Goal: Communication & Community: Answer question/provide support

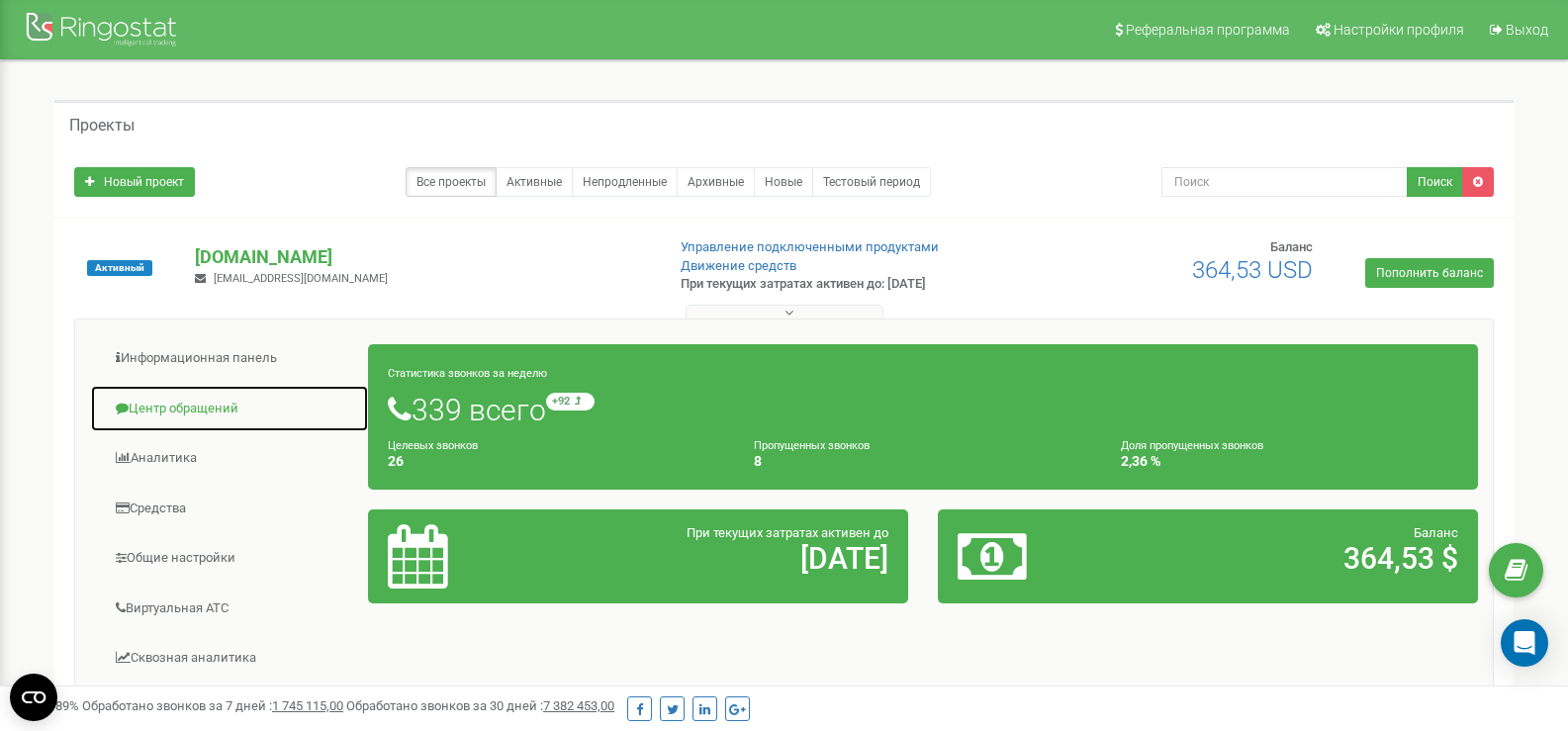
click at [207, 403] on link "Центр обращений" at bounding box center [230, 409] width 279 height 49
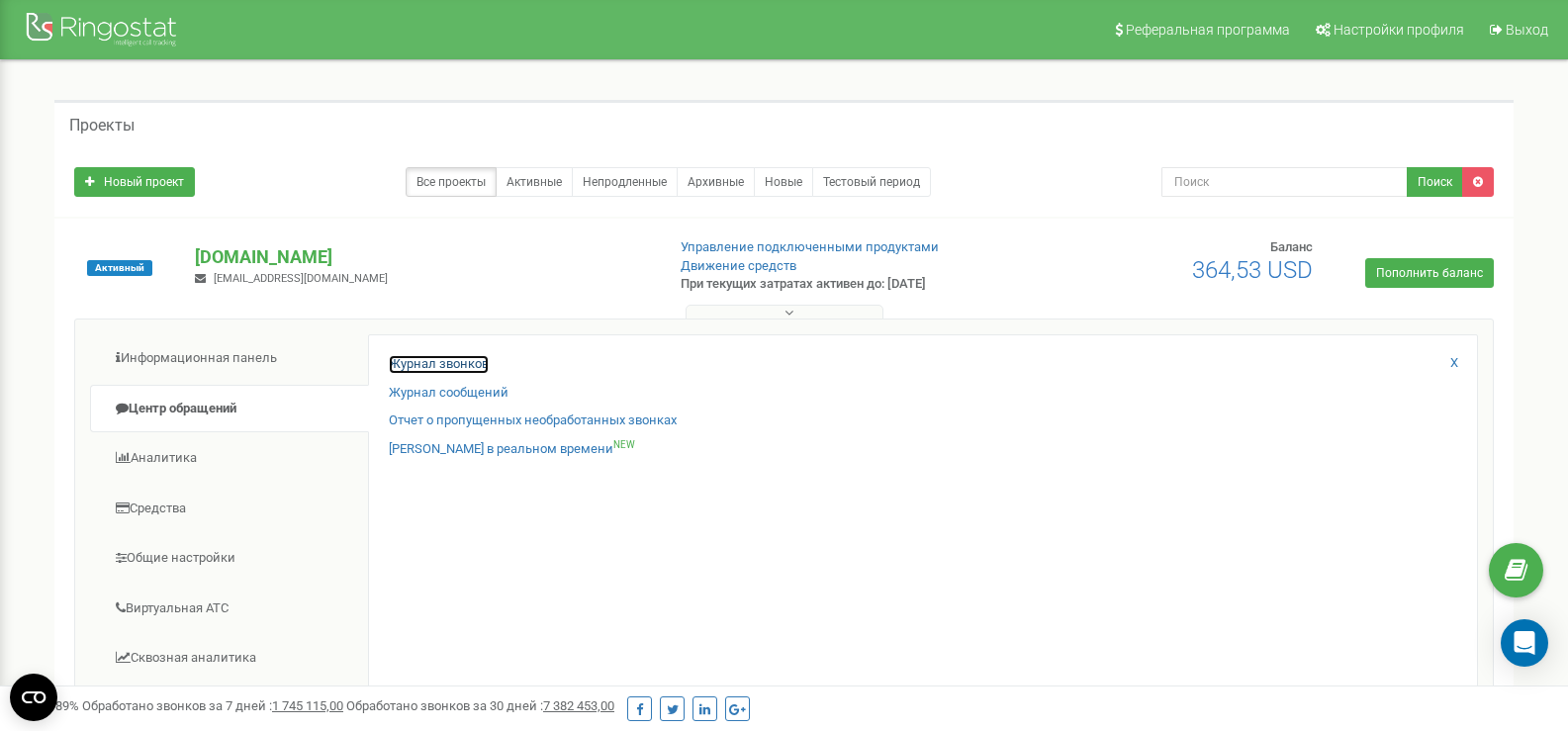
click at [469, 360] on link "Журнал звонков" at bounding box center [438, 364] width 99 height 19
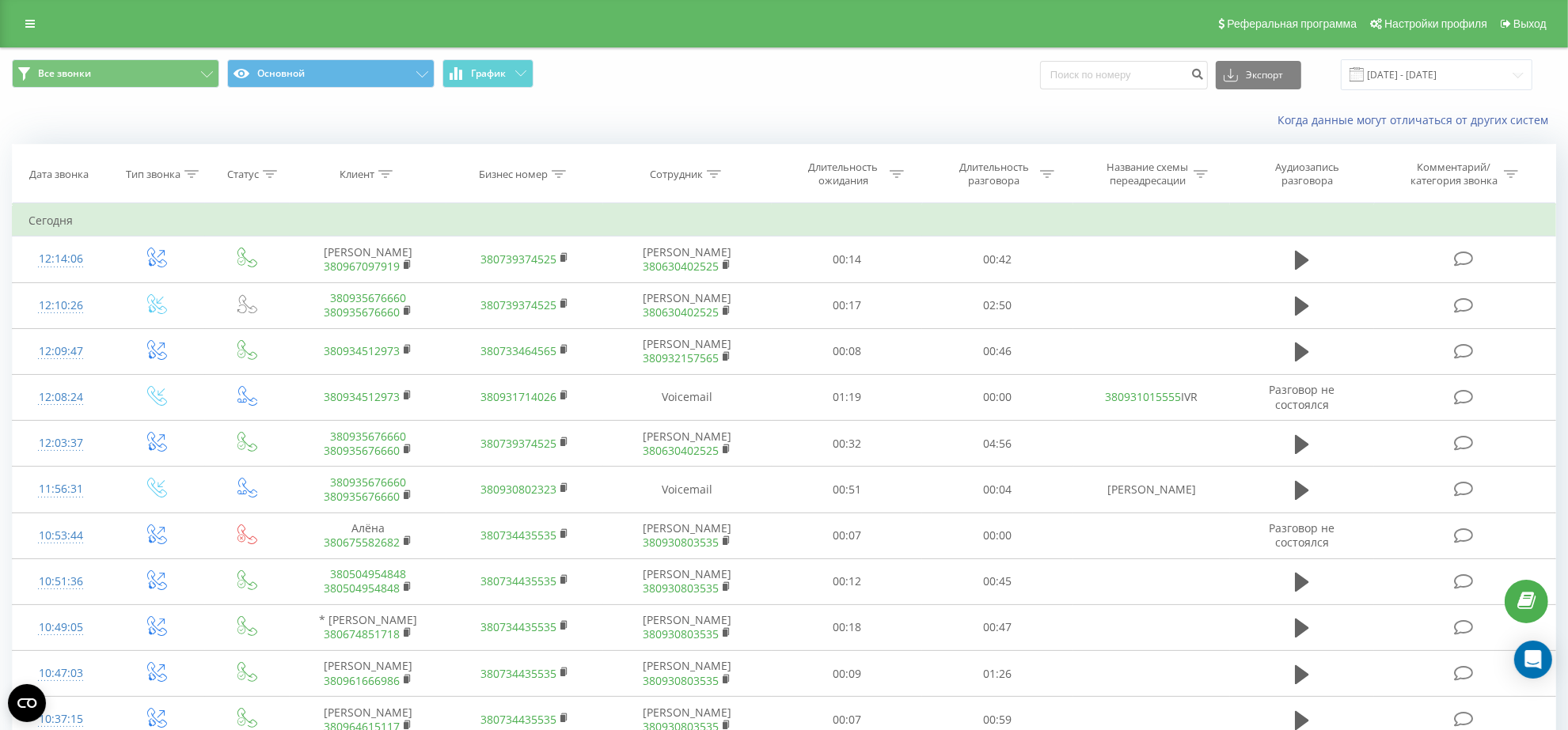
click at [380, 175] on icon at bounding box center [386, 174] width 14 height 8
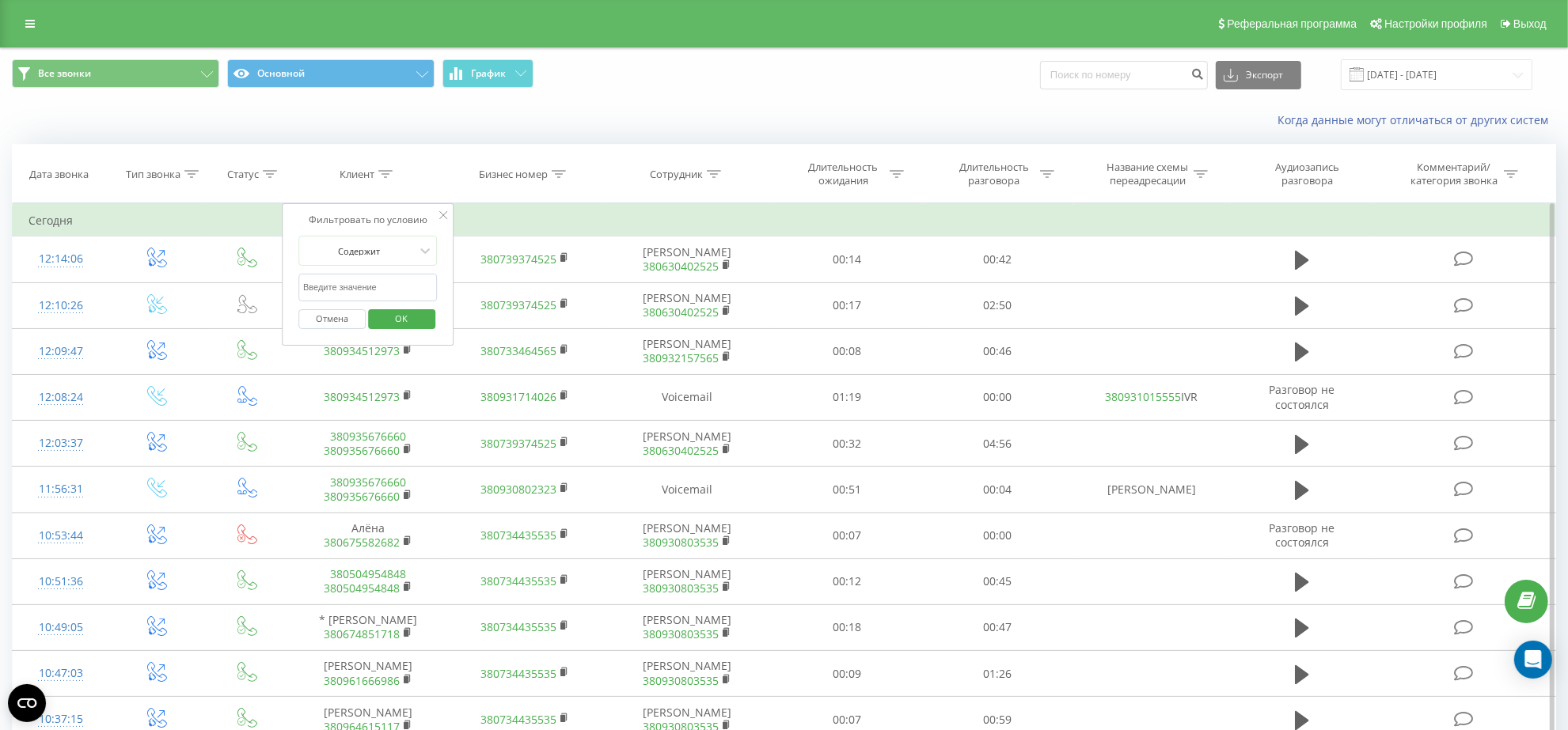
drag, startPoint x: 361, startPoint y: 277, endPoint x: 365, endPoint y: 285, distance: 8.9
click at [360, 277] on input "text" at bounding box center [368, 287] width 139 height 28
paste input "380934512973"
type input "380934512973"
click at [405, 317] on span "OK" at bounding box center [402, 318] width 45 height 25
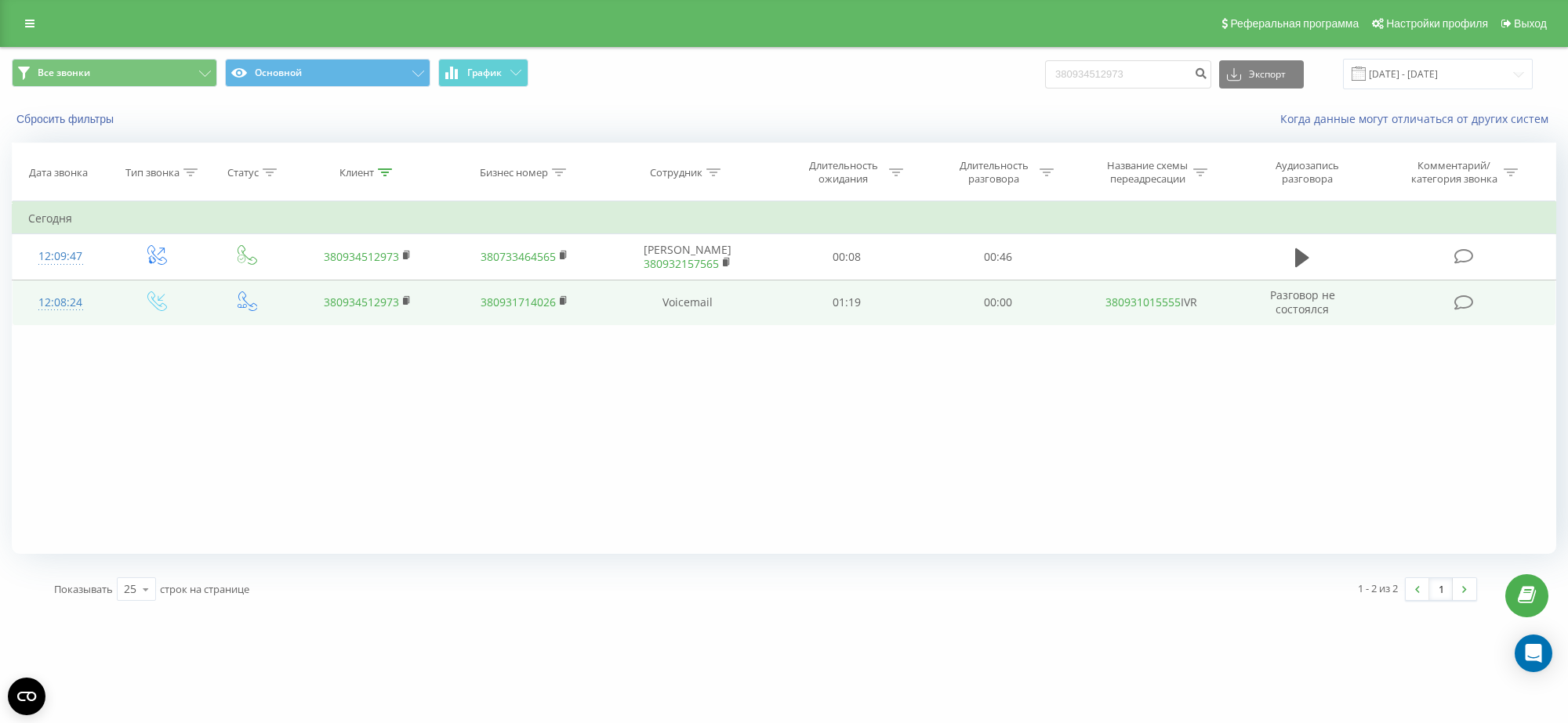
drag, startPoint x: 1298, startPoint y: 264, endPoint x: 1296, endPoint y: 300, distance: 36.1
click at [1296, 263] on icon at bounding box center [1302, 258] width 14 height 19
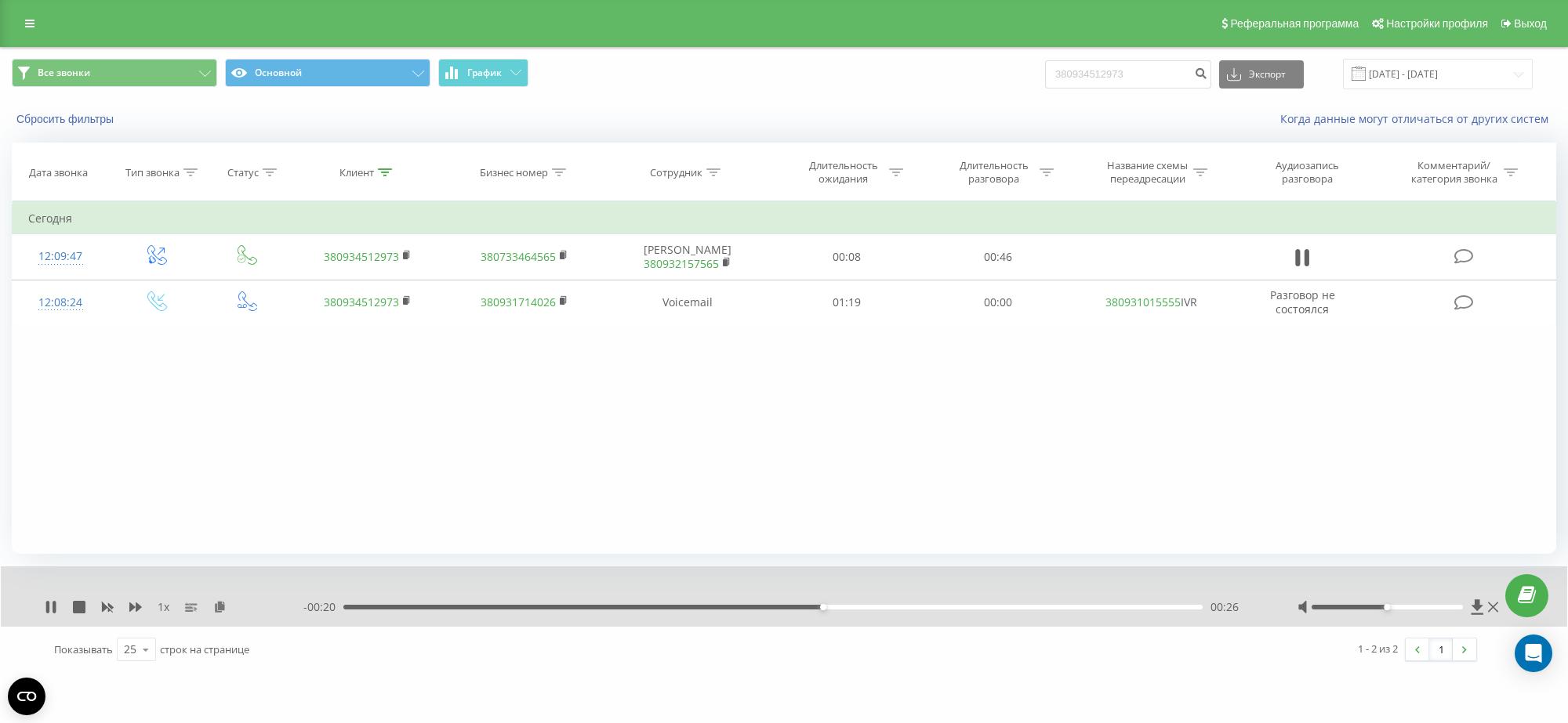
drag, startPoint x: 76, startPoint y: 606, endPoint x: 76, endPoint y: 580, distance: 26.0
click at [76, 580] on div "1 x - 00:20 00:26 00:26" at bounding box center [784, 596] width 1566 height 61
click at [82, 607] on icon at bounding box center [80, 607] width 13 height 13
click at [392, 170] on div "Клиент" at bounding box center [367, 172] width 157 height 13
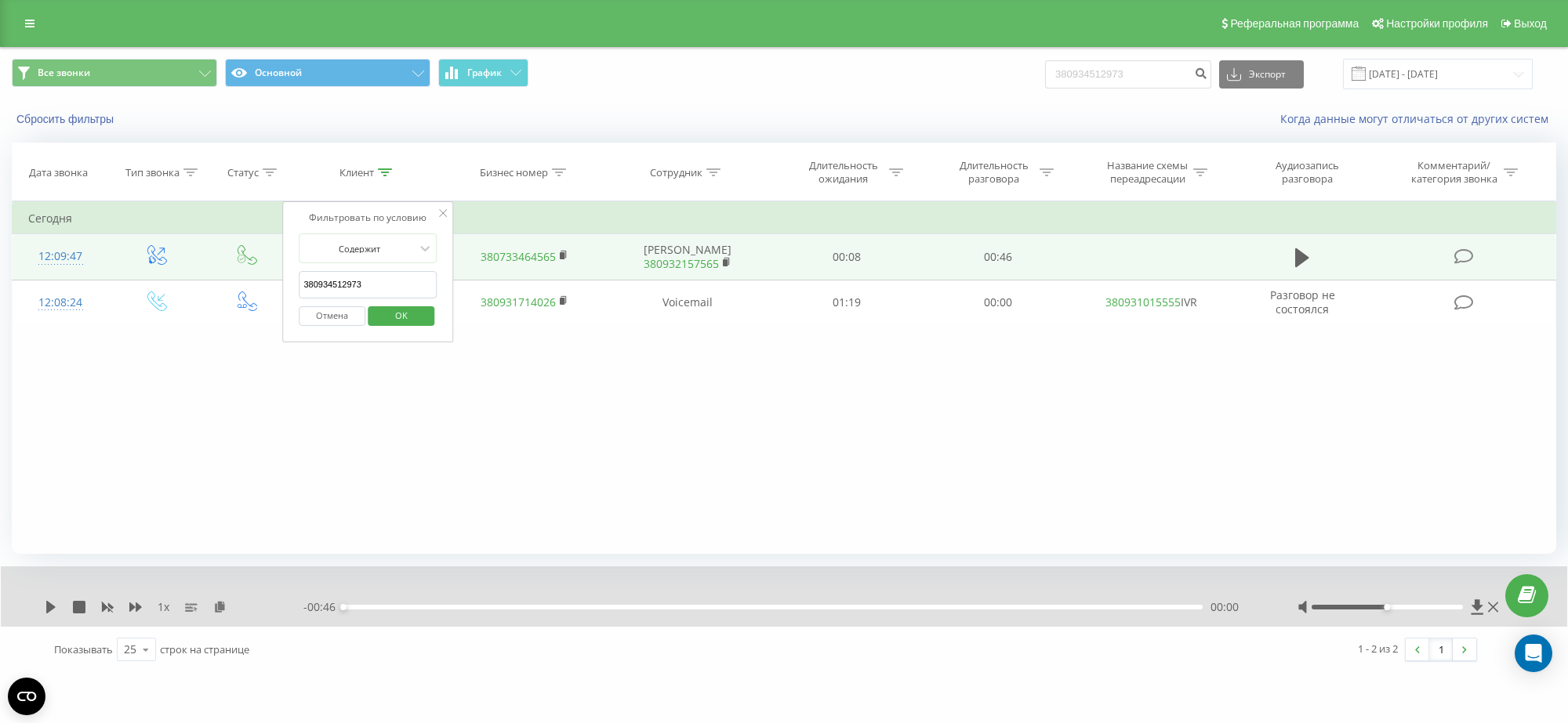
drag, startPoint x: 383, startPoint y: 278, endPoint x: 167, endPoint y: 283, distance: 216.1
click at [167, 283] on table "Фильтровать по условию Равно Введите значение Отмена OK Фильтровать по условию …" at bounding box center [784, 264] width 1544 height 124
paste input "8768651"
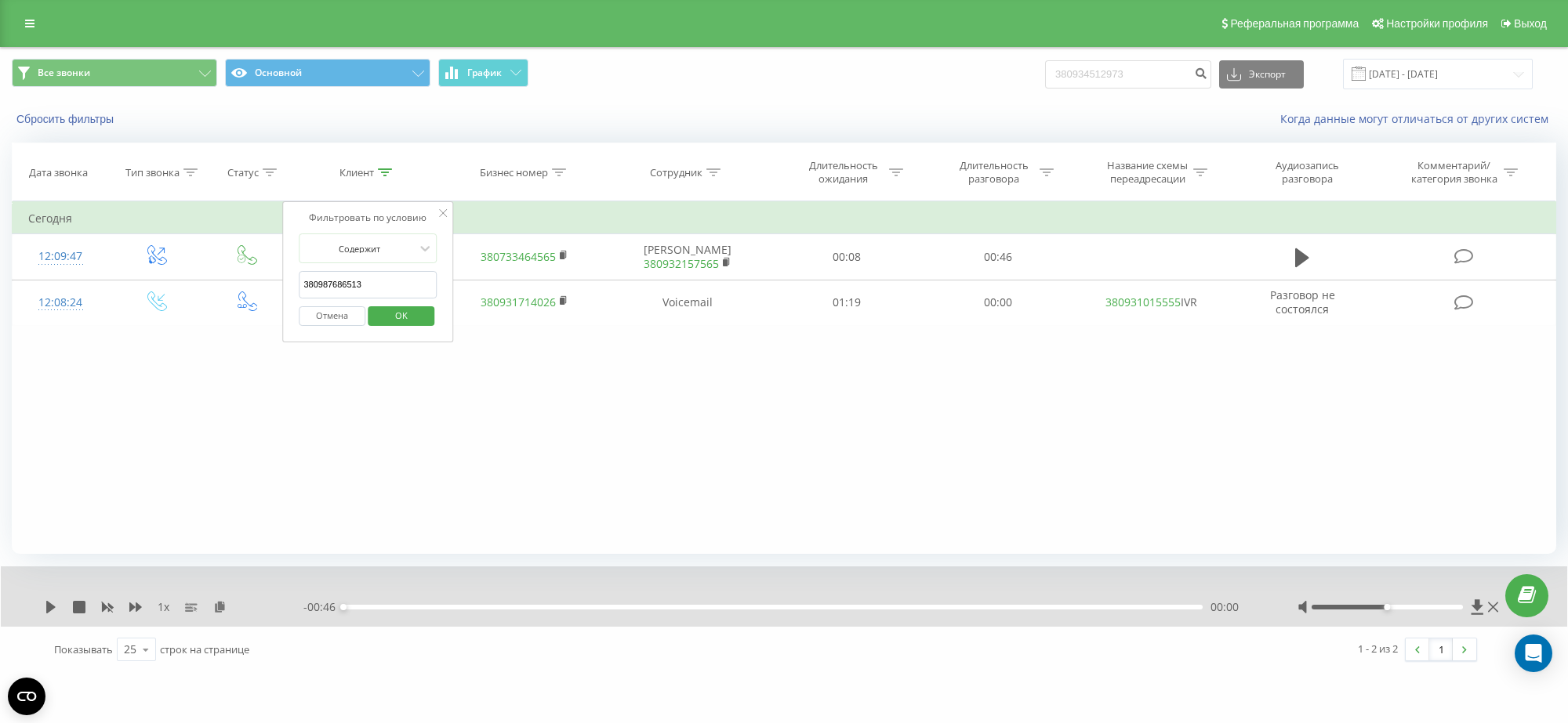
click at [406, 311] on span "OK" at bounding box center [402, 315] width 44 height 24
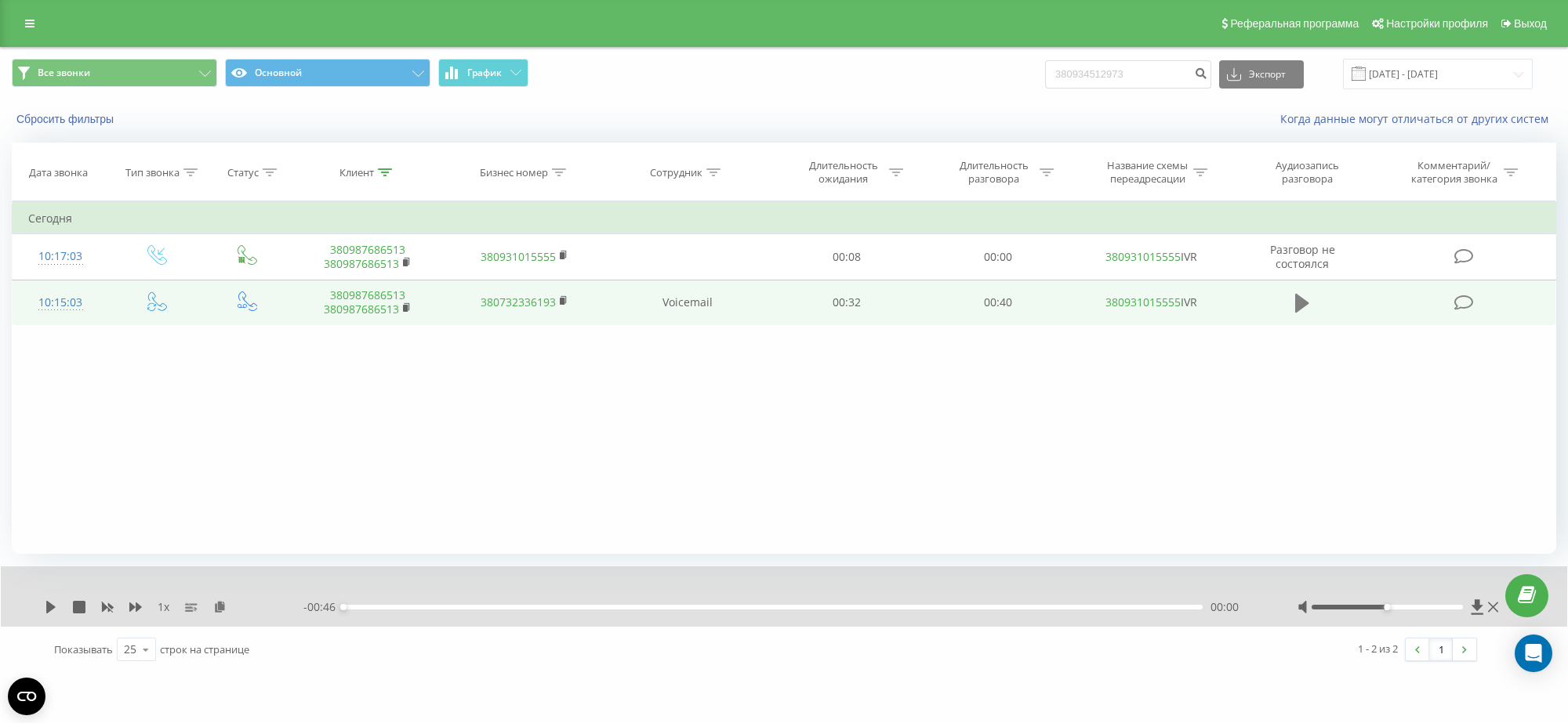
click at [1303, 304] on icon at bounding box center [1302, 303] width 14 height 19
drag, startPoint x: 1390, startPoint y: 610, endPoint x: 1381, endPoint y: 608, distance: 9.2
click at [1381, 608] on div at bounding box center [1388, 607] width 151 height 5
drag, startPoint x: 1388, startPoint y: 609, endPoint x: 1373, endPoint y: 609, distance: 15.0
click at [1373, 609] on div "Accessibility label" at bounding box center [1372, 607] width 6 height 6
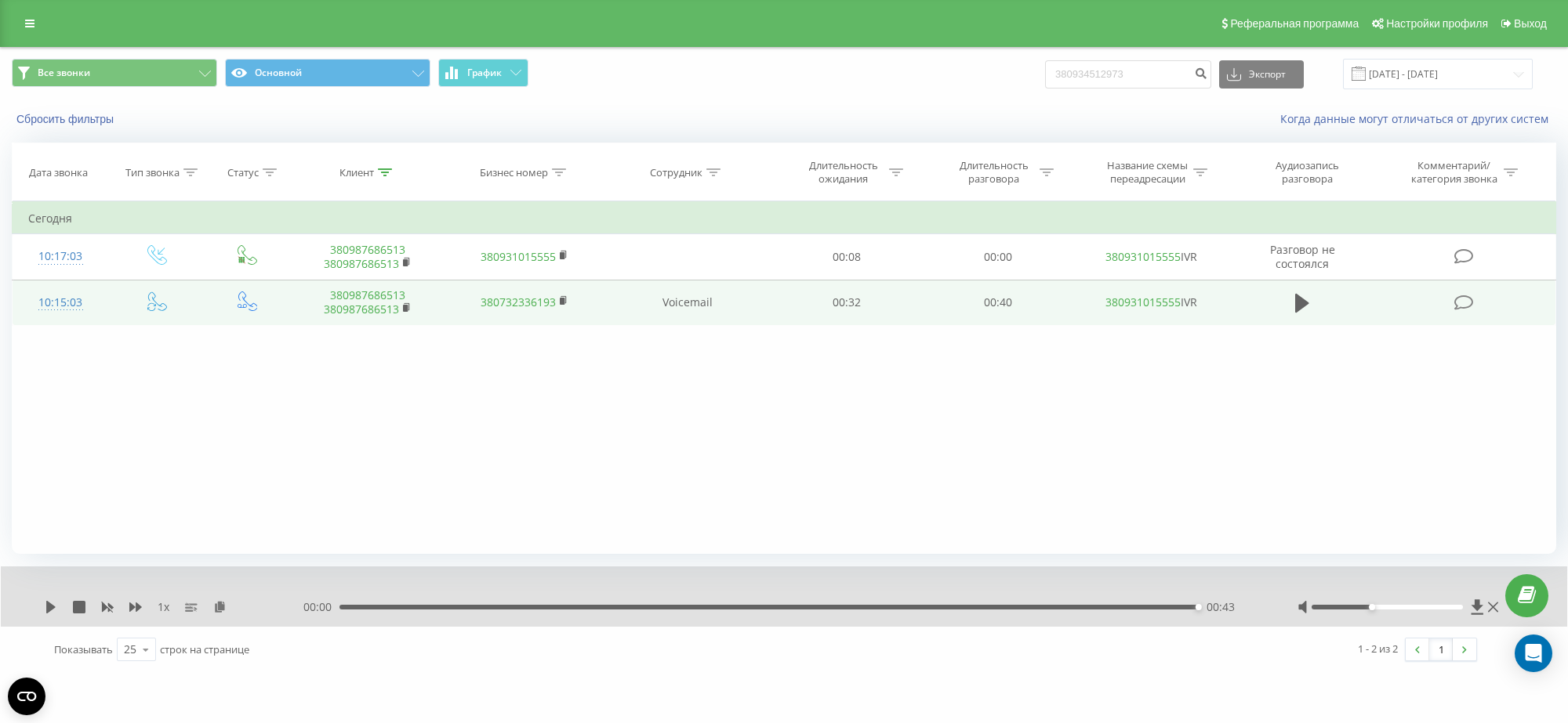
click at [383, 169] on icon at bounding box center [385, 172] width 14 height 8
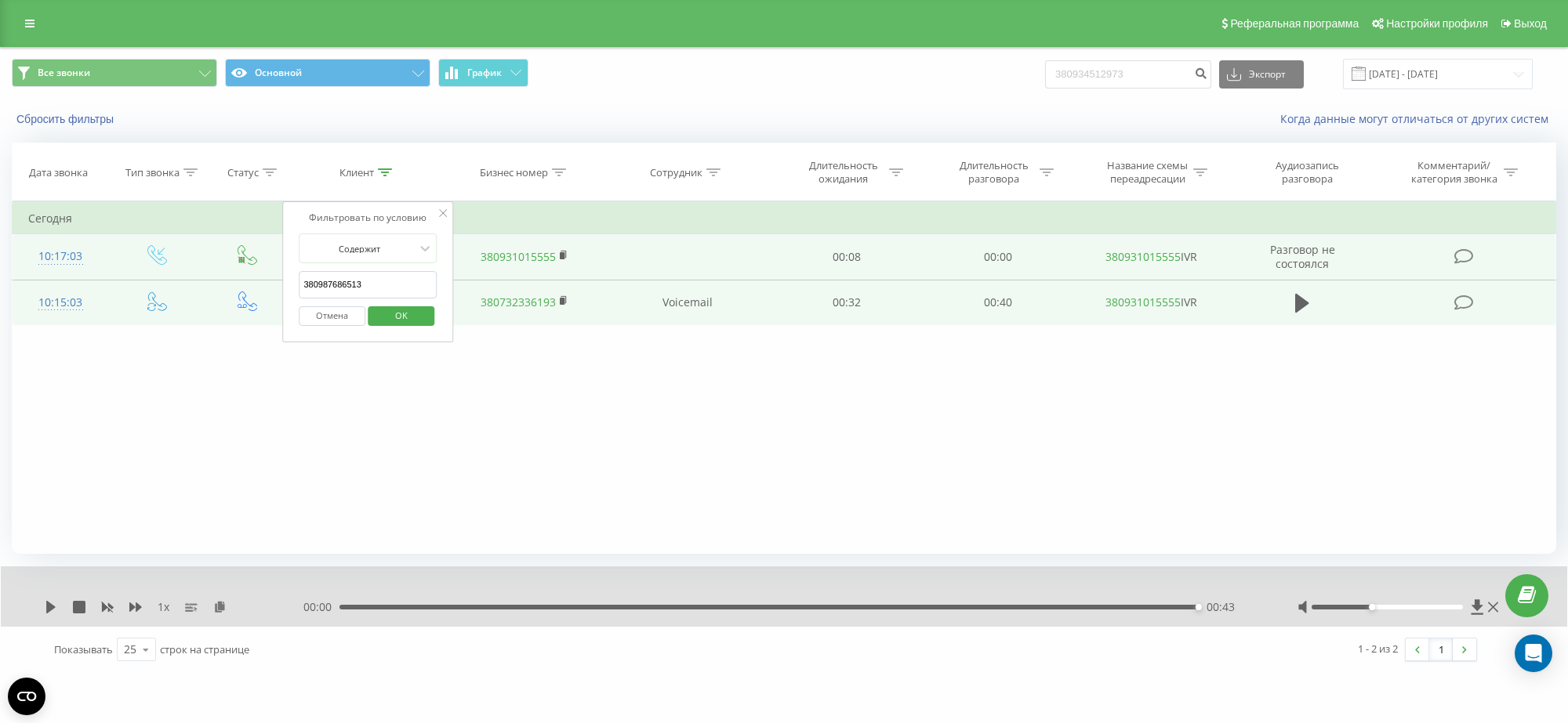
drag, startPoint x: 385, startPoint y: 280, endPoint x: 241, endPoint y: 274, distance: 144.1
click at [241, 274] on table "Фильтровать по условию Равно Введите значение Отмена OK Фильтровать по условию …" at bounding box center [784, 264] width 1544 height 124
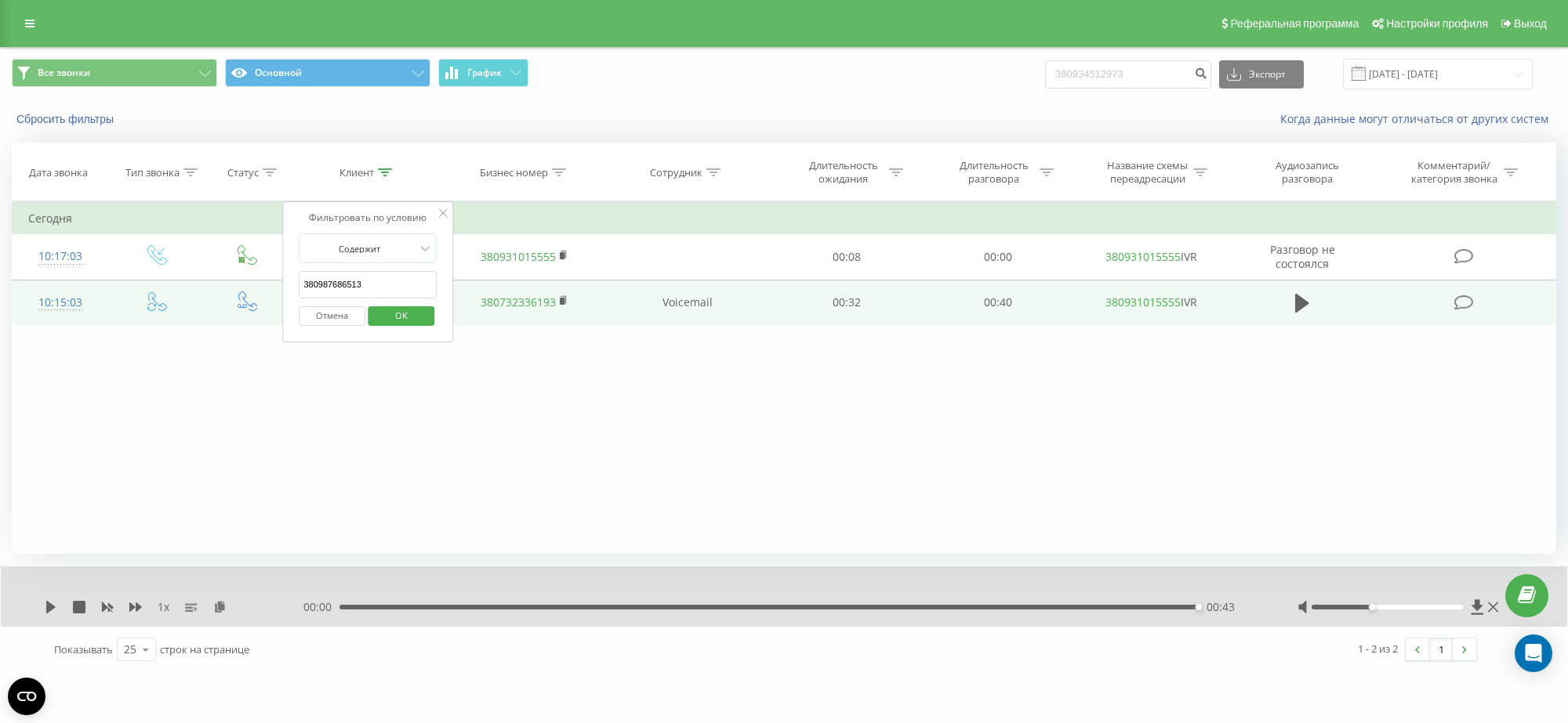
paste input "633265342"
type input "380633265342"
click at [410, 306] on span "OK" at bounding box center [402, 315] width 44 height 24
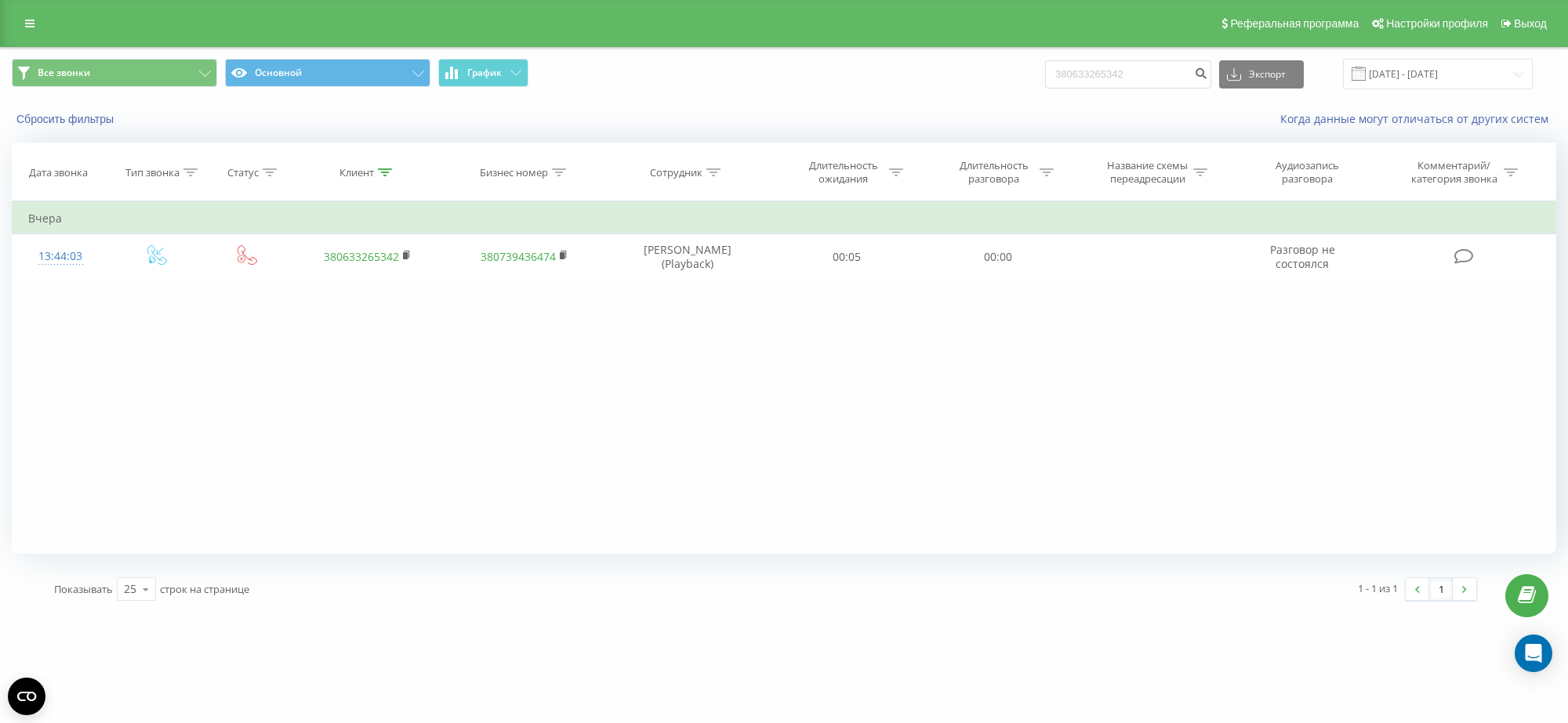
click at [382, 174] on icon at bounding box center [385, 172] width 14 height 8
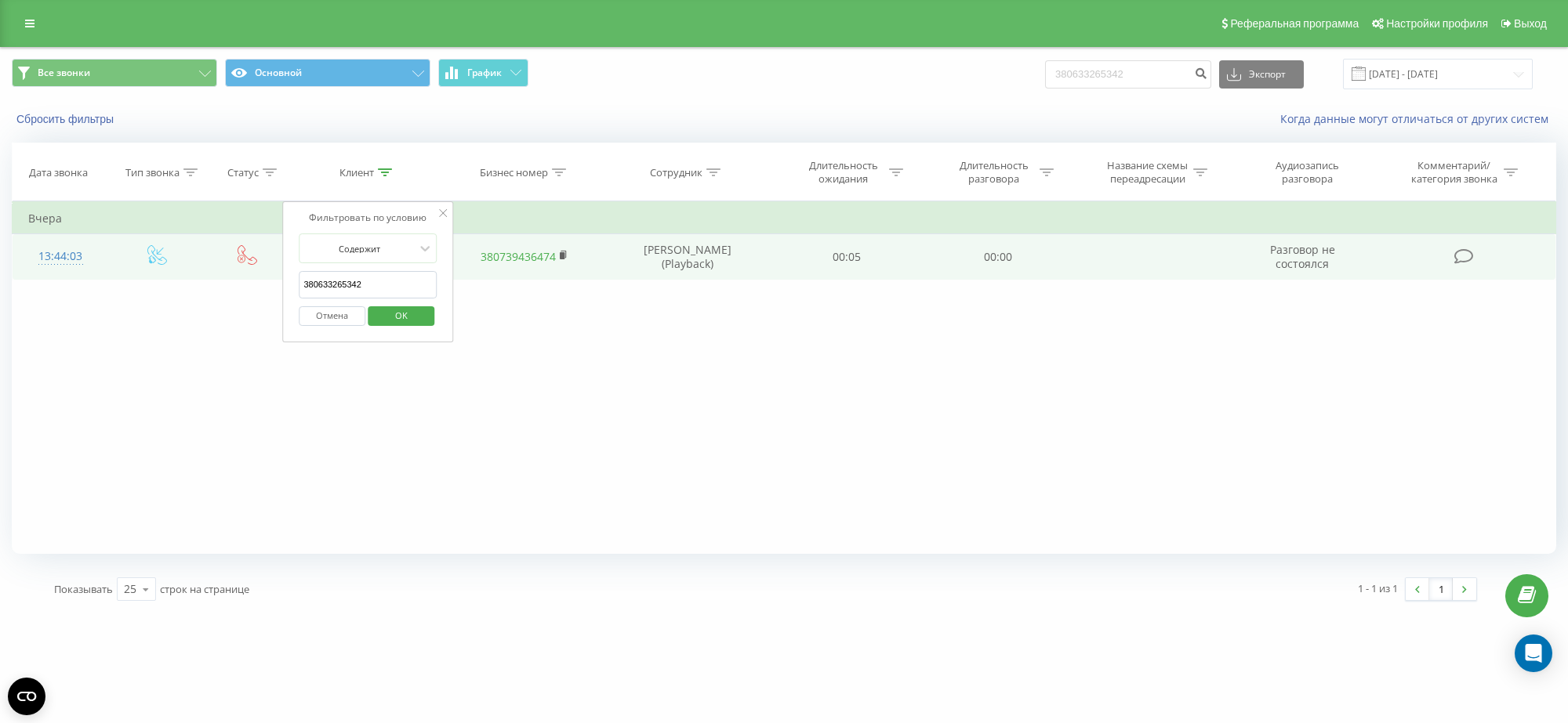
drag, startPoint x: 386, startPoint y: 283, endPoint x: 194, endPoint y: 269, distance: 192.5
click at [194, 269] on table "Фильтровать по условию Равно Введите значение Отмена OK Фильтровать по условию …" at bounding box center [784, 241] width 1544 height 79
paste input "605"
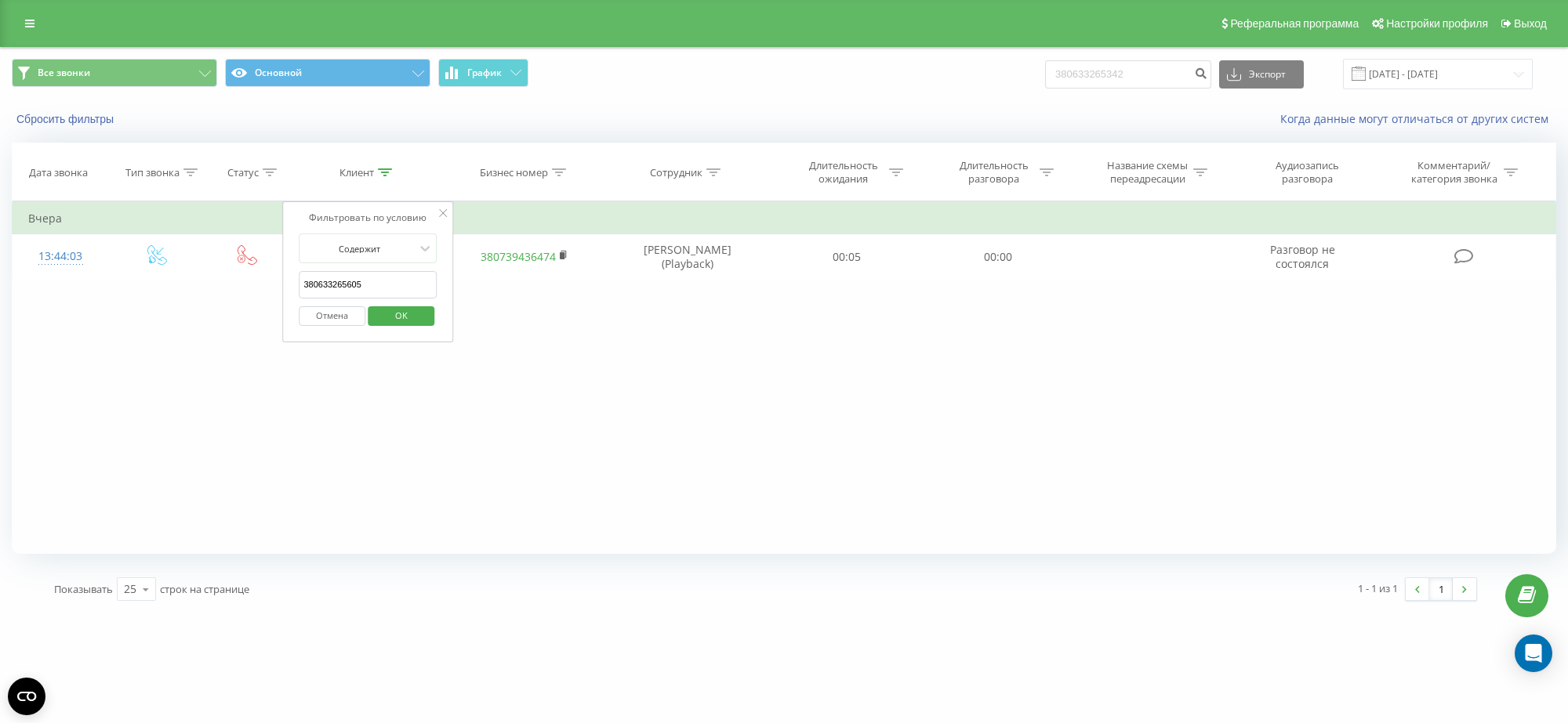
click at [391, 310] on span "OK" at bounding box center [402, 315] width 44 height 24
click at [379, 172] on icon at bounding box center [385, 172] width 14 height 8
drag, startPoint x: 359, startPoint y: 292, endPoint x: 287, endPoint y: 290, distance: 72.0
click at [288, 288] on div "Фильтровать по условию Содержит 380633265605 Отмена OK" at bounding box center [367, 272] width 171 height 141
paste input "78710024"
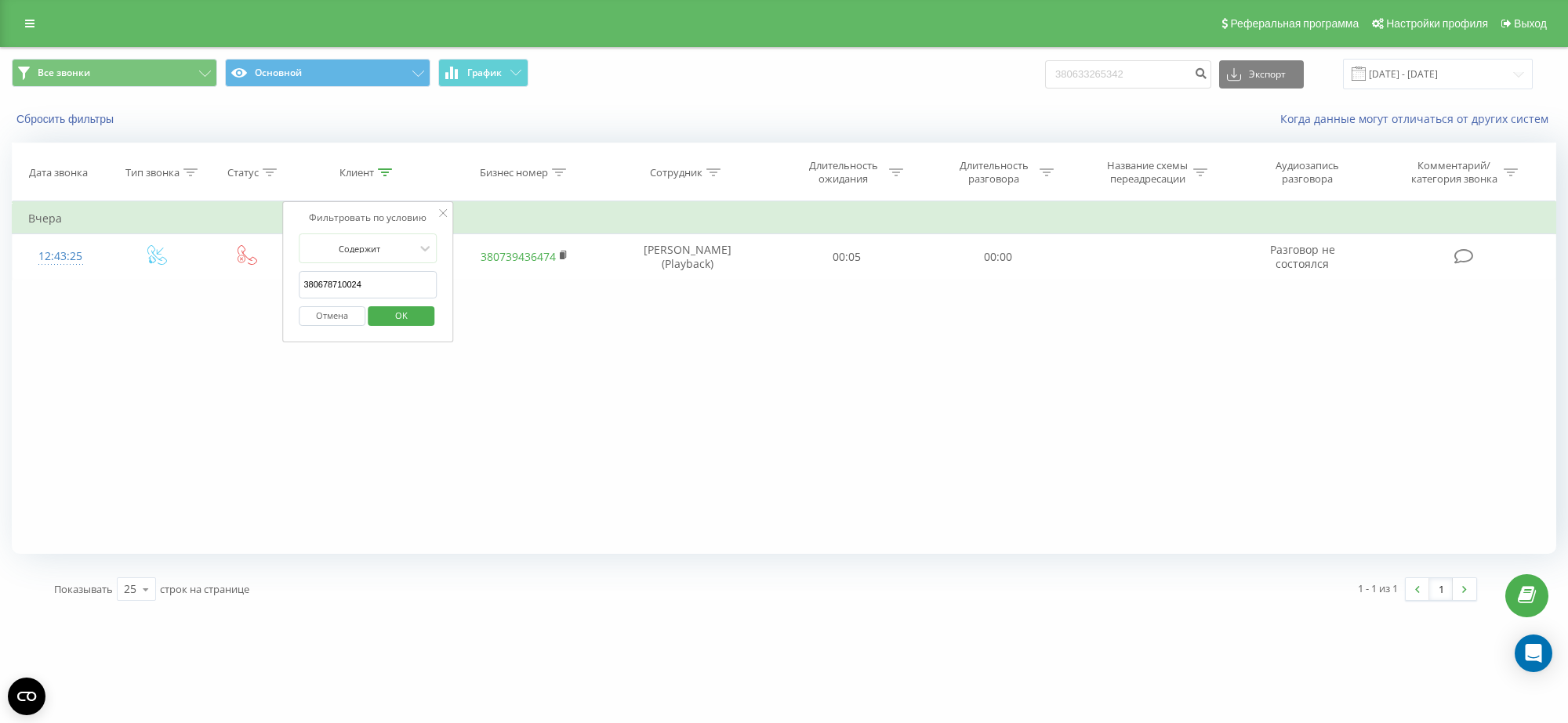
type input "380678710024"
click at [386, 312] on span "OK" at bounding box center [402, 315] width 44 height 24
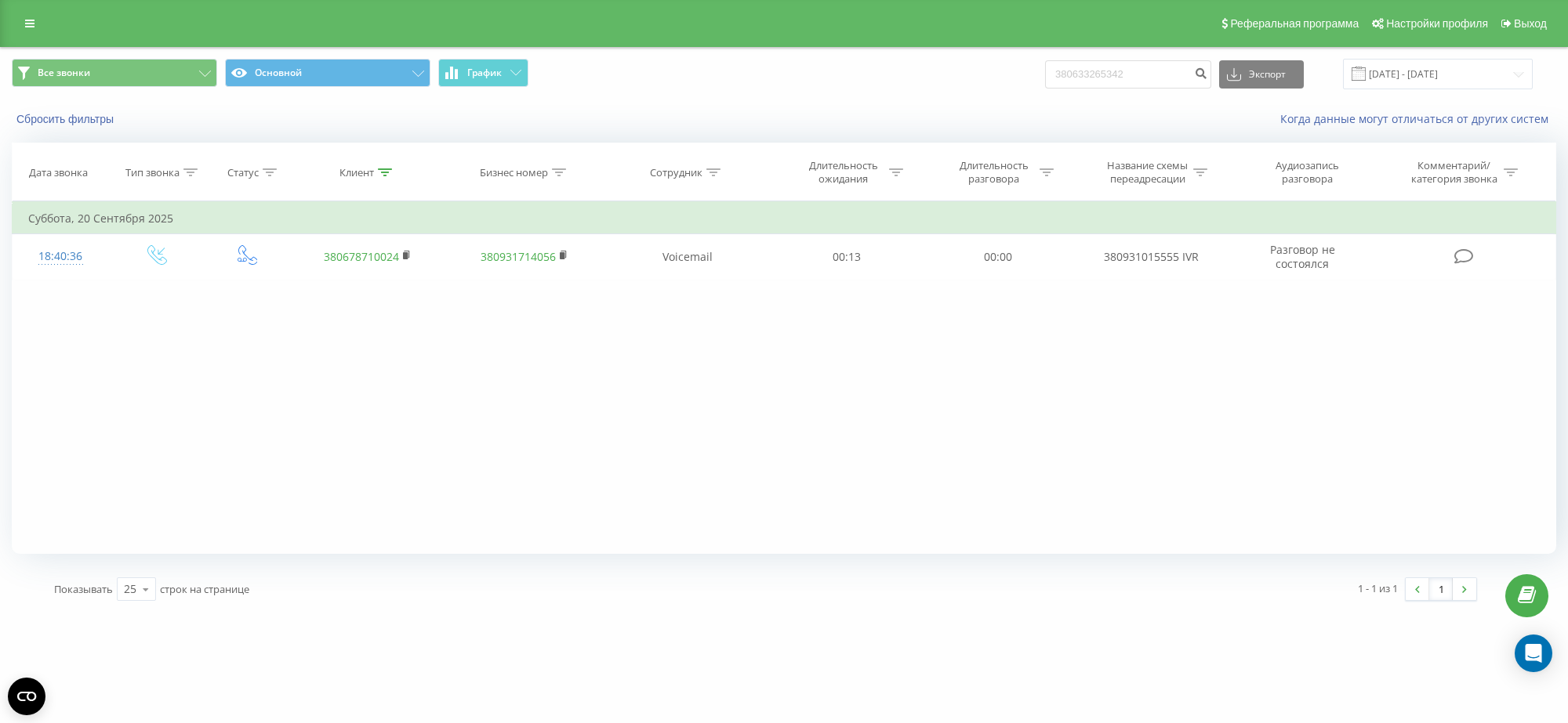
drag, startPoint x: 468, startPoint y: 343, endPoint x: 339, endPoint y: 365, distance: 130.9
click at [339, 365] on div "Фильтровать по условию Равно Введите значение Отмена OK Фильтровать по условию …" at bounding box center [784, 378] width 1544 height 353
drag, startPoint x: 185, startPoint y: 167, endPoint x: 161, endPoint y: 125, distance: 48.4
click at [161, 125] on div "Сбросить фильтры" at bounding box center [294, 119] width 587 height 16
click at [193, 169] on icon at bounding box center [191, 172] width 14 height 8
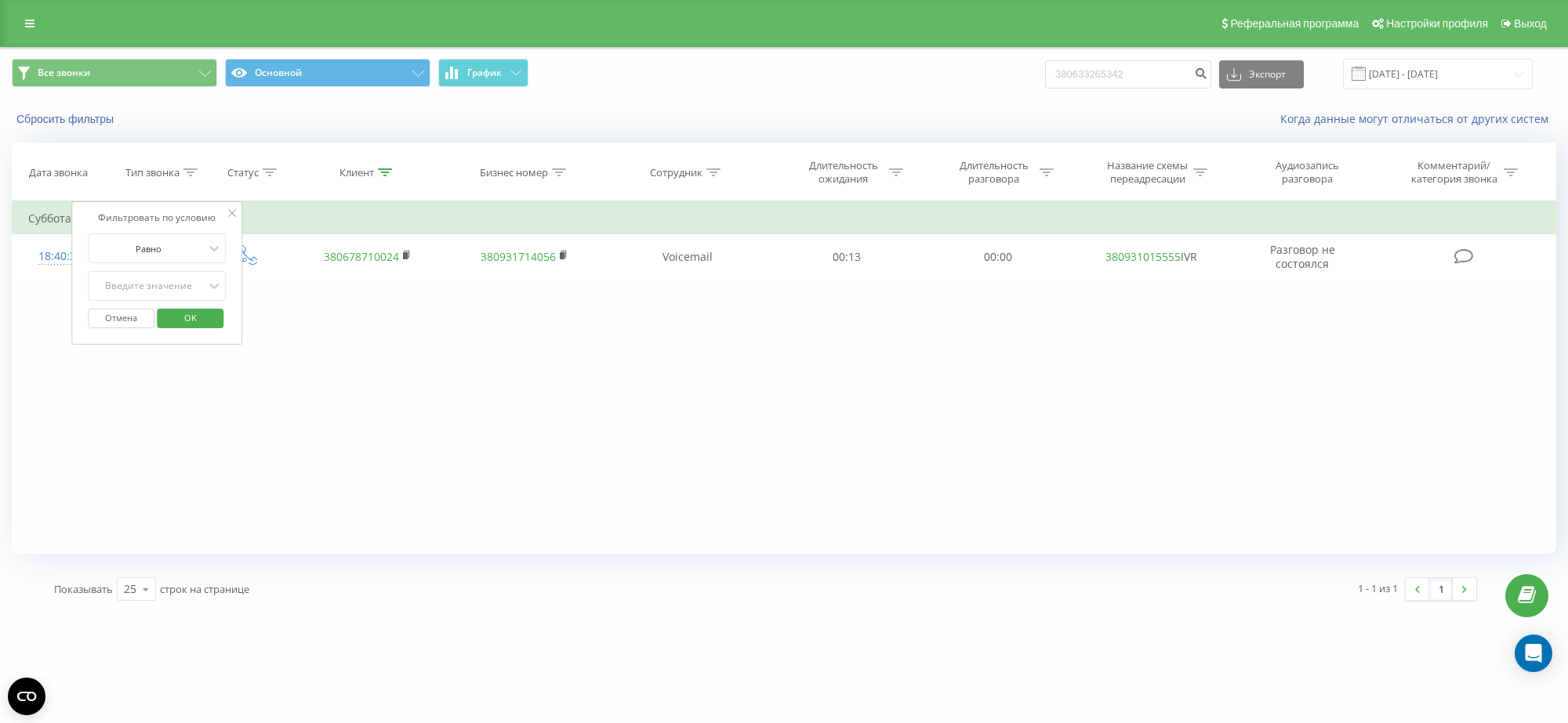
click at [182, 147] on th "Тип звонка" at bounding box center [157, 172] width 96 height 58
click at [359, 394] on div "Фильтровать по условию Равно Введите значение Отмена OK Фильтровать по условию …" at bounding box center [784, 378] width 1544 height 353
click at [193, 324] on span "OK" at bounding box center [191, 317] width 44 height 24
click at [1453, 72] on input "[DATE] - [DATE]" at bounding box center [1437, 74] width 190 height 31
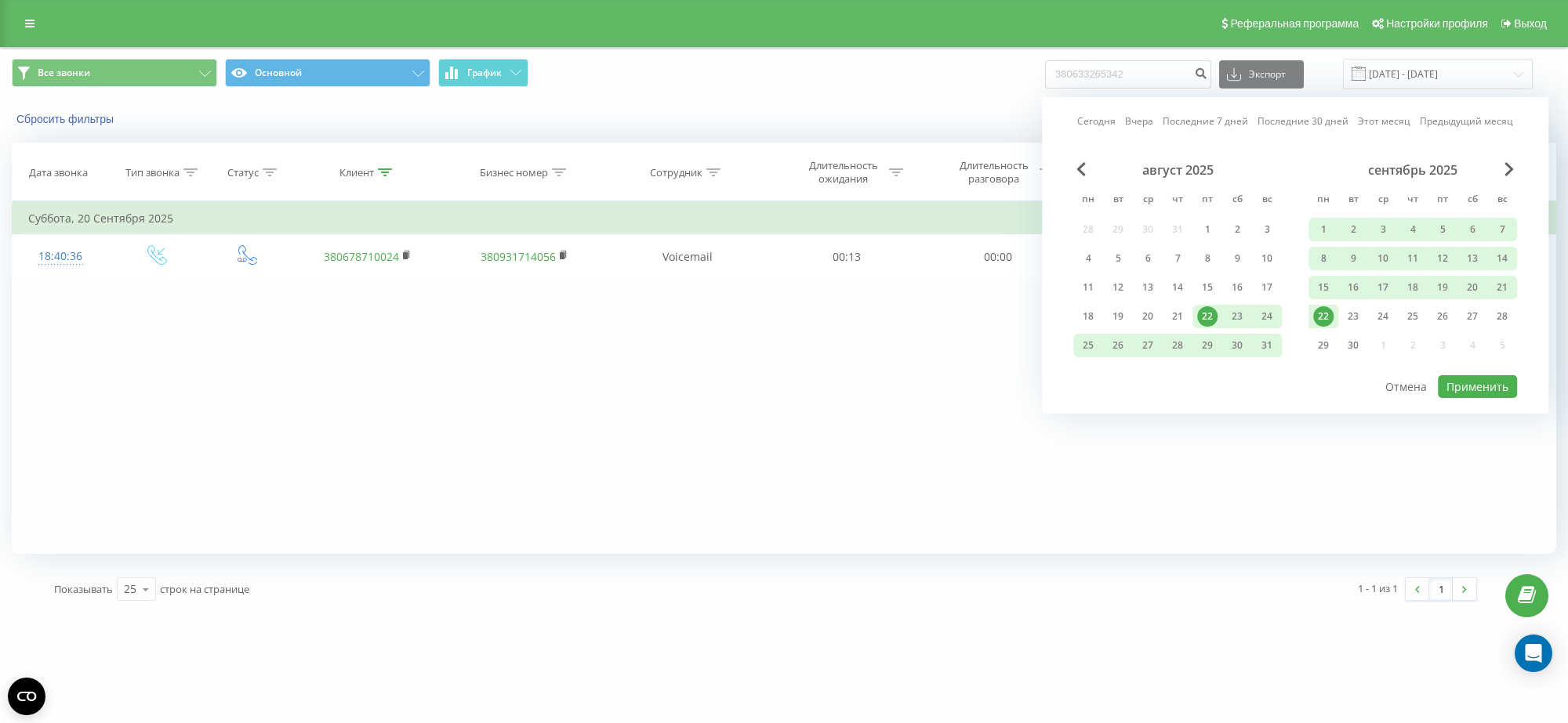
click at [1320, 318] on div "22" at bounding box center [1324, 317] width 20 height 20
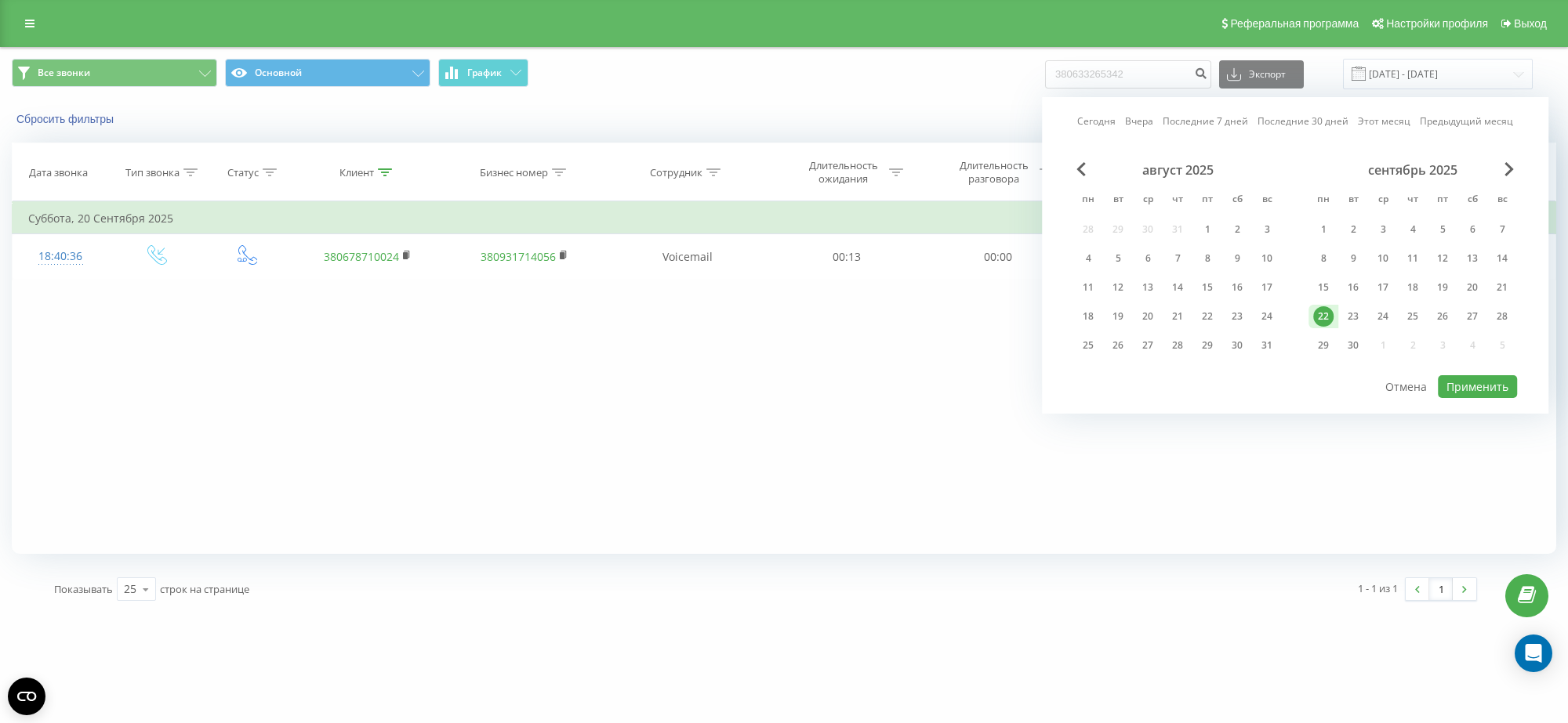
click at [1321, 313] on div "22" at bounding box center [1324, 317] width 20 height 20
click at [1468, 376] on button "Применить" at bounding box center [1477, 387] width 79 height 23
type input "22.09.2025 - 22.09.2025"
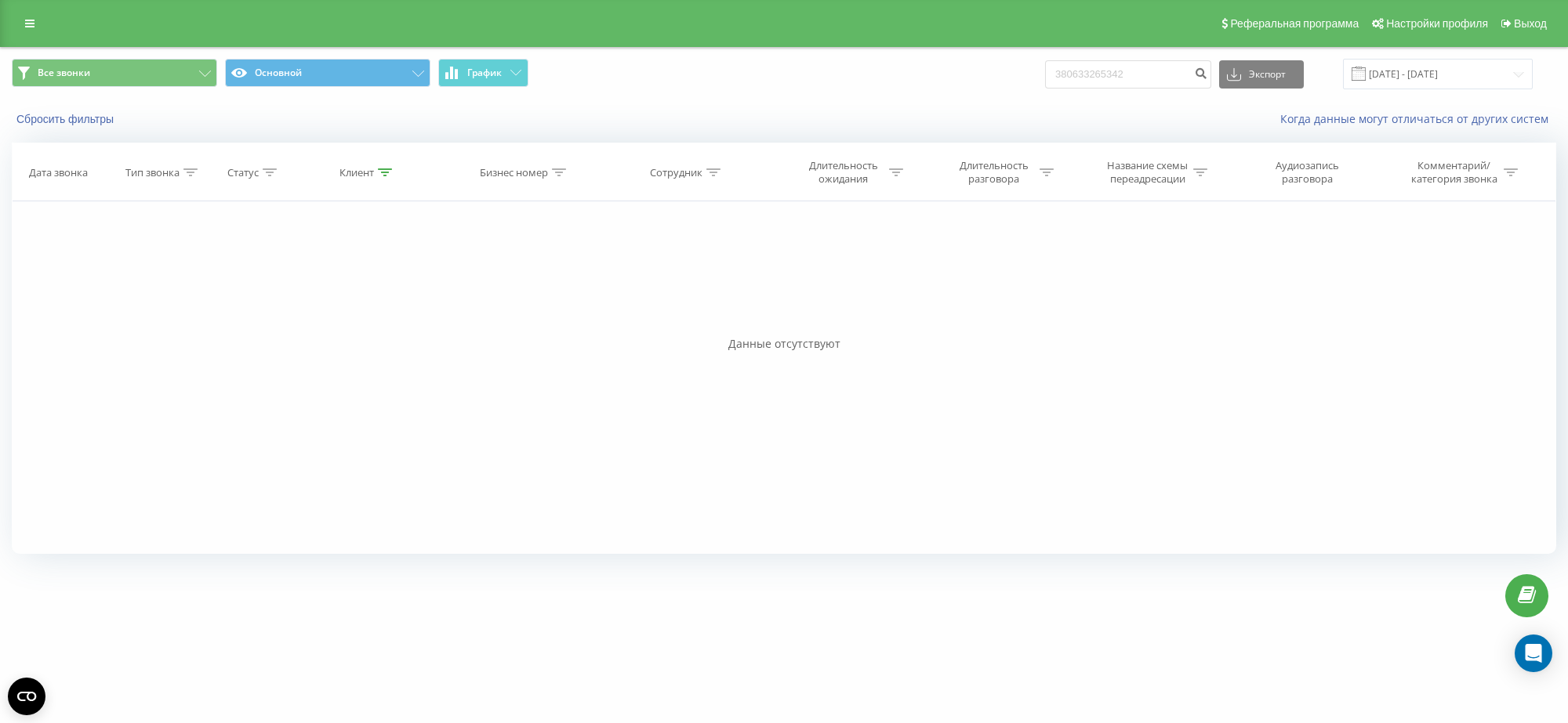
click at [390, 166] on th "Клиент" at bounding box center [367, 172] width 157 height 58
click at [386, 173] on icon at bounding box center [385, 172] width 14 height 8
click at [405, 321] on span "OK" at bounding box center [402, 315] width 44 height 24
click at [1498, 68] on input "22.09.2025 - 22.09.2025" at bounding box center [1437, 74] width 190 height 31
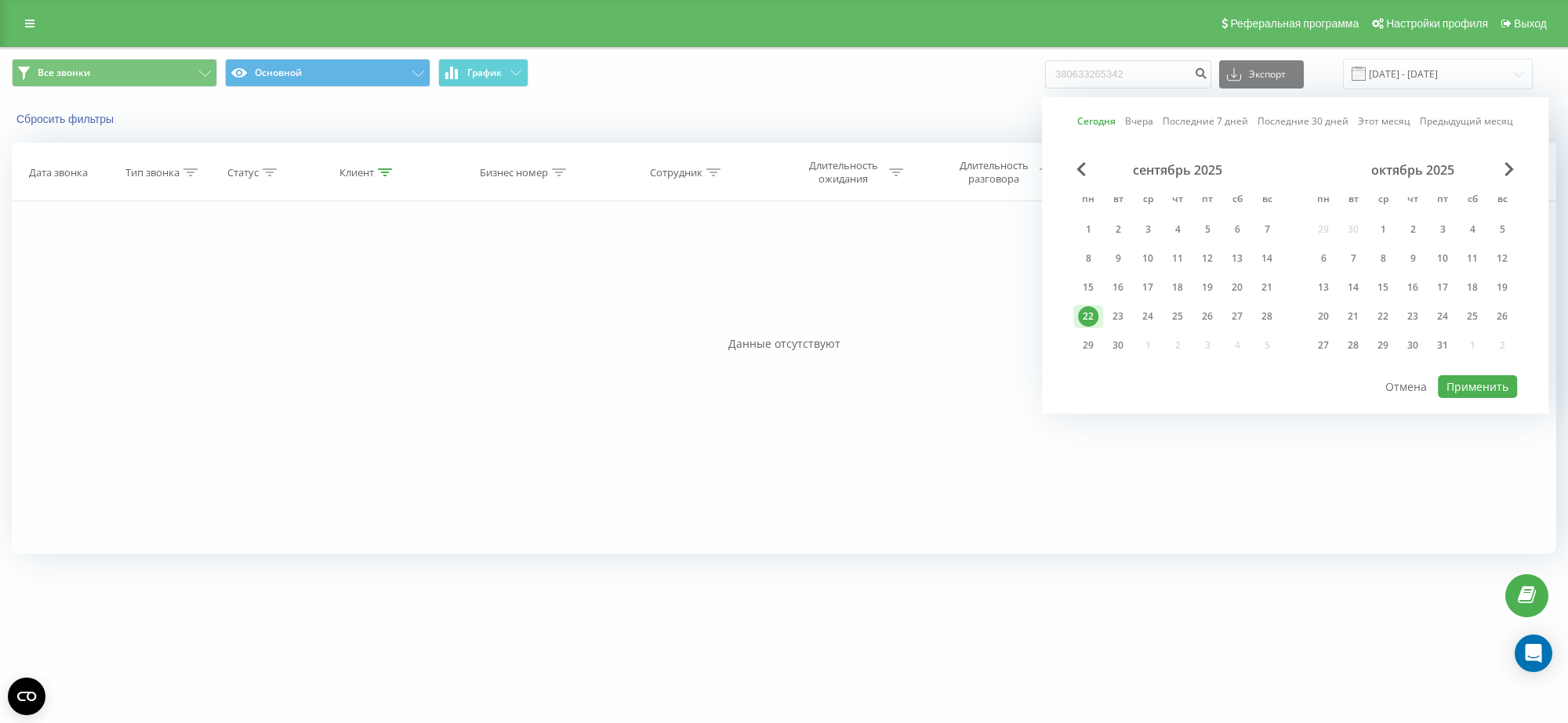
click at [1090, 310] on div "22" at bounding box center [1088, 317] width 20 height 20
click at [1522, 392] on div "Сегодня Вчера Последние 7 дней Последние 30 дней Этот месяц Предыдущий месяц се…" at bounding box center [1295, 255] width 507 height 317
click at [1488, 387] on button "Применить" at bounding box center [1477, 387] width 79 height 23
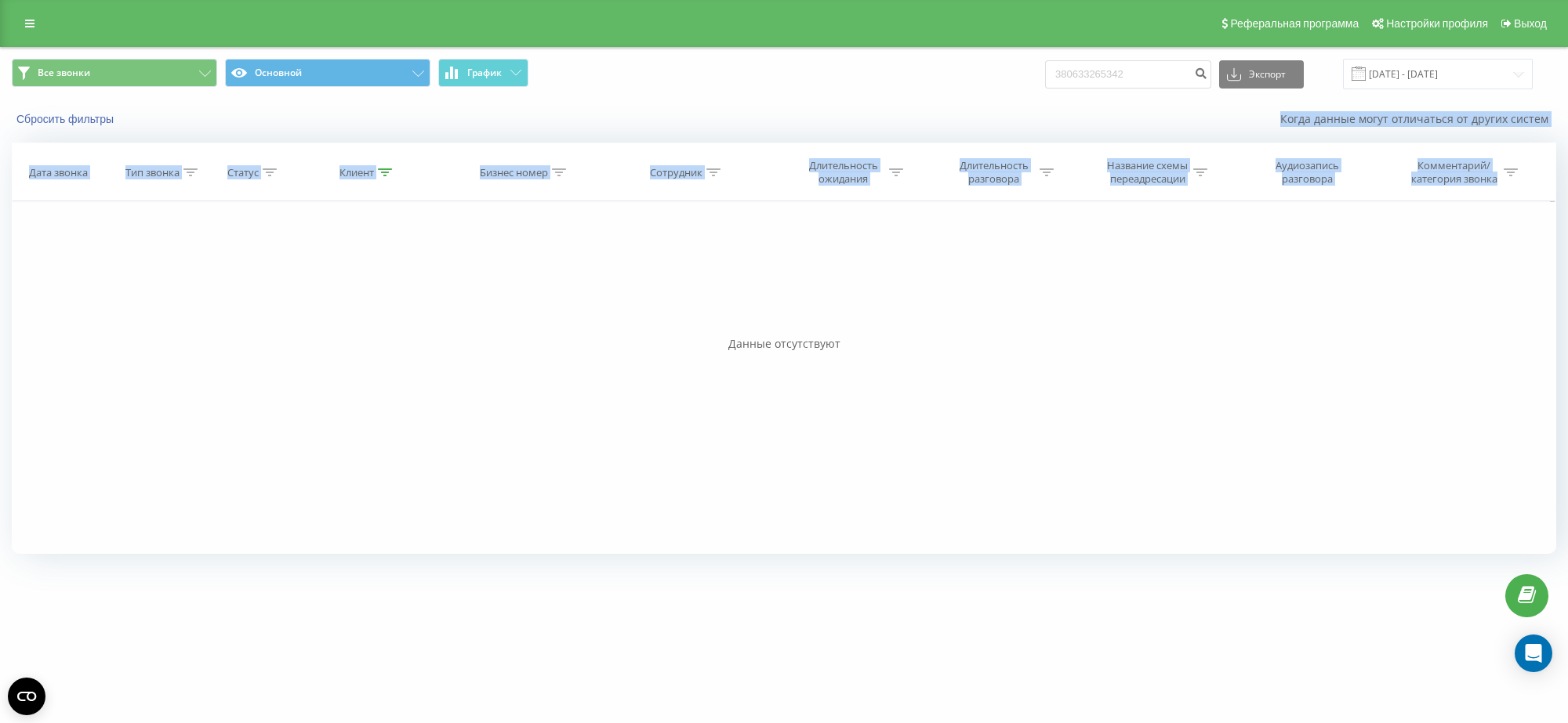
drag, startPoint x: 663, startPoint y: 127, endPoint x: 902, endPoint y: 381, distance: 348.8
click at [902, 381] on div "Все звонки Основной График 380633265342 Экспорт .csv .xls .xlsx 22.09.2025 - 22…" at bounding box center [784, 307] width 1544 height 519
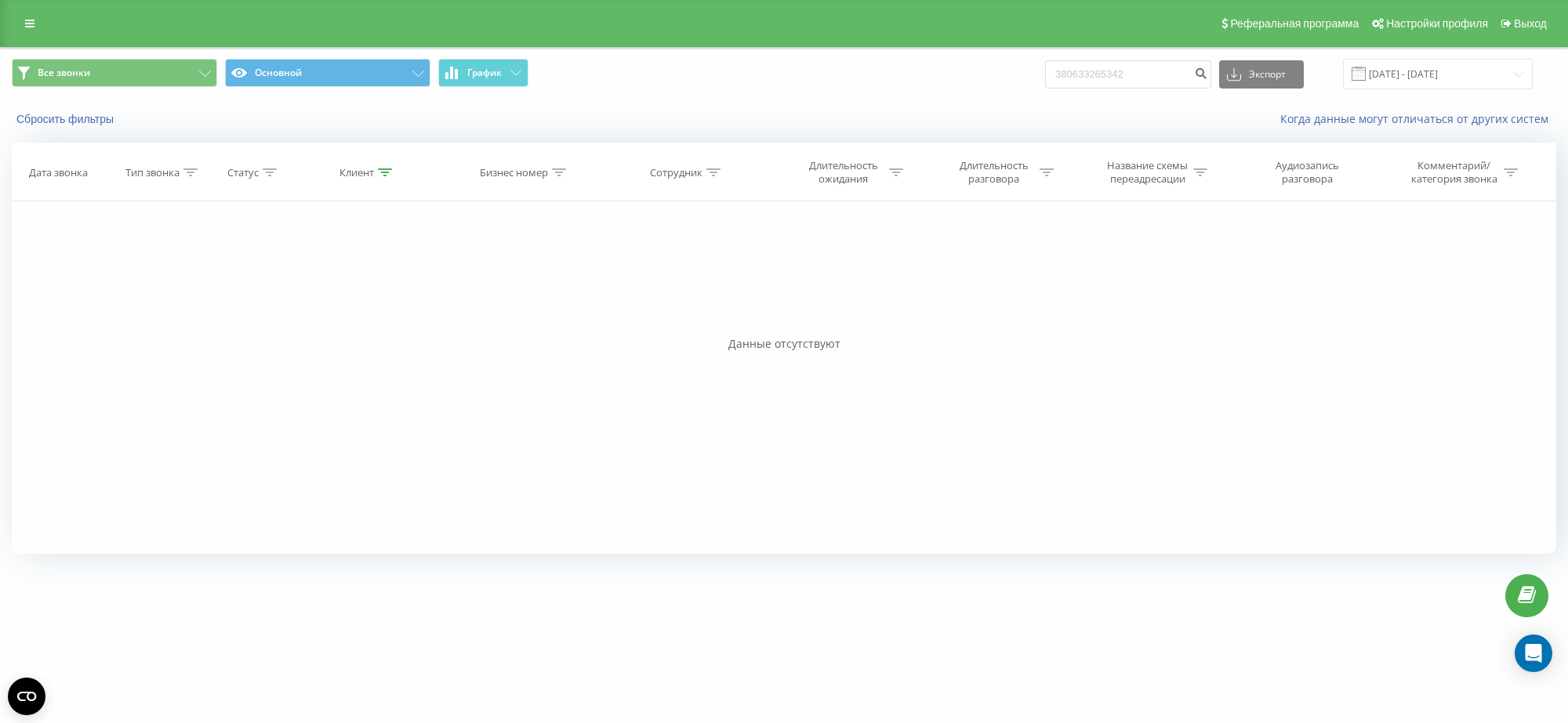
click at [153, 127] on div "Сбросить фильтры" at bounding box center [294, 119] width 587 height 16
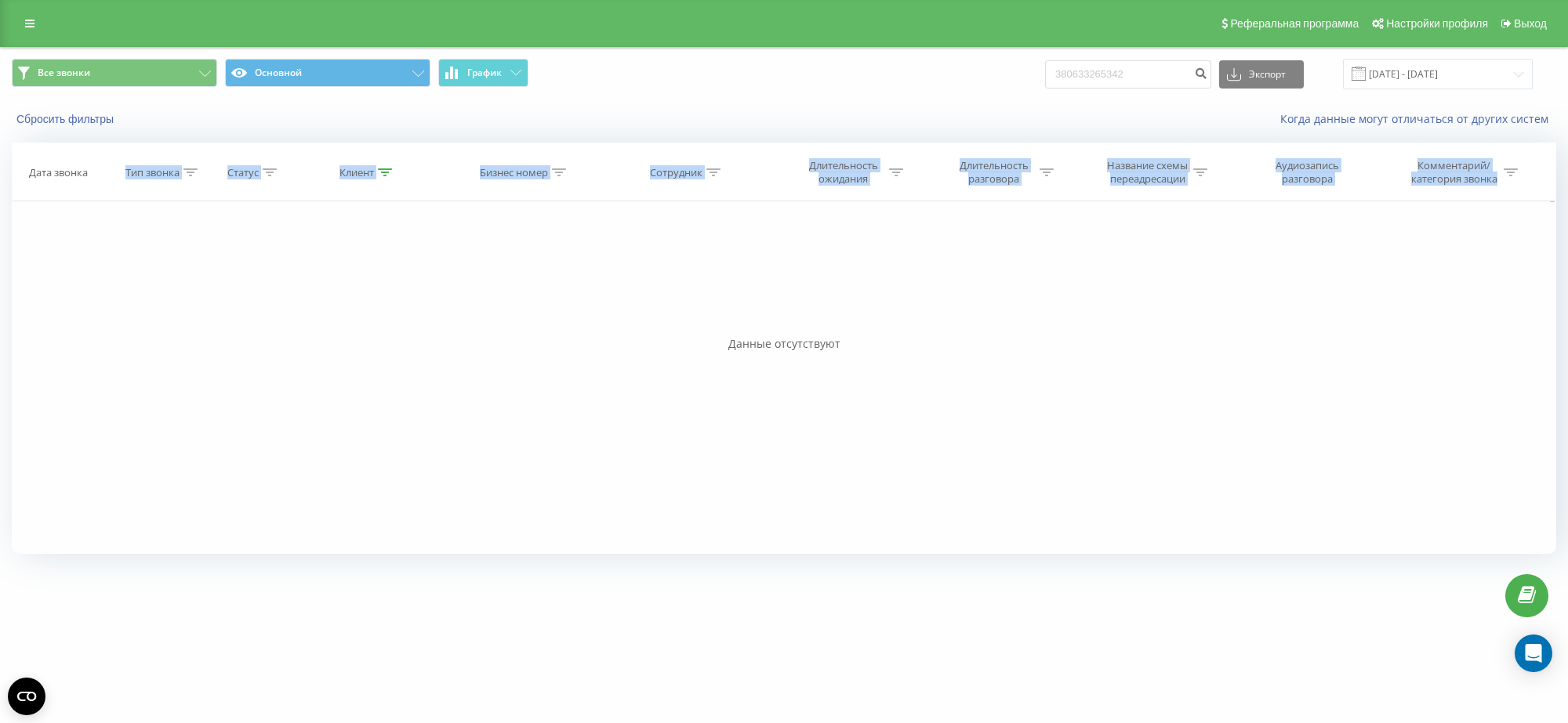
drag, startPoint x: 111, startPoint y: 154, endPoint x: 532, endPoint y: 362, distance: 469.6
click at [531, 362] on div "Дата звонка Тип звонка Статус Клиент Бизнес номер Сотрудник Длительность ожидан…" at bounding box center [784, 348] width 1544 height 411
click at [533, 361] on div "Фильтровать по условию Равно Введите значение Отмена OK Фильтровать по условию …" at bounding box center [784, 378] width 1544 height 353
click at [30, 26] on icon at bounding box center [30, 24] width 9 height 11
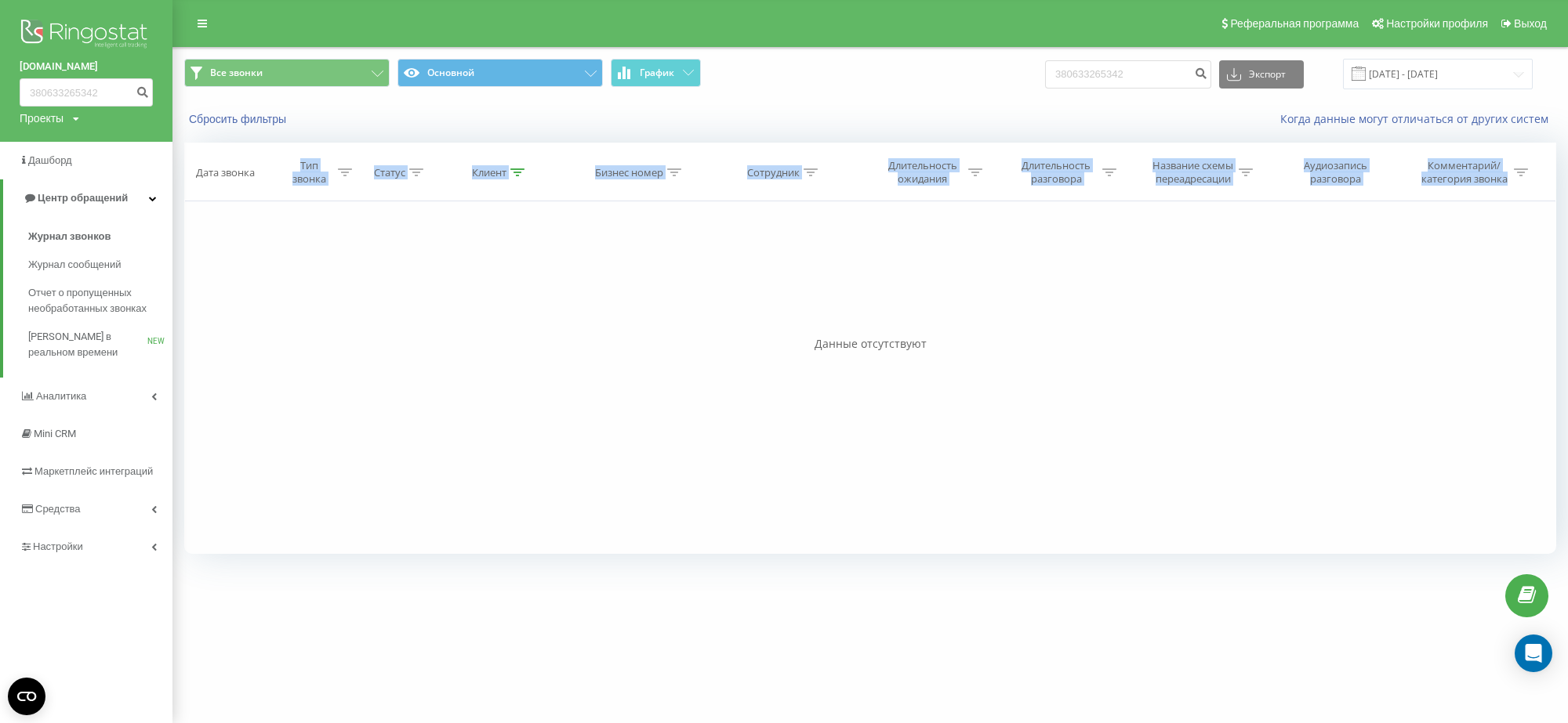
click at [236, 280] on div "Фильтровать по условию Равно Введите значение Отмена OK Фильтровать по условию …" at bounding box center [870, 378] width 1372 height 353
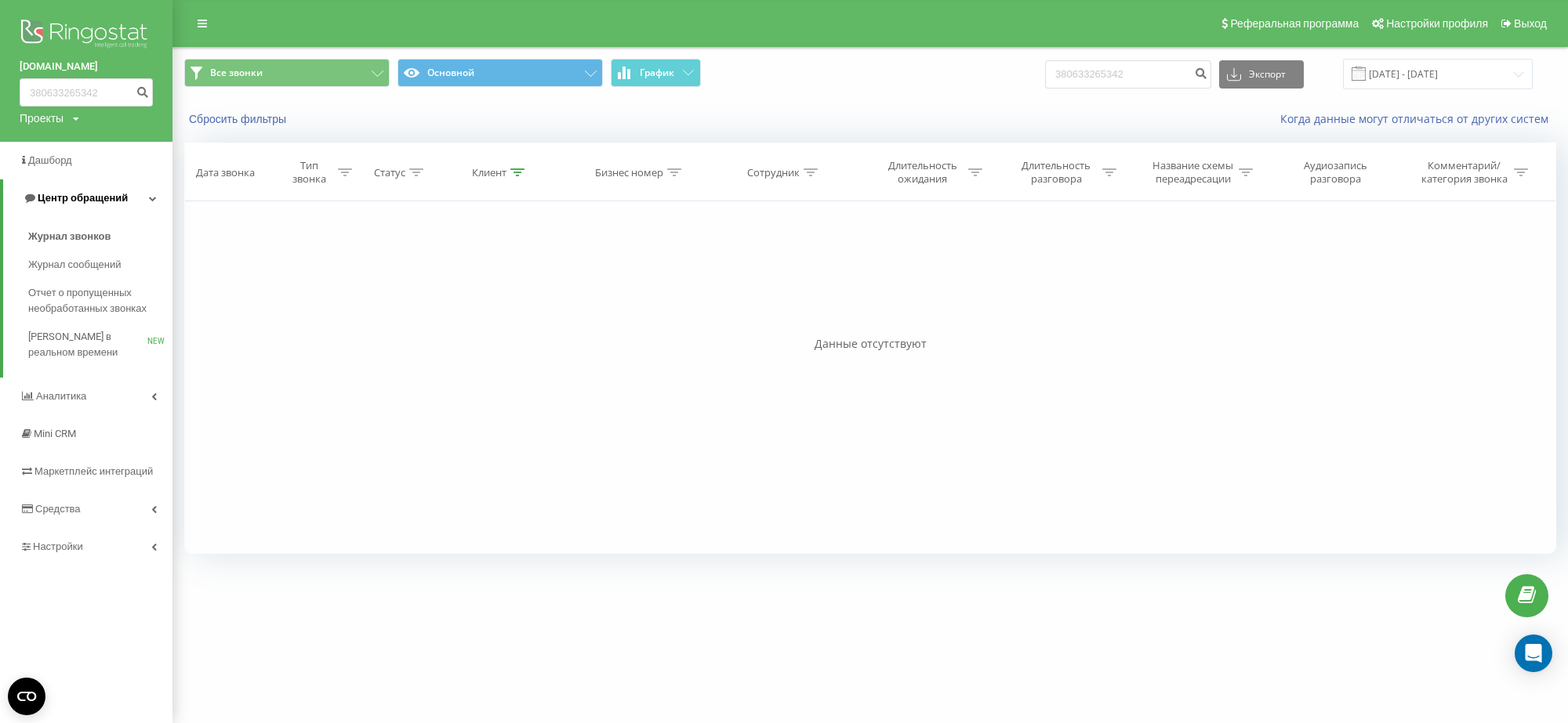
click at [57, 198] on span "Центр обращений" at bounding box center [83, 198] width 90 height 12
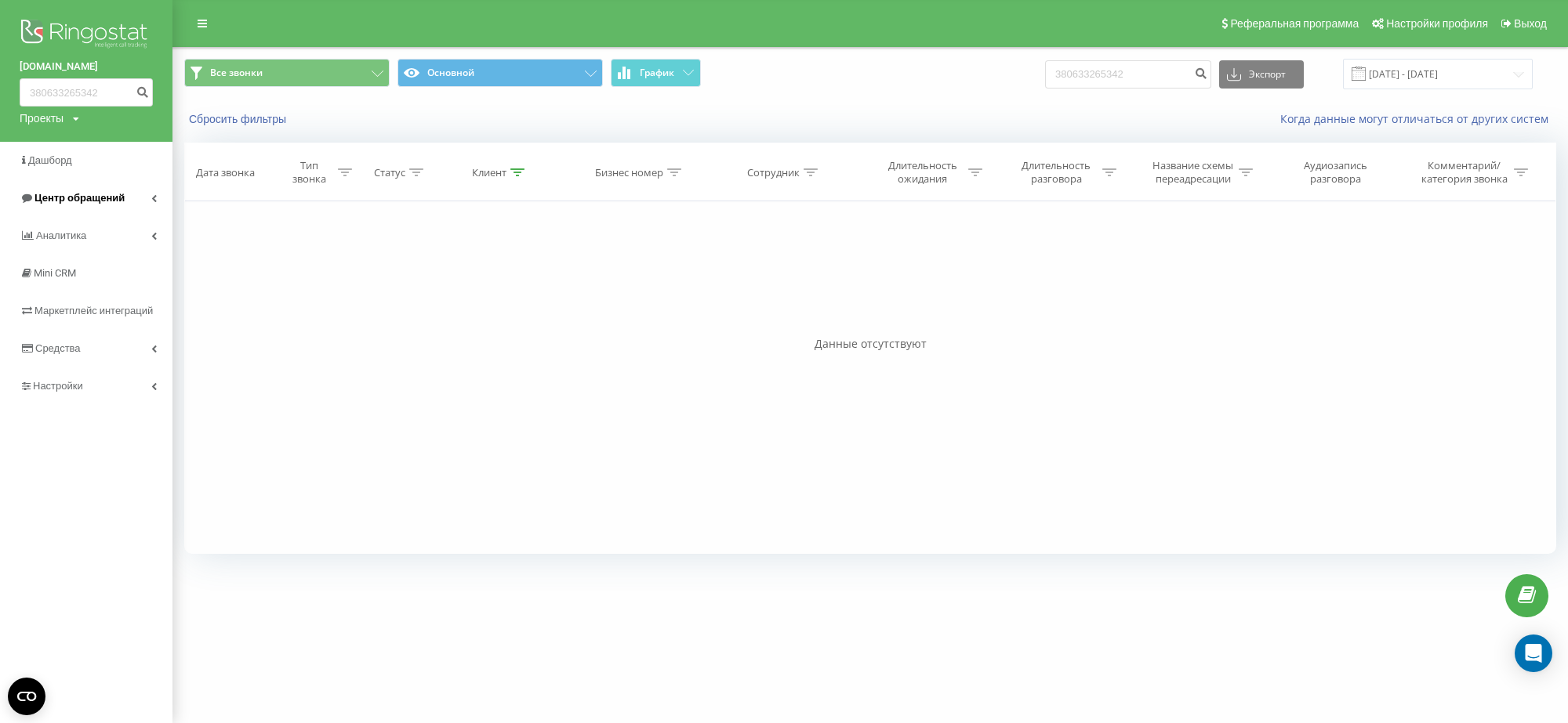
click at [80, 200] on span "Центр обращений" at bounding box center [80, 198] width 90 height 12
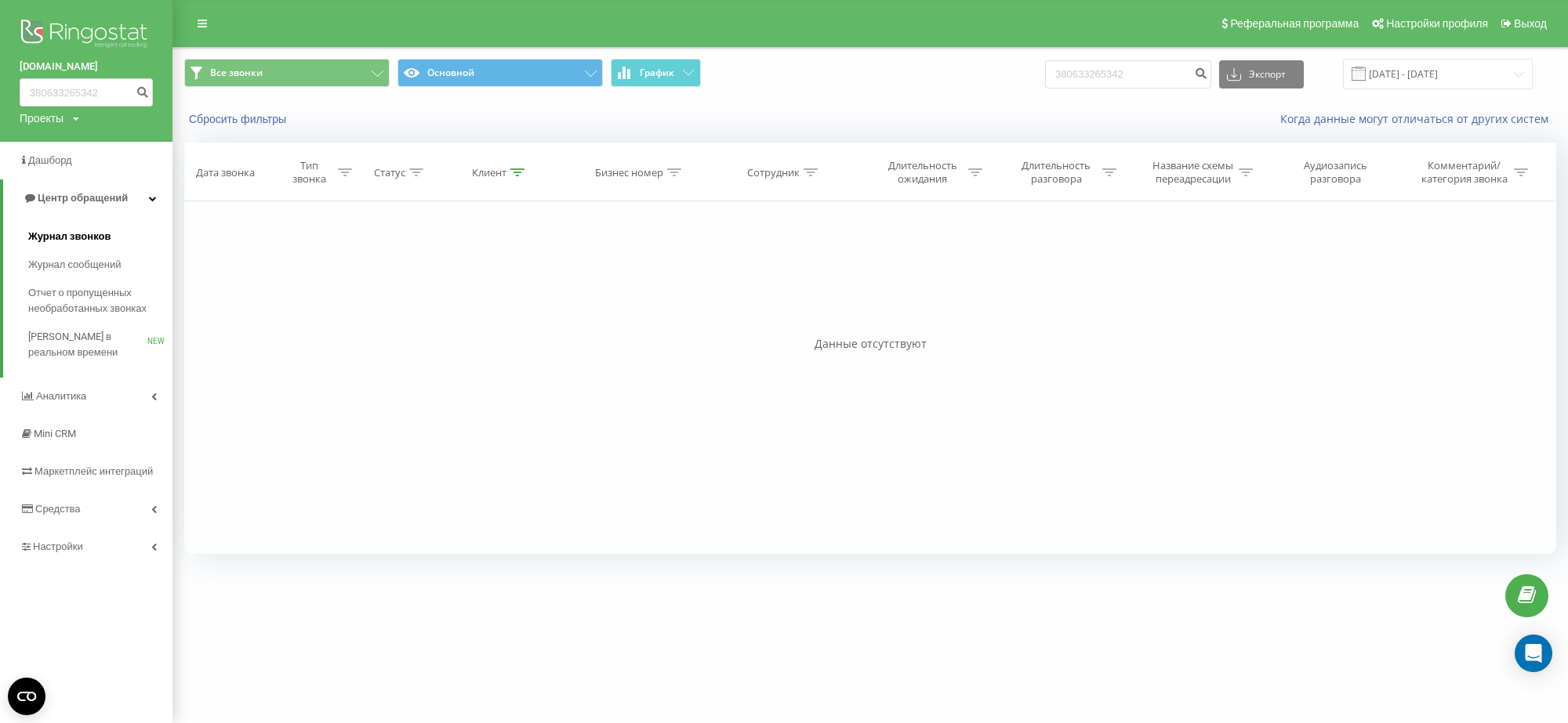
click at [91, 235] on span "Журнал звонков" at bounding box center [69, 237] width 82 height 16
click at [147, 197] on link "Центр обращений" at bounding box center [87, 198] width 169 height 38
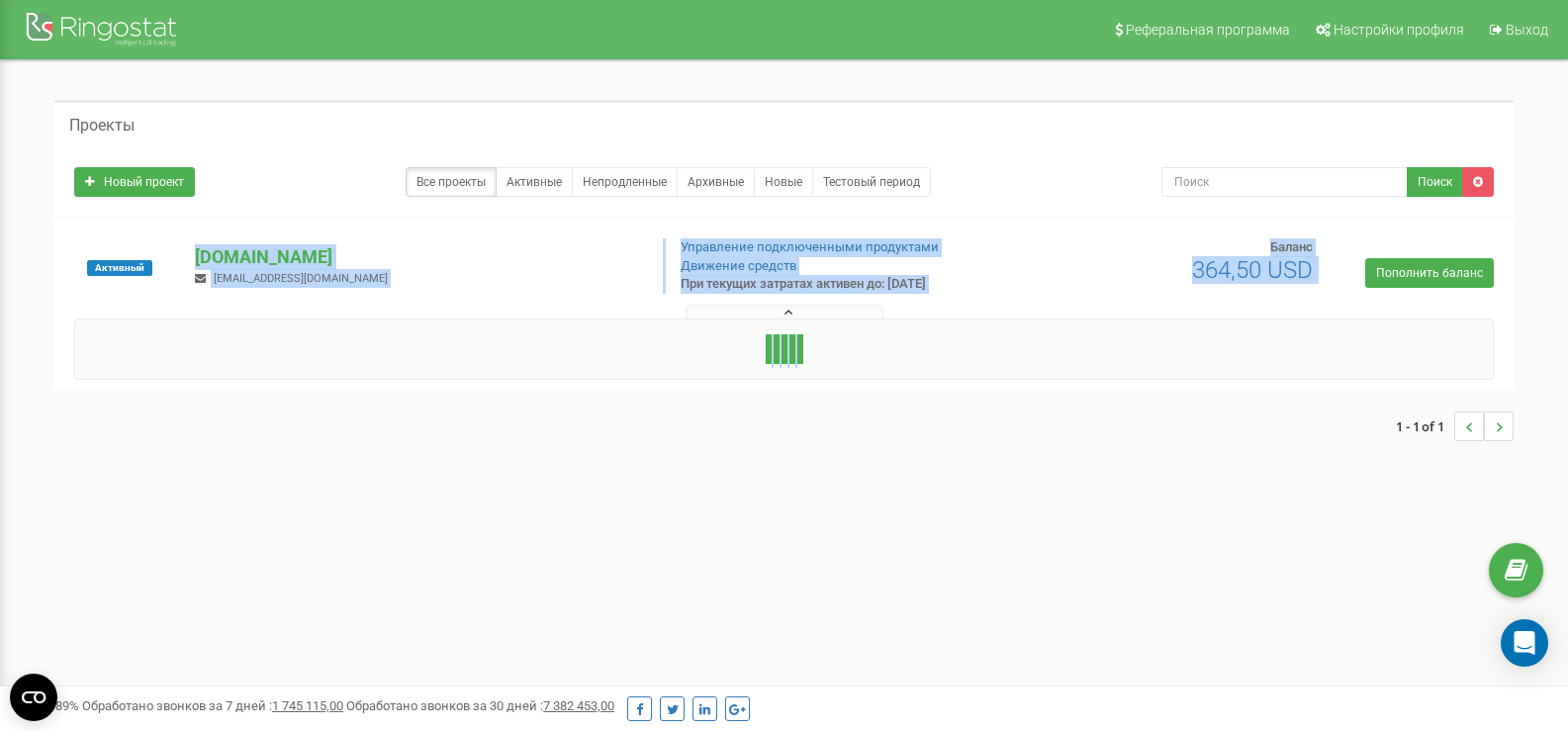
click at [795, 316] on button at bounding box center [784, 311] width 198 height 15
click at [550, 257] on p "[DOMAIN_NAME]" at bounding box center [422, 258] width 453 height 26
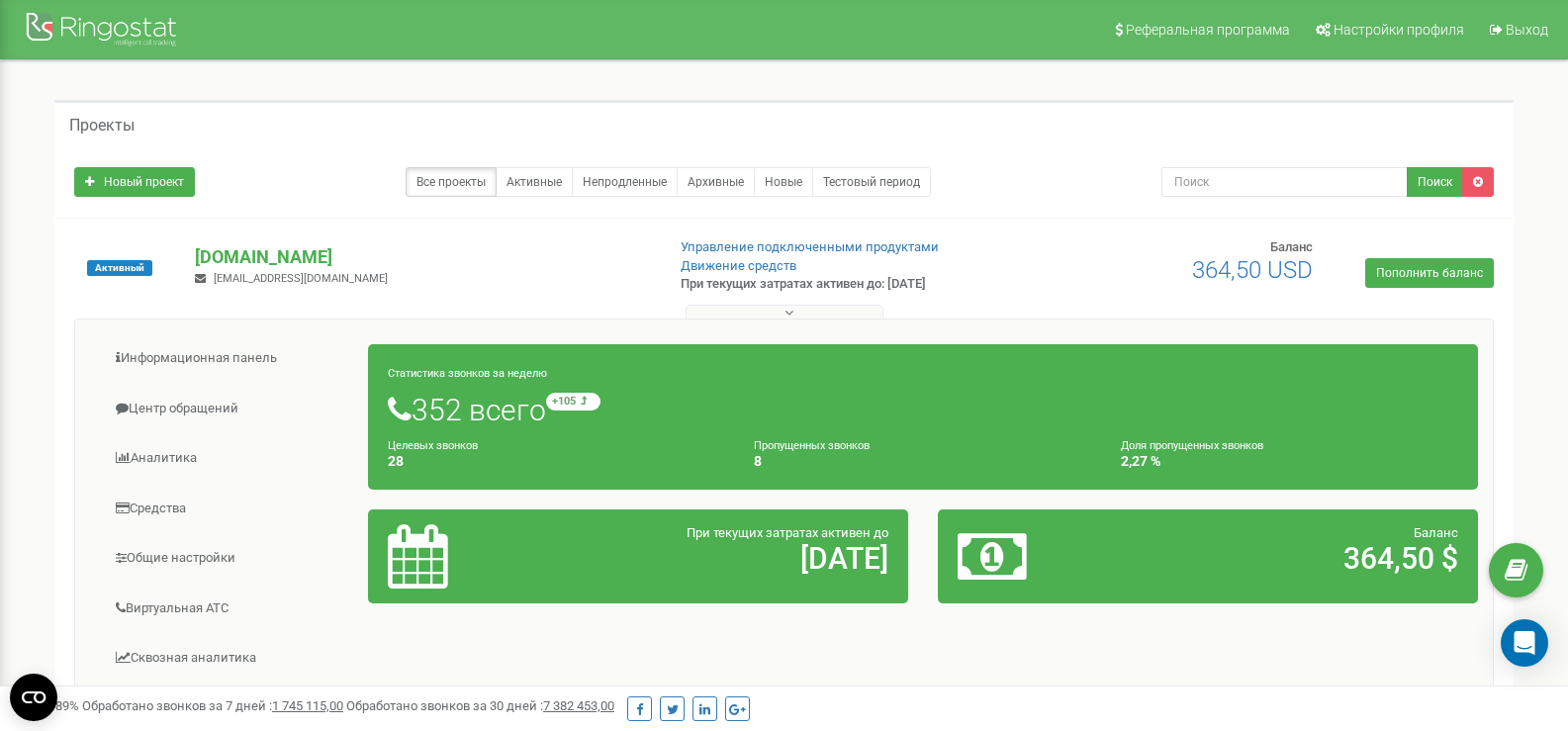
click at [799, 310] on button at bounding box center [784, 311] width 198 height 15
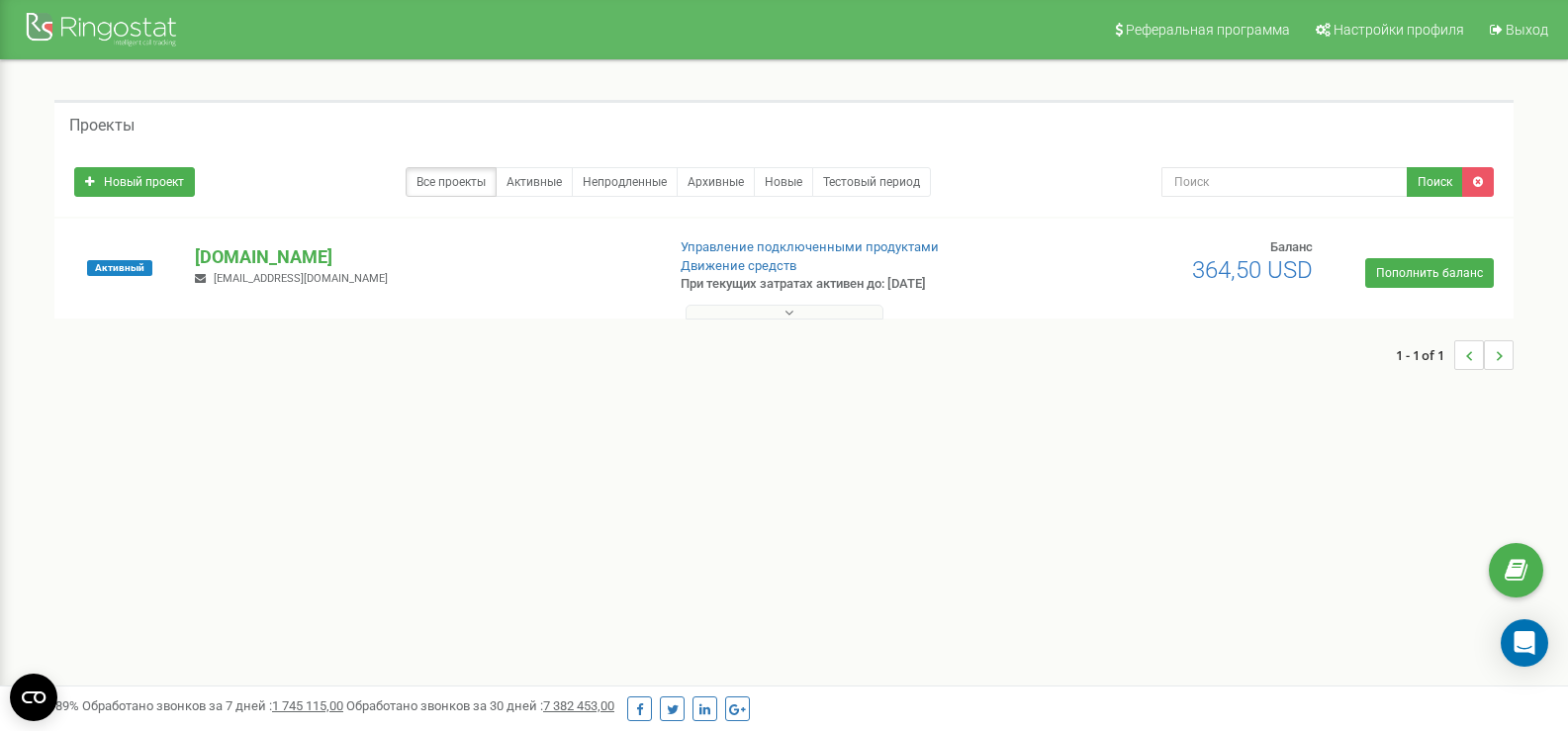
click at [791, 311] on icon at bounding box center [788, 312] width 9 height 14
click at [790, 316] on icon at bounding box center [788, 312] width 9 height 14
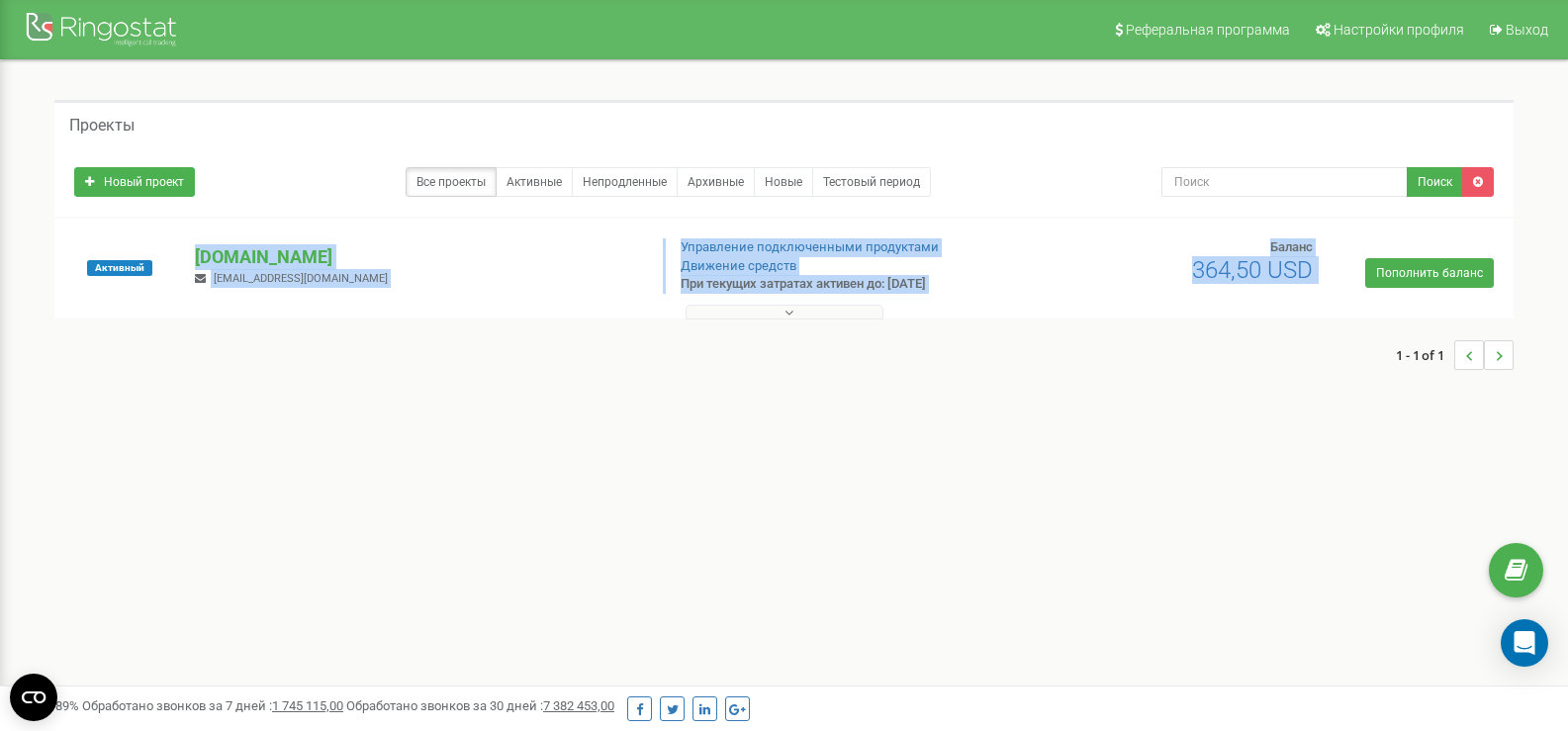
drag, startPoint x: 175, startPoint y: 232, endPoint x: 938, endPoint y: 510, distance: 812.1
click at [938, 510] on div "Реферальная программа Настройки профиля Выход Проекты Новый проект Все проекты …" at bounding box center [784, 594] width 1568 height 1188
click at [891, 510] on div "Реферальная программа Настройки профиля Выход Проекты Новый проект Все проекты …" at bounding box center [784, 594] width 1568 height 1188
drag, startPoint x: 951, startPoint y: 471, endPoint x: 76, endPoint y: 221, distance: 910.0
click at [76, 221] on div "Реферальная программа Настройки профиля Выход Проекты Новый проект Все проекты …" at bounding box center [784, 594] width 1568 height 1188
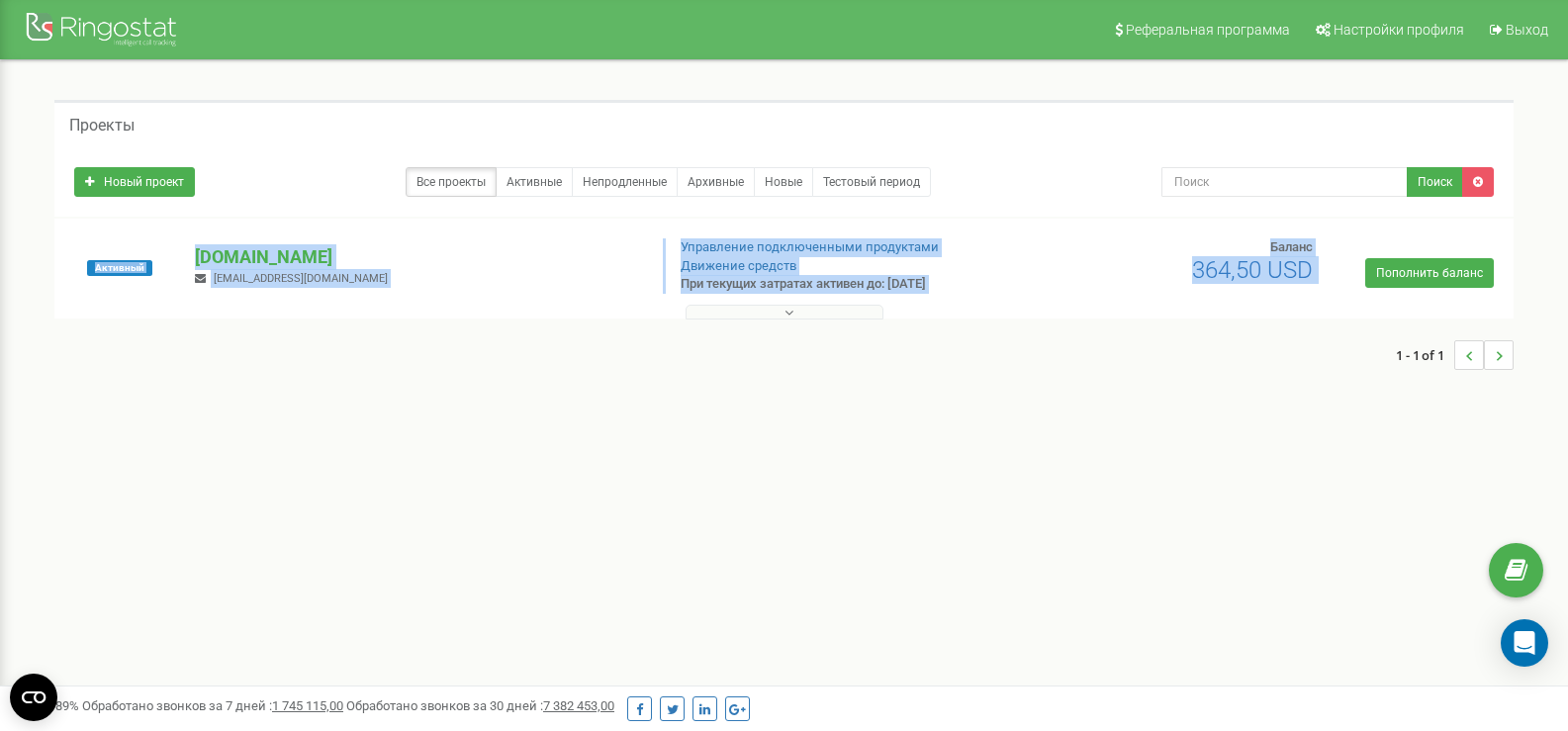
click at [55, 220] on div "Активный gcs-reefer.com v.agbash@gcs-reefer.com Управление подключенными продук…" at bounding box center [784, 269] width 1460 height 99
drag, startPoint x: 72, startPoint y: 225, endPoint x: 855, endPoint y: 397, distance: 801.7
click at [874, 404] on div "Проекты Новый проект Все проекты Активные Непродленные Архивные Новые Тестовый …" at bounding box center [784, 245] width 1538 height 369
click at [782, 316] on button at bounding box center [784, 311] width 198 height 15
click at [788, 311] on icon at bounding box center [788, 312] width 9 height 14
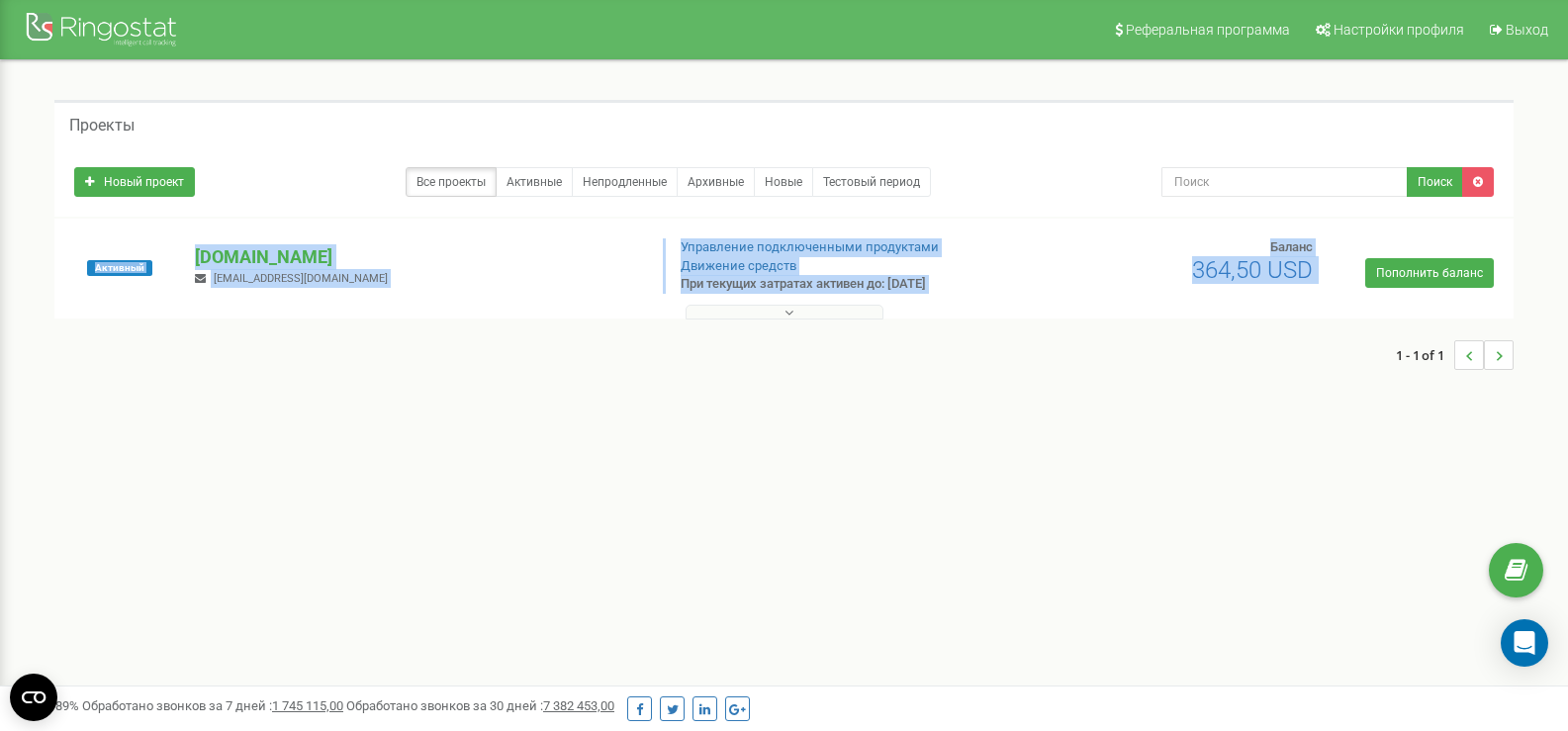
click at [62, 226] on div "Активный gcs-reefer.com v.agbash@gcs-reefer.com Управление подключенными продук…" at bounding box center [784, 269] width 1460 height 99
drag, startPoint x: 80, startPoint y: 225, endPoint x: 991, endPoint y: 464, distance: 941.8
click at [991, 464] on div "Реферальная программа Настройки профиля Выход Проекты Новый проект Все проекты …" at bounding box center [784, 594] width 1568 height 1188
click at [111, 221] on div "Активный gcs-reefer.com v.agbash@gcs-reefer.com Управление подключенными продук…" at bounding box center [784, 269] width 1460 height 99
drag, startPoint x: 106, startPoint y: 228, endPoint x: 953, endPoint y: 411, distance: 866.5
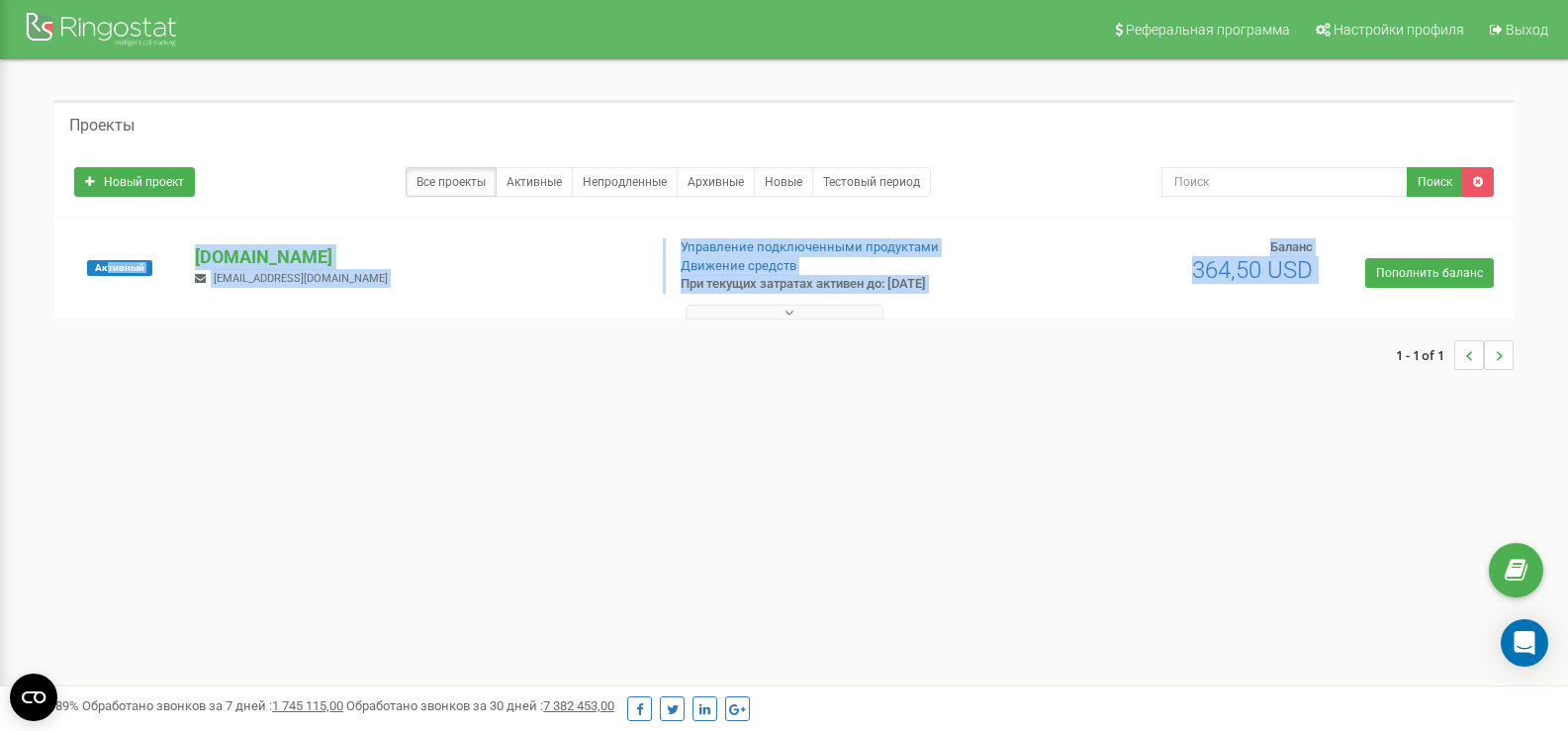
click at [953, 410] on div "Проекты Новый проект Все проекты Активные Непродленные Архивные Новые Тестовый …" at bounding box center [784, 245] width 1538 height 369
click at [777, 305] on button at bounding box center [784, 311] width 198 height 15
click at [392, 285] on div "gcs-reefer.com v.agbash@gcs-reefer.com" at bounding box center [422, 267] width 483 height 44
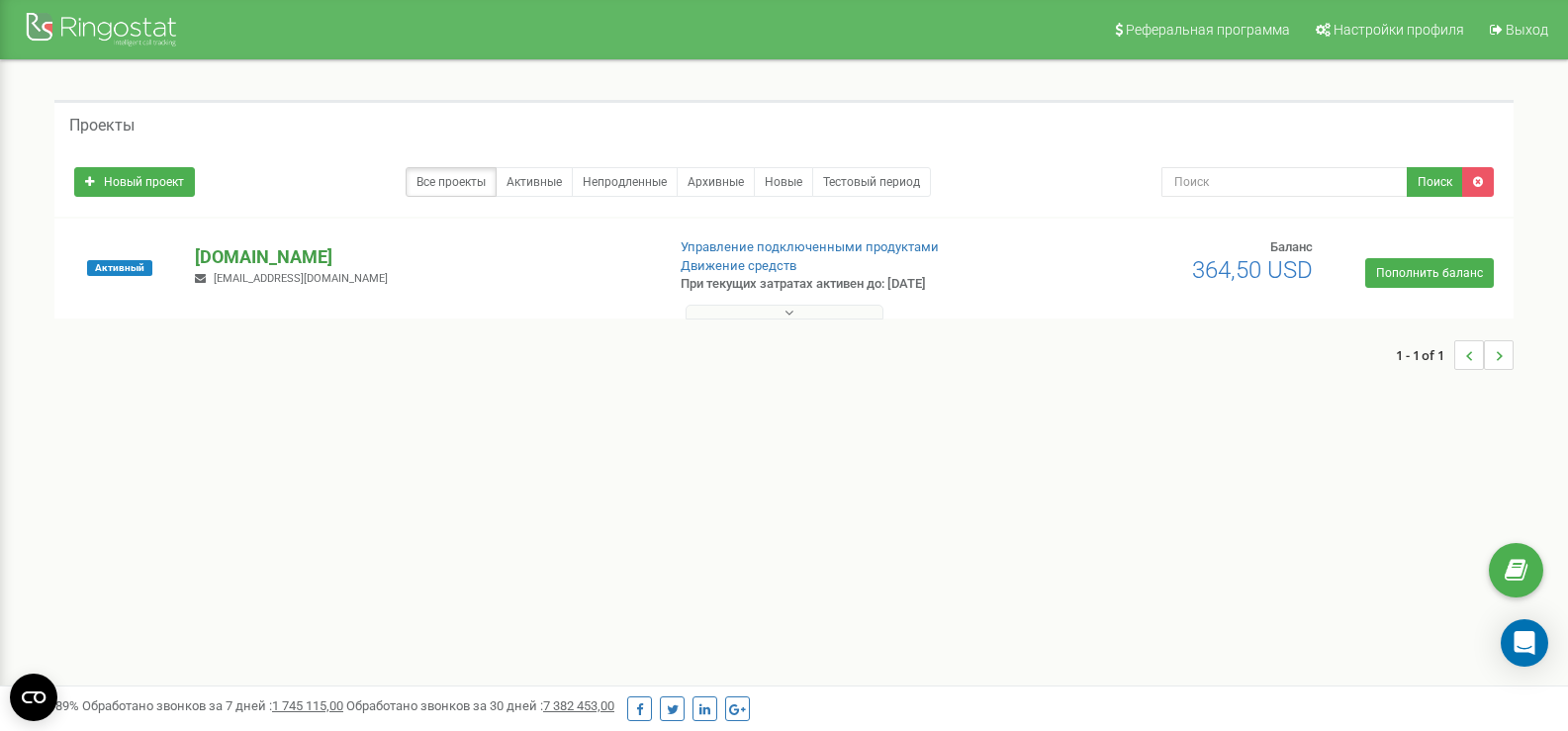
click at [273, 248] on p "[DOMAIN_NAME]" at bounding box center [422, 258] width 453 height 26
click at [247, 254] on p "[DOMAIN_NAME]" at bounding box center [422, 258] width 453 height 26
click at [249, 254] on p "[DOMAIN_NAME]" at bounding box center [422, 258] width 453 height 26
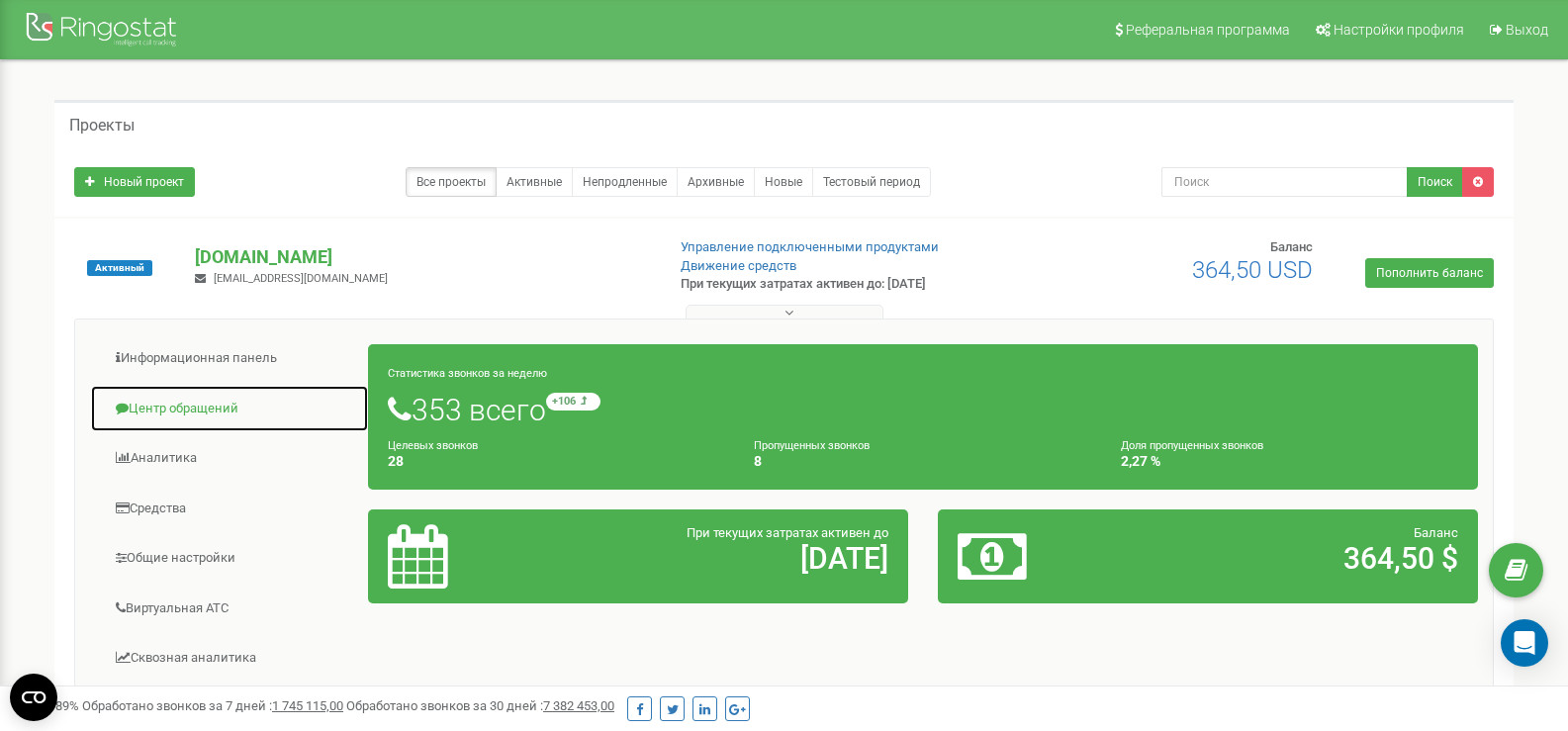
click at [182, 414] on link "Центр обращений" at bounding box center [230, 409] width 279 height 49
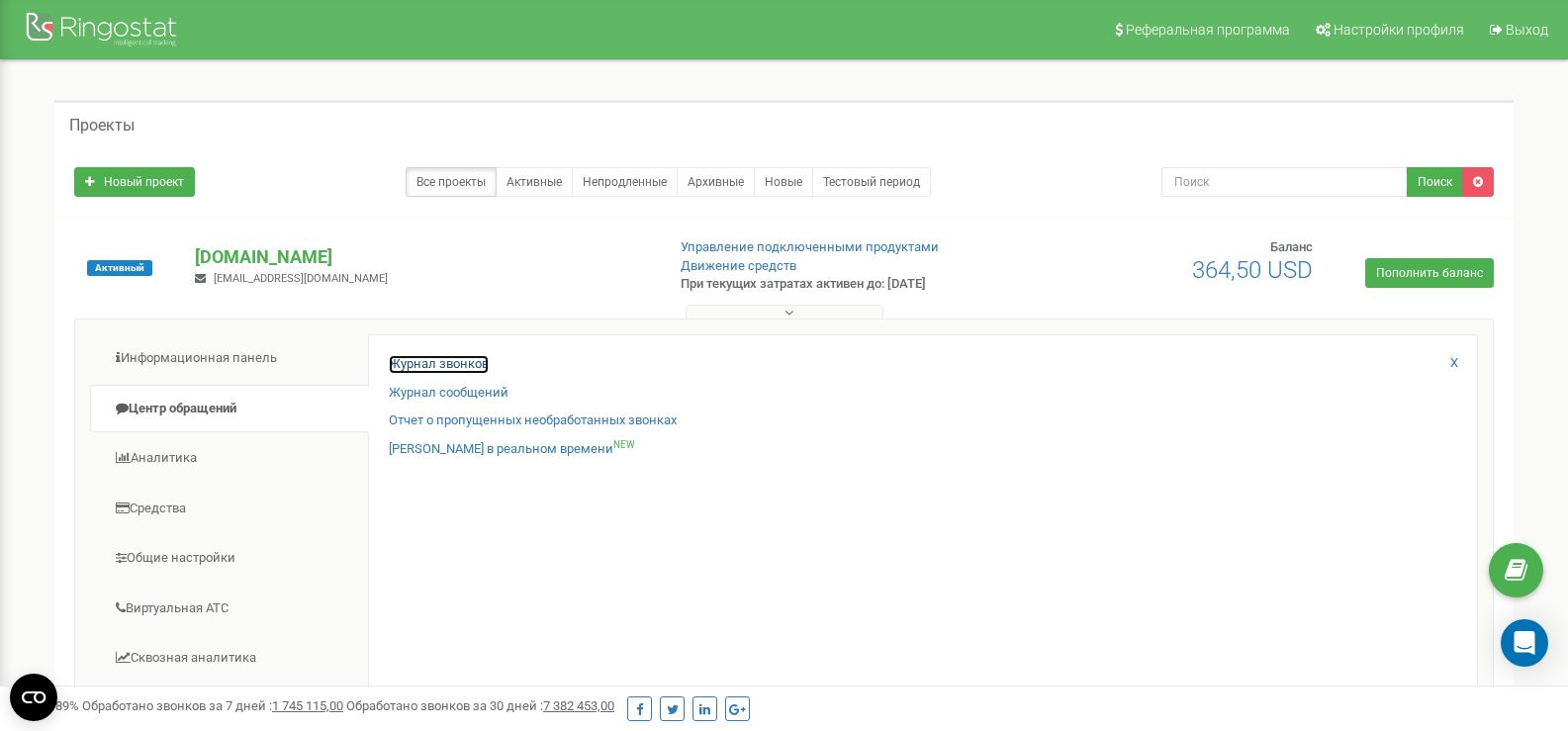
click at [452, 358] on link "Журнал звонков" at bounding box center [438, 364] width 99 height 19
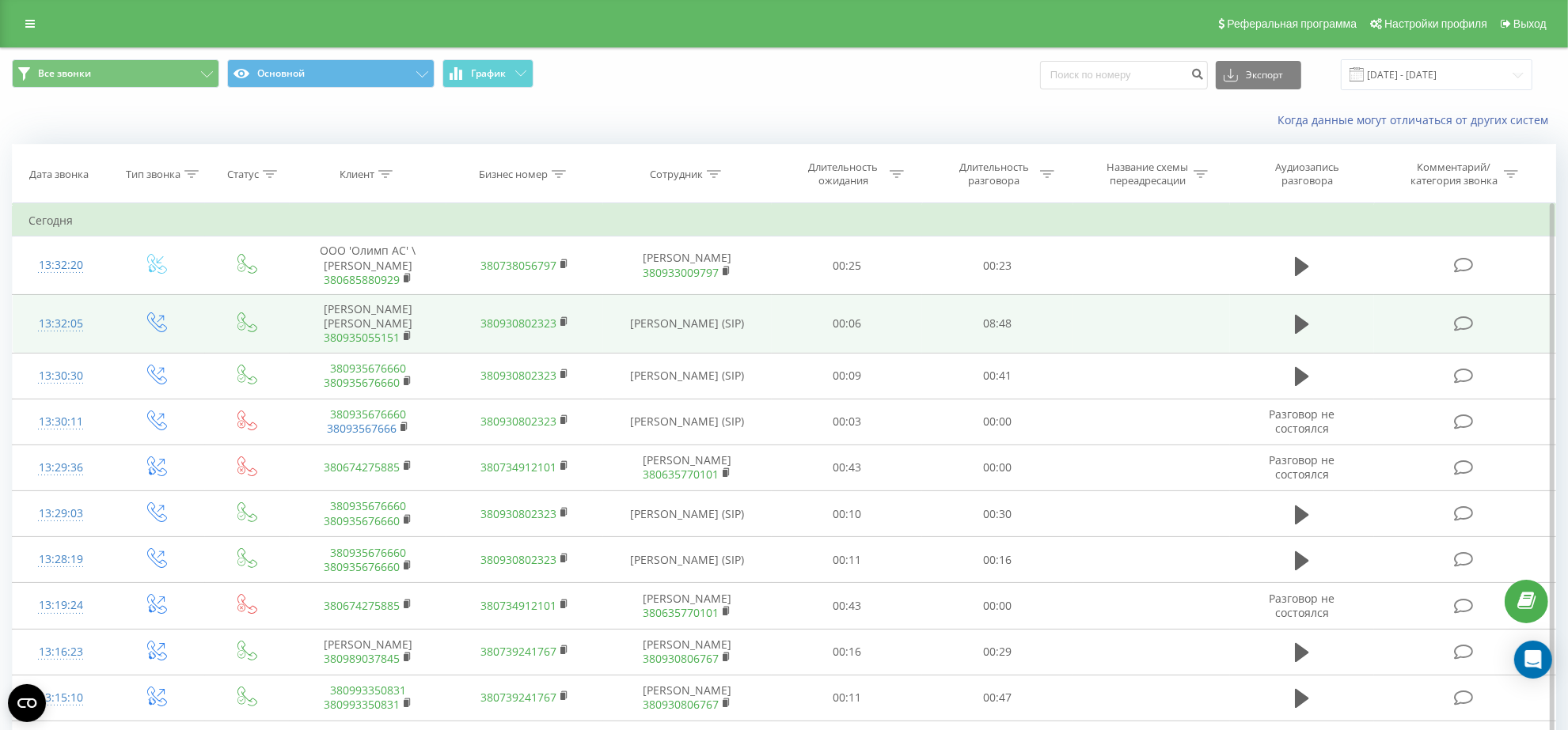
drag, startPoint x: 321, startPoint y: 324, endPoint x: 714, endPoint y: 343, distance: 393.5
click at [714, 343] on tr "13:32:05 [PERSON_NAME] [PERSON_NAME] 380935055151 380930802323 [PERSON_NAME] (S…" at bounding box center [784, 324] width 1543 height 59
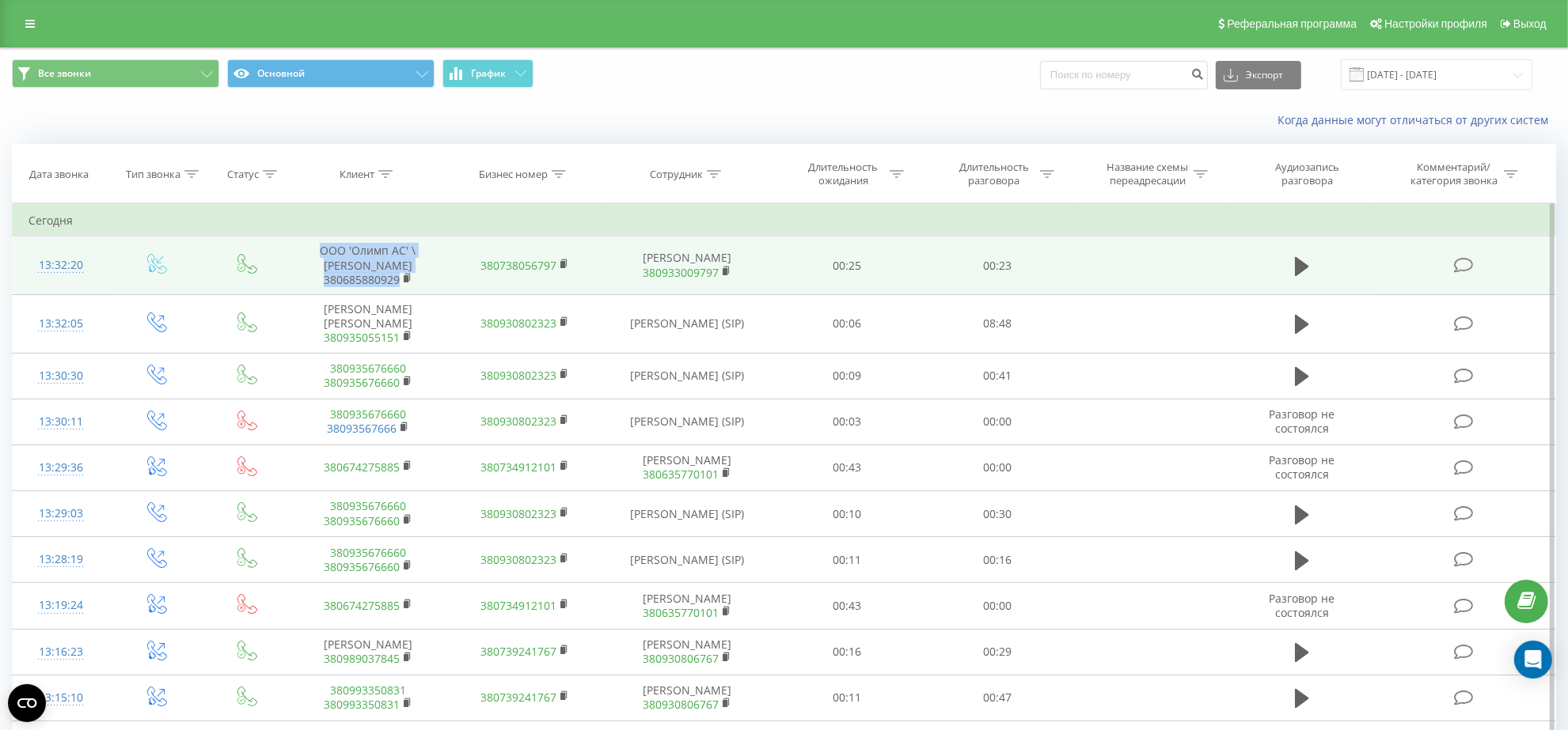
drag, startPoint x: 313, startPoint y: 254, endPoint x: 425, endPoint y: 295, distance: 119.3
click at [425, 295] on td "OOO 'Олимп АС' \ Бакун Иван Ярославович 380685880929" at bounding box center [368, 266] width 157 height 59
click at [424, 287] on span "380685880929" at bounding box center [368, 280] width 125 height 14
drag, startPoint x: 427, startPoint y: 298, endPoint x: 317, endPoint y: 249, distance: 120.4
click at [317, 249] on td "OOO 'Олимп АС' \ Бакун Иван Ярославович 380685880929" at bounding box center [368, 266] width 157 height 59
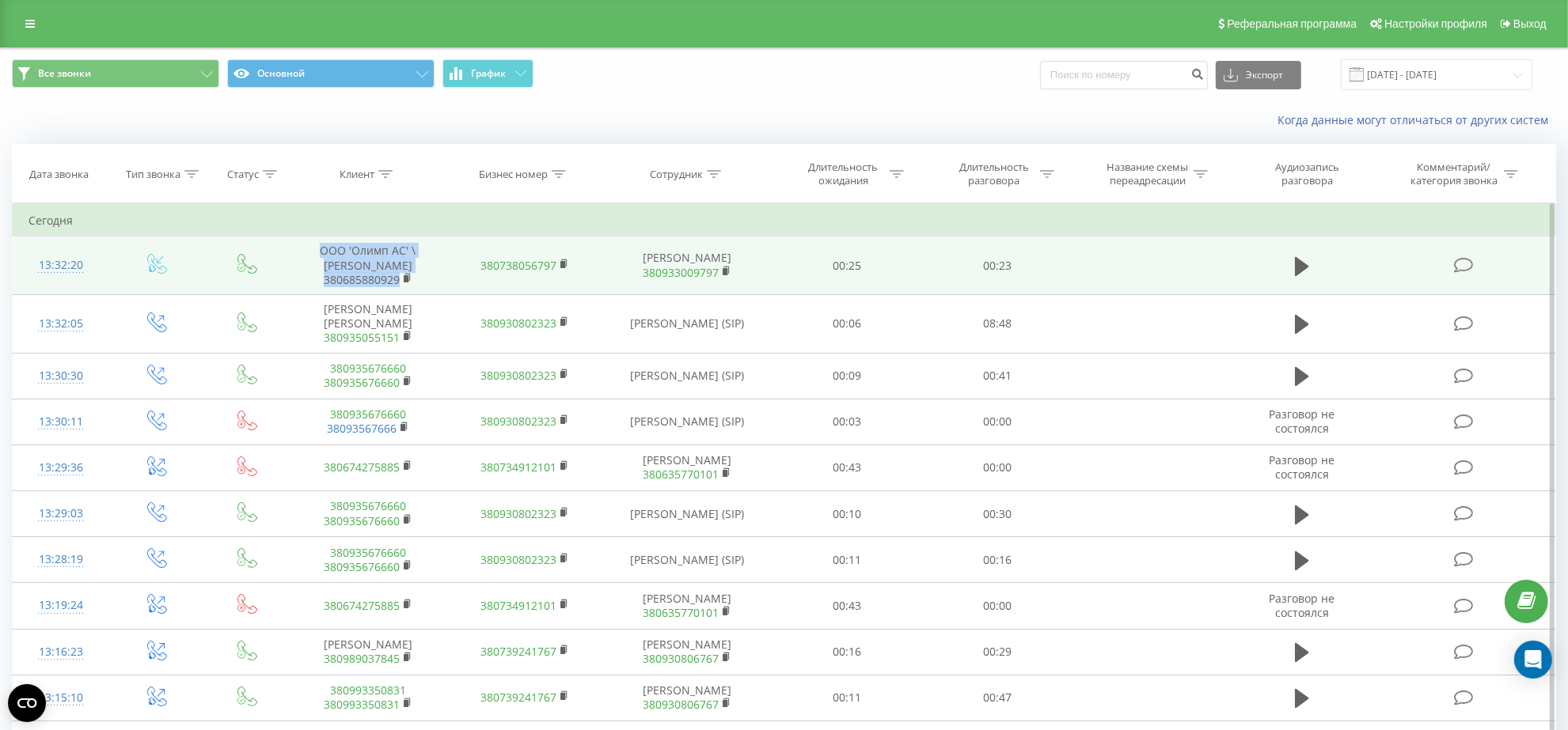
click at [317, 247] on td "OOO 'Олимп АС' \ Бакун Иван Ярославович 380685880929" at bounding box center [368, 266] width 157 height 59
drag, startPoint x: 317, startPoint y: 250, endPoint x: 421, endPoint y: 291, distance: 111.8
click at [421, 291] on td "OOO 'Олимп АС' \ Бакун Иван Ярославович 380685880929" at bounding box center [368, 266] width 157 height 59
click at [416, 287] on span "380685880929" at bounding box center [368, 280] width 125 height 14
drag, startPoint x: 425, startPoint y: 294, endPoint x: 319, endPoint y: 250, distance: 114.8
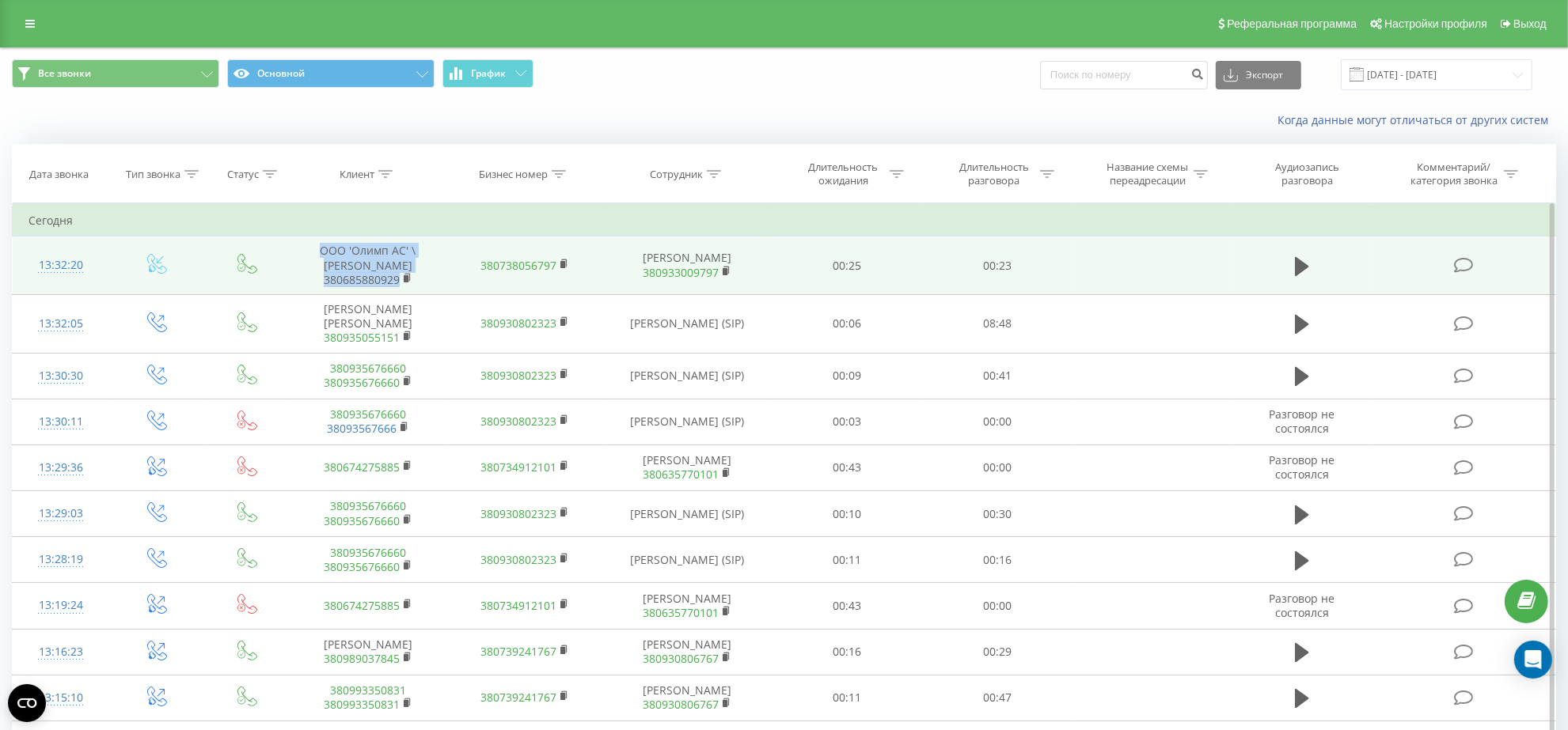
click at [319, 250] on td "OOO 'Олимп АС' \ Бакун Иван Ярославович 380685880929" at bounding box center [368, 266] width 157 height 59
drag, startPoint x: 753, startPoint y: 346, endPoint x: 25, endPoint y: 251, distance: 734.2
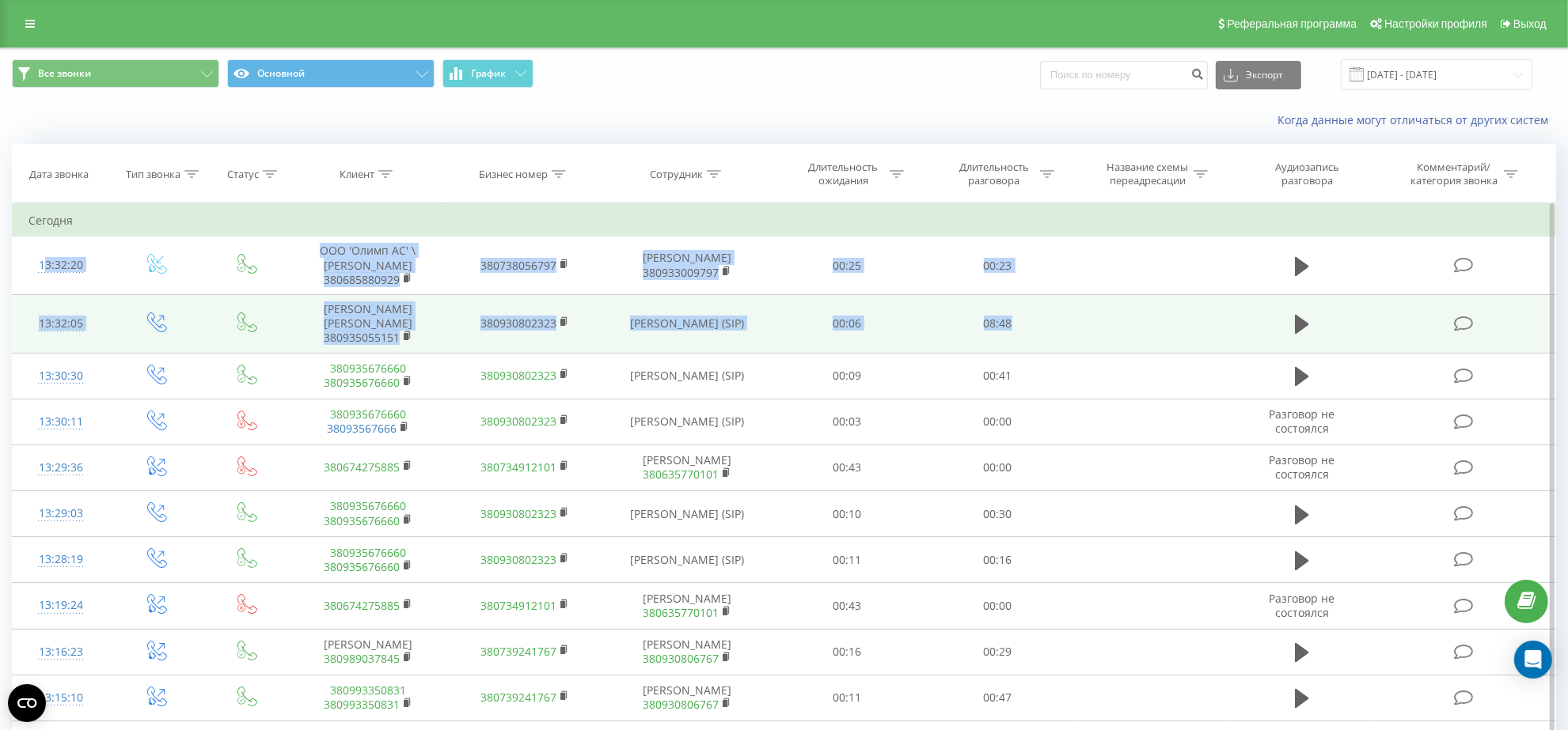
drag, startPoint x: 25, startPoint y: 254, endPoint x: 1034, endPoint y: 345, distance: 1013.1
click at [1034, 344] on td "08:48" at bounding box center [997, 324] width 150 height 59
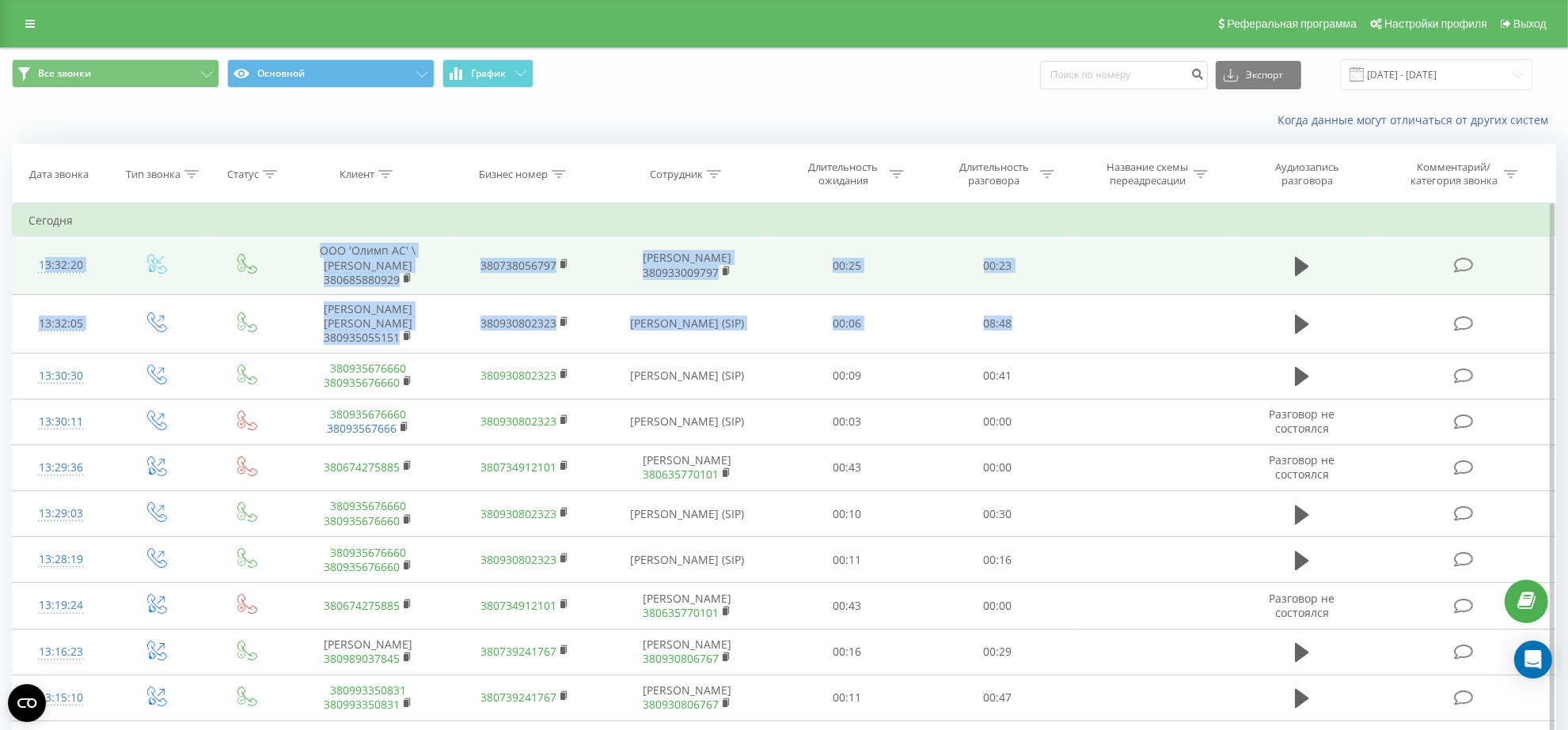
drag, startPoint x: 1049, startPoint y: 345, endPoint x: 21, endPoint y: 250, distance: 1032.4
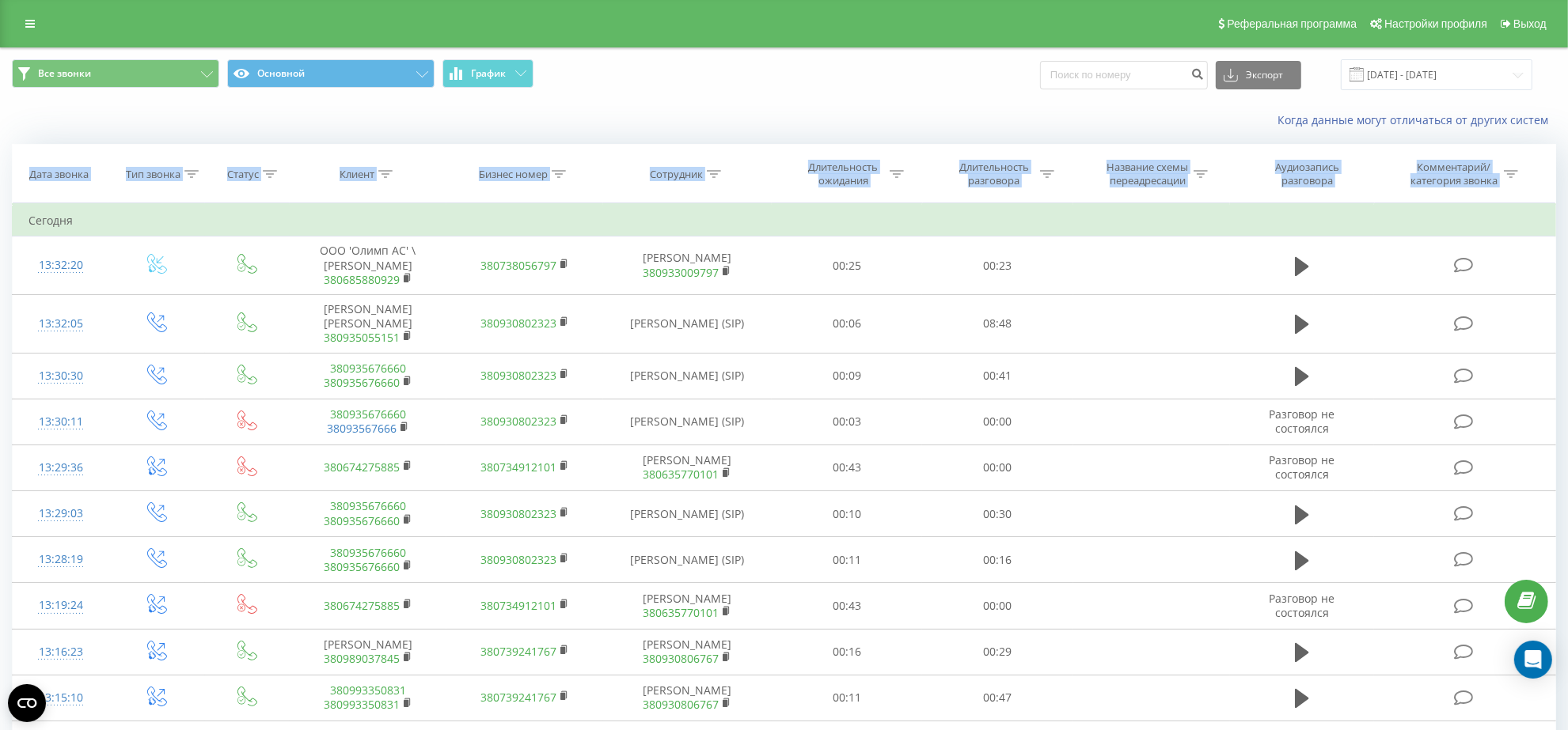
drag, startPoint x: 18, startPoint y: 214, endPoint x: 14, endPoint y: 141, distance: 73.1
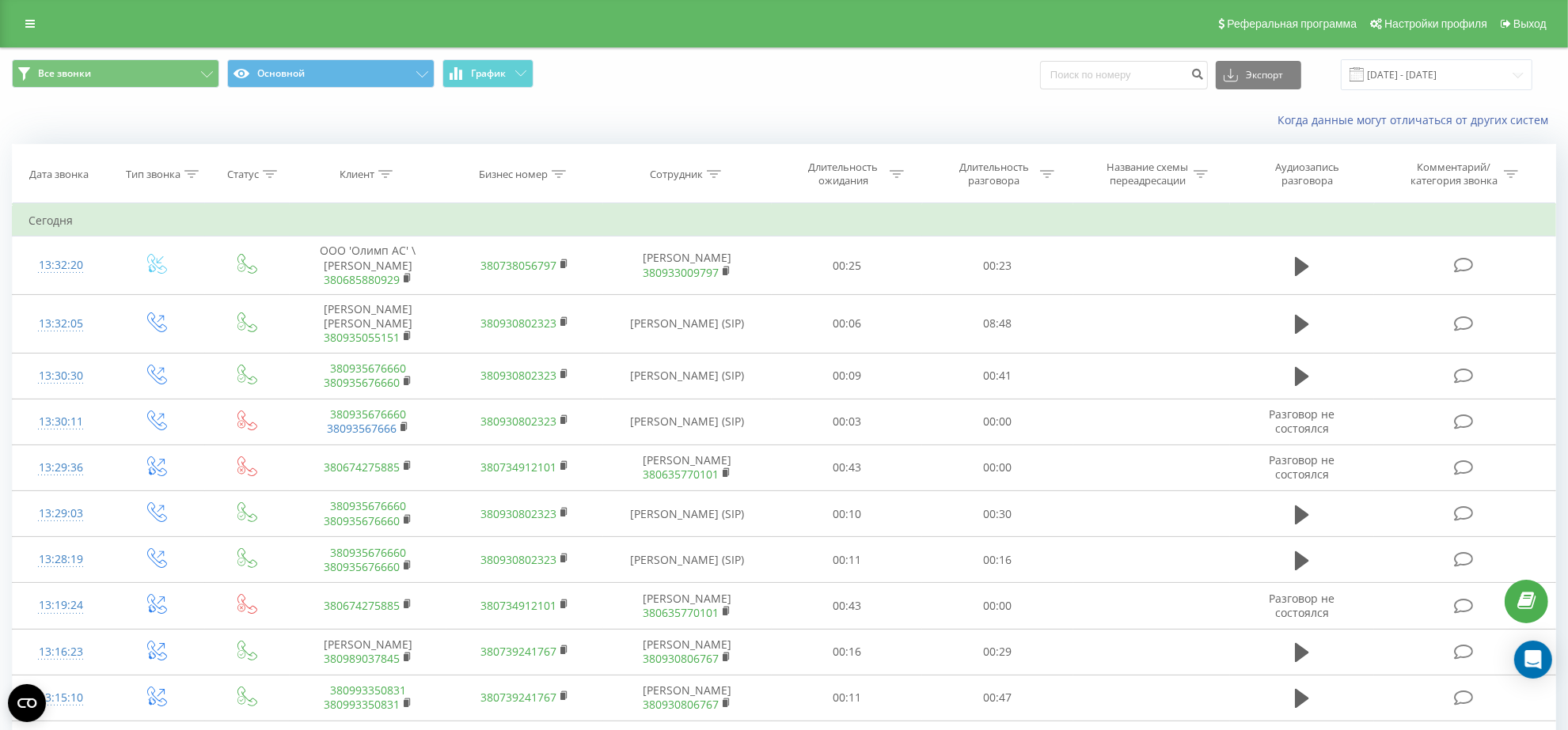
click at [20, 139] on div "Когда данные могут отличаться от других систем" at bounding box center [784, 120] width 1566 height 38
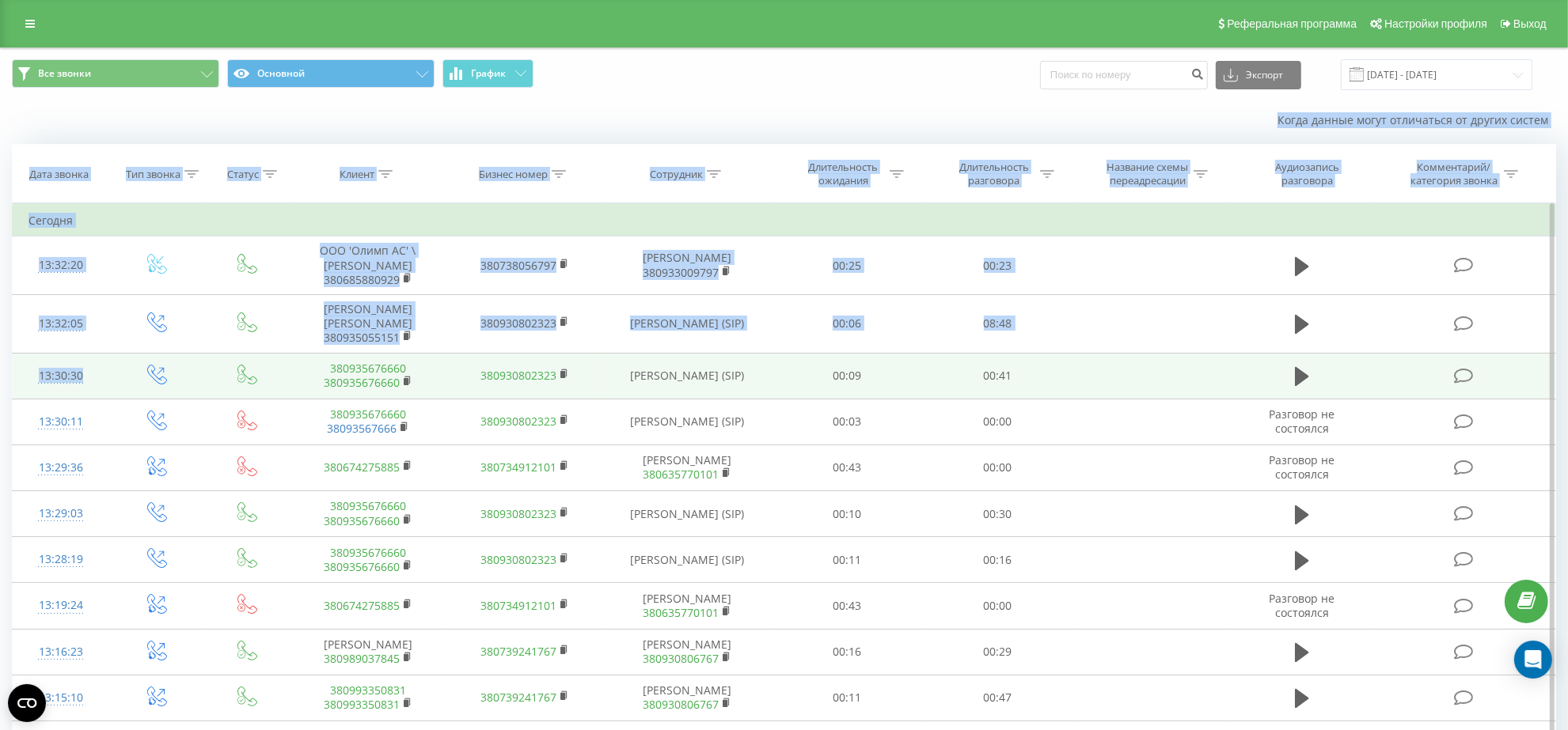
drag, startPoint x: 8, startPoint y: 118, endPoint x: 111, endPoint y: 396, distance: 296.5
click at [111, 396] on td at bounding box center [156, 376] width 96 height 46
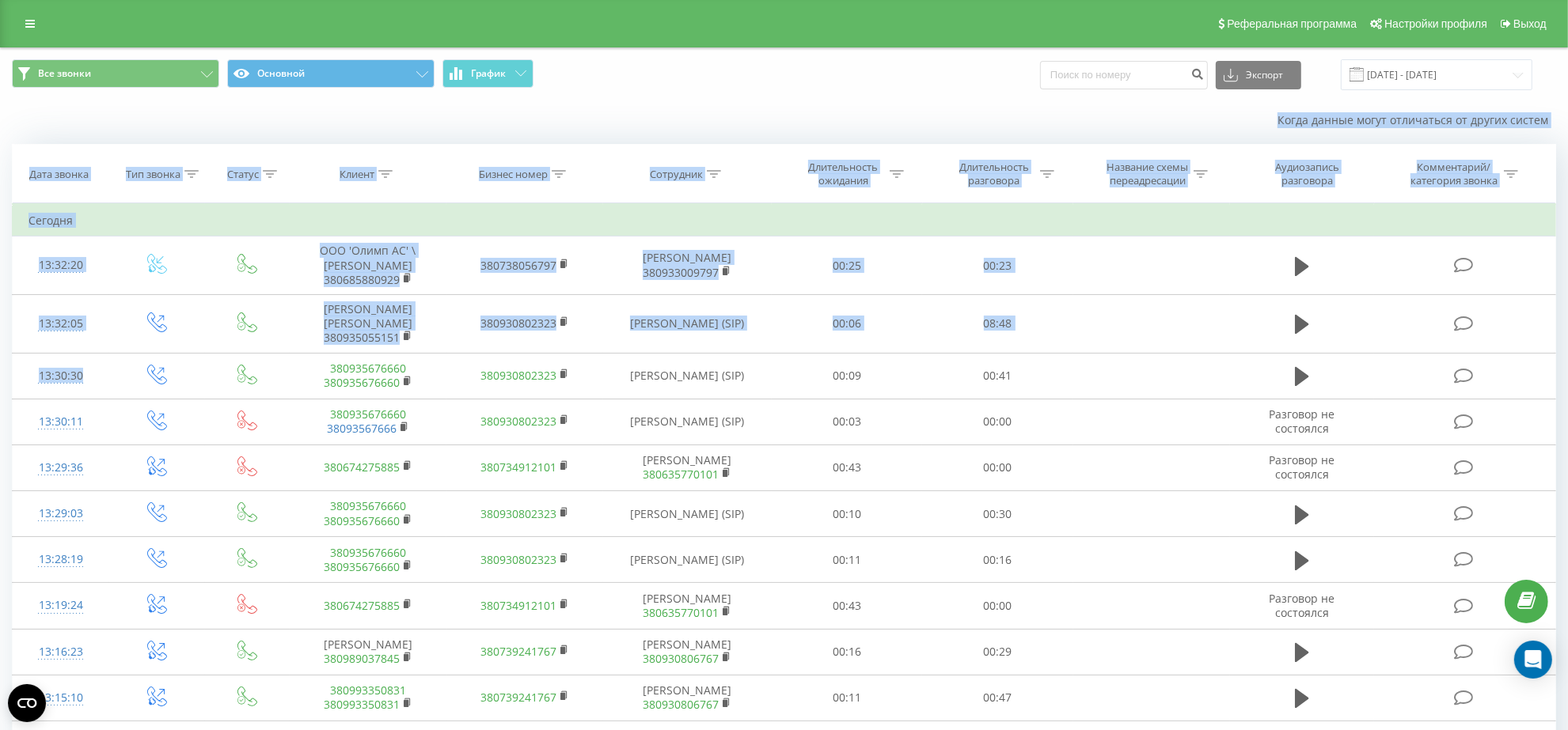
drag, startPoint x: 107, startPoint y: 400, endPoint x: 22, endPoint y: 139, distance: 274.5
click at [22, 139] on div "Когда данные могут отличаться от других систем" at bounding box center [784, 120] width 1566 height 38
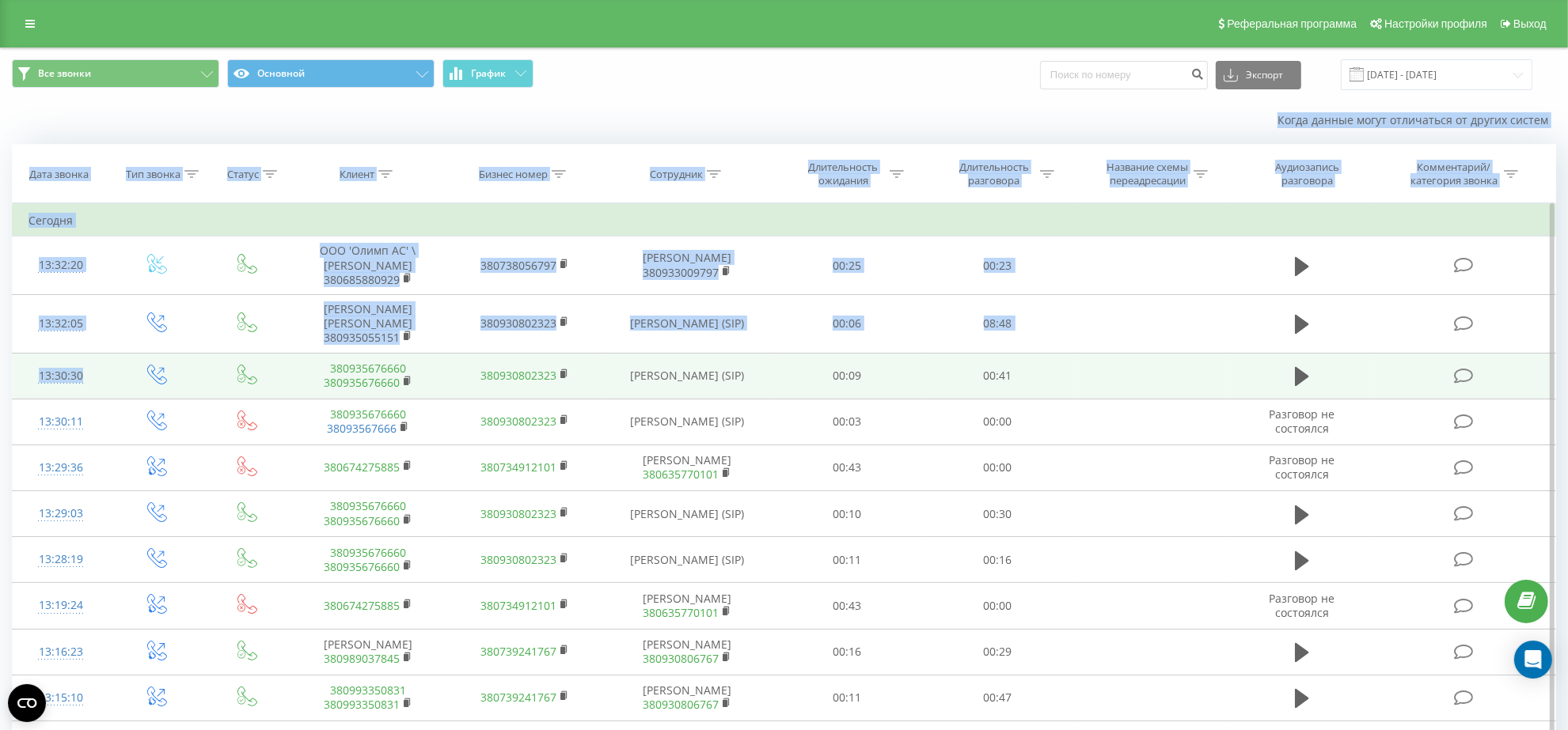
drag, startPoint x: 18, startPoint y: 133, endPoint x: 104, endPoint y: 390, distance: 271.0
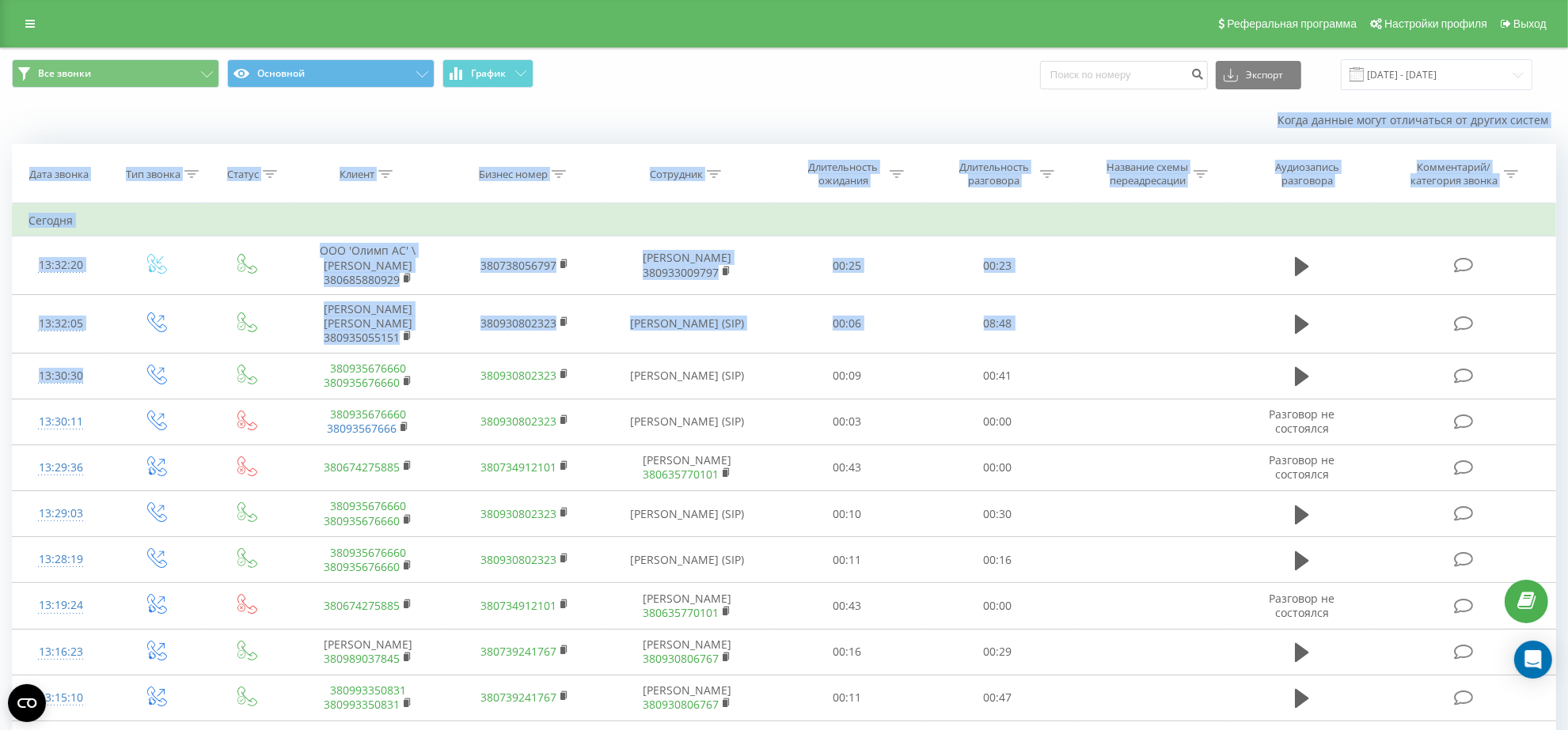
click at [24, 122] on div "Когда данные могут отличаться от других систем" at bounding box center [784, 120] width 1566 height 38
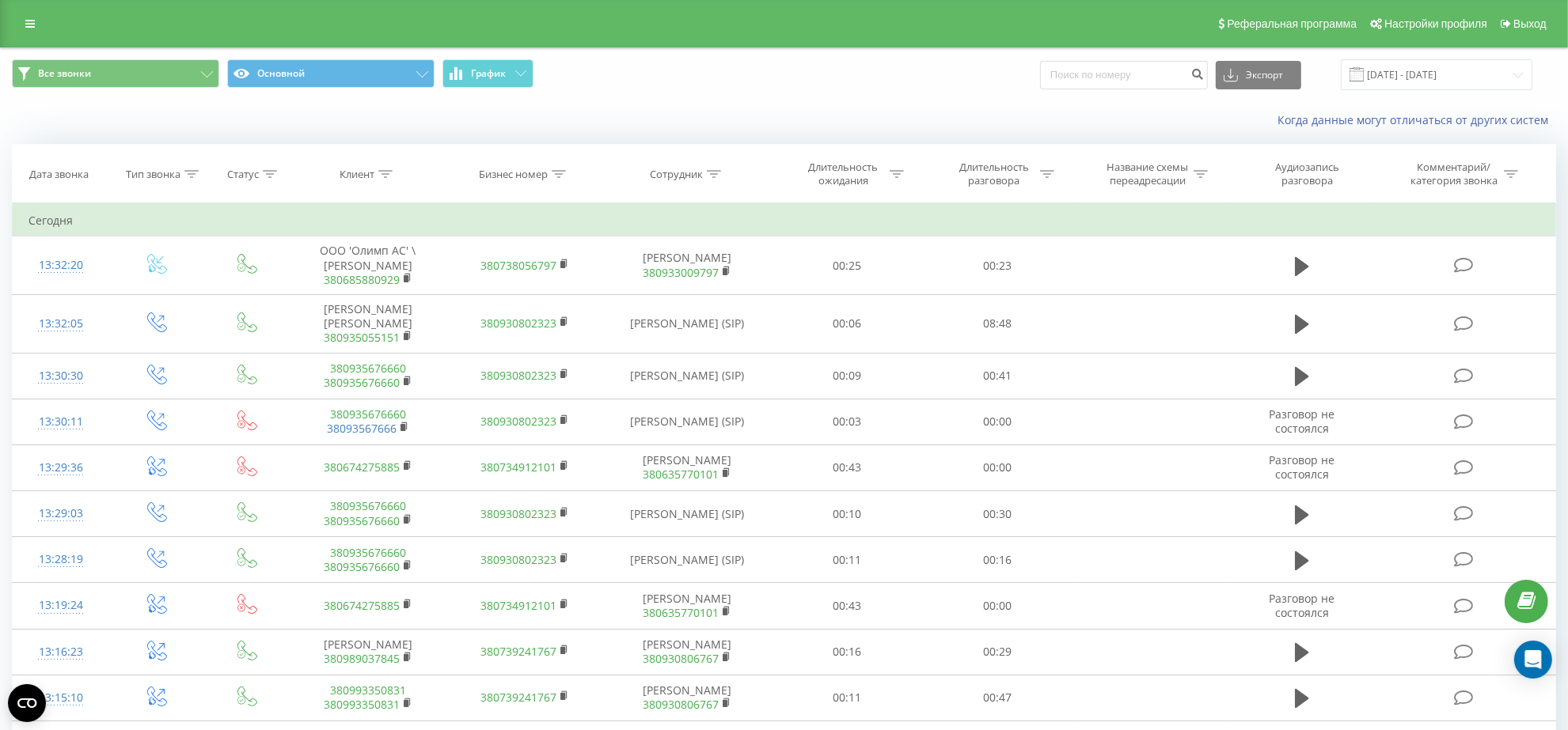
drag, startPoint x: 18, startPoint y: 134, endPoint x: 56, endPoint y: 125, distance: 39.1
click at [56, 125] on div "Когда данные могут отличаться от других систем" at bounding box center [784, 120] width 1566 height 38
click at [724, 97] on div "Все звонки Основной График Экспорт .csv .xls .xlsx 22.08.2025 - 22.09.2025" at bounding box center [784, 75] width 1566 height 53
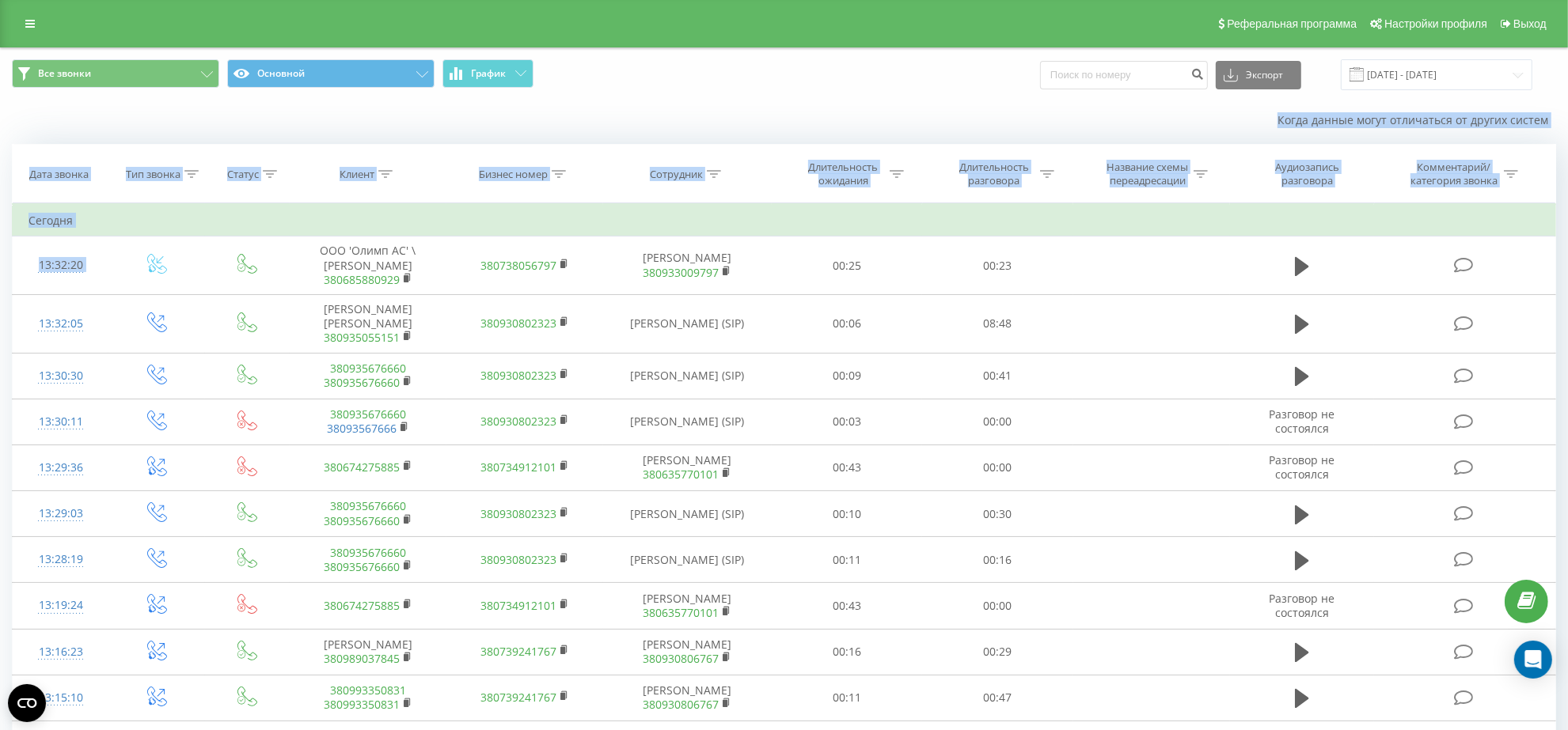
drag, startPoint x: 317, startPoint y: 251, endPoint x: 419, endPoint y: 124, distance: 162.9
click at [424, 121] on div "Когда данные могут отличаться от других систем" at bounding box center [784, 120] width 1566 height 38
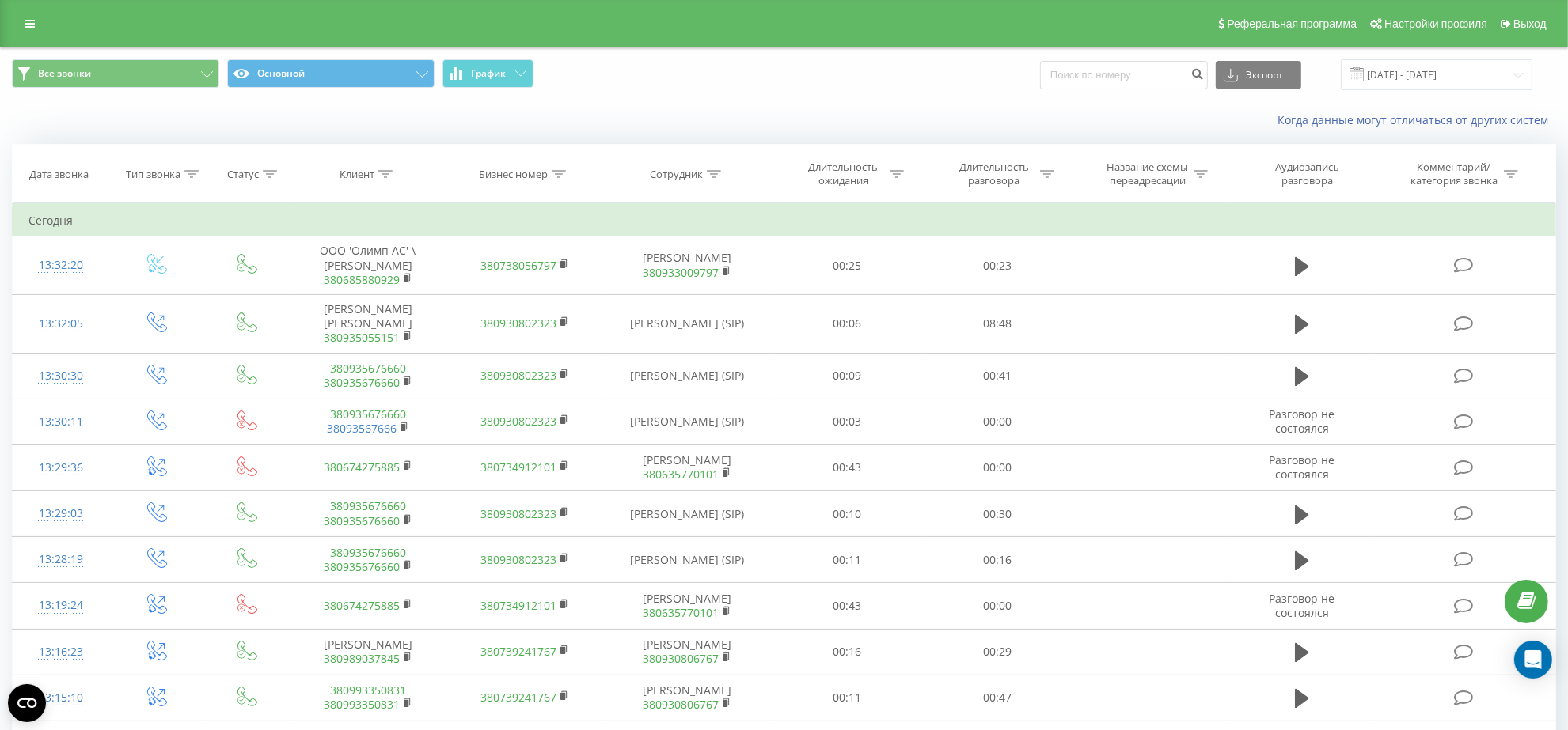
drag, startPoint x: 327, startPoint y: 120, endPoint x: 368, endPoint y: 131, distance: 42.4
click at [368, 131] on div "Когда данные могут отличаться от других систем" at bounding box center [784, 120] width 1566 height 38
drag, startPoint x: 52, startPoint y: 139, endPoint x: 219, endPoint y: 121, distance: 168.0
click at [230, 118] on div "Когда данные могут отличаться от других систем" at bounding box center [784, 120] width 1566 height 38
drag, startPoint x: 18, startPoint y: 111, endPoint x: 289, endPoint y: 117, distance: 271.1
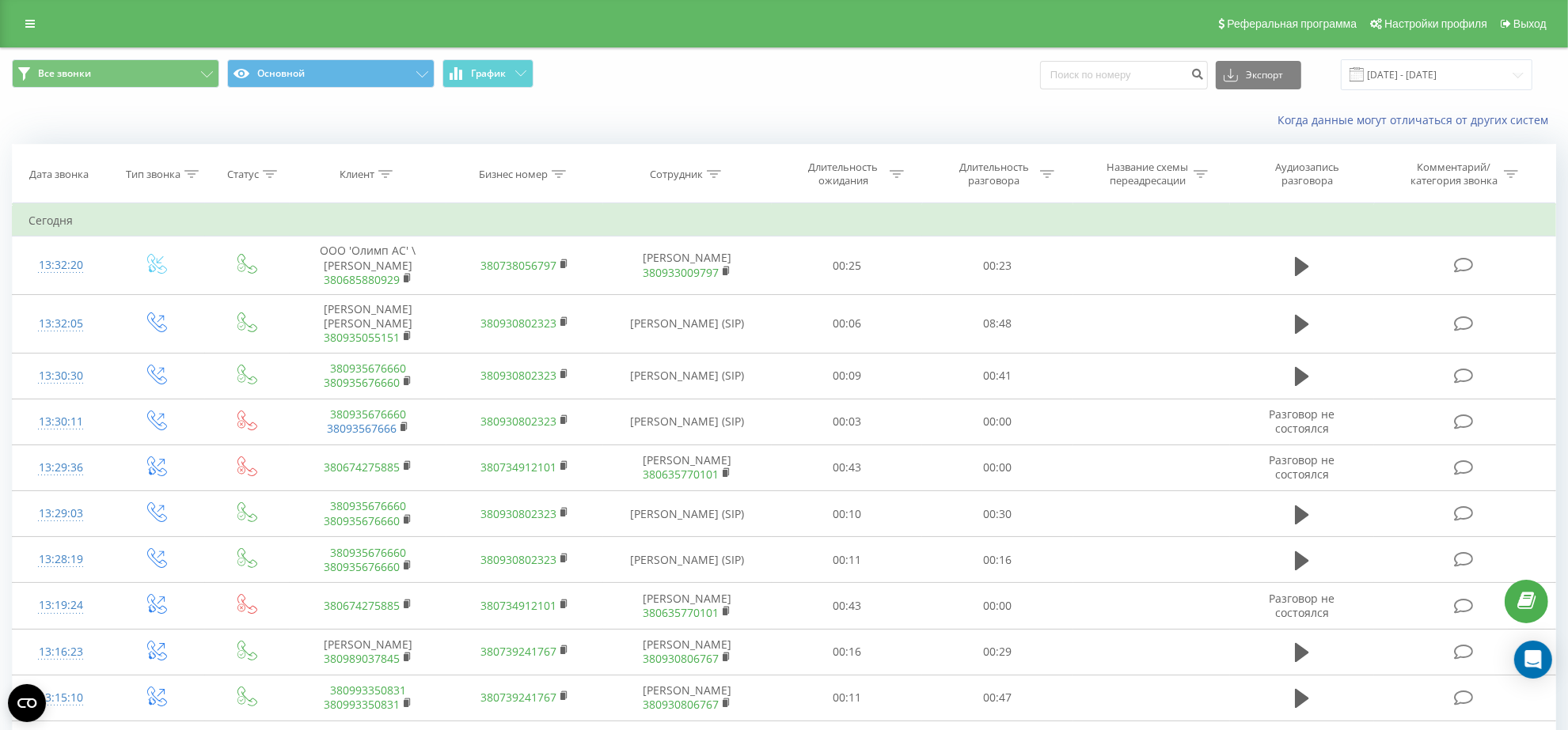
click at [347, 115] on div "Когда данные могут отличаться от других систем" at bounding box center [784, 120] width 1566 height 38
drag, startPoint x: 0, startPoint y: 111, endPoint x: 670, endPoint y: 123, distance: 670.1
click at [670, 123] on div "Когда данные могут отличаться от других систем" at bounding box center [784, 120] width 1566 height 38
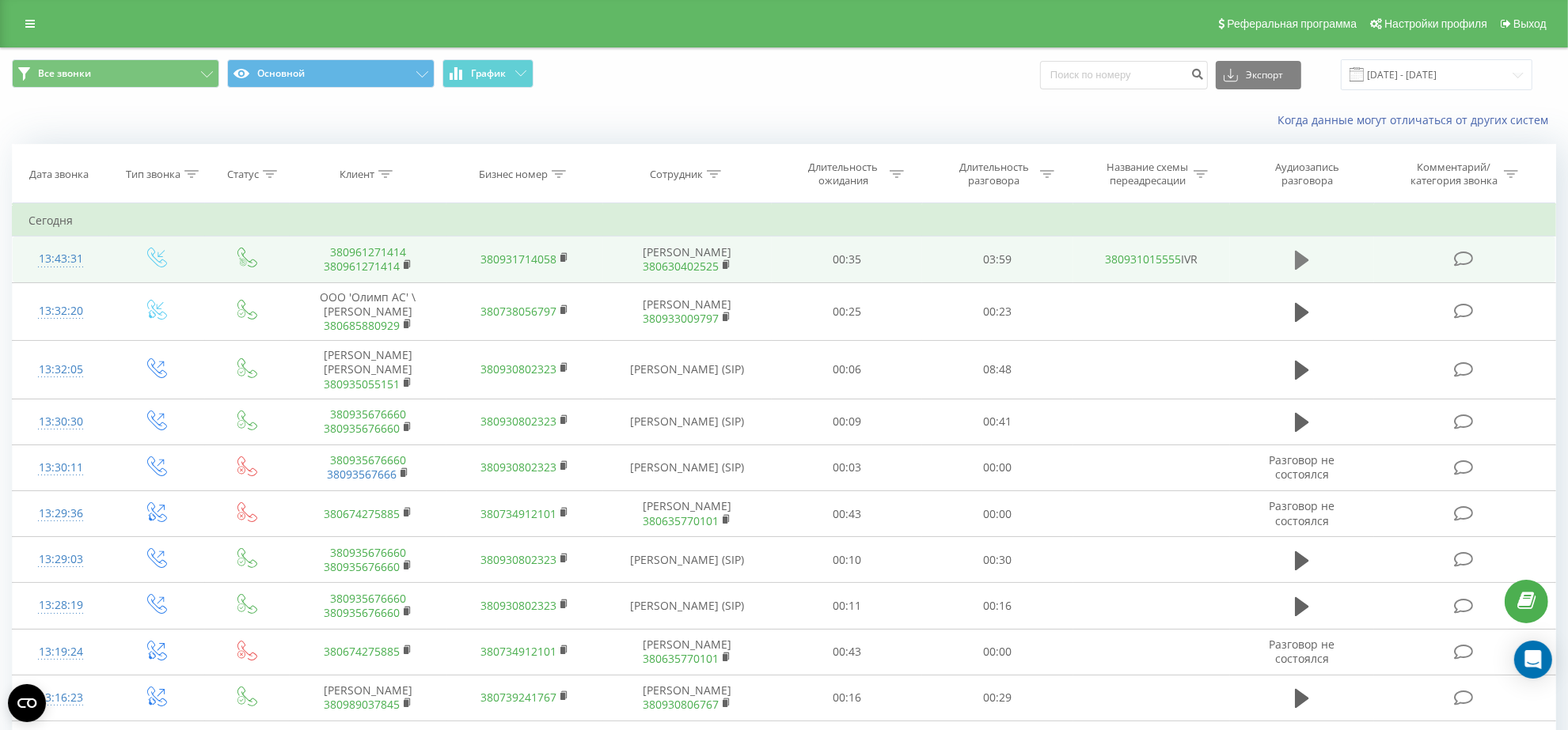
click at [1304, 258] on icon at bounding box center [1302, 260] width 14 height 19
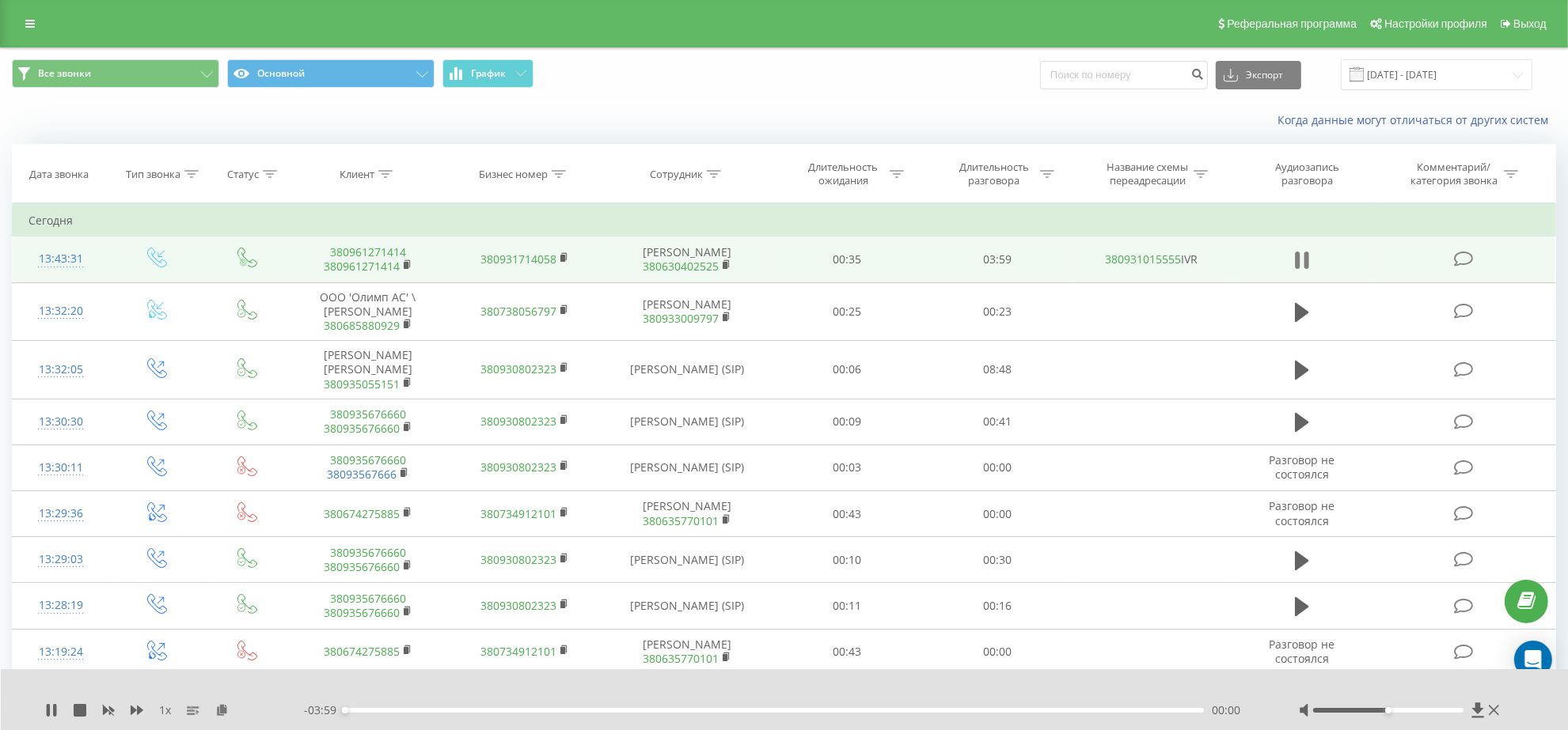
click at [1310, 263] on button at bounding box center [1302, 260] width 24 height 24
click at [1297, 255] on icon at bounding box center [1302, 260] width 14 height 19
click at [1305, 259] on icon at bounding box center [1307, 260] width 5 height 17
click at [1087, 130] on div "Когда данные могут отличаться от других систем" at bounding box center [784, 120] width 1566 height 38
click at [1082, 132] on div "Когда данные могут отличаться от других систем" at bounding box center [784, 120] width 1566 height 38
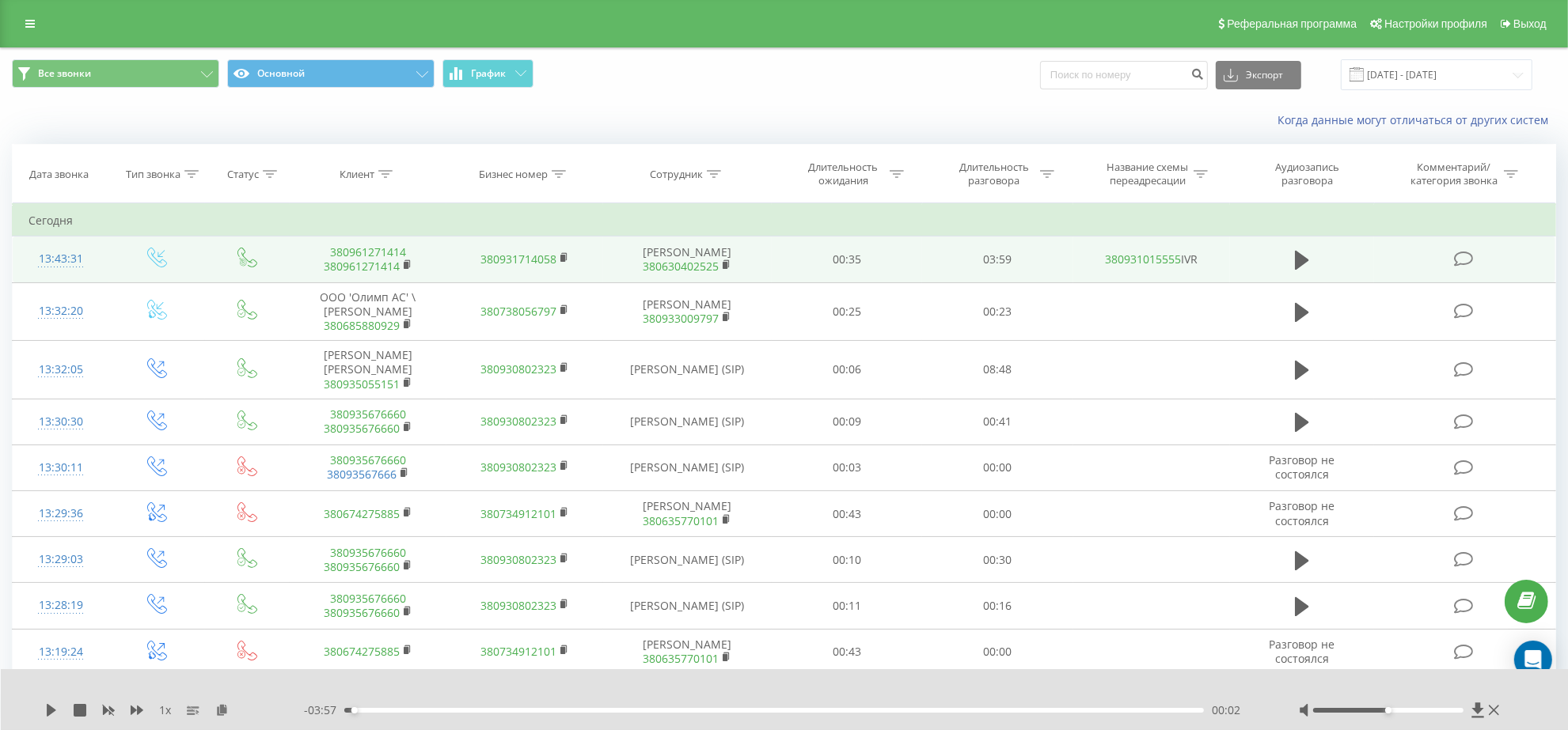
drag, startPoint x: 948, startPoint y: 120, endPoint x: 1078, endPoint y: 113, distance: 130.2
click at [1078, 113] on div "Когда данные могут отличаться от других систем" at bounding box center [1077, 120] width 979 height 16
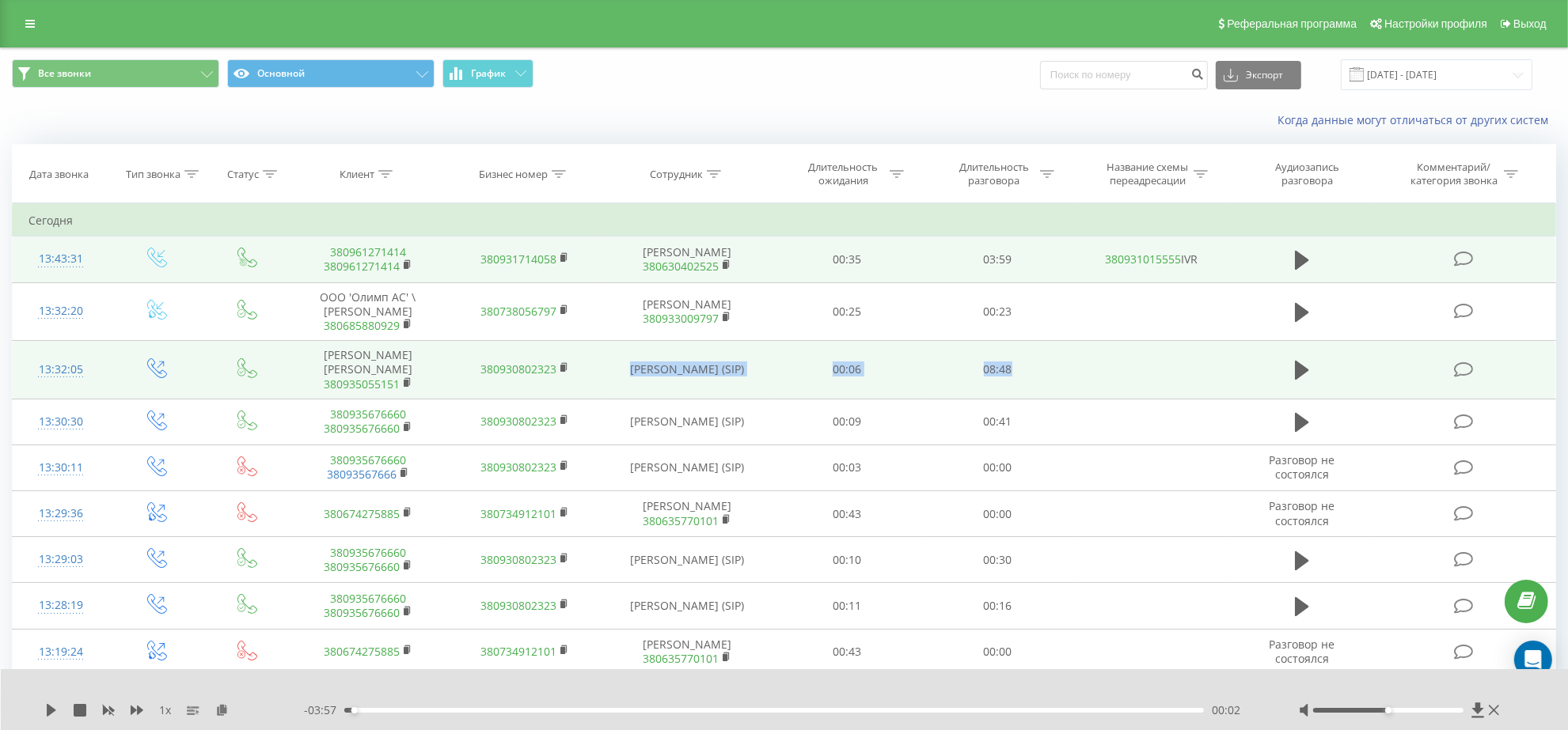
drag, startPoint x: 643, startPoint y: 377, endPoint x: 1053, endPoint y: 399, distance: 410.6
click at [1053, 399] on tr "13:32:05 [PERSON_NAME] [PERSON_NAME] 380935055151 380930802323 [PERSON_NAME] (S…" at bounding box center [784, 371] width 1543 height 59
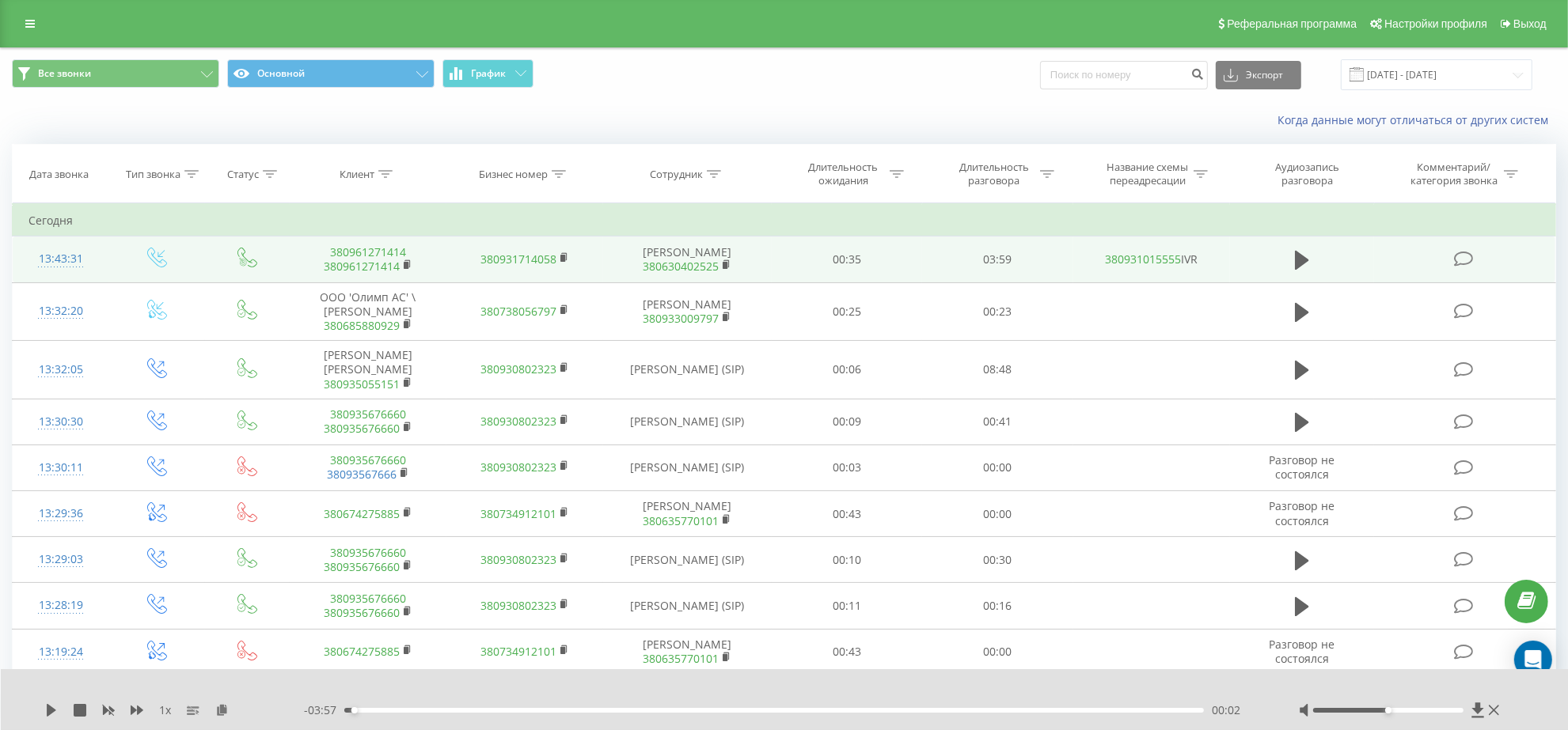
drag, startPoint x: 327, startPoint y: 120, endPoint x: 200, endPoint y: 119, distance: 127.0
click at [200, 119] on div "Когда данные могут отличаться от других систем" at bounding box center [784, 120] width 1566 height 38
drag, startPoint x: 53, startPoint y: 129, endPoint x: 480, endPoint y: 122, distance: 427.1
click at [480, 122] on div "Когда данные могут отличаться от других систем" at bounding box center [784, 120] width 1566 height 38
click at [389, 184] on th "Клиент" at bounding box center [368, 174] width 157 height 59
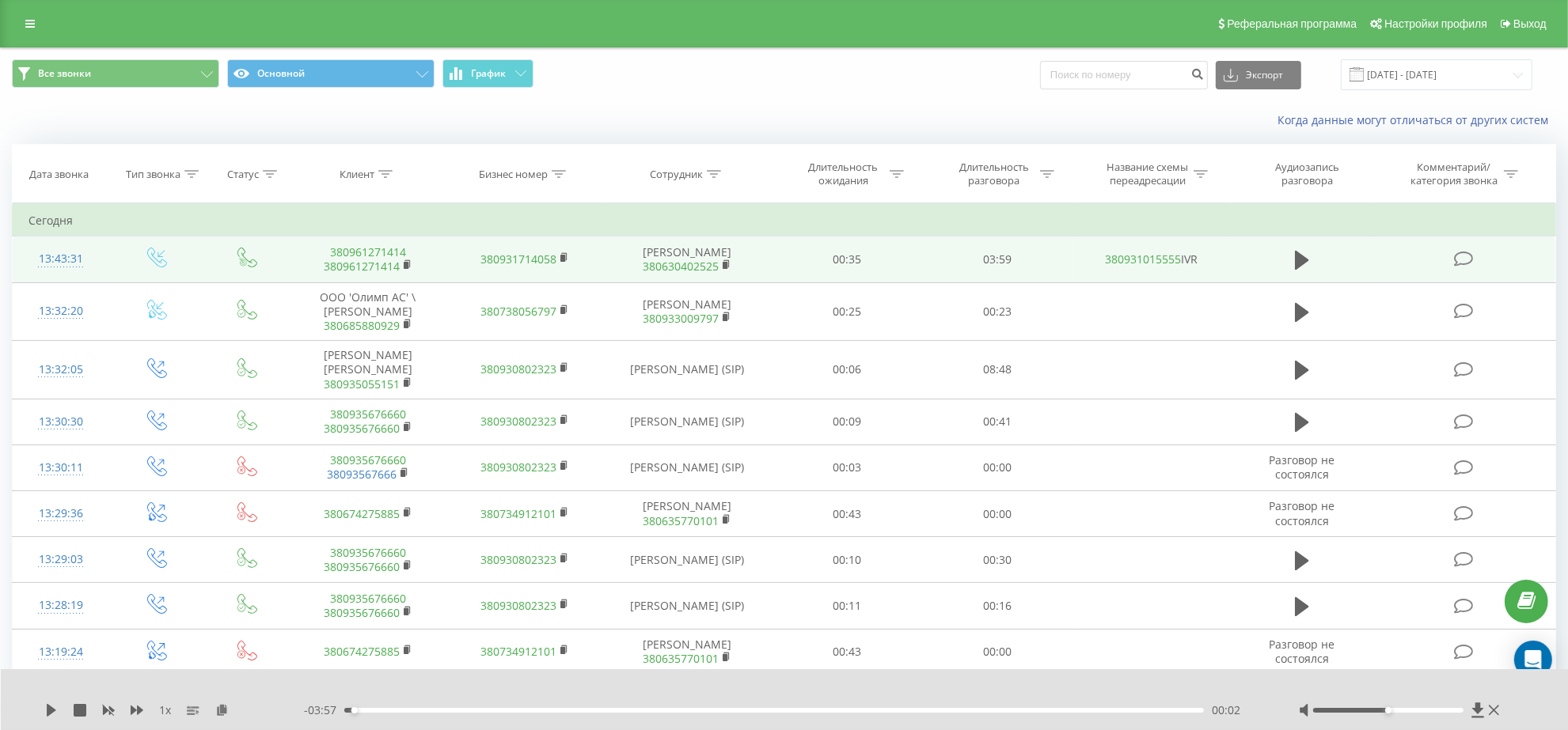
drag, startPoint x: 390, startPoint y: 169, endPoint x: 385, endPoint y: 196, distance: 27.5
click at [389, 170] on div at bounding box center [386, 174] width 14 height 14
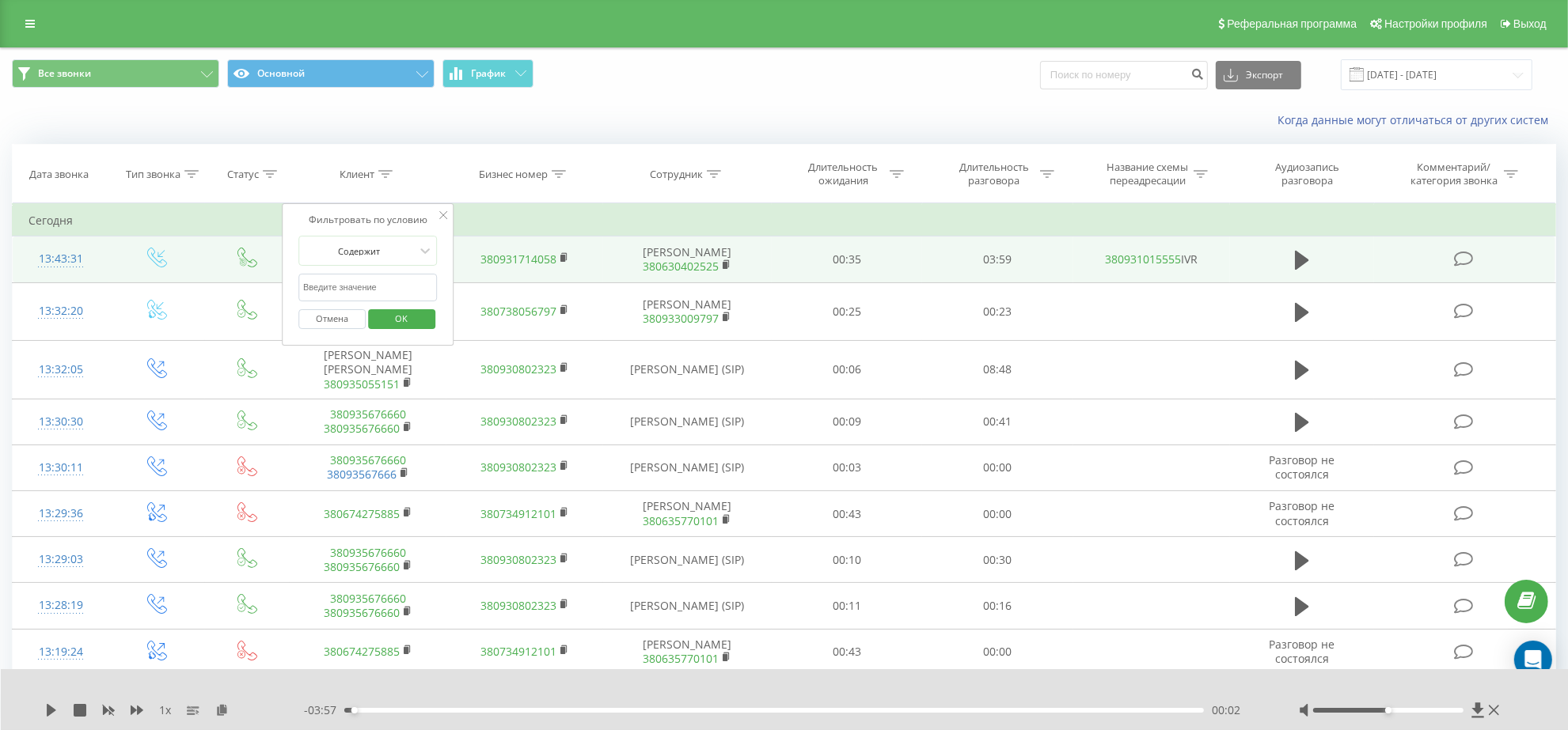
click at [358, 287] on input "text" at bounding box center [368, 287] width 139 height 28
type input "0935676660"
click at [397, 325] on span "OK" at bounding box center [402, 318] width 45 height 25
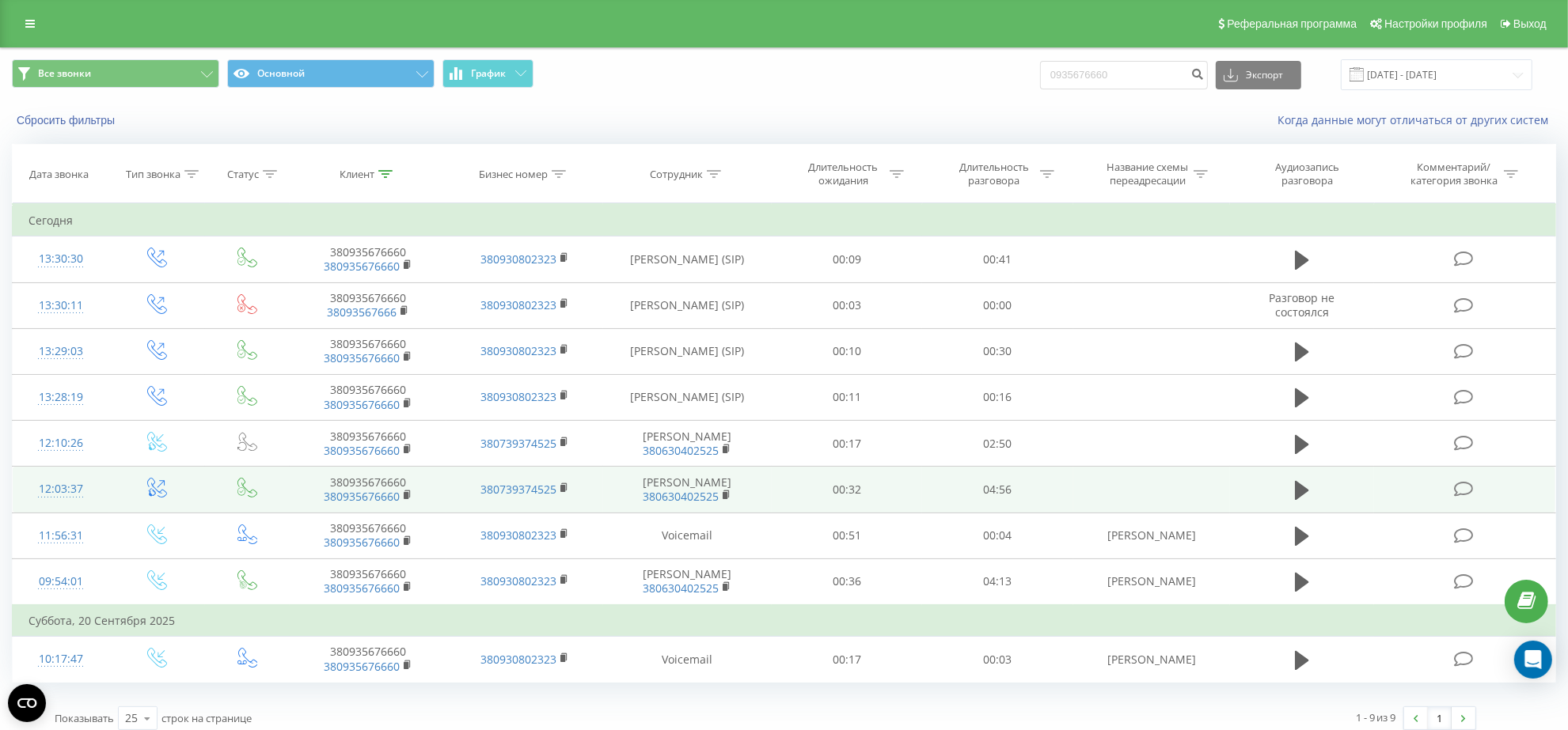
scroll to position [13, 0]
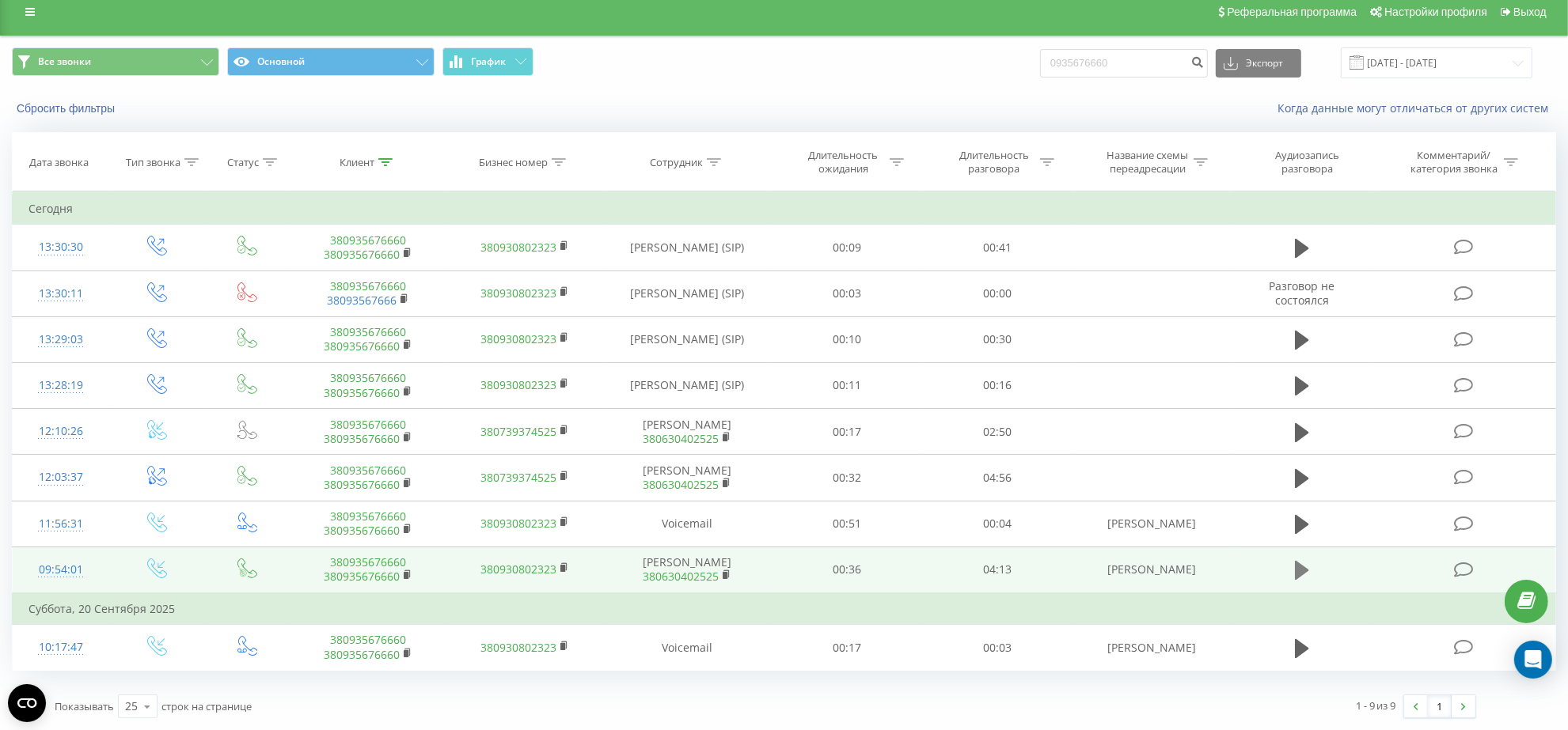
click at [1304, 570] on icon at bounding box center [1302, 570] width 14 height 19
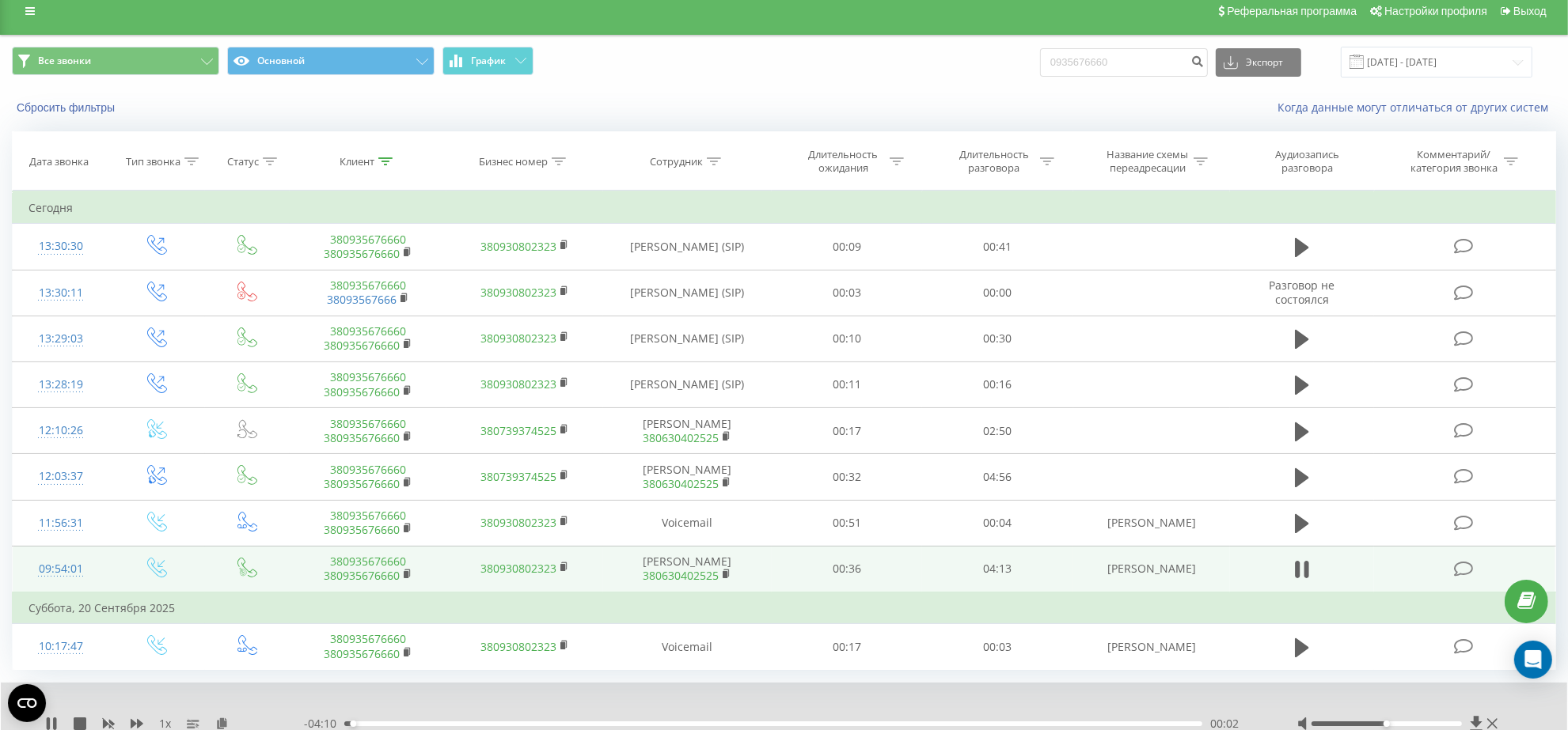
drag, startPoint x: 1382, startPoint y: 720, endPoint x: 1361, endPoint y: 722, distance: 21.1
click at [1361, 722] on div at bounding box center [1399, 724] width 204 height 16
drag, startPoint x: 365, startPoint y: 724, endPoint x: 337, endPoint y: 722, distance: 28.1
click at [337, 722] on div "- 04:13 00:00 00:00" at bounding box center [780, 724] width 954 height 16
click at [76, 720] on icon at bounding box center [80, 724] width 13 height 13
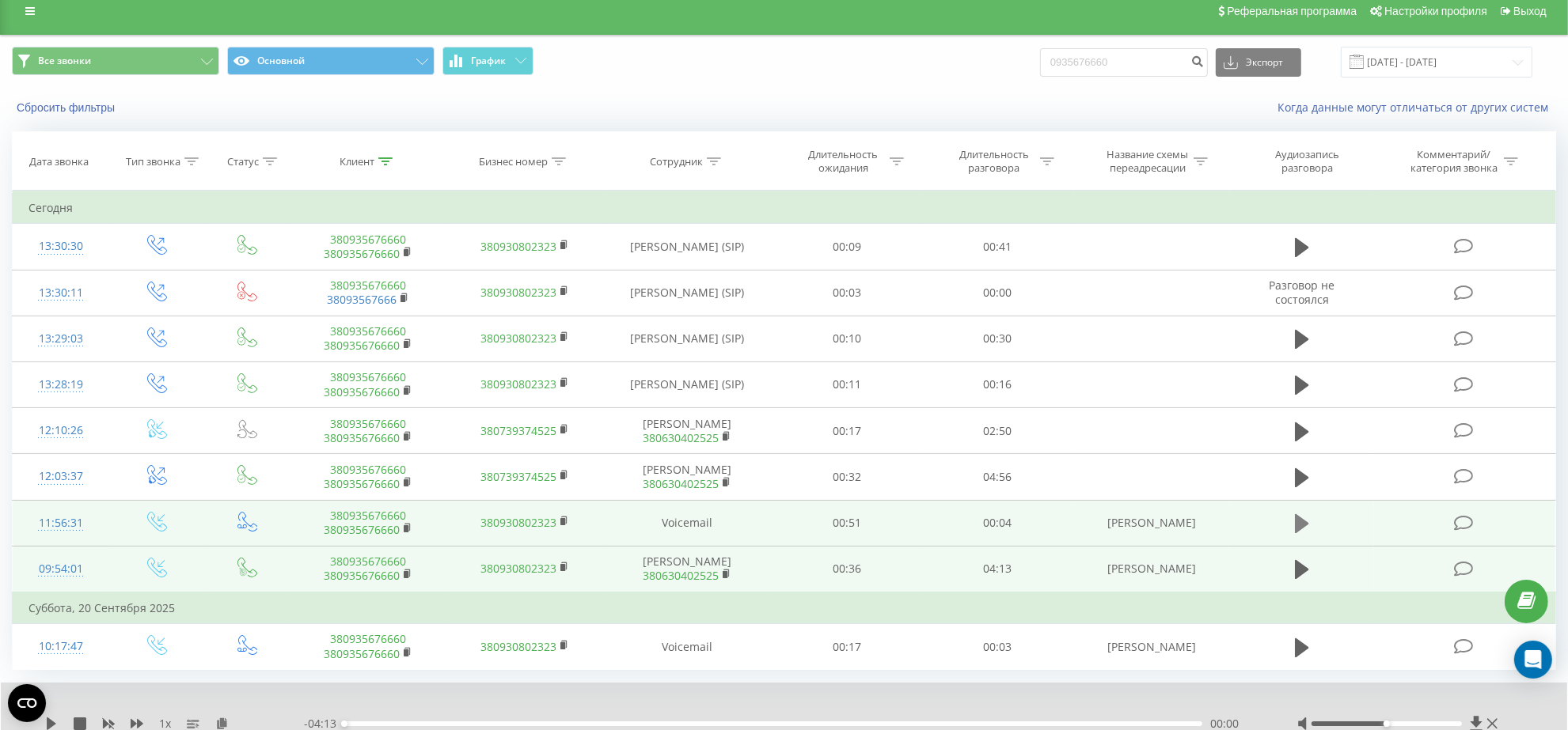
click at [1306, 519] on icon at bounding box center [1302, 524] width 14 height 22
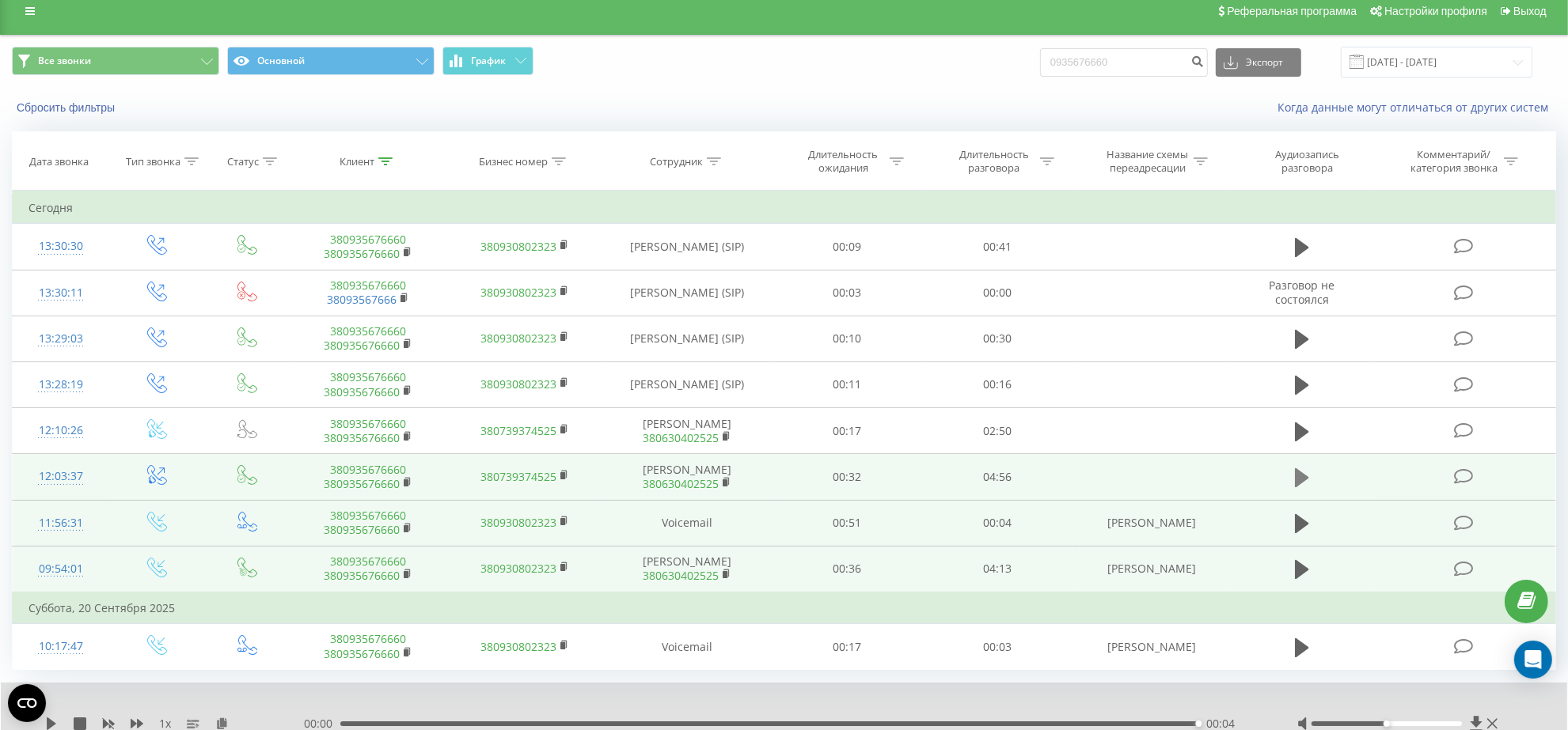
click at [1307, 476] on icon at bounding box center [1302, 478] width 14 height 19
click at [1300, 480] on icon at bounding box center [1298, 478] width 5 height 17
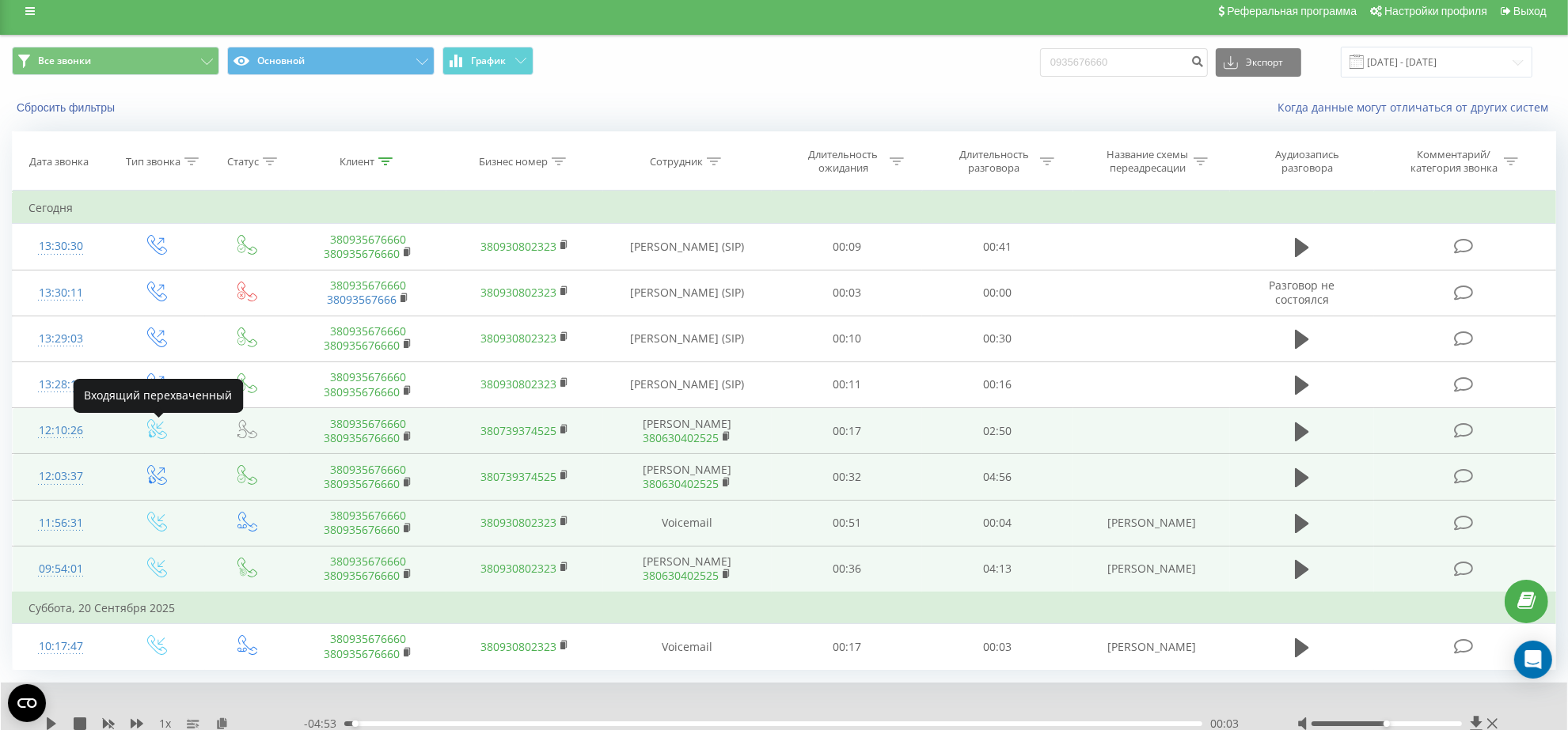
click at [154, 433] on icon at bounding box center [157, 429] width 20 height 20
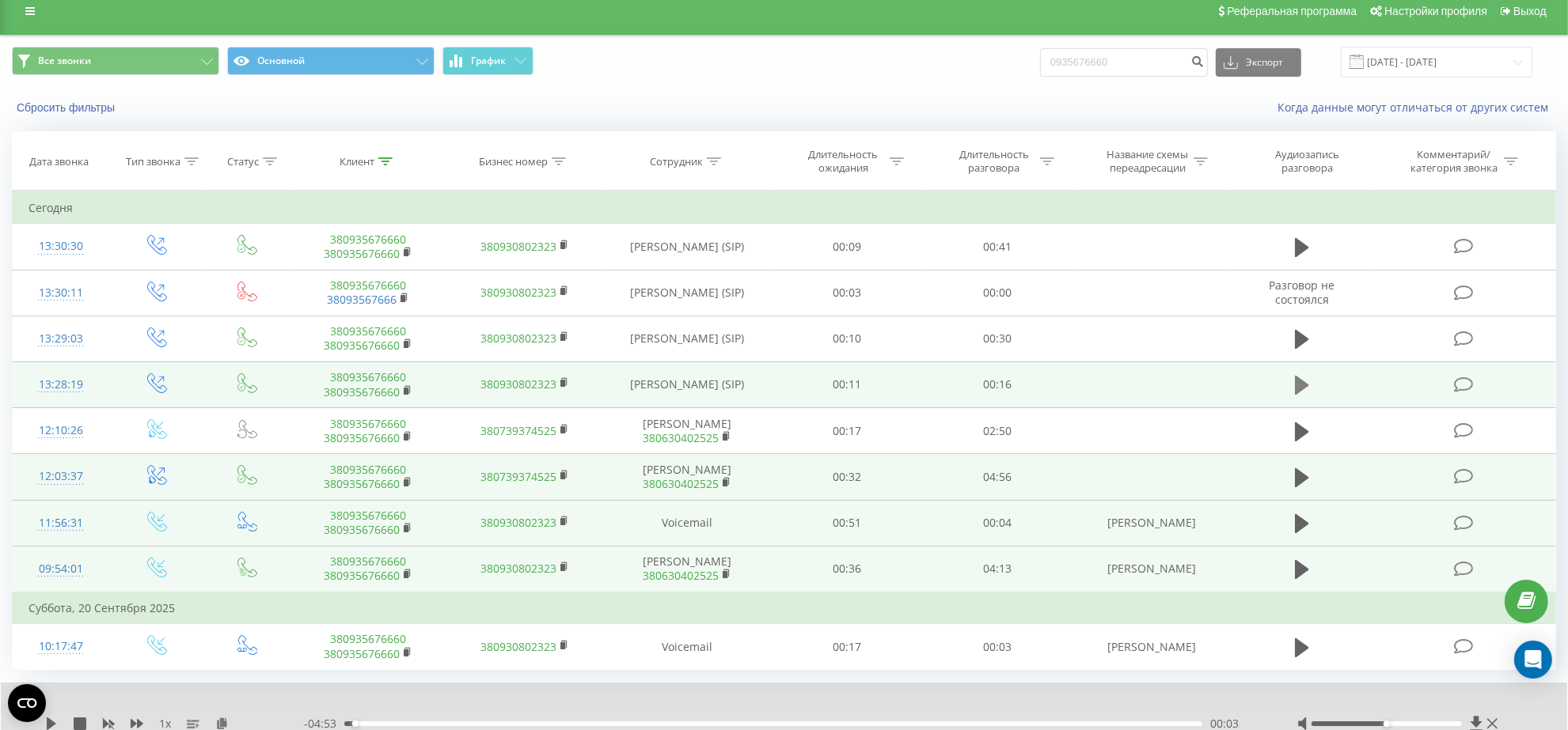
click at [1302, 386] on icon at bounding box center [1302, 386] width 14 height 19
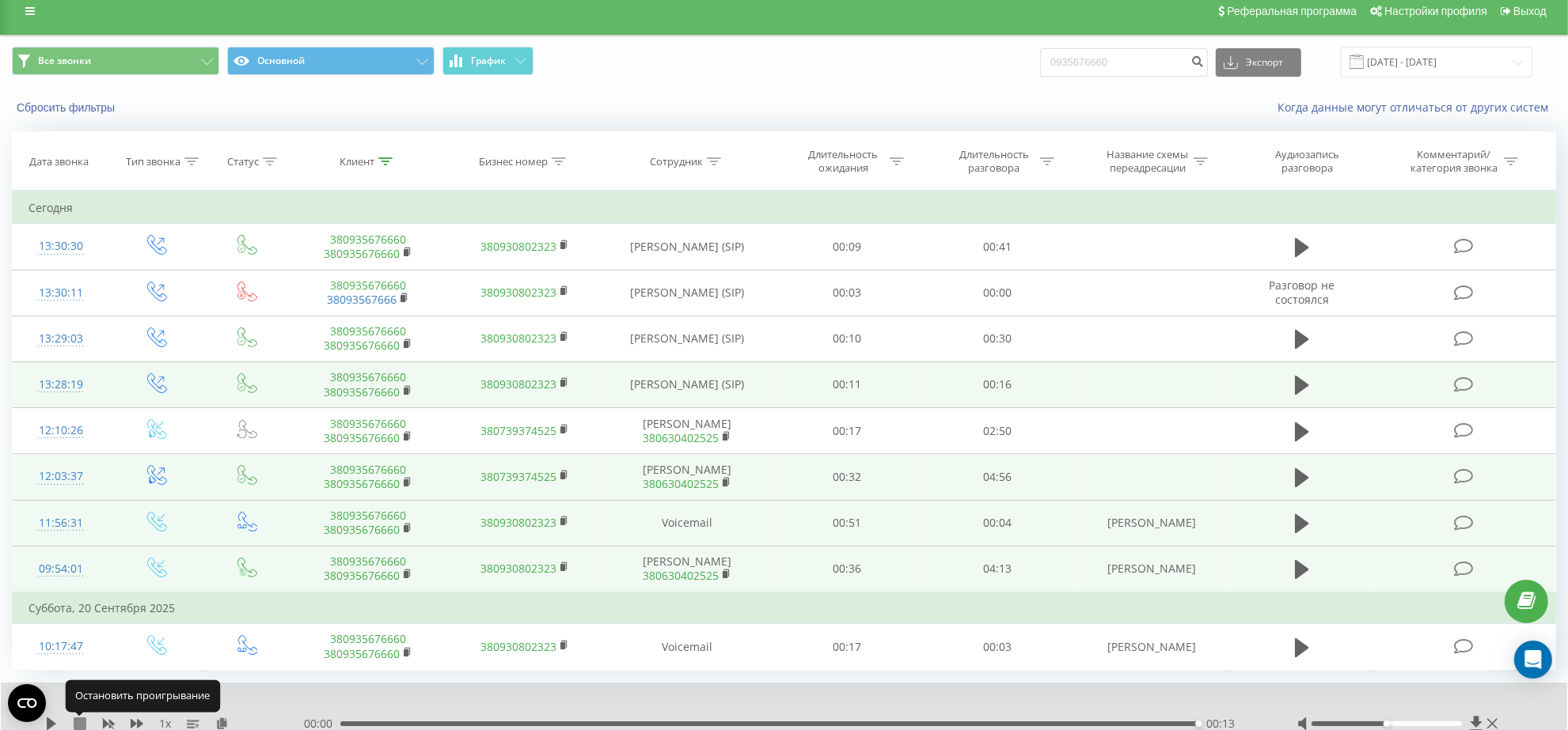
click at [80, 721] on icon at bounding box center [80, 724] width 13 height 13
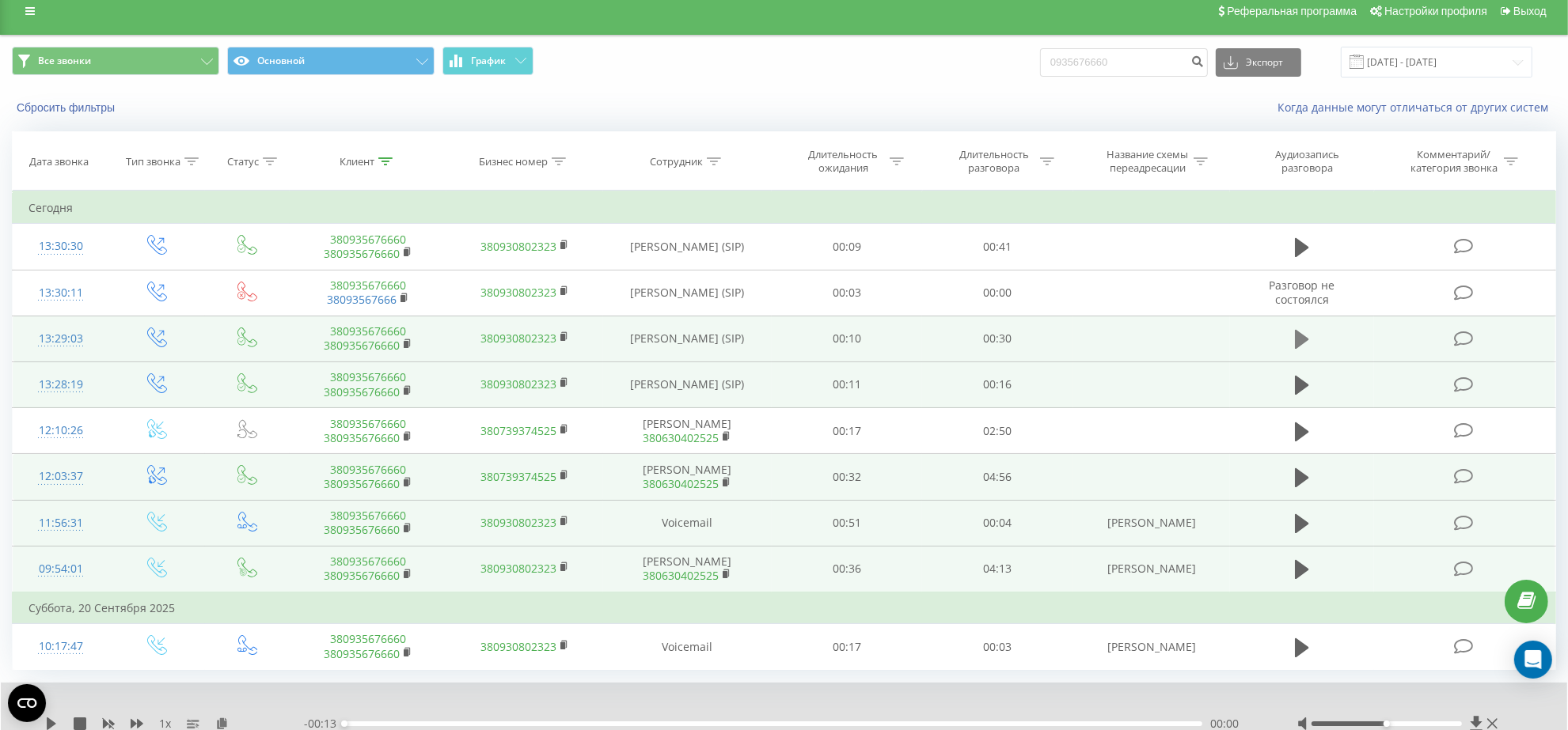
click at [1305, 338] on icon at bounding box center [1302, 340] width 14 height 19
click at [77, 722] on icon at bounding box center [80, 724] width 13 height 13
click at [1300, 340] on icon at bounding box center [1302, 340] width 14 height 19
click at [1301, 336] on icon at bounding box center [1302, 340] width 14 height 22
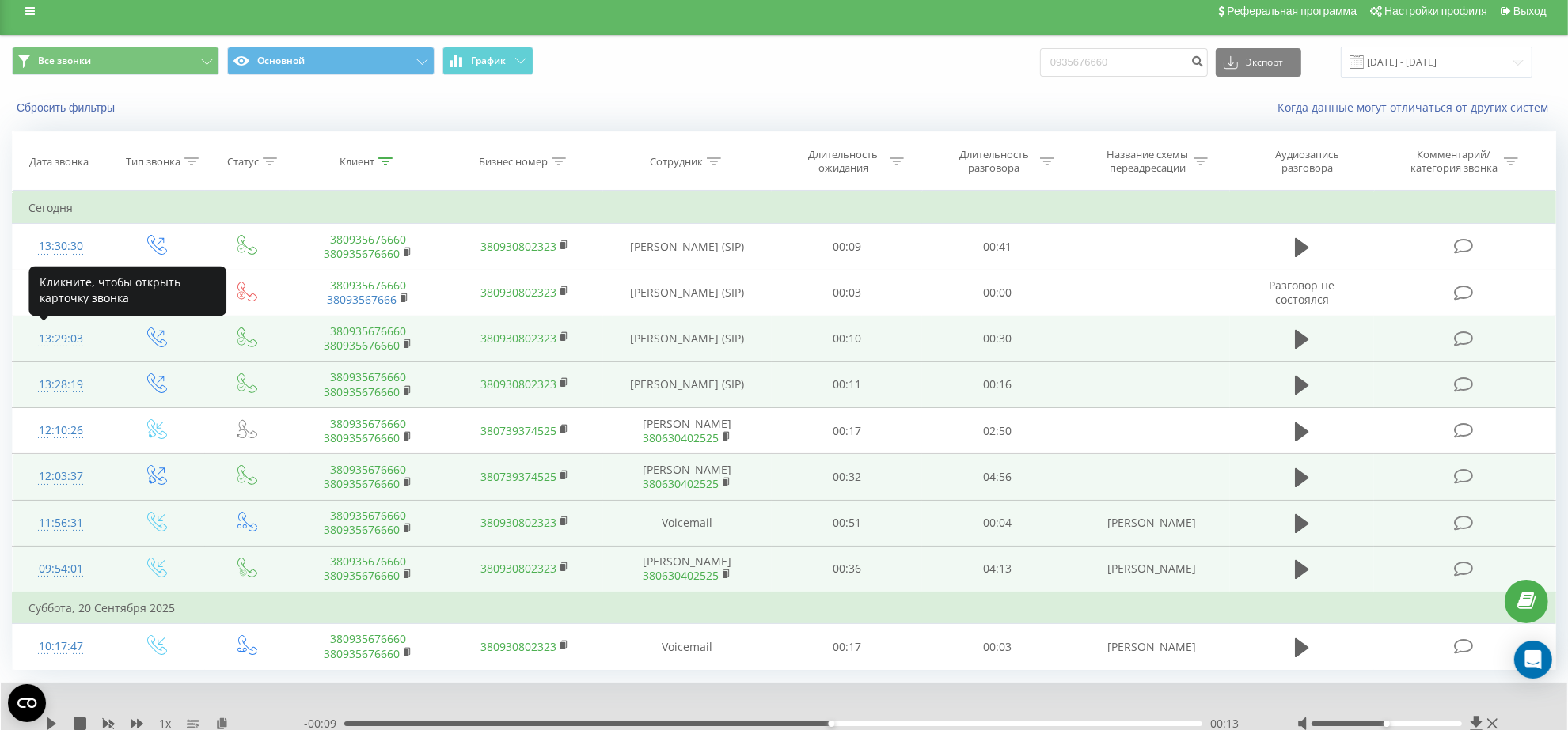
drag, startPoint x: 61, startPoint y: 364, endPoint x: 64, endPoint y: 373, distance: 9.5
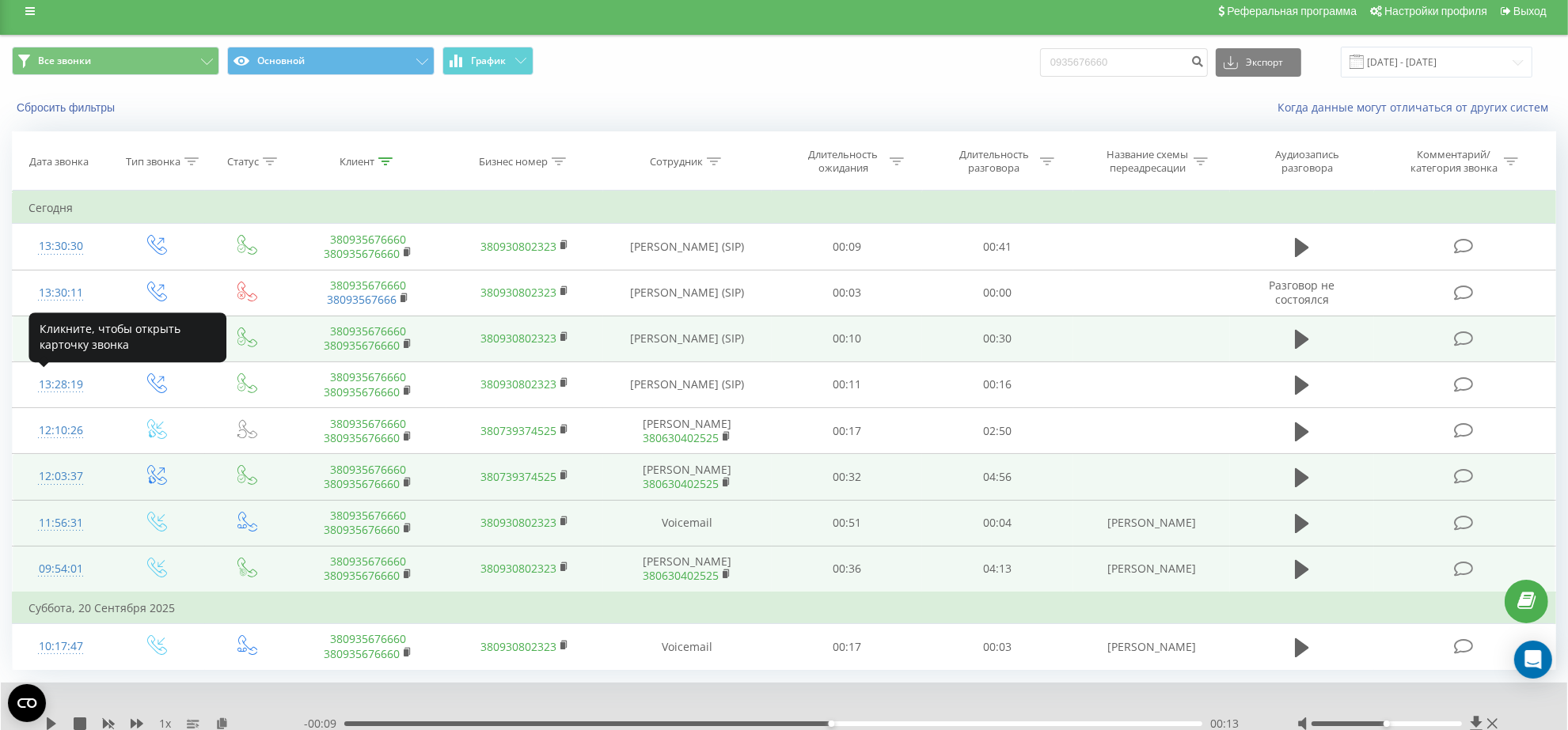
drag, startPoint x: 64, startPoint y: 373, endPoint x: 0, endPoint y: 386, distance: 65.3
click at [0, 386] on div "Все звонки Основной График 0935676660 Экспорт .csv .xls .xlsx 22.08.2025 - 22.0…" at bounding box center [784, 413] width 1568 height 755
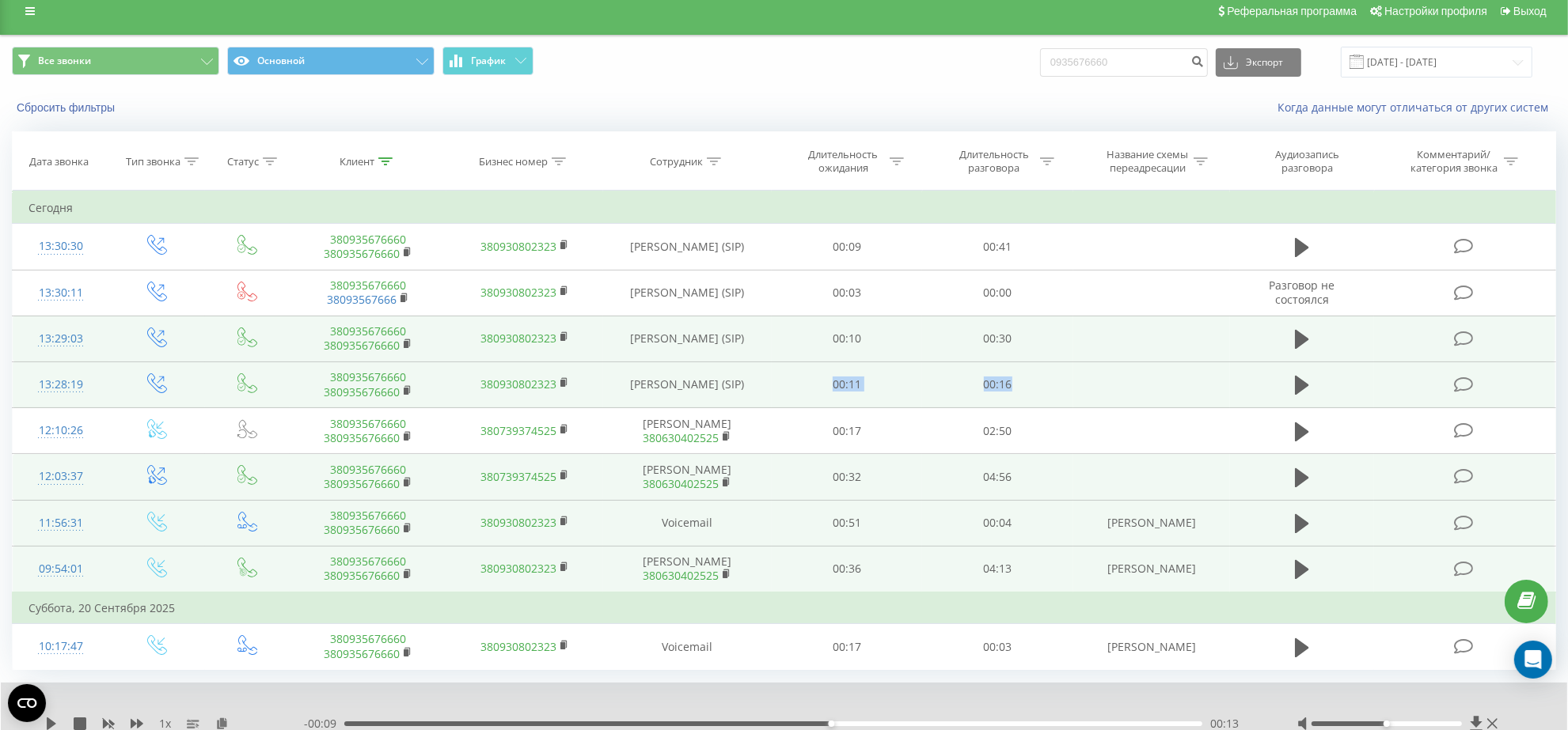
drag, startPoint x: 840, startPoint y: 386, endPoint x: 1046, endPoint y: 385, distance: 206.0
click at [1046, 385] on tr "13:28:19 380935676660 380935676660 380930802323 Приходько Юлія Леонидівна (SIP)…" at bounding box center [784, 385] width 1543 height 46
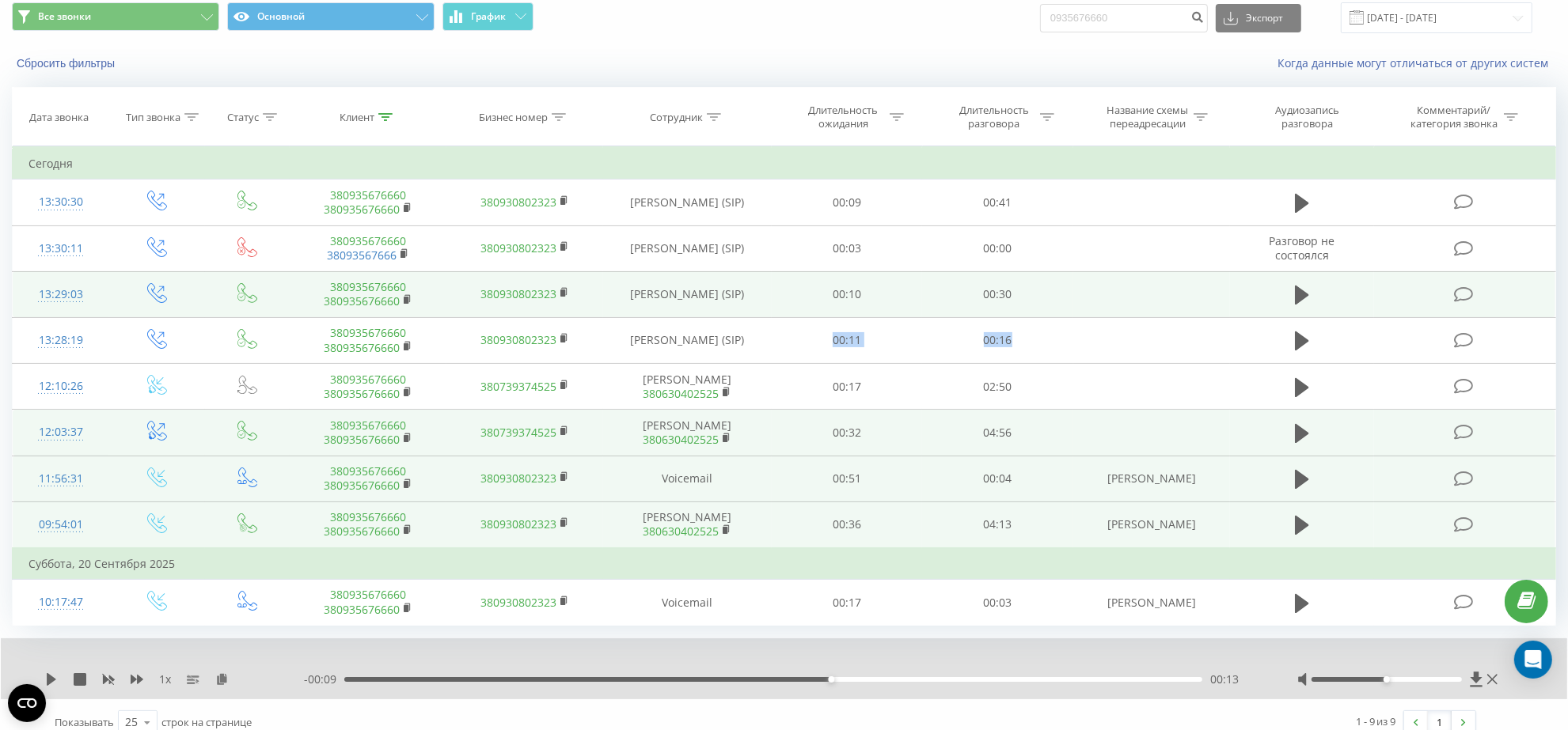
scroll to position [74, 0]
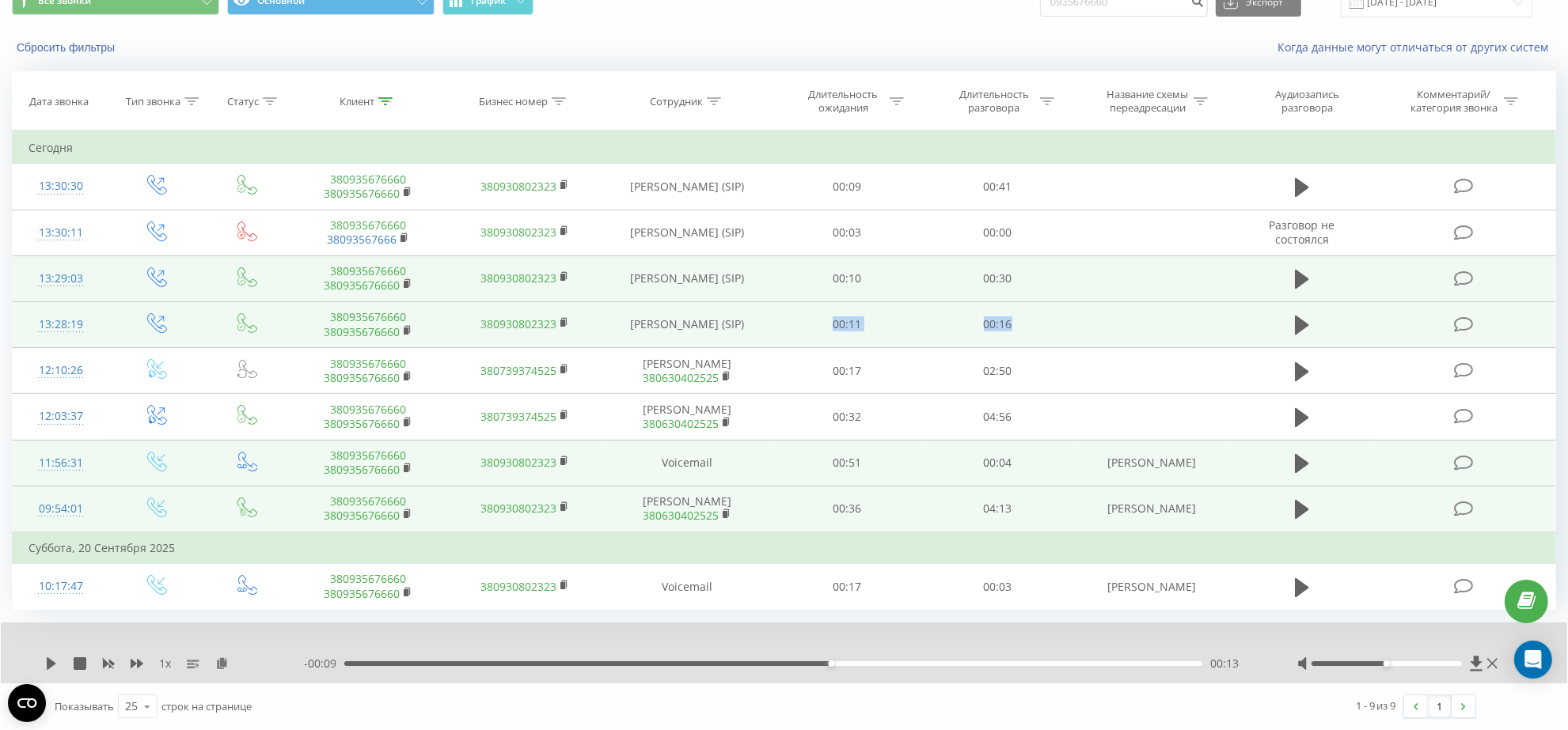
drag, startPoint x: 640, startPoint y: 313, endPoint x: 749, endPoint y: 328, distance: 110.0
click at [749, 328] on td "[PERSON_NAME] (SIP)" at bounding box center [687, 324] width 169 height 46
drag, startPoint x: 826, startPoint y: 326, endPoint x: 464, endPoint y: 313, distance: 362.2
click at [464, 313] on tr "13:28:19 380935676660 380935676660 380930802323 Приходько Юлія Леонидівна (SIP)…" at bounding box center [784, 324] width 1543 height 46
click at [760, 321] on td "[PERSON_NAME] (SIP)" at bounding box center [687, 324] width 169 height 46
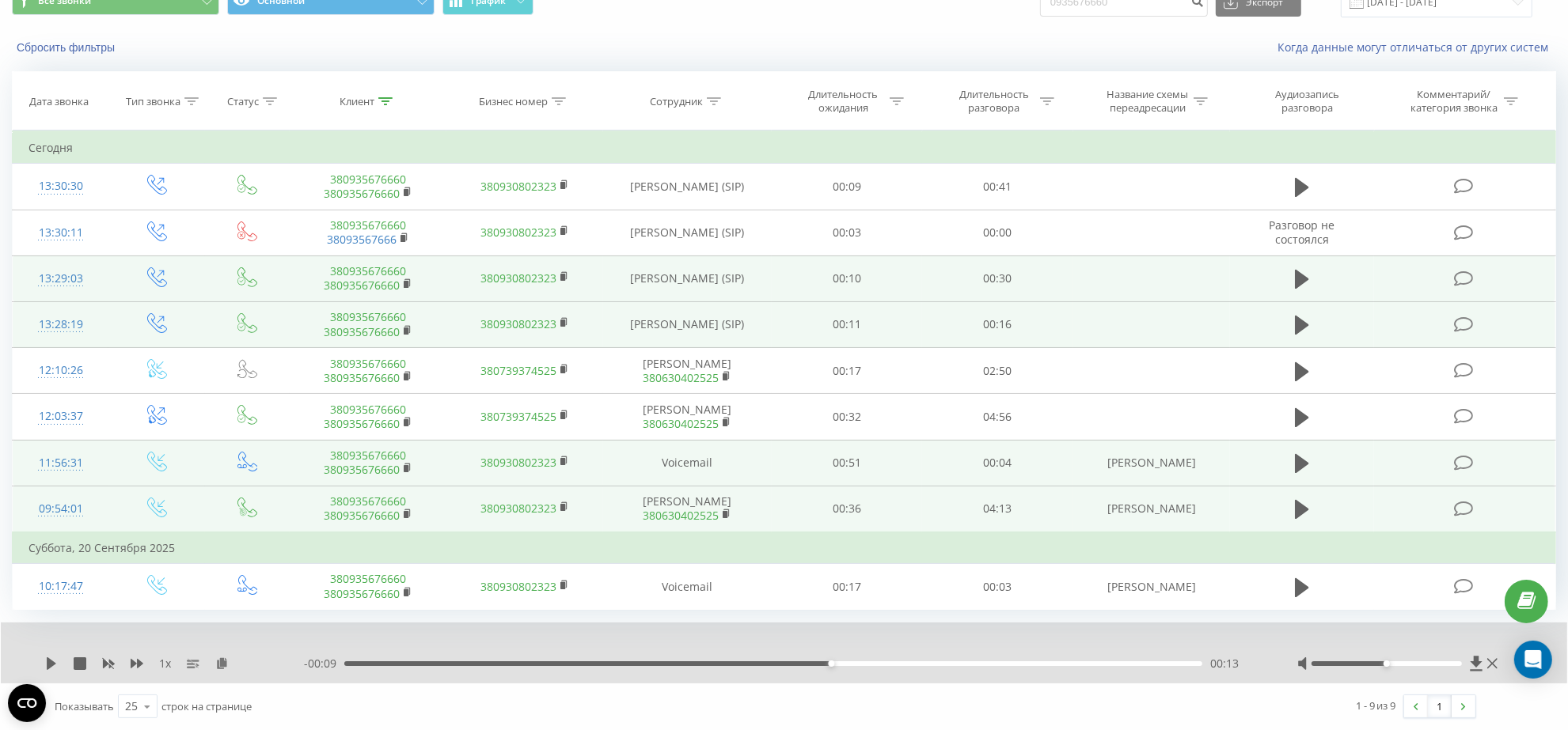
drag, startPoint x: 750, startPoint y: 336, endPoint x: 12, endPoint y: 317, distance: 738.2
click at [13, 317] on tr "13:28:19 380935676660 380935676660 380930802323 Приходько Юлія Леонидівна (SIP)…" at bounding box center [784, 324] width 1543 height 46
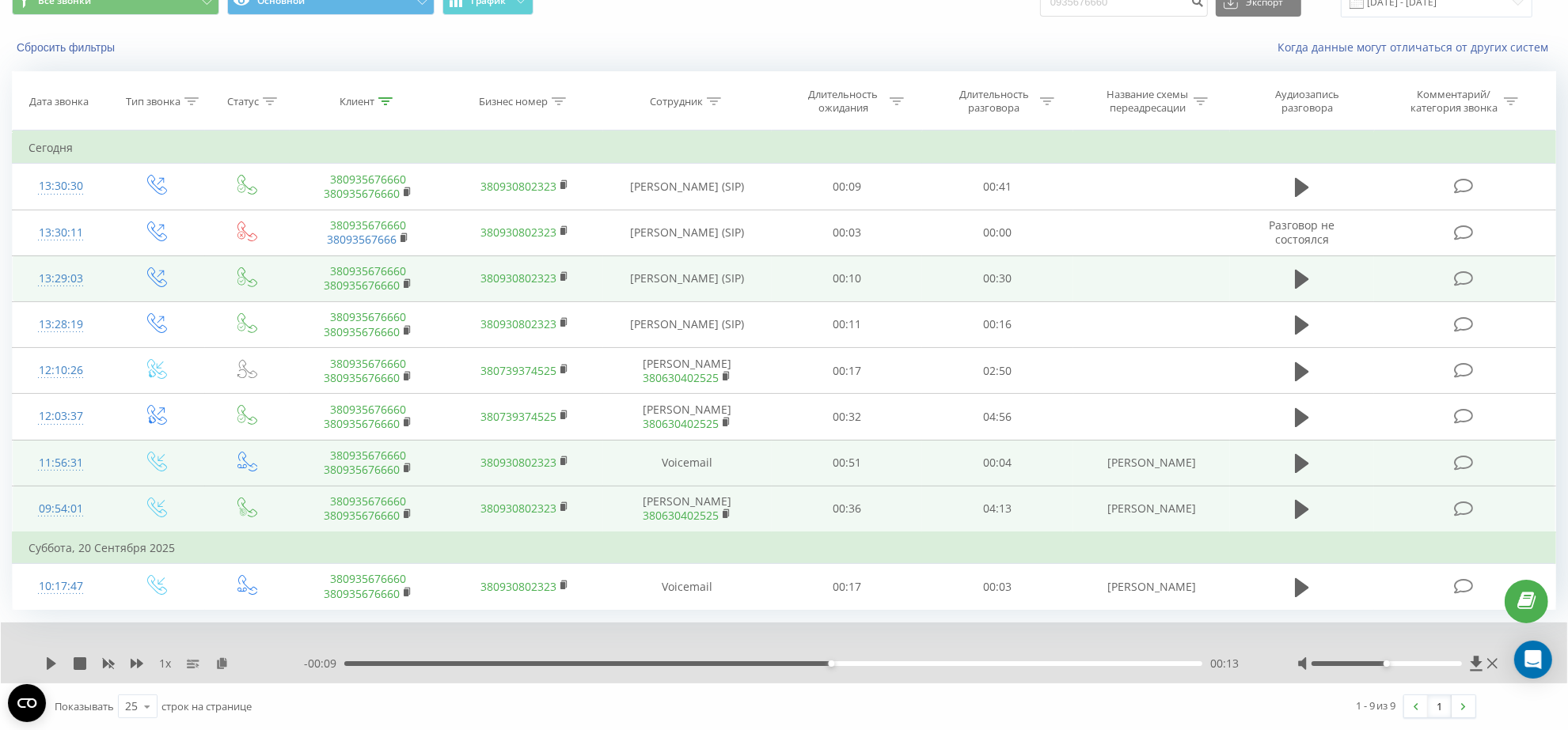
click at [2, 313] on div "Все звонки Основной График 0935676660 Экспорт .csv .xls .xlsx 22.08.2025 - 22.0…" at bounding box center [784, 352] width 1568 height 755
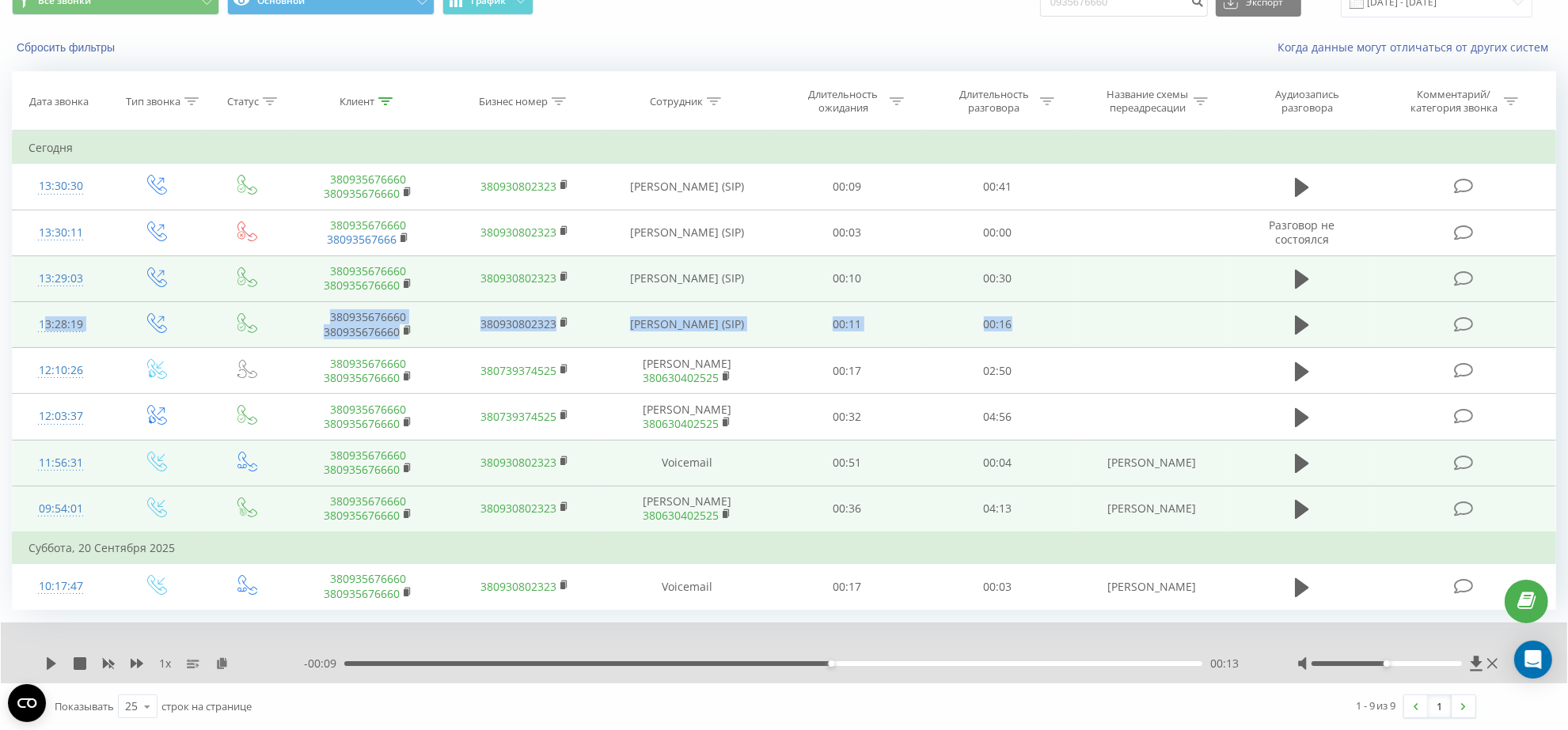
drag, startPoint x: 16, startPoint y: 313, endPoint x: 1068, endPoint y: 322, distance: 1052.0
click at [1068, 322] on tr "13:28:19 380935676660 380935676660 380930802323 Приходько Юлія Леонидівна (SIP)…" at bounding box center [784, 324] width 1543 height 46
click at [1074, 323] on td at bounding box center [1151, 324] width 157 height 46
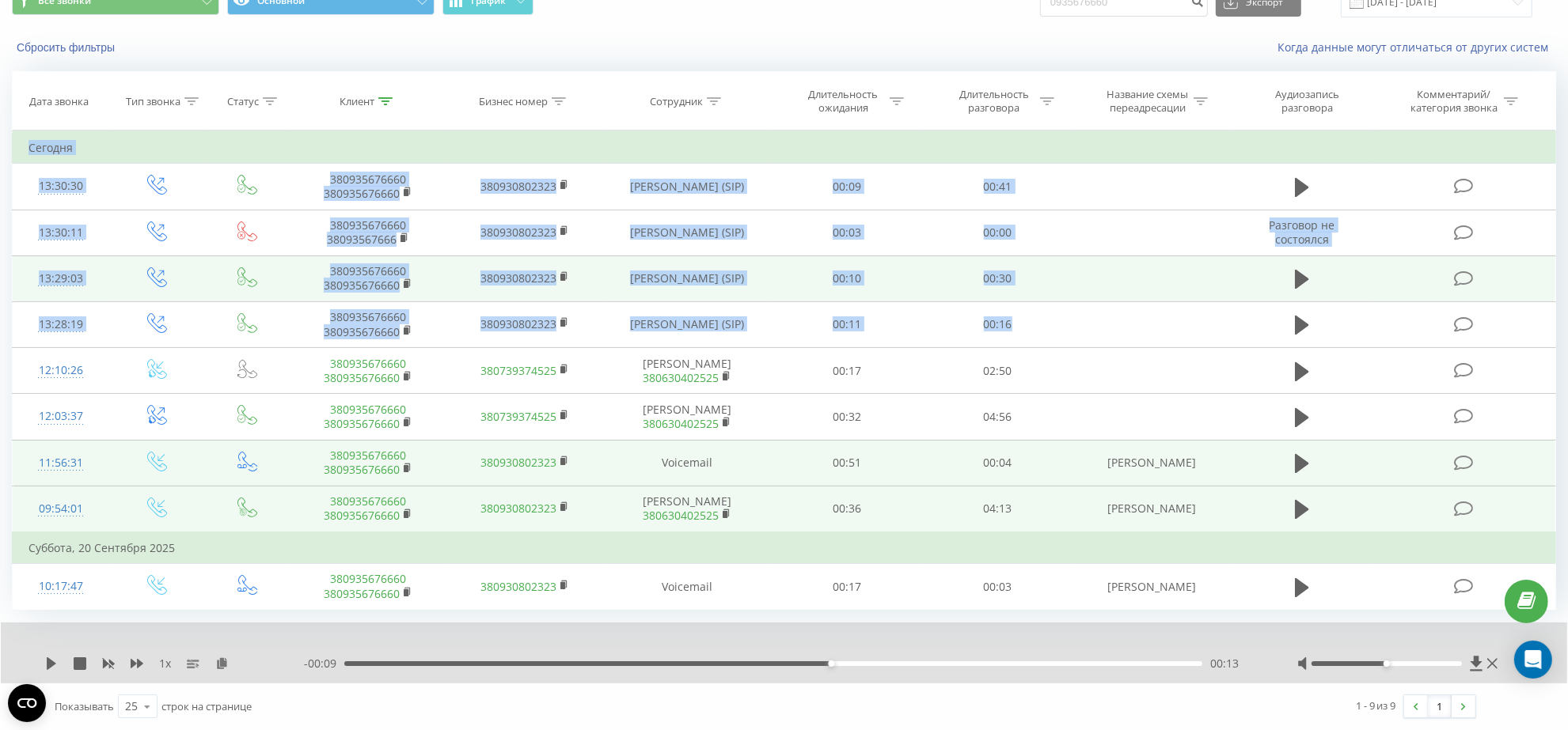
drag, startPoint x: 1027, startPoint y: 333, endPoint x: 0, endPoint y: 309, distance: 1027.3
click at [0, 309] on div "Все звонки Основной График 0935676660 Экспорт .csv .xls .xlsx 22.08.2025 - 22.0…" at bounding box center [784, 352] width 1568 height 755
click at [5, 311] on div "Все звонки Основной График 0935676660 Экспорт .csv .xls .xlsx 22.08.2025 - 22.0…" at bounding box center [784, 352] width 1568 height 755
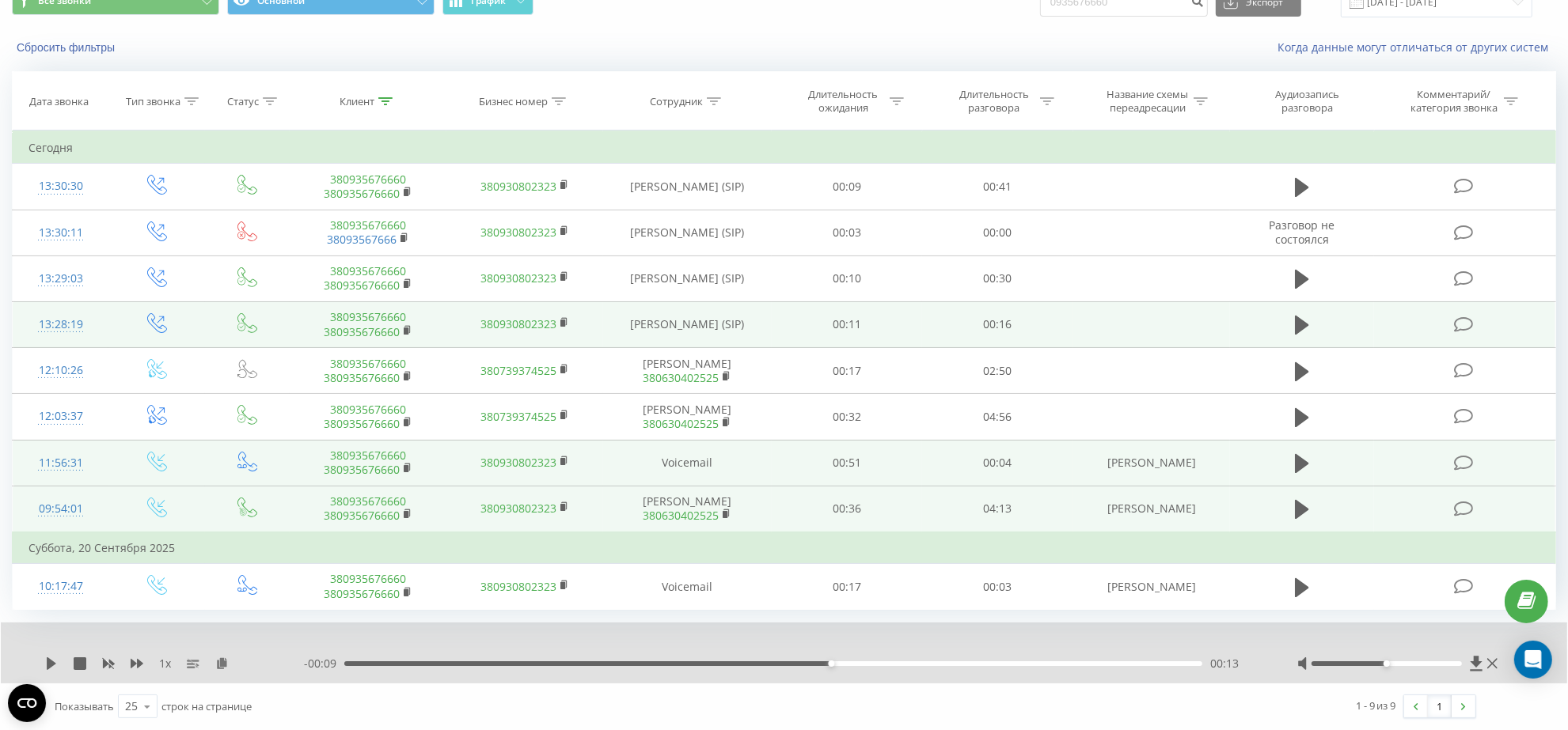
drag, startPoint x: 641, startPoint y: 175, endPoint x: 768, endPoint y: 330, distance: 200.4
click at [768, 330] on tbody "Сегодня 13:30:30 380935676660 380935676660 380930802323 Приходько Юлія Леонидів…" at bounding box center [784, 371] width 1543 height 478
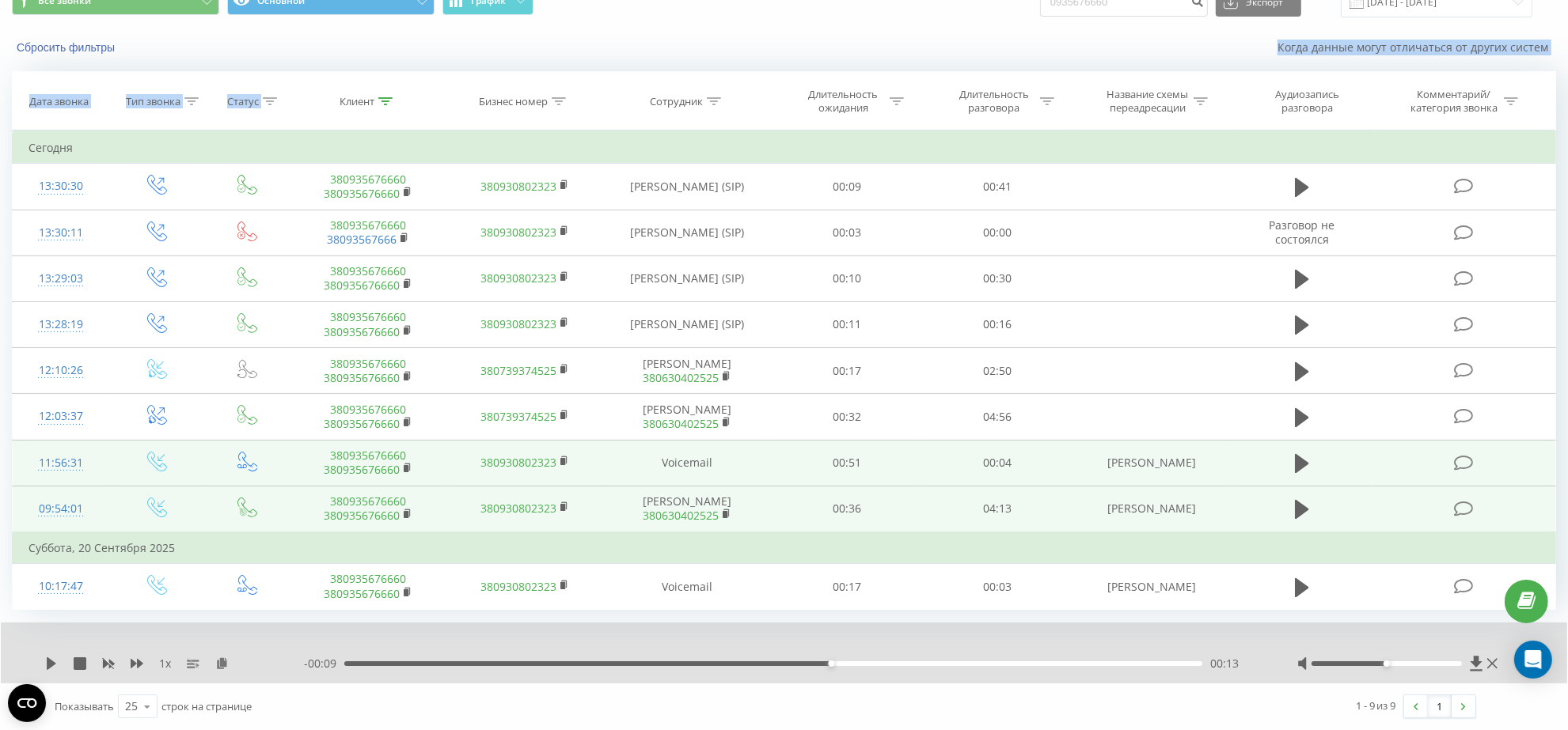
drag, startPoint x: 313, startPoint y: 107, endPoint x: 188, endPoint y: 58, distance: 134.3
click at [188, 58] on div "Все звонки Основной График 0935676660 Экспорт .csv .xls .xlsx 22.08.2025 - 22.0…" at bounding box center [784, 352] width 1544 height 754
click at [216, 49] on div "Сбросить фильтры" at bounding box center [294, 48] width 587 height 16
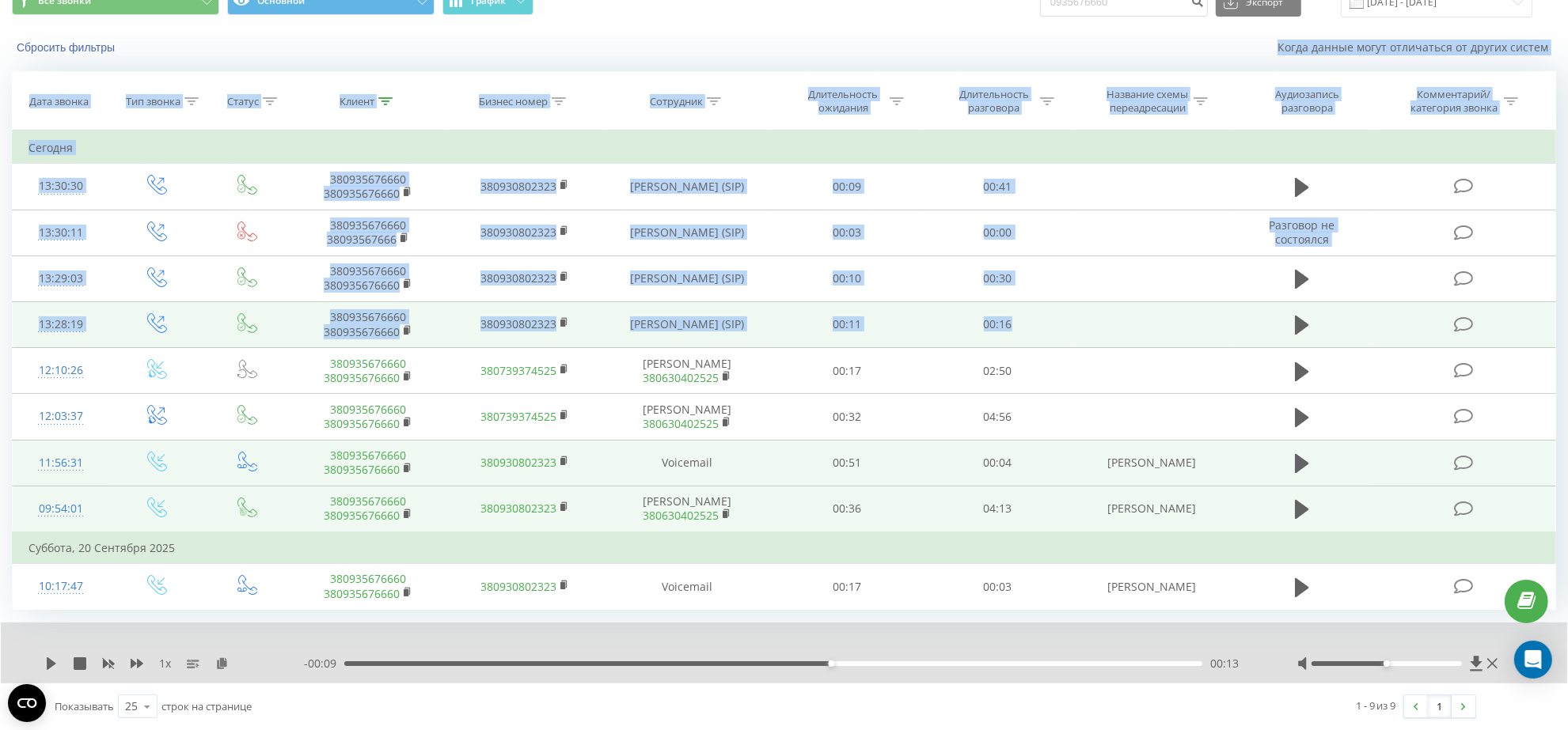
drag, startPoint x: 411, startPoint y: 60, endPoint x: 1053, endPoint y: 333, distance: 697.6
click at [1053, 333] on div "Все звонки Основной График 0935676660 Экспорт .csv .xls .xlsx 22.08.2025 - 22.0…" at bounding box center [784, 352] width 1544 height 754
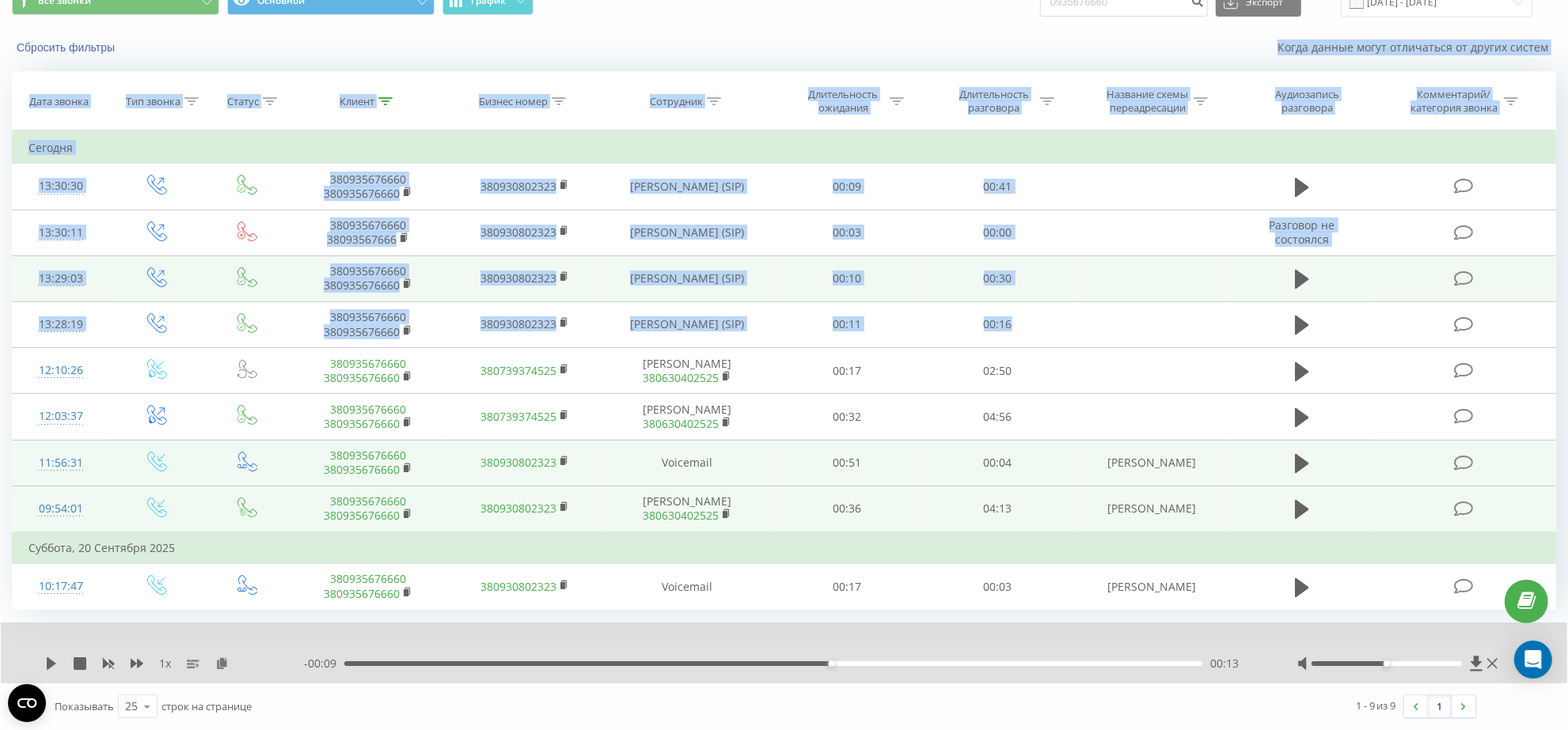
click at [111, 279] on td at bounding box center [156, 278] width 96 height 46
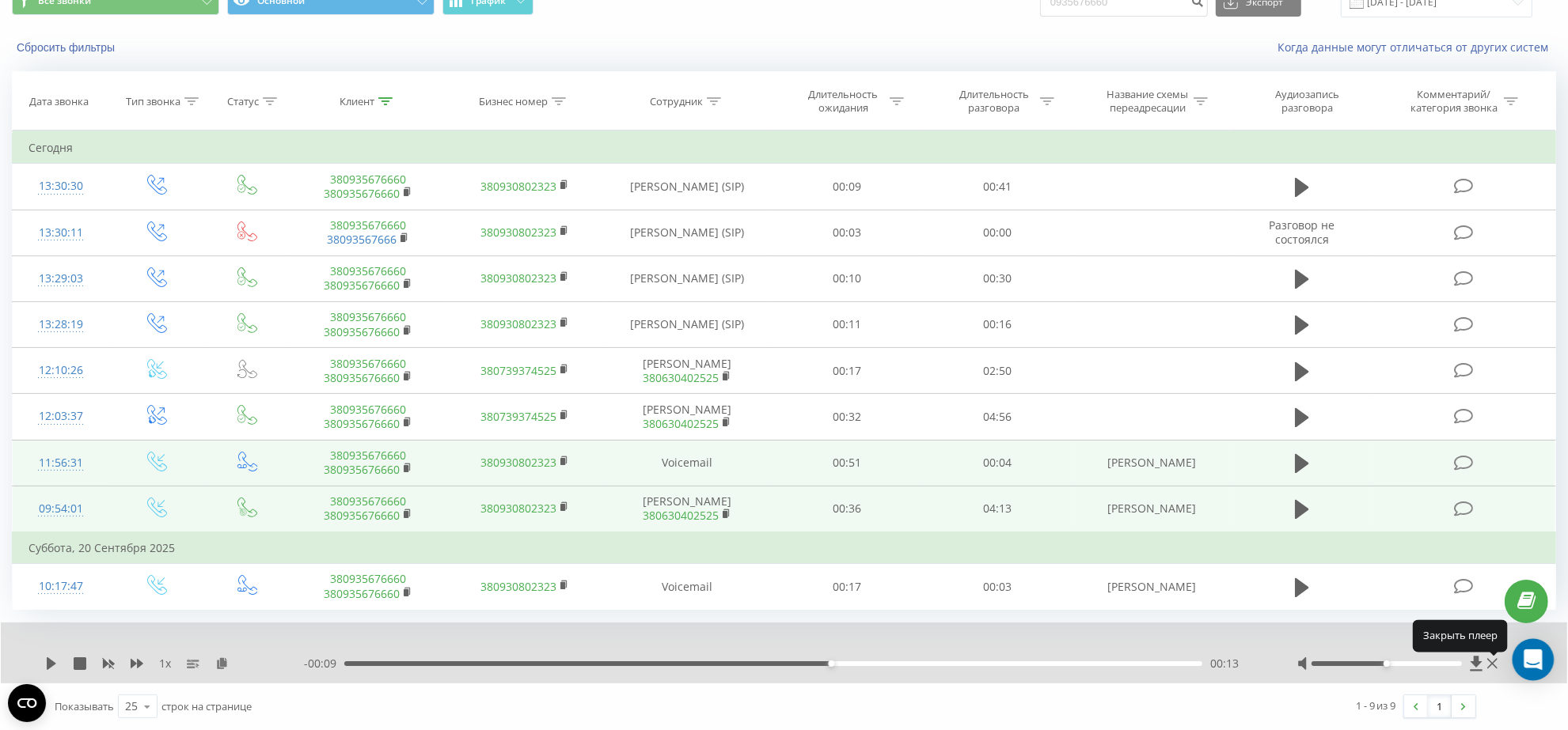
click at [1536, 665] on icon "Open Intercom Messenger" at bounding box center [1533, 660] width 21 height 21
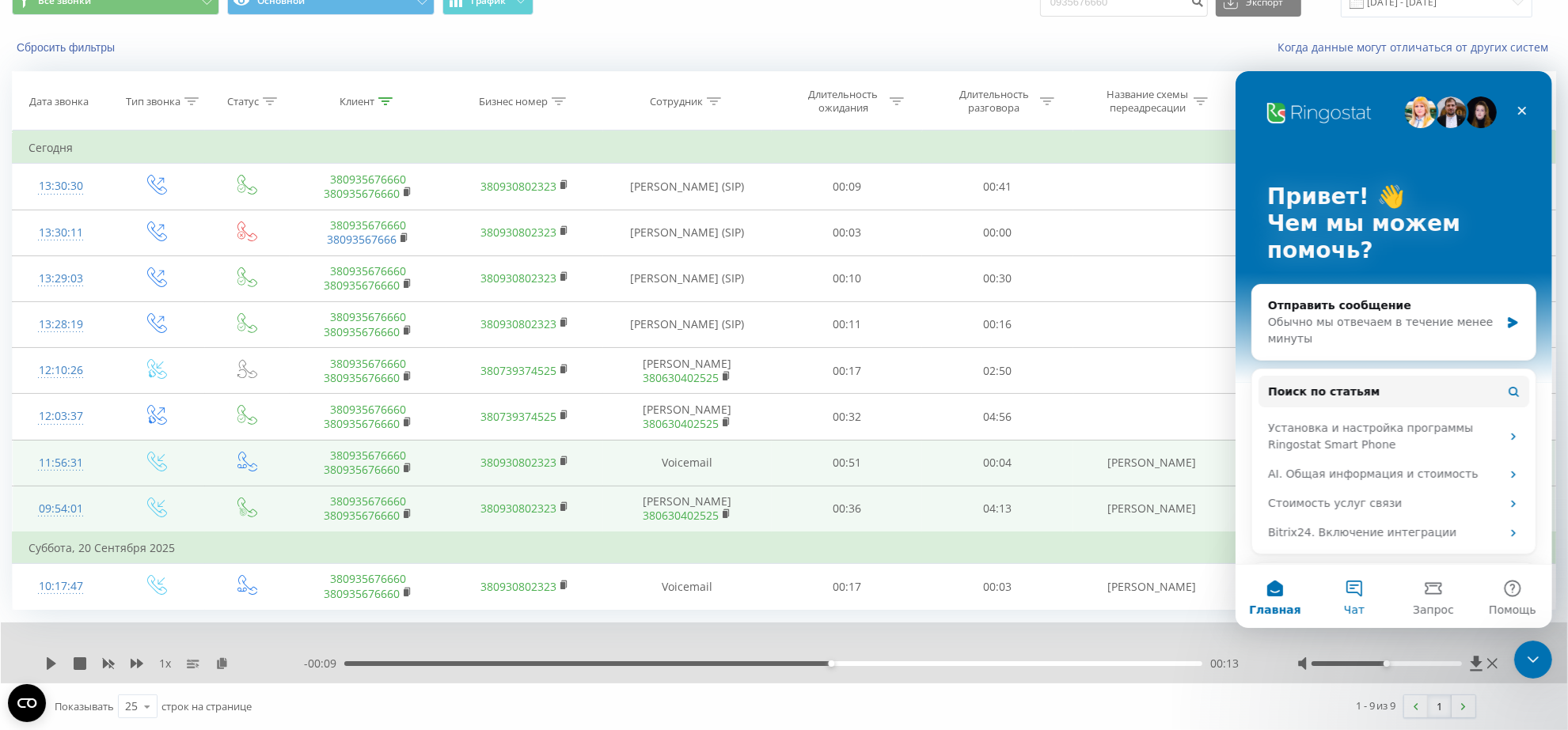
scroll to position [0, 0]
click at [1359, 320] on div "Обычно мы отвечаем в течение менее минуты" at bounding box center [1383, 330] width 232 height 33
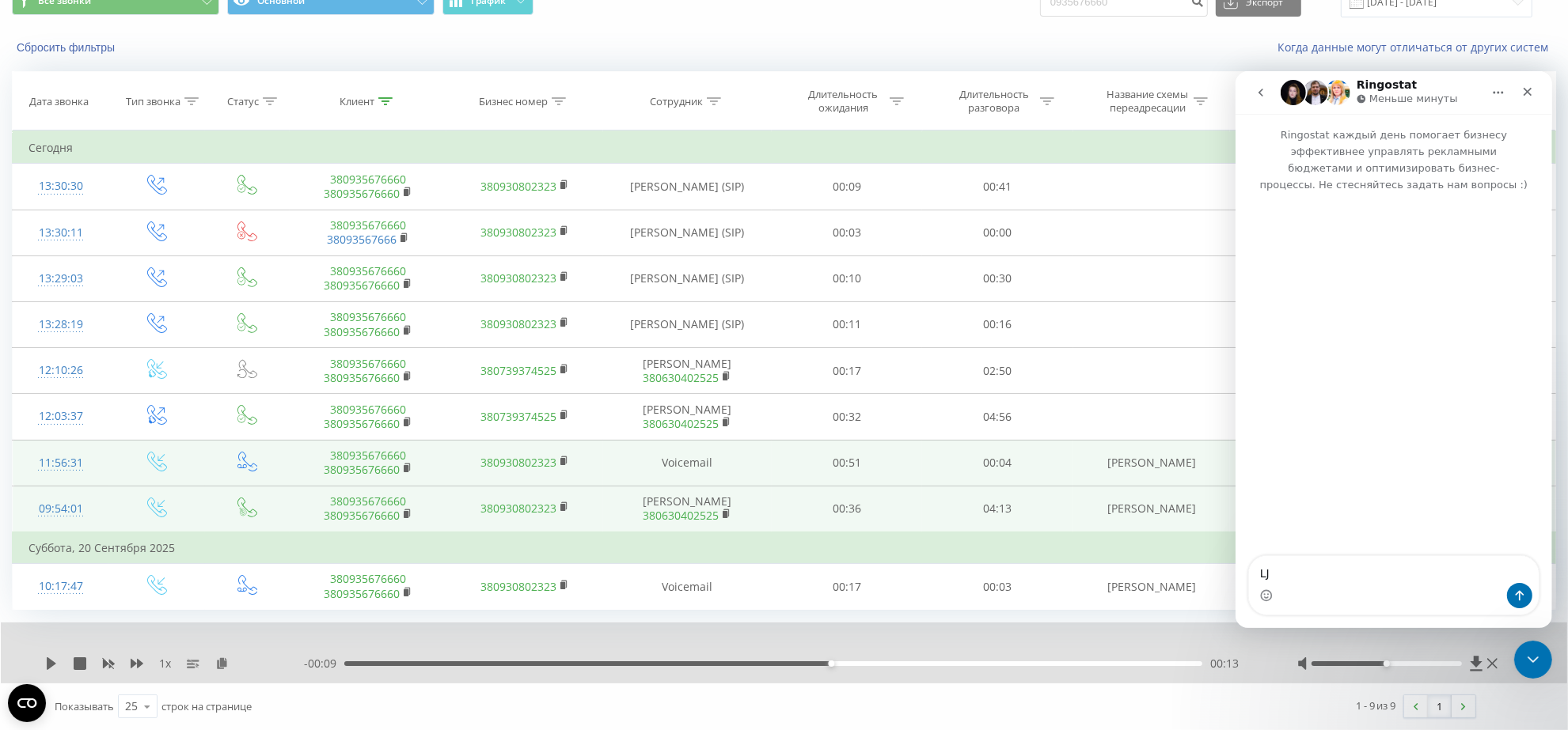
type textarea "L"
type textarea "д"
click at [1433, 558] on textarea "Добрый день. Менеджер работает удаленно и постоянно жалуется на плохою связь и …" at bounding box center [1393, 553] width 290 height 59
click at [1439, 557] on textarea "Добрый день. Менеджер работает удаленно и постоянно жалуется на плохою связь и …" at bounding box center [1393, 553] width 290 height 59
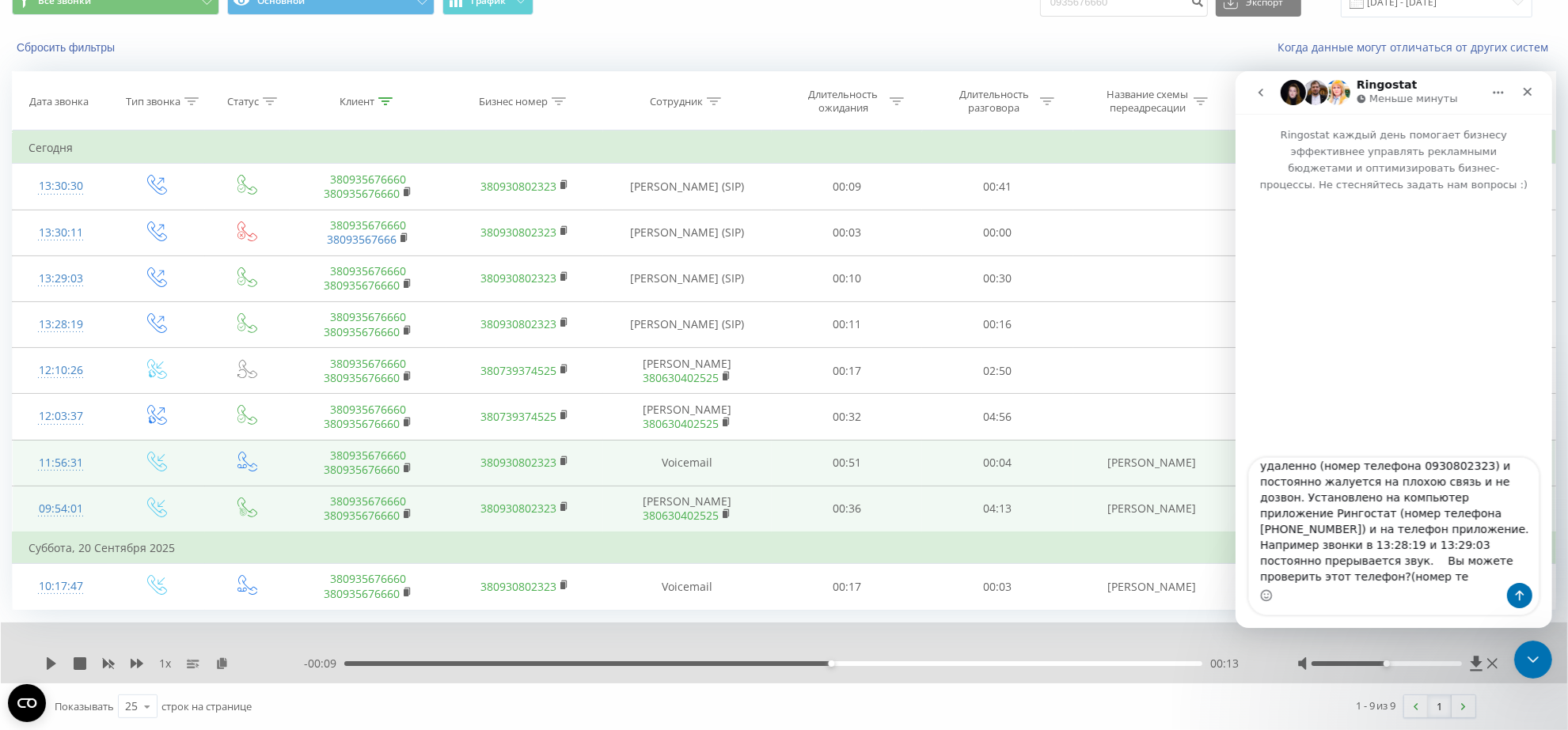
scroll to position [16, 0]
type textarea "Добрый день. [PERSON_NAME] работает удаленно (номер телефона 0930802323) и пост…"
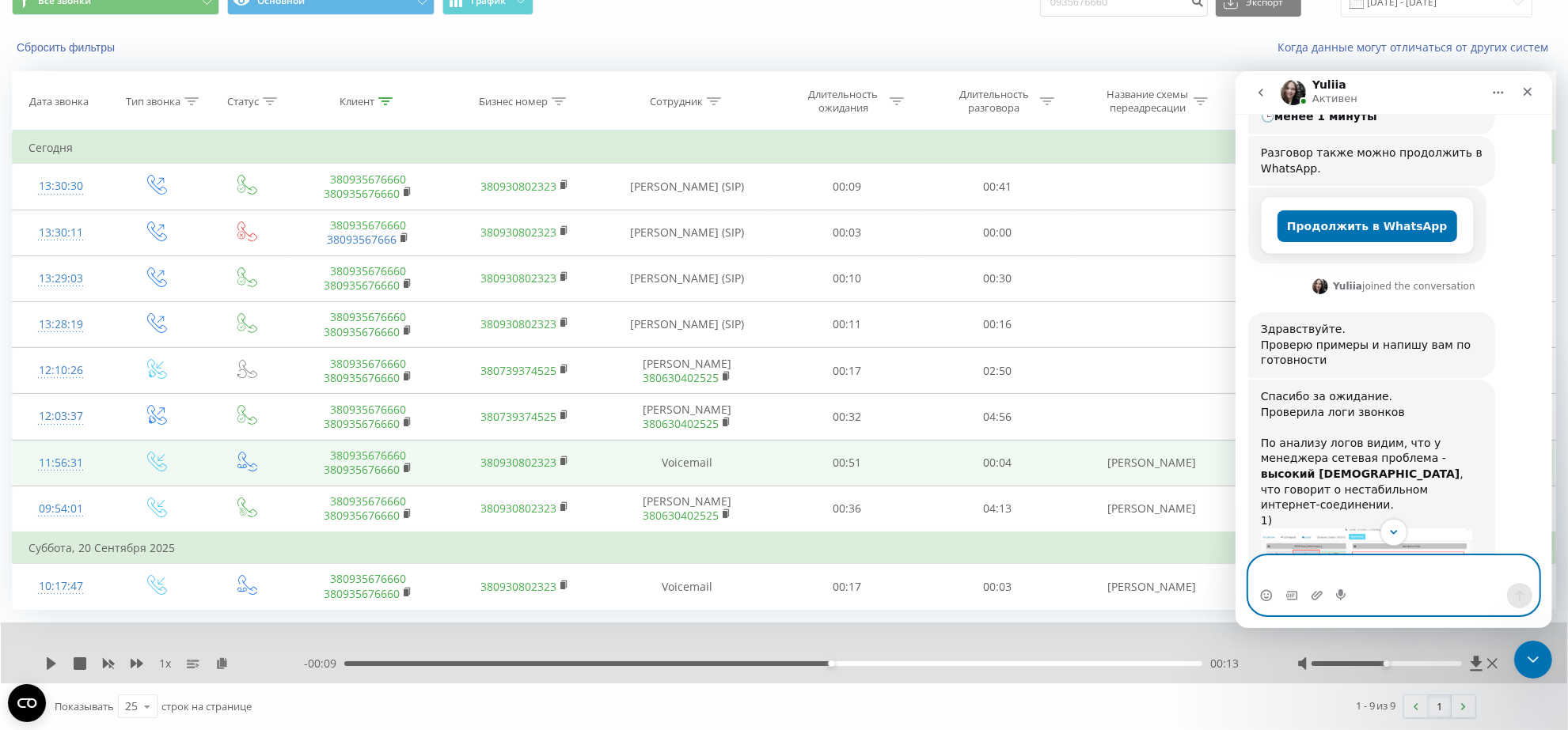
scroll to position [421, 0]
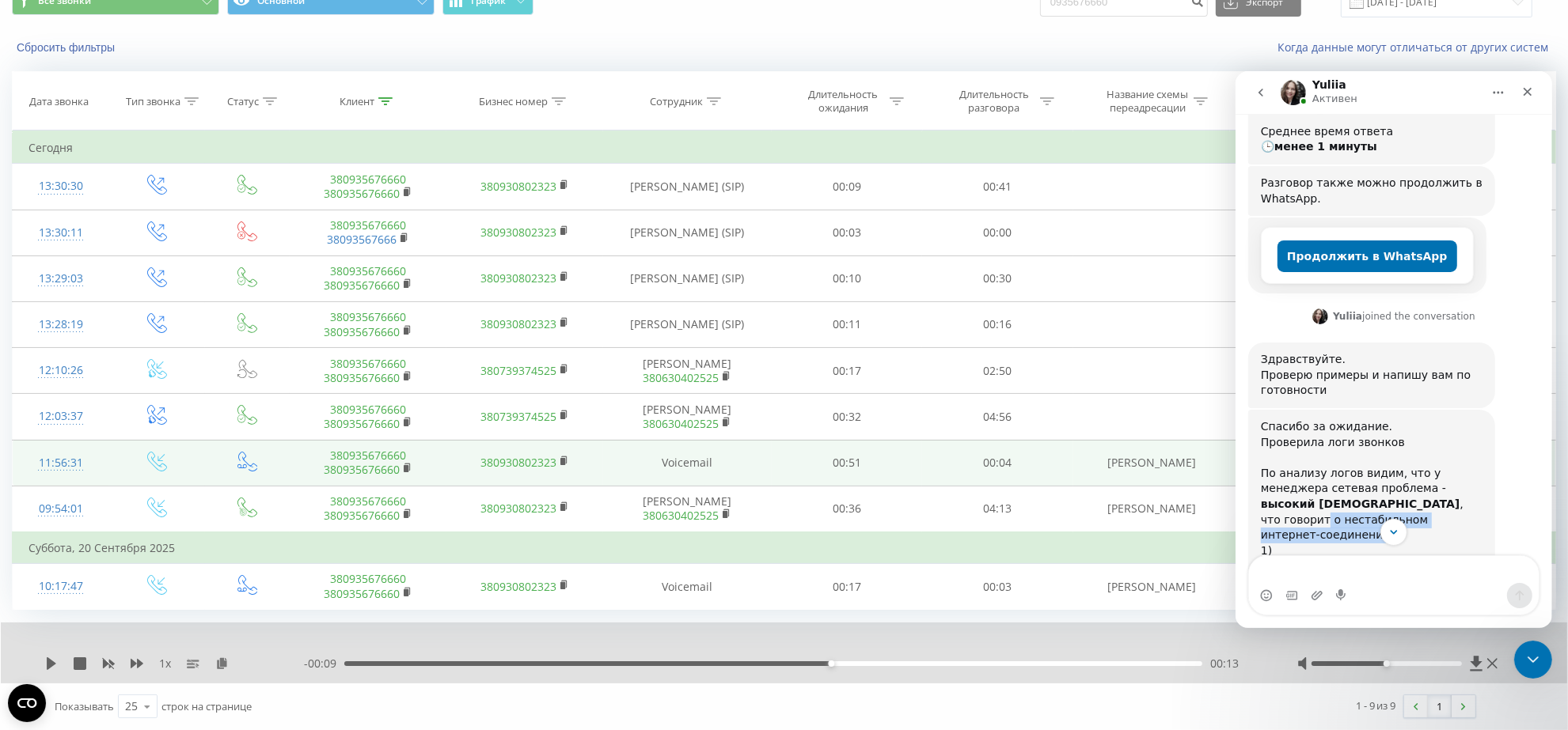
drag, startPoint x: 1301, startPoint y: 434, endPoint x: 1332, endPoint y: 457, distance: 38.6
click at [1332, 457] on div "Спасибо за ожидание. Проверила логи звонков ﻿По анализу логов видим, что у мене…" at bounding box center [1371, 487] width 222 height 139
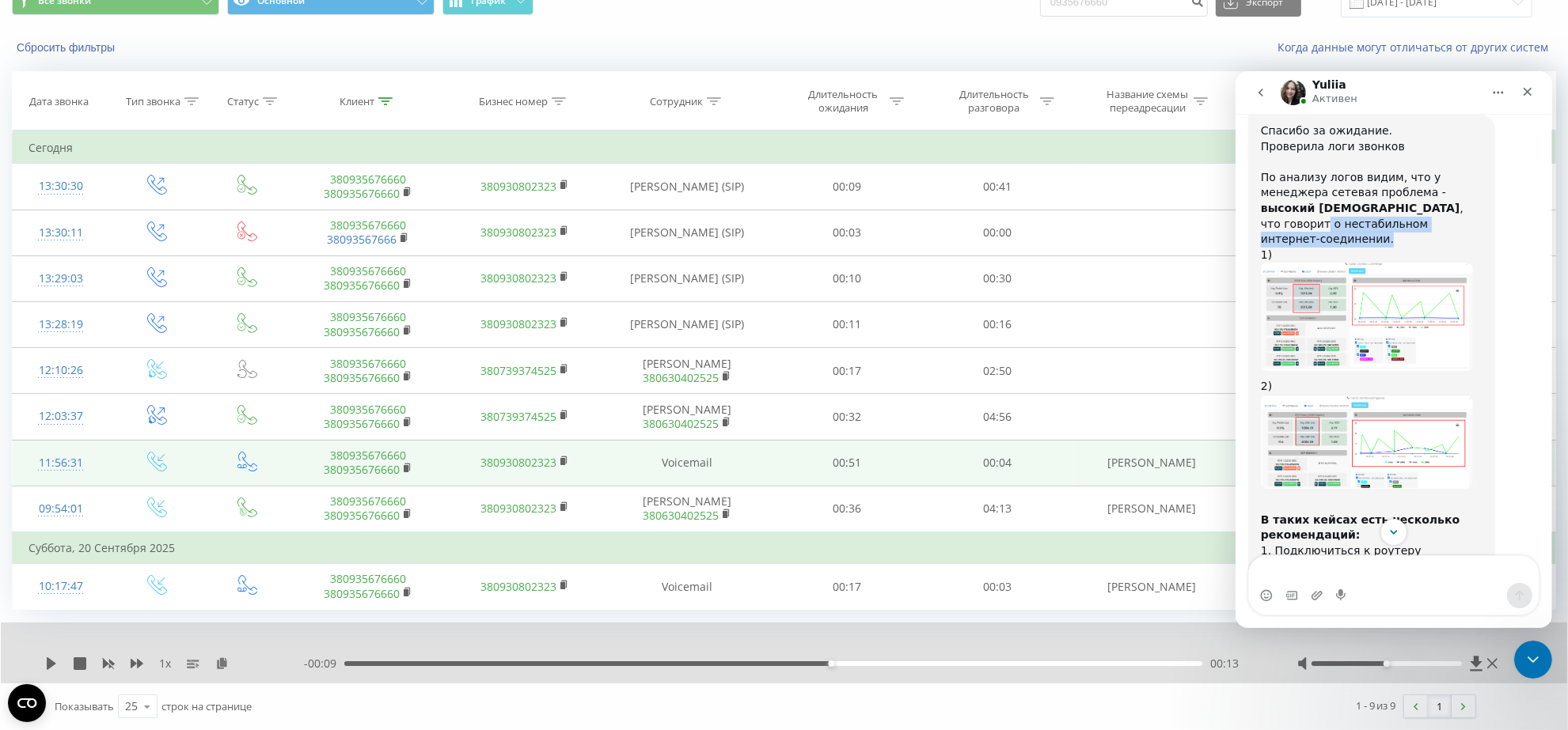
scroll to position [718, 0]
drag, startPoint x: 1292, startPoint y: 470, endPoint x: 1323, endPoint y: 483, distance: 33.6
click at [1323, 495] on div "﻿​﻿ В таких кейсах есть несколько рекомендаций: ﻿1. Подключиться к роутеру пров…" at bounding box center [1371, 658] width 222 height 325
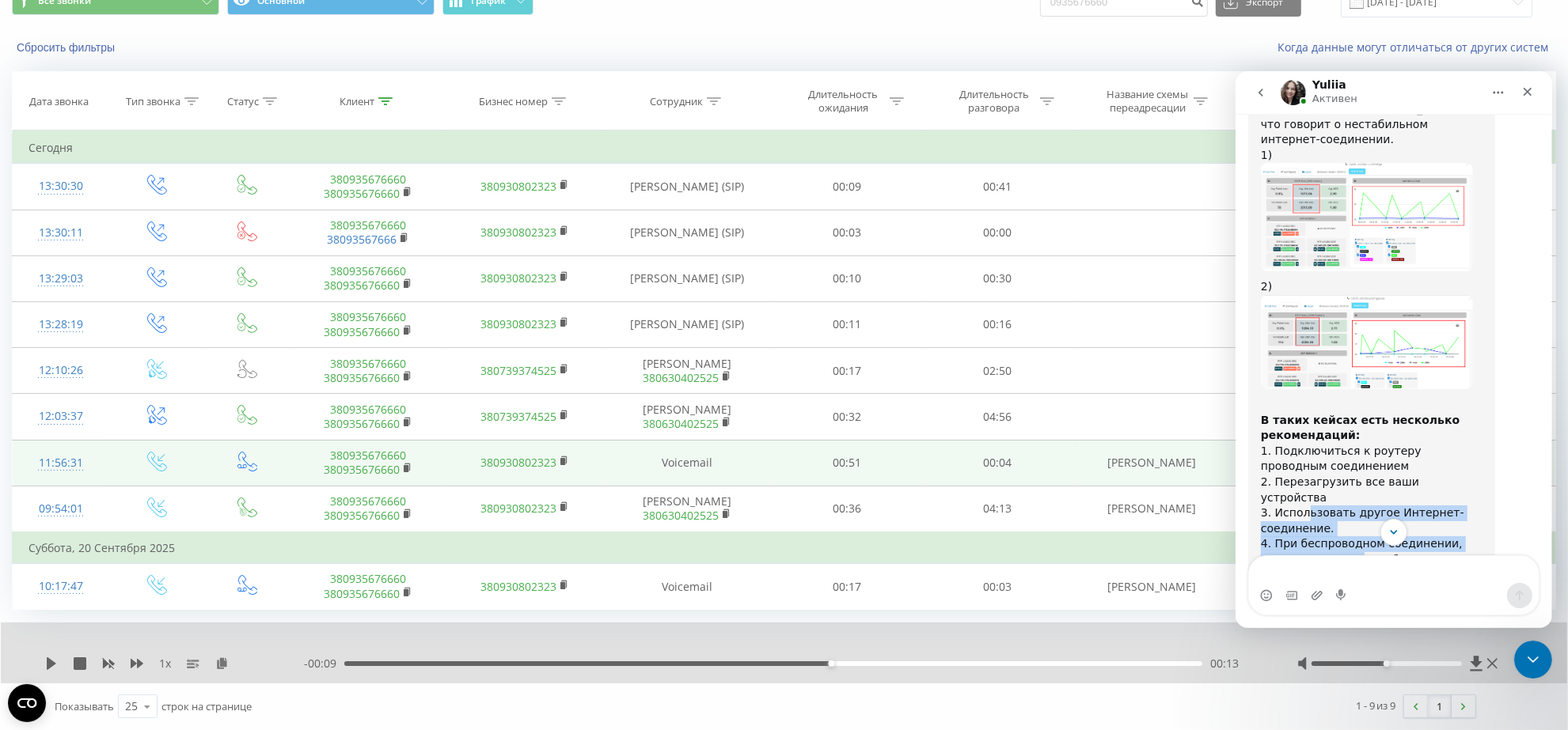
drag, startPoint x: 1306, startPoint y: 416, endPoint x: 1346, endPoint y: 465, distance: 63.3
click at [1346, 465] on div "﻿​﻿ В таких кейсах есть несколько рекомендаций: ﻿1. Подключиться к роутеру пров…" at bounding box center [1371, 558] width 222 height 325
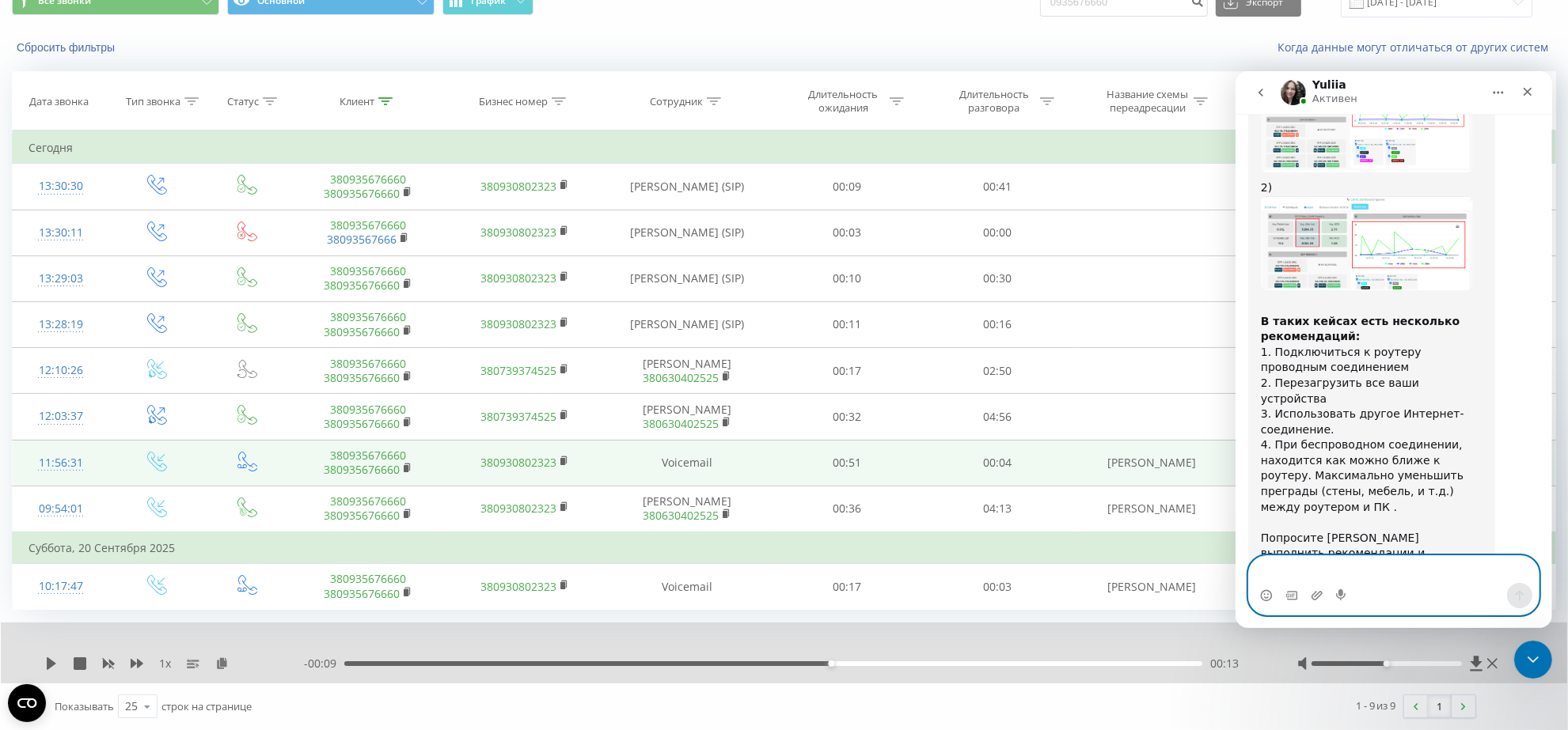
click at [1343, 570] on textarea "Ваше сообщение..." at bounding box center [1393, 569] width 290 height 27
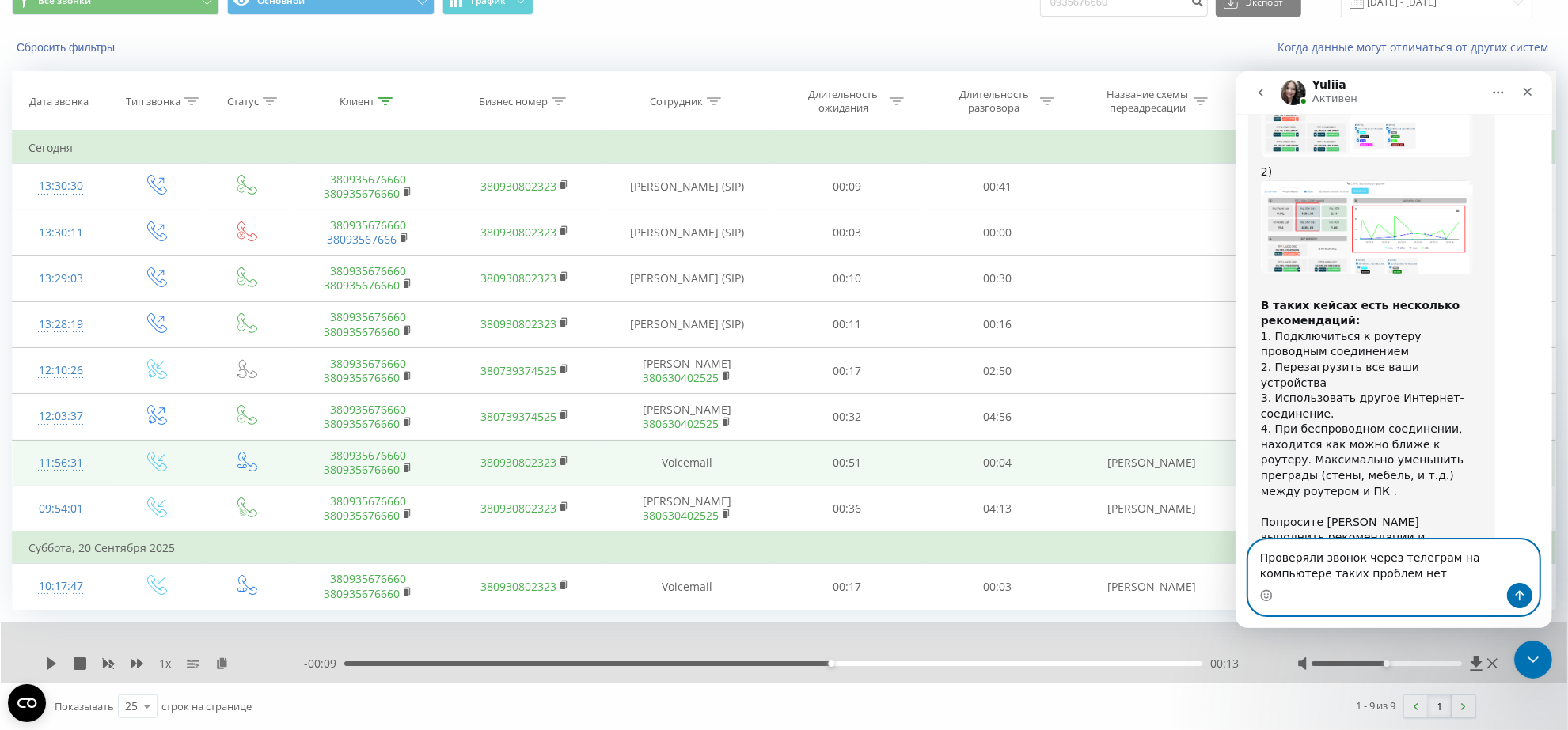
type textarea "Проверяли звонок через телеграм на компьютере таких проблем нет."
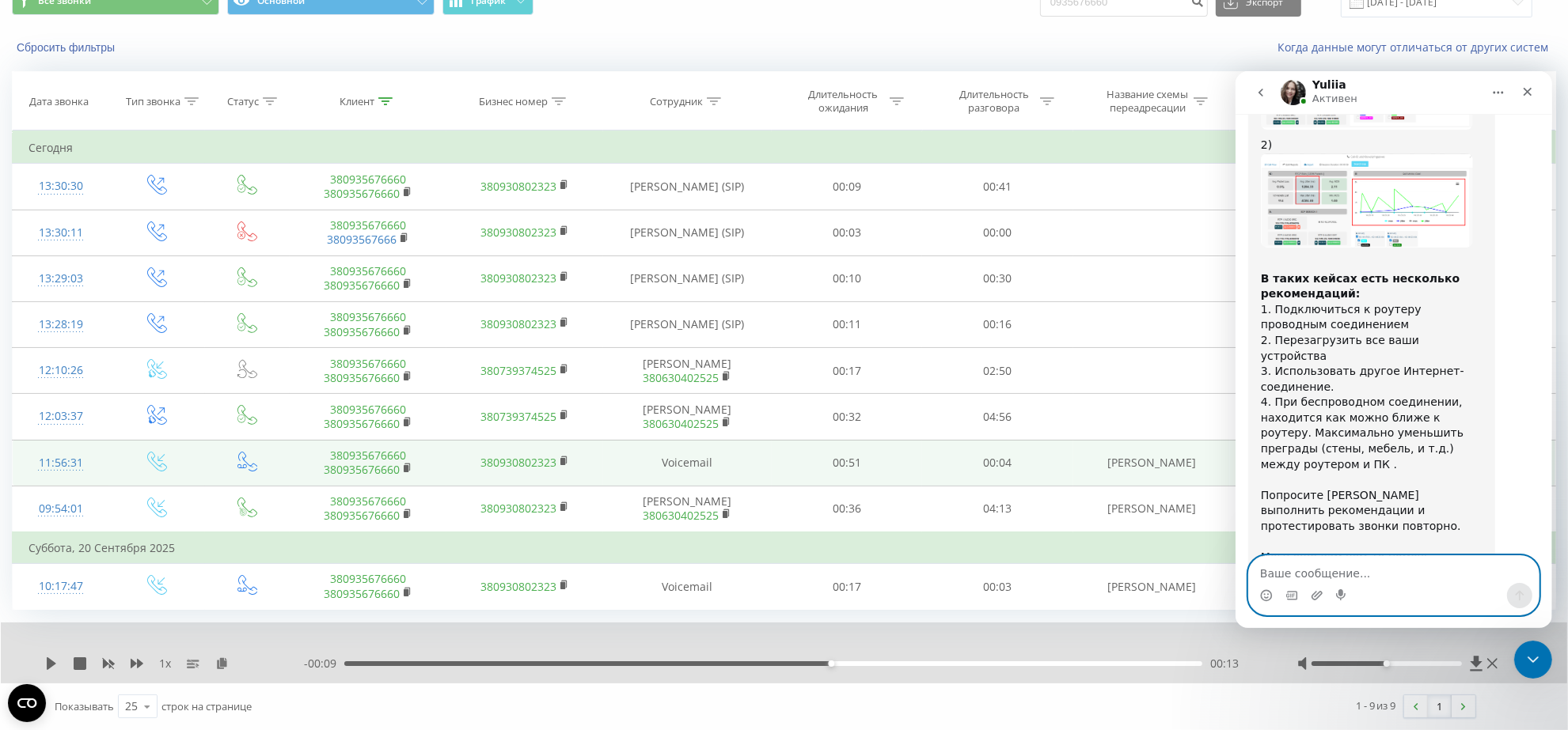
scroll to position [979, 0]
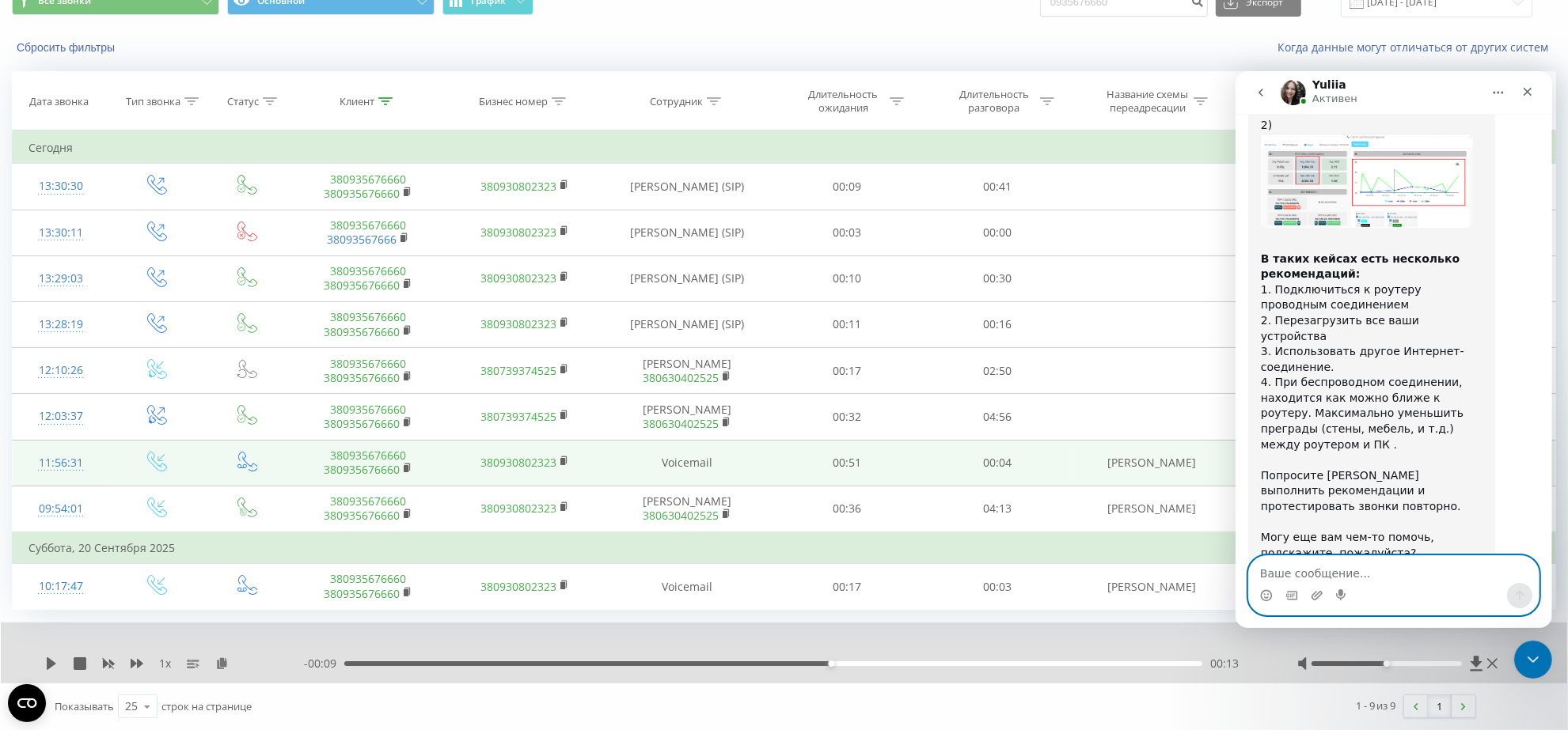
click at [1338, 573] on textarea "Ваше сообщение..." at bounding box center [1393, 569] width 290 height 27
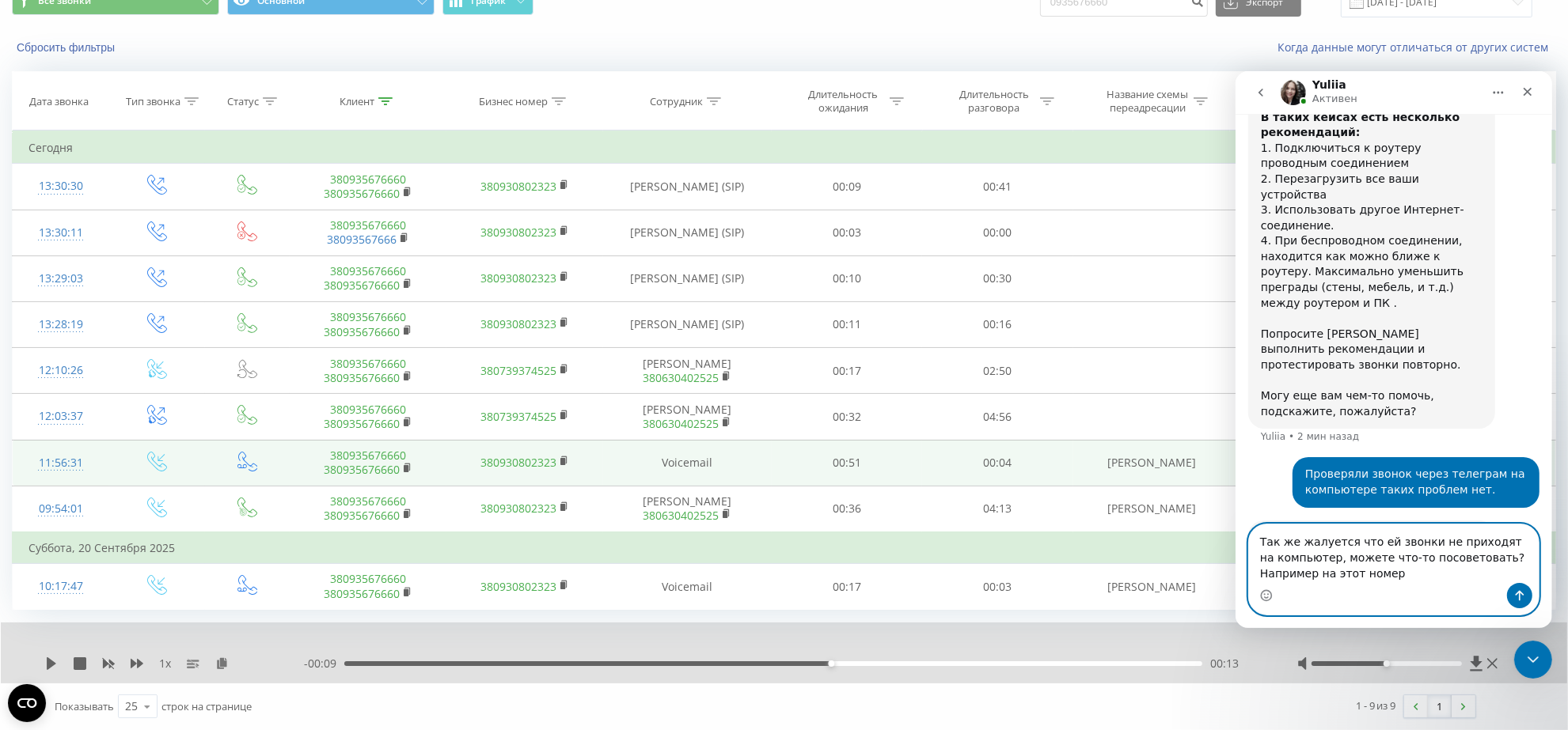
scroll to position [1182, 0]
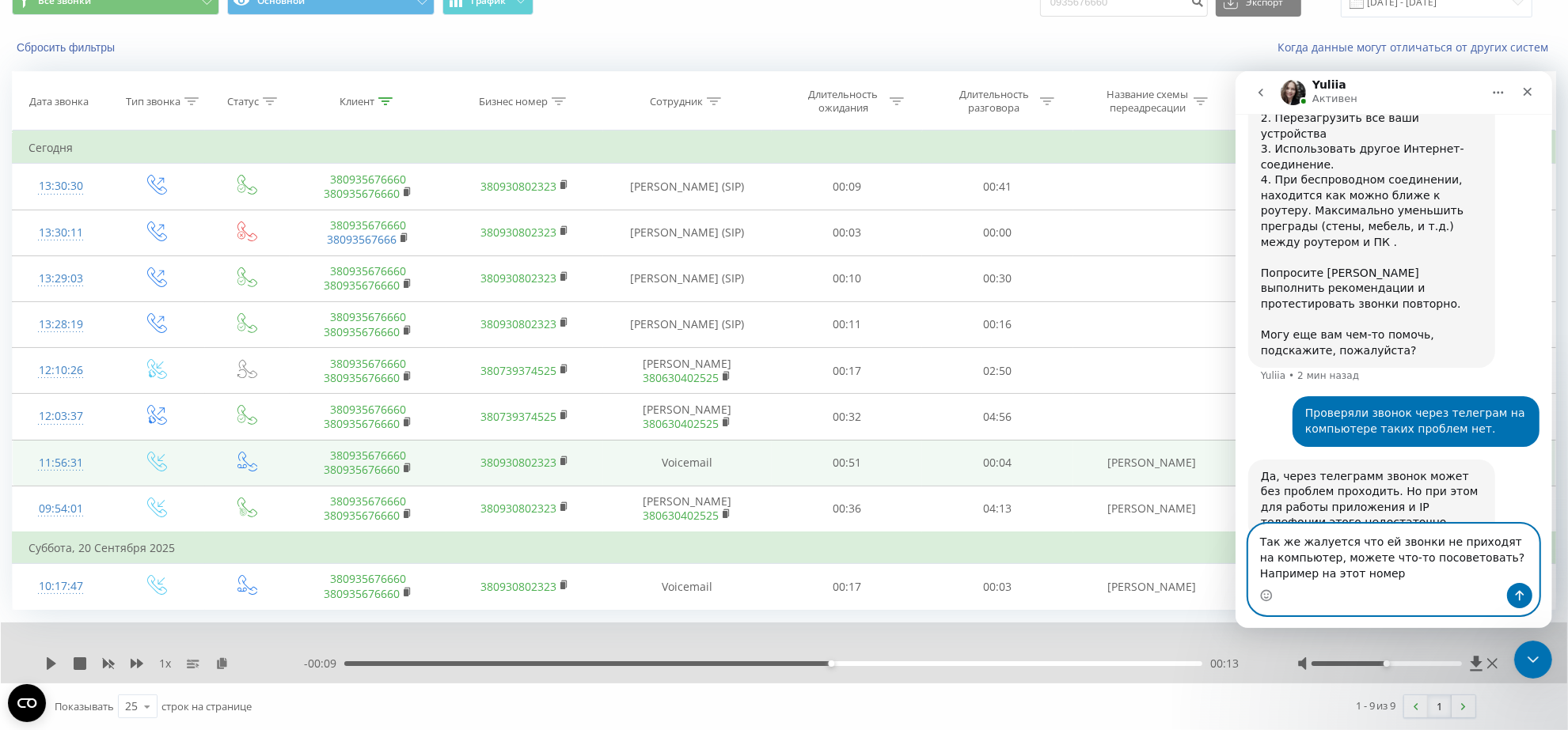
click at [1527, 557] on textarea "Так же жалуется что ей звонки не приходят на компьютер, можете что-то посоветов…" at bounding box center [1393, 553] width 290 height 59
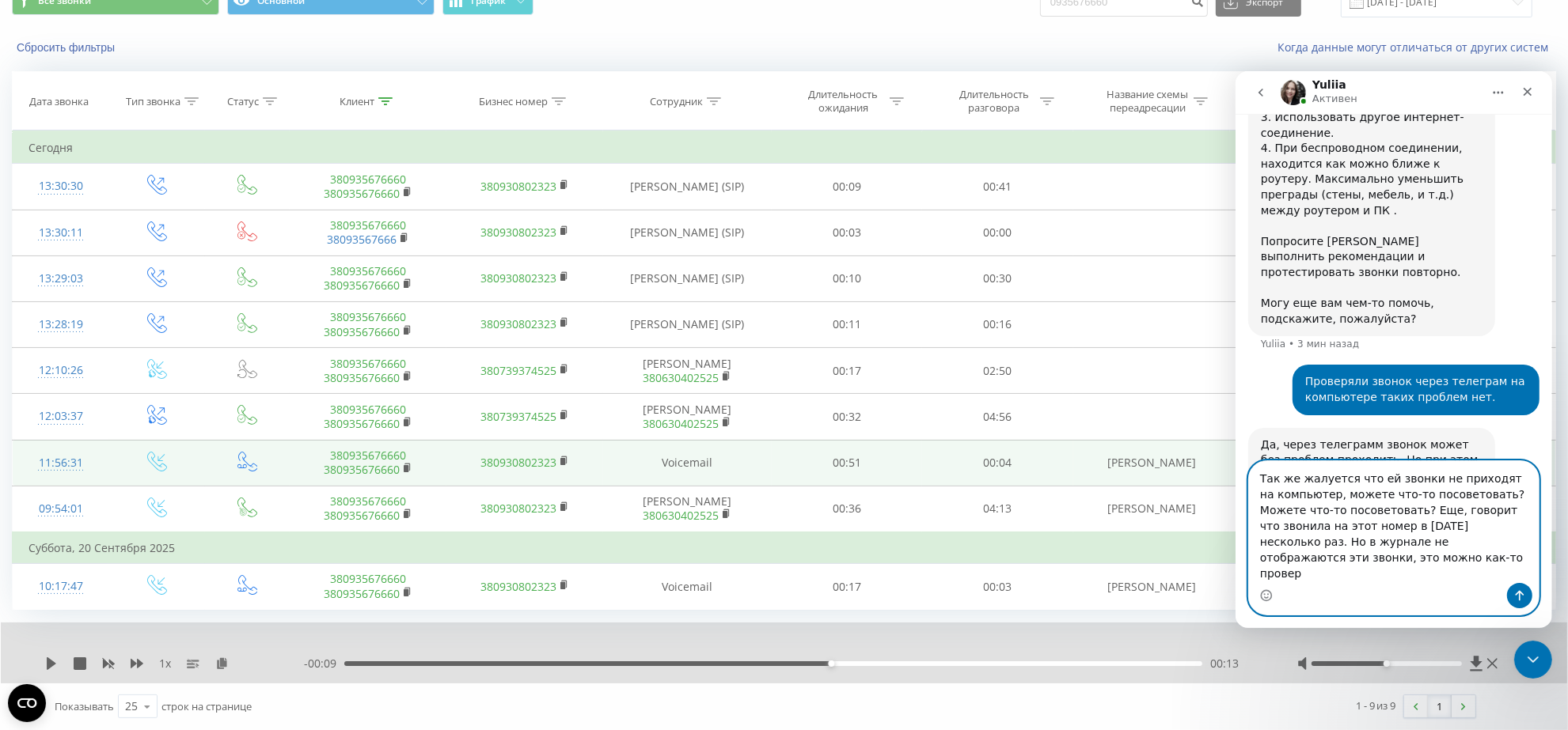
scroll to position [1229, 0]
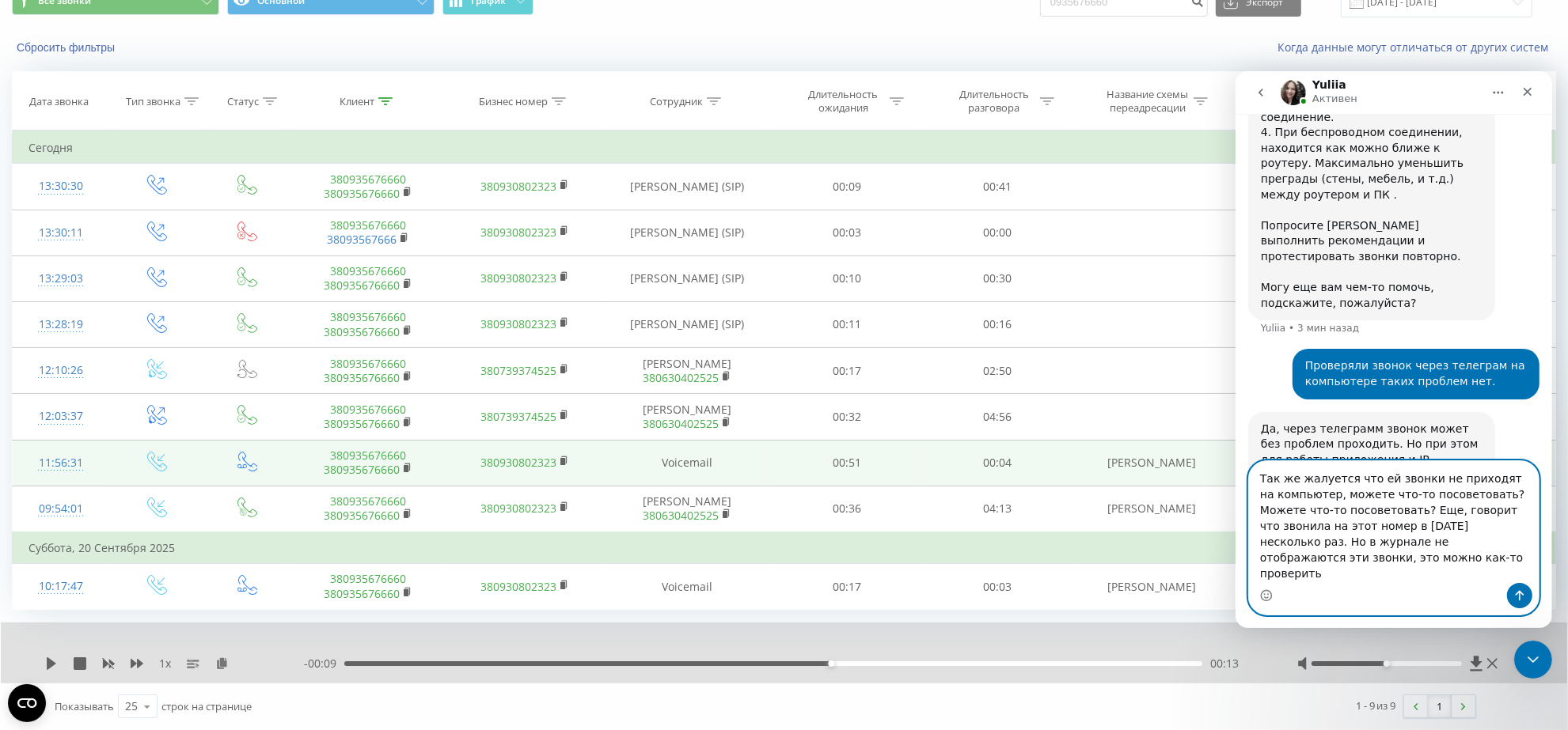
type textarea "Так же жалуется что ей звонки не приходят на компьютер, можете что-то посоветов…"
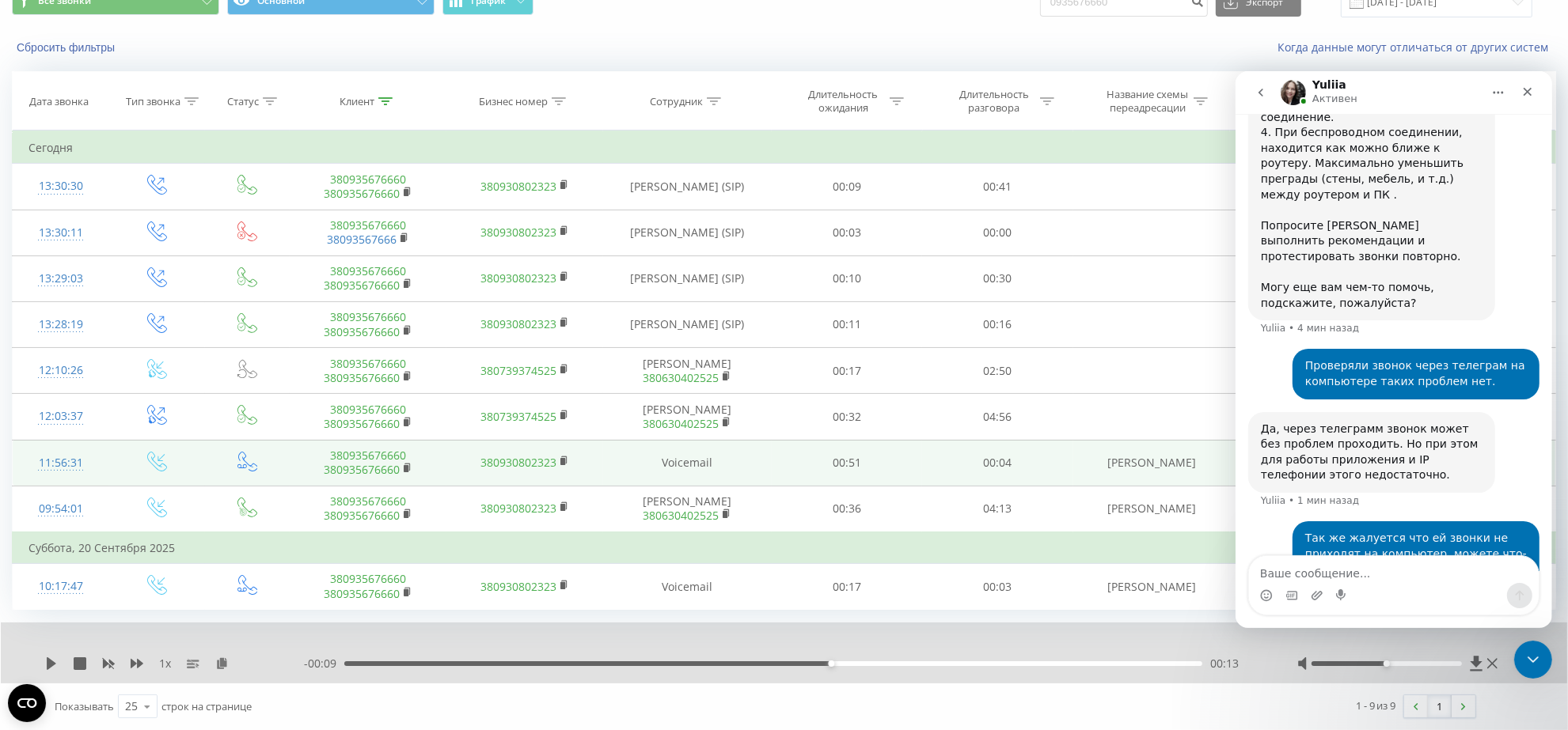
drag, startPoint x: 1360, startPoint y: 456, endPoint x: 1490, endPoint y: 480, distance: 132.2
click at [1490, 530] on div "Так же жалуется что ей звонки не приходят на компьютер, можете что-то посоветов…" at bounding box center [1415, 592] width 222 height 124
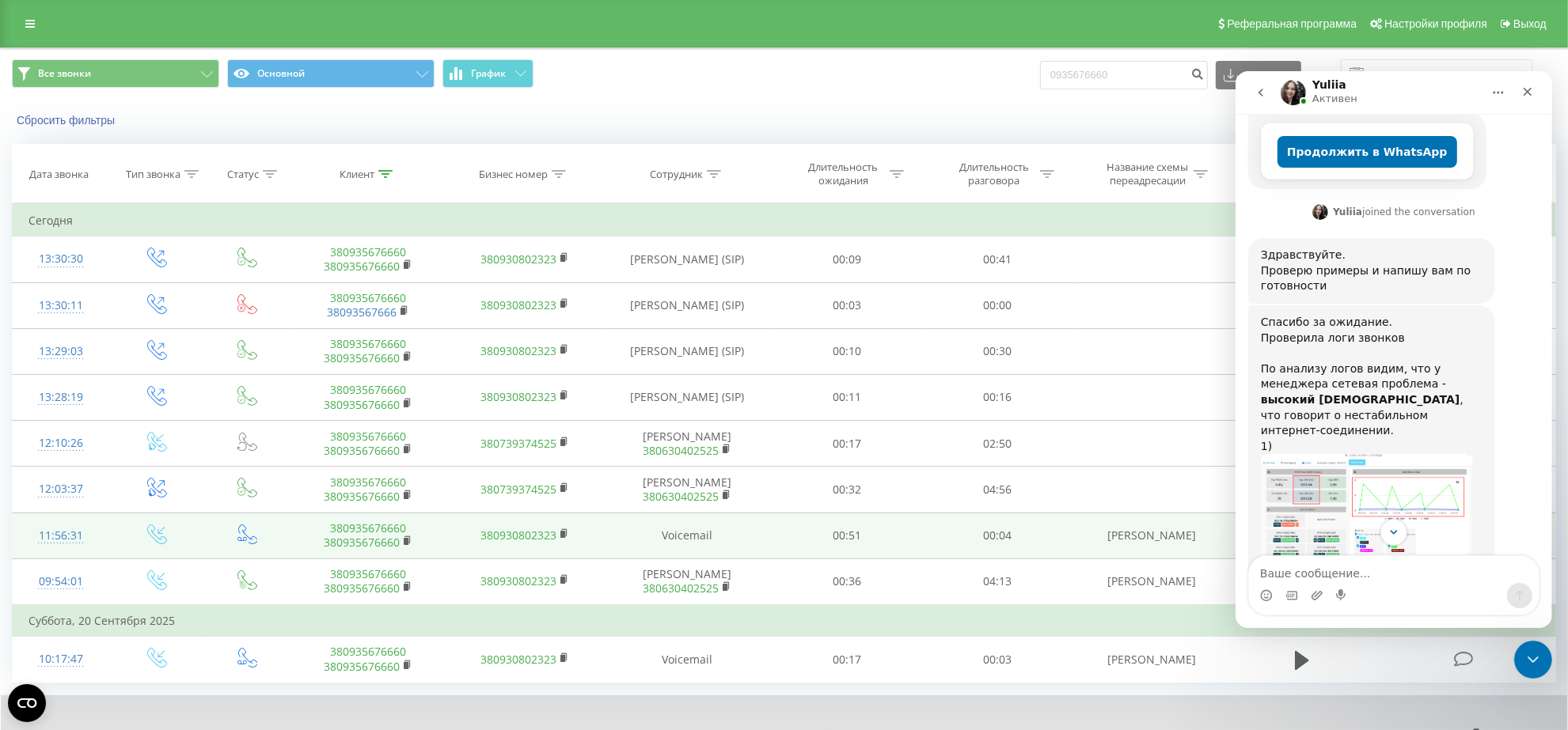
scroll to position [537, 0]
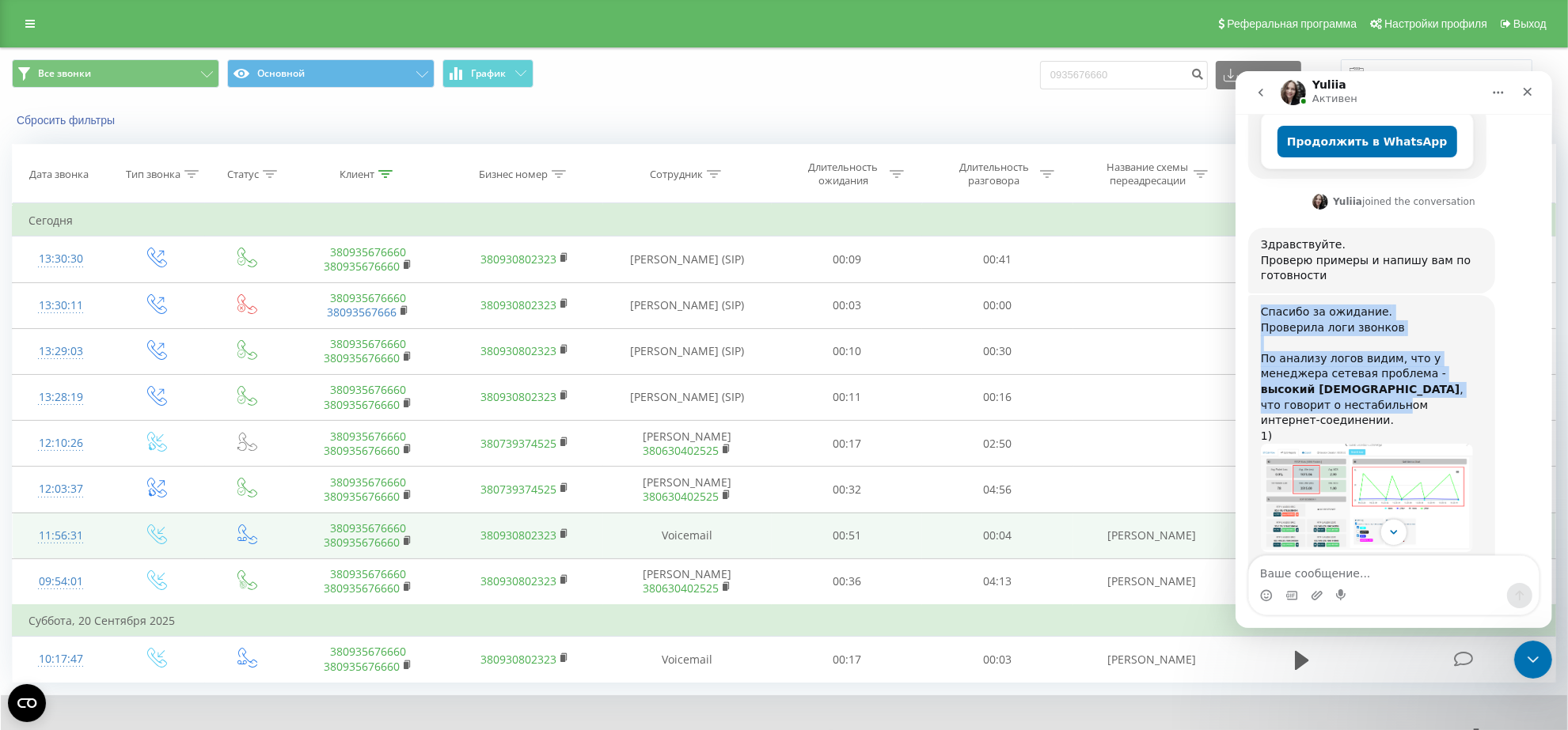
drag, startPoint x: 1260, startPoint y: 248, endPoint x: 1372, endPoint y: 324, distance: 135.4
click at [1372, 324] on div "Спасибо за ожидание. Проверила логи звонков ﻿По анализу логов видим, что у мене…" at bounding box center [1371, 373] width 222 height 139
click at [1343, 443] on img "Yuliia говорит…" at bounding box center [1366, 497] width 212 height 108
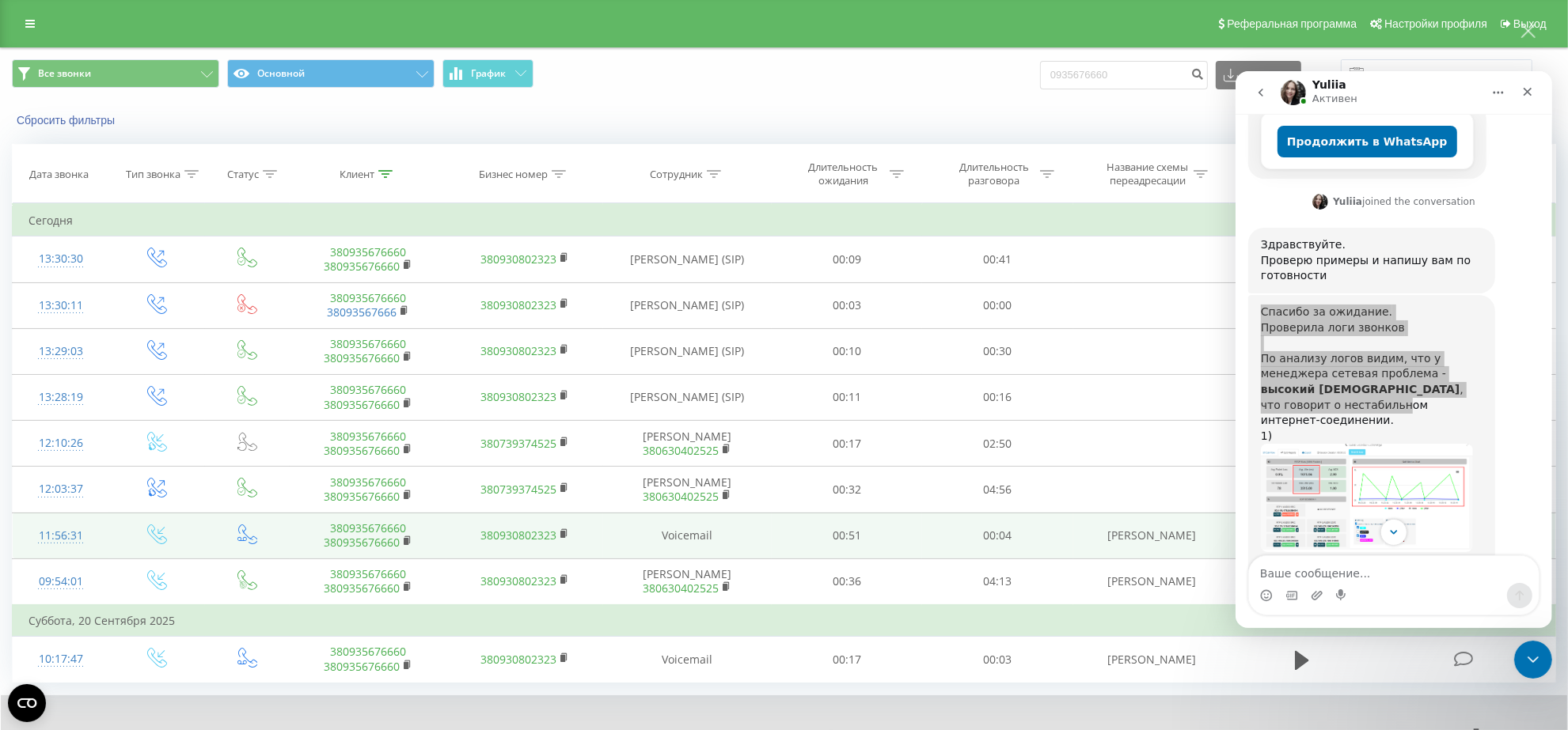
scroll to position [0, 0]
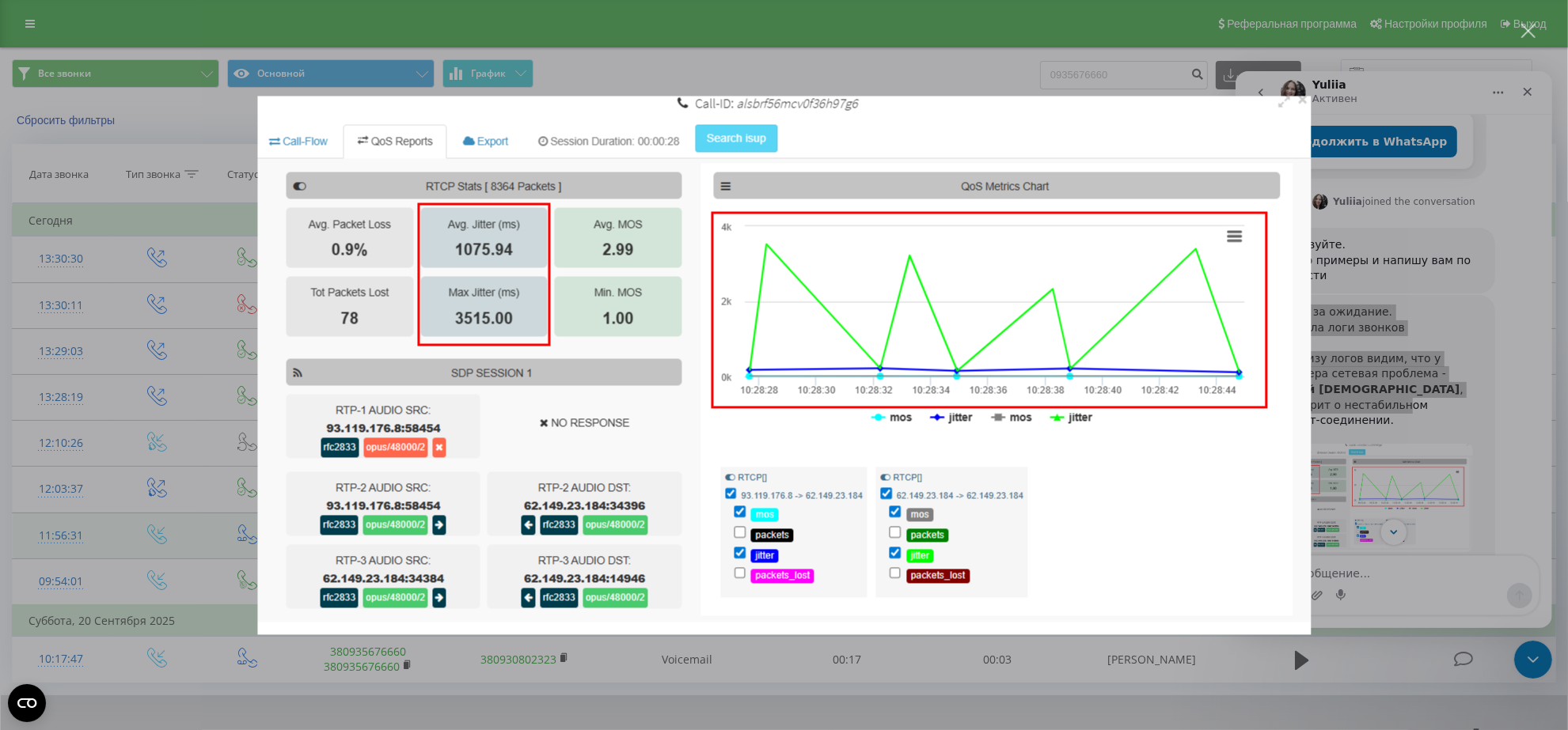
click at [1409, 346] on div "Мессенджер Intercom" at bounding box center [784, 365] width 1568 height 730
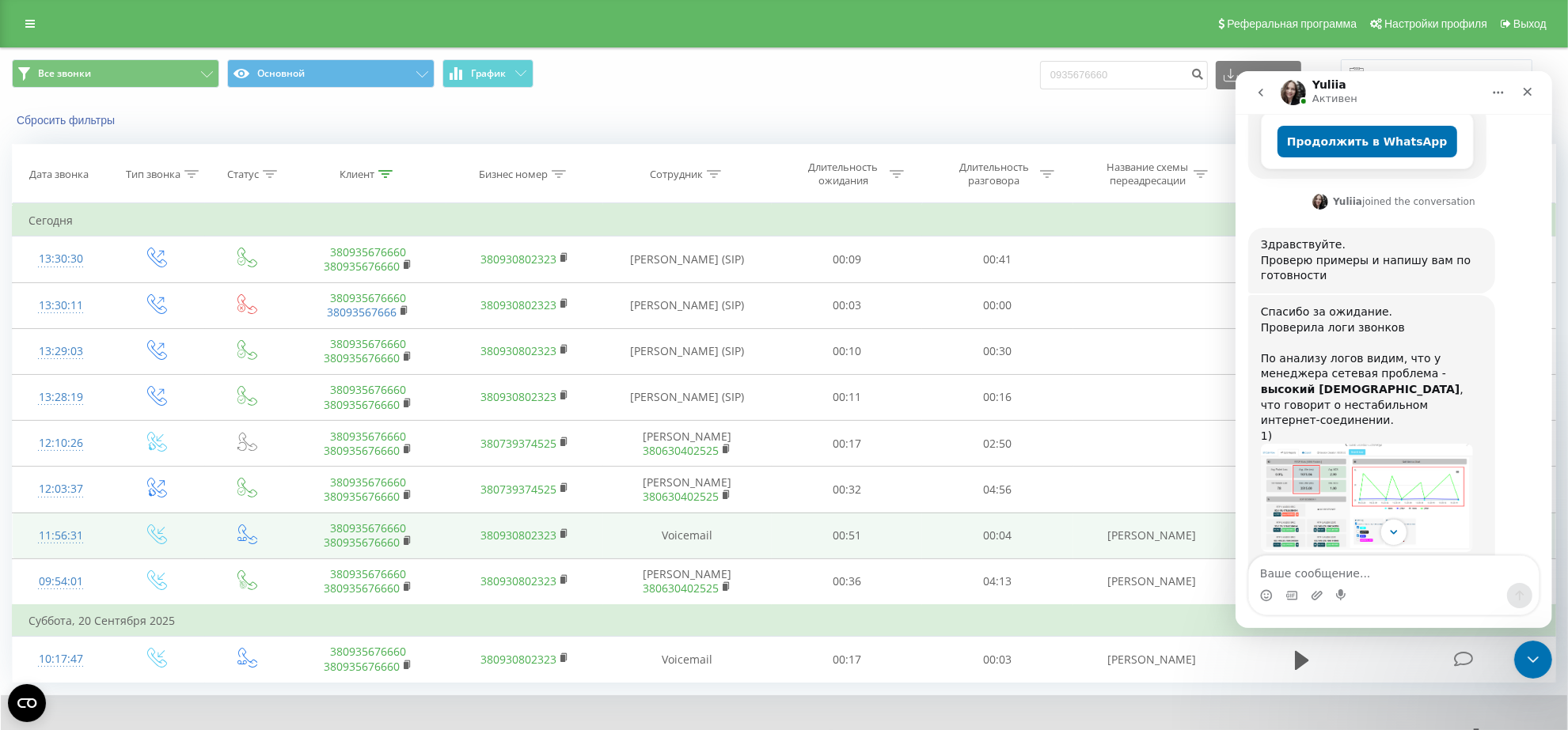
click at [1363, 545] on div "Мессенджер Intercom" at bounding box center [1393, 532] width 317 height 27
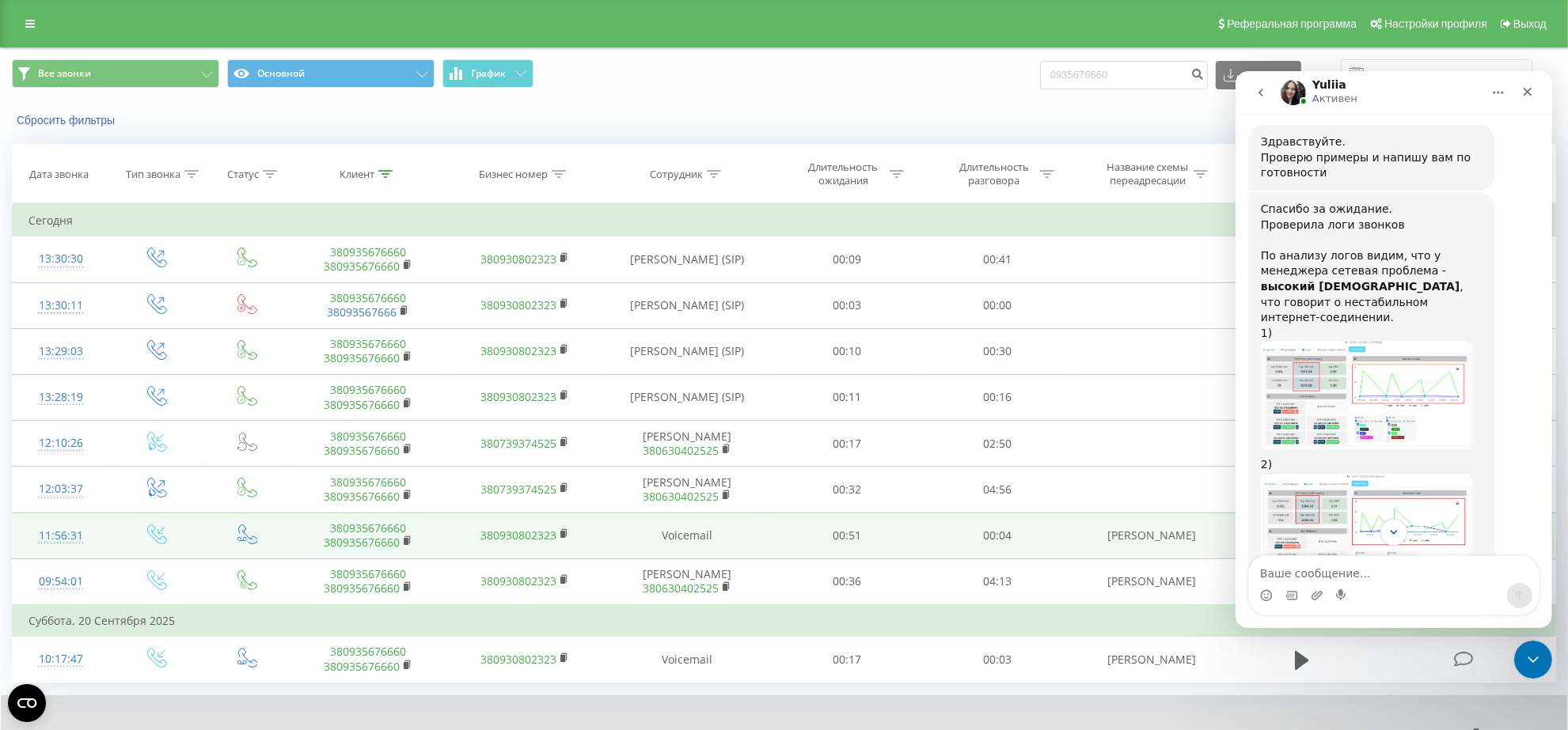
scroll to position [734, 0]
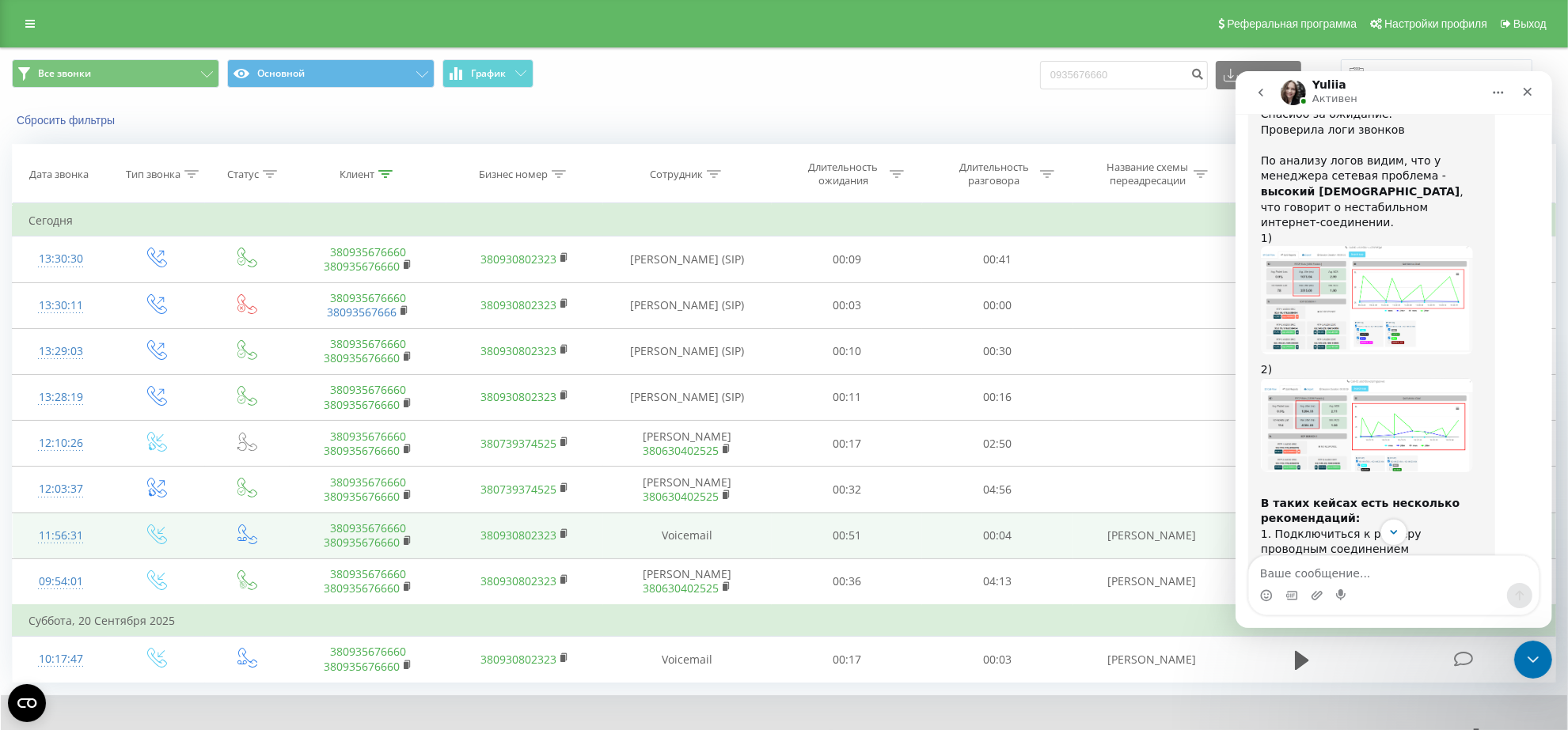
click at [1360, 378] on img "Yuliia говорит…" at bounding box center [1366, 425] width 212 height 94
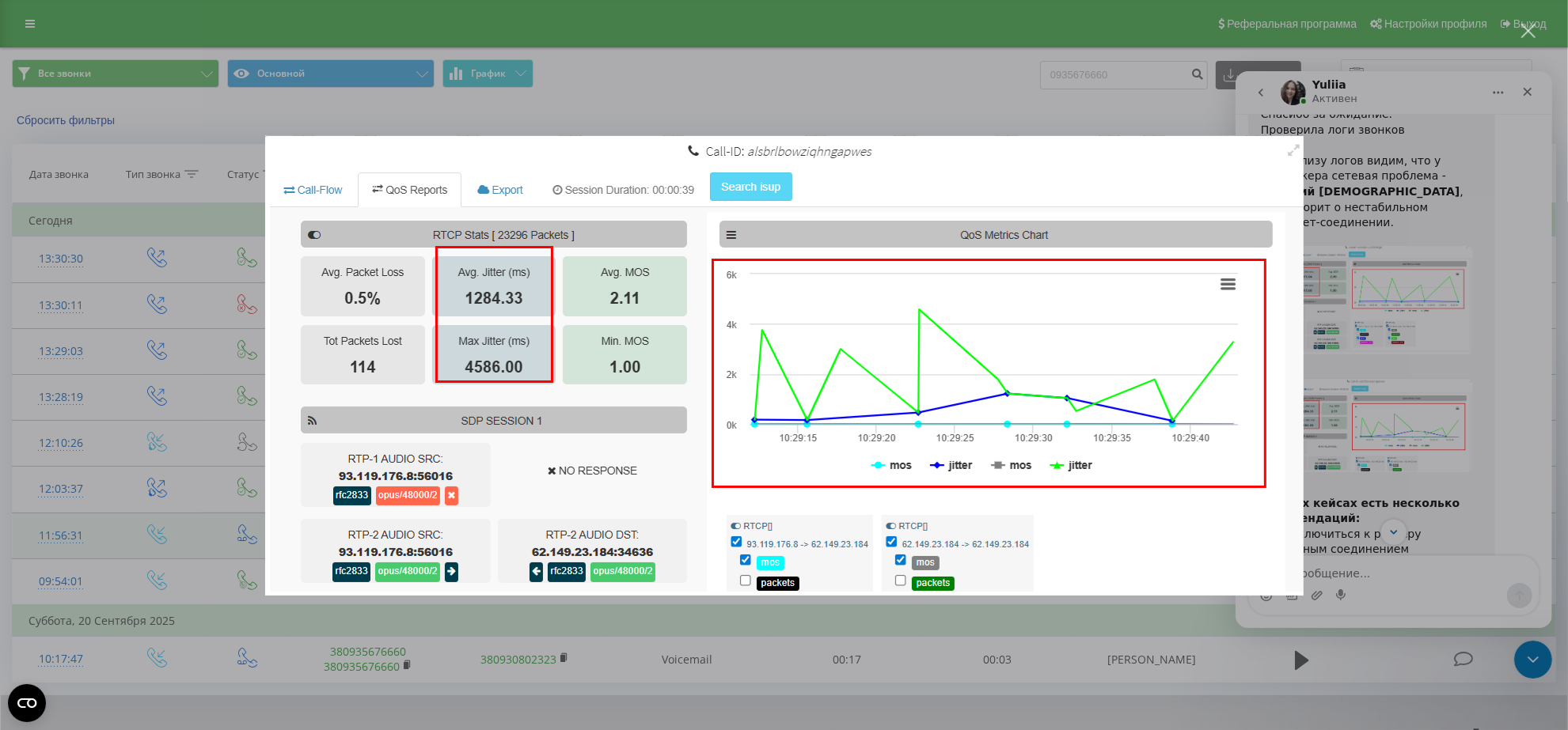
click at [1365, 146] on div "Мессенджер Intercom" at bounding box center [784, 365] width 1568 height 730
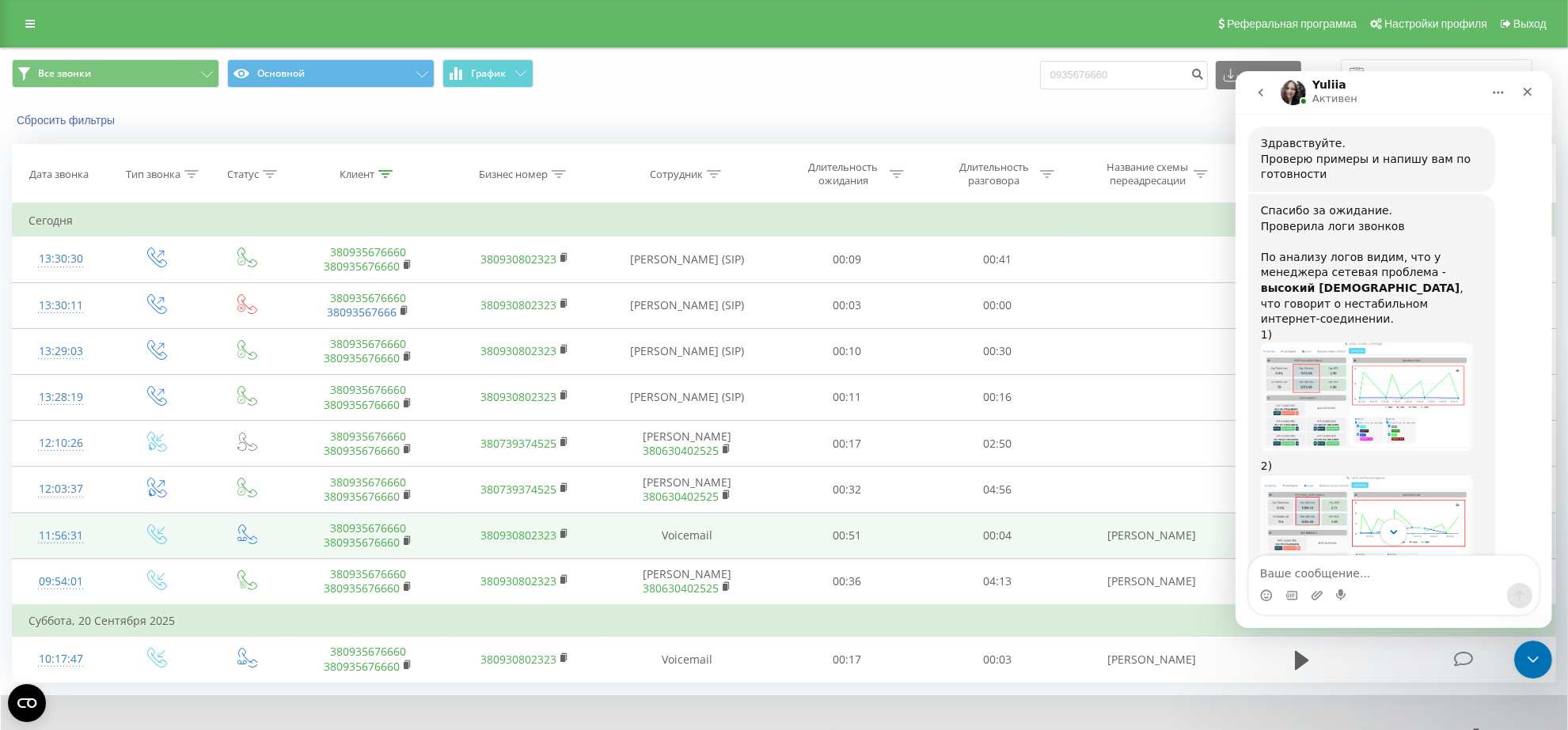
scroll to position [635, 0]
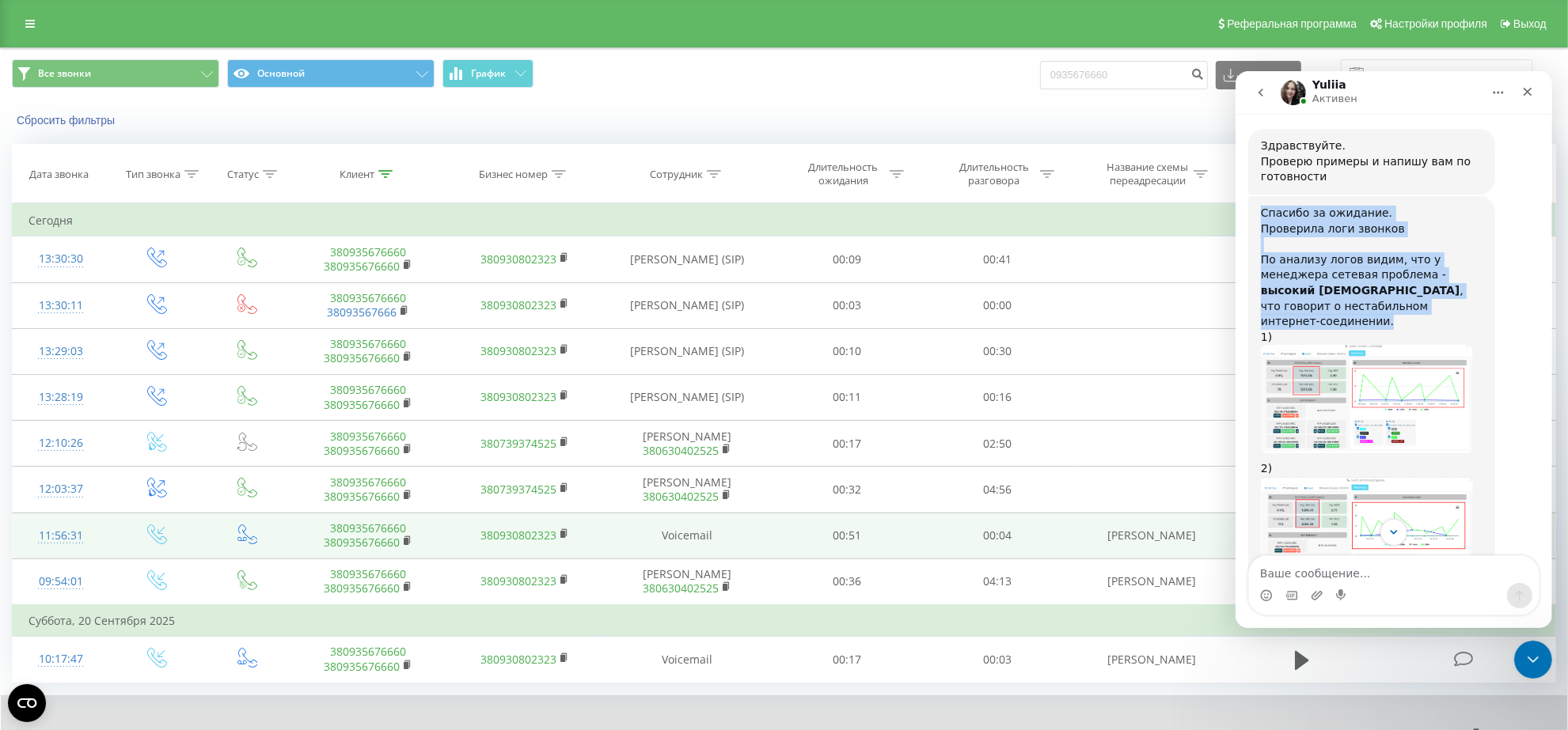
drag, startPoint x: 1259, startPoint y: 145, endPoint x: 1343, endPoint y: 246, distance: 131.4
click at [1343, 246] on div "Спасибо за ожидание. Проверила логи звонков ﻿По анализу логов видим, что у мене…" at bounding box center [1371, 554] width 247 height 717
copy div "Спасибо за ожидание. Проверила логи звонков ﻿По анализу логов видим, что у мене…"
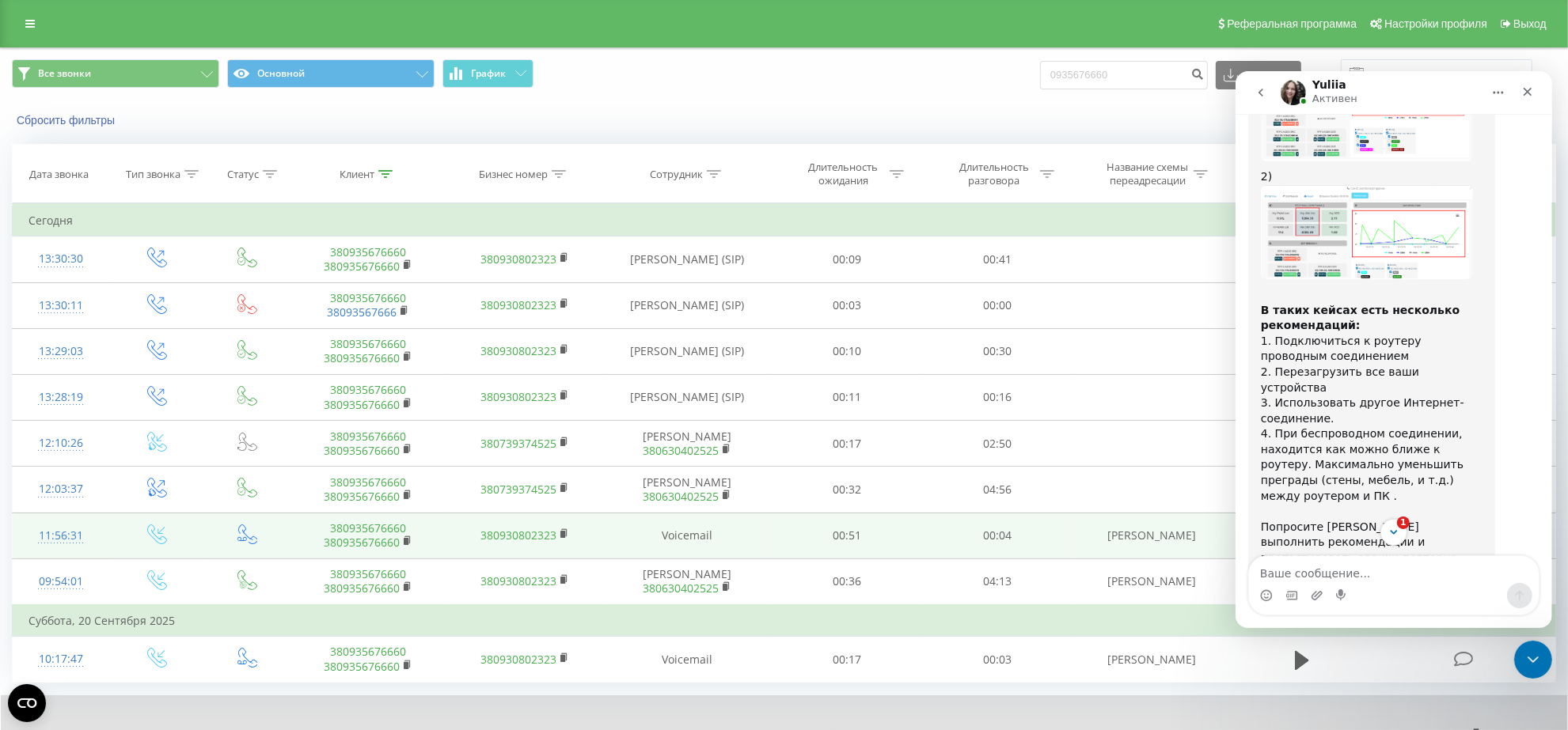
scroll to position [932, 0]
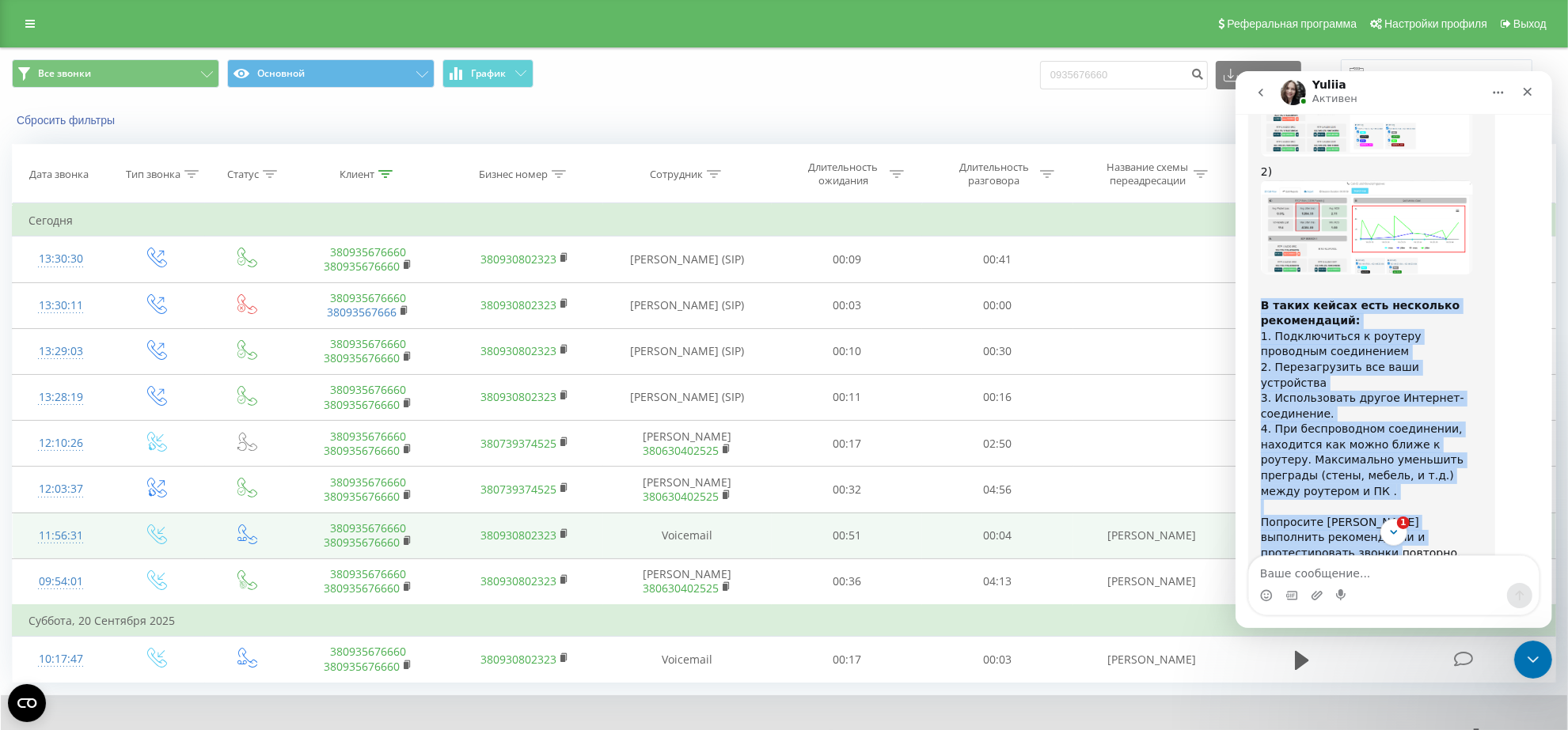
copy div "В таких кейсах есть несколько рекомендаций: ﻿1. Подключиться к роутеру проводны…"
drag, startPoint x: 1260, startPoint y: 224, endPoint x: 1387, endPoint y: 443, distance: 253.2
click at [1387, 443] on div "﻿​﻿ В таких кейсах есть несколько рекомендаций: ﻿1. Подключиться к роутеру пров…" at bounding box center [1371, 444] width 222 height 325
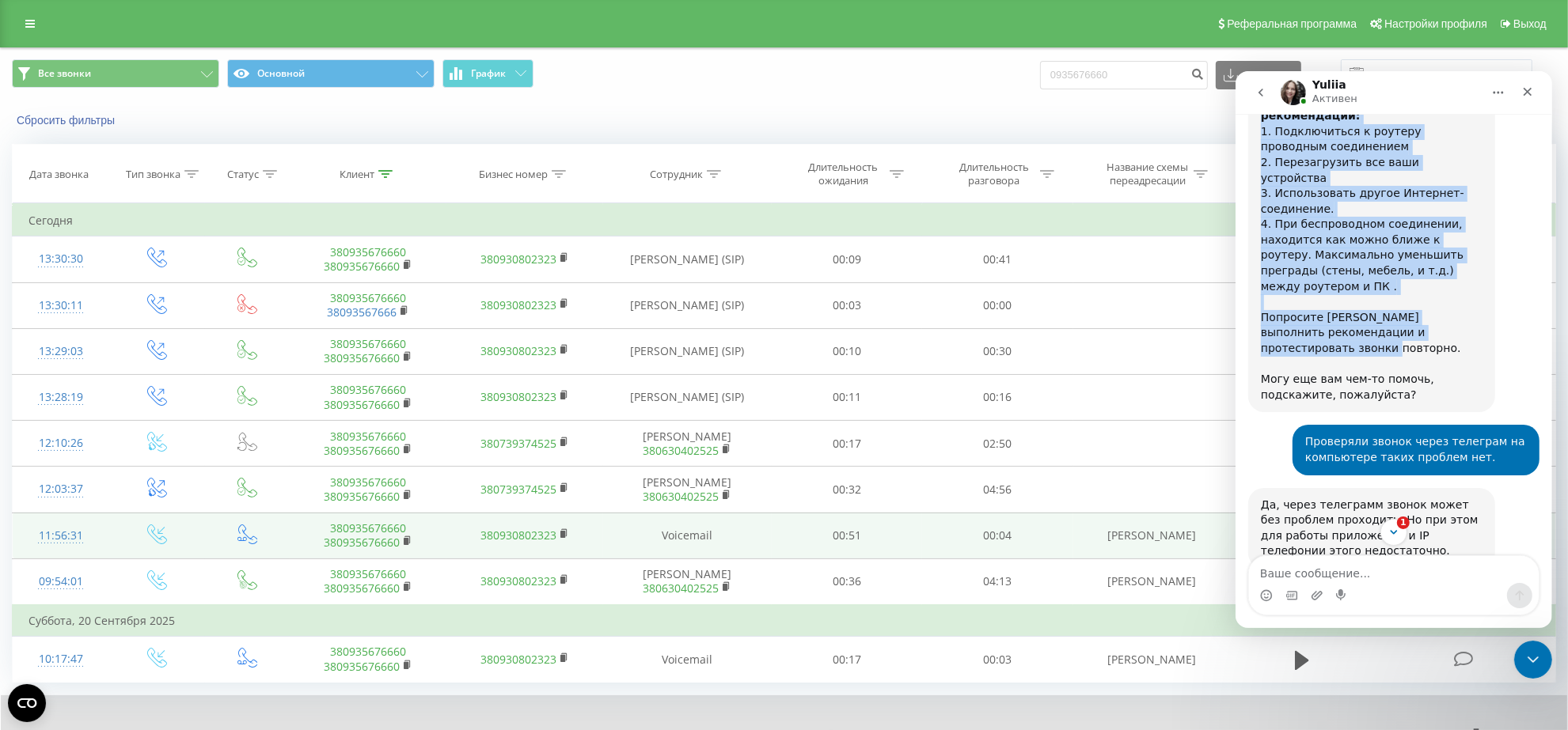
scroll to position [1425, 0]
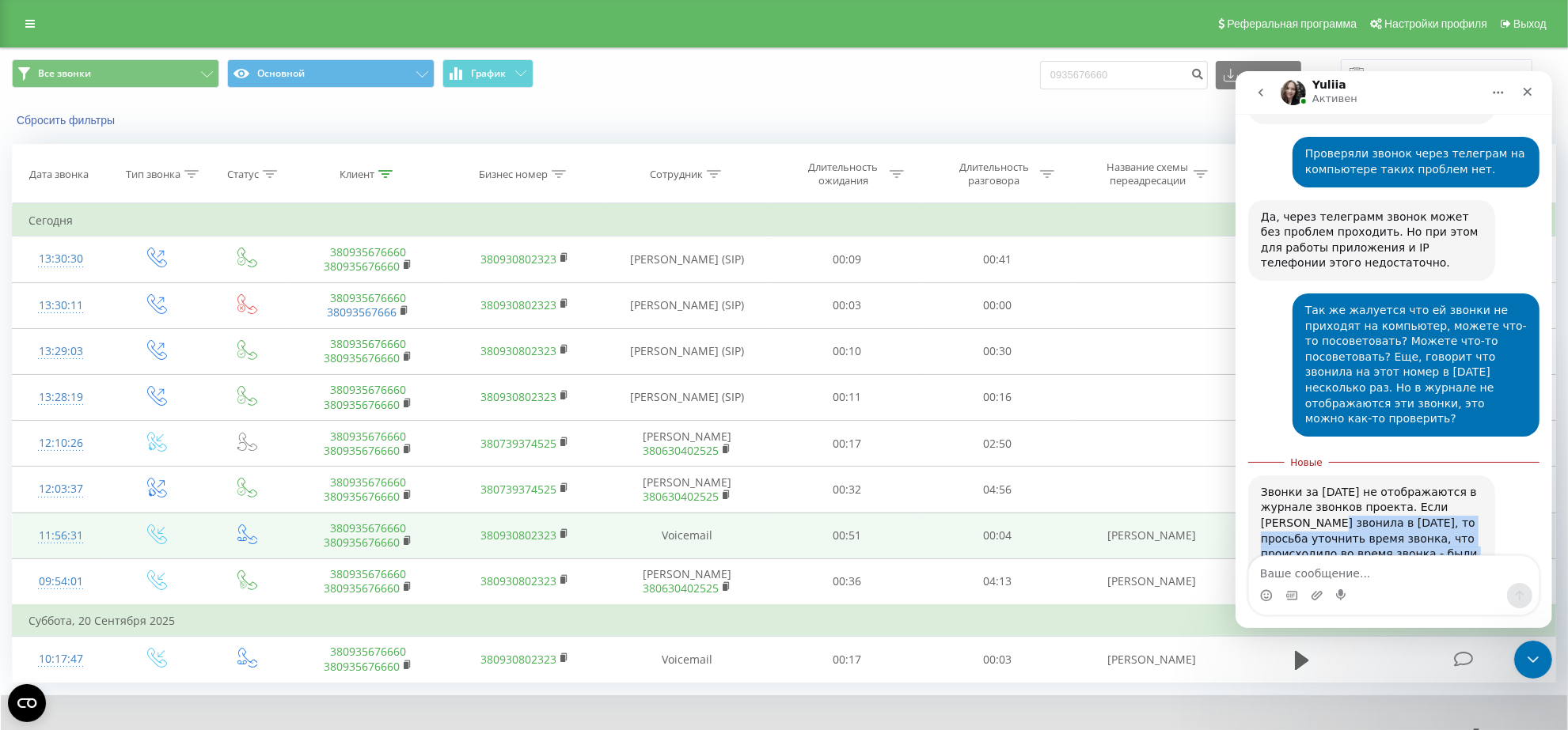
drag, startPoint x: 1390, startPoint y: 419, endPoint x: 1438, endPoint y: 438, distance: 51.6
click at [1438, 484] on div "Звонки за субботу не отображаются в журнале звонков проекта. Если Юлия звонила …" at bounding box center [1371, 538] width 222 height 108
click at [1422, 484] on div "Звонки за субботу не отображаются в журнале звонков проекта. Если Юлия звонила …" at bounding box center [1371, 538] width 222 height 108
click at [1332, 578] on textarea "Ваше сообщение..." at bounding box center [1393, 569] width 290 height 27
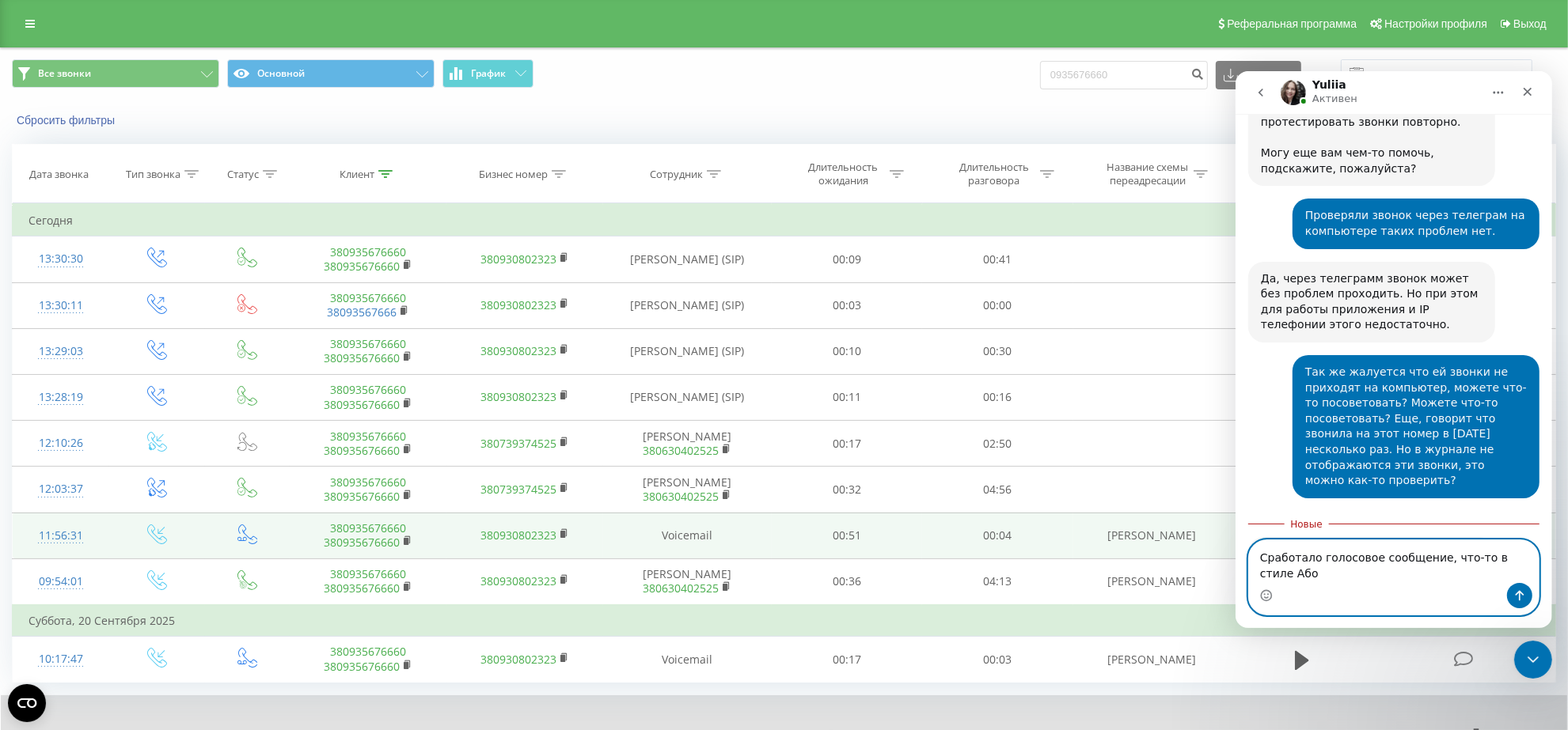
scroll to position [1379, 0]
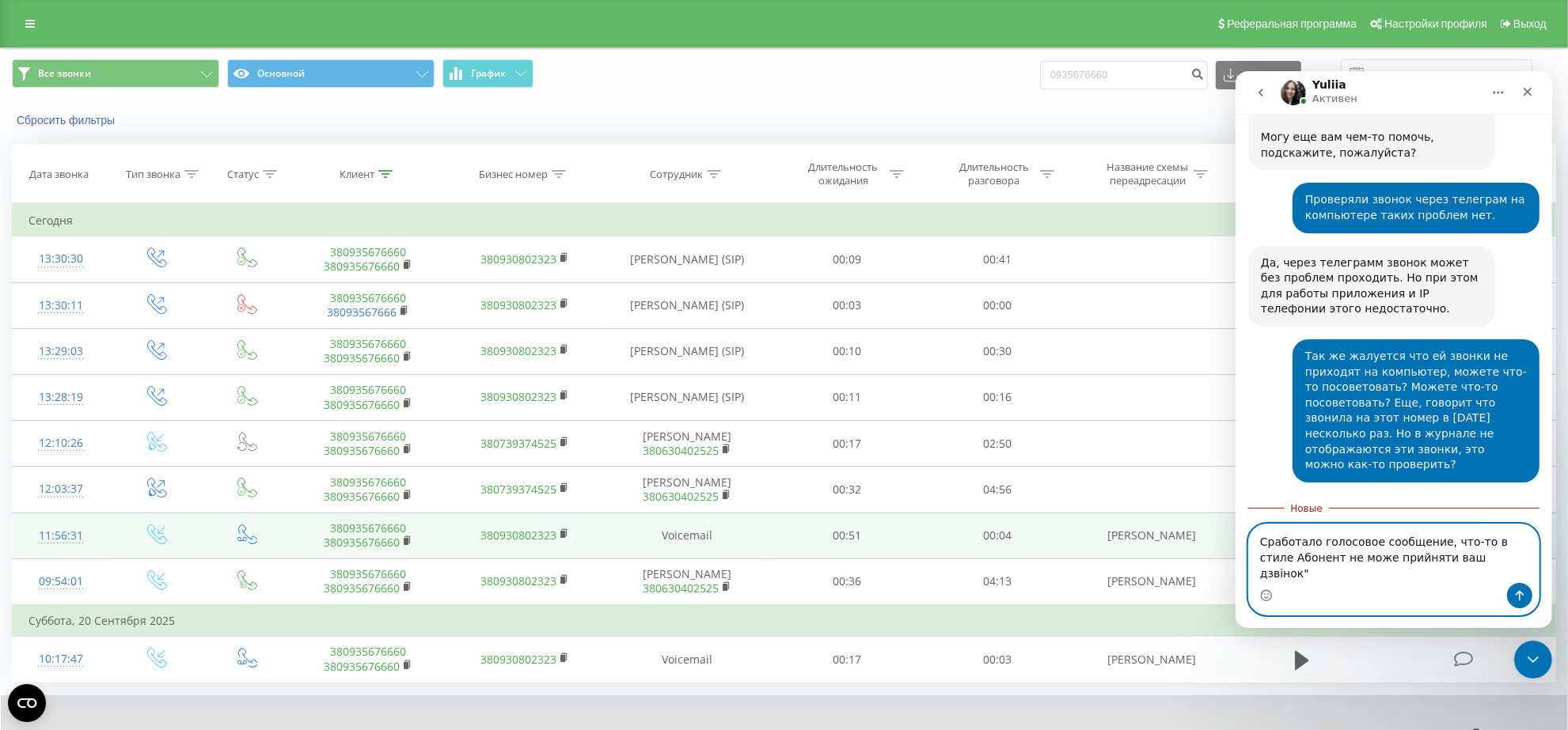
type textarea "Сработало голосовое сообщение, что-то в стиле "Абонент не може прийняти ваш дзв…"
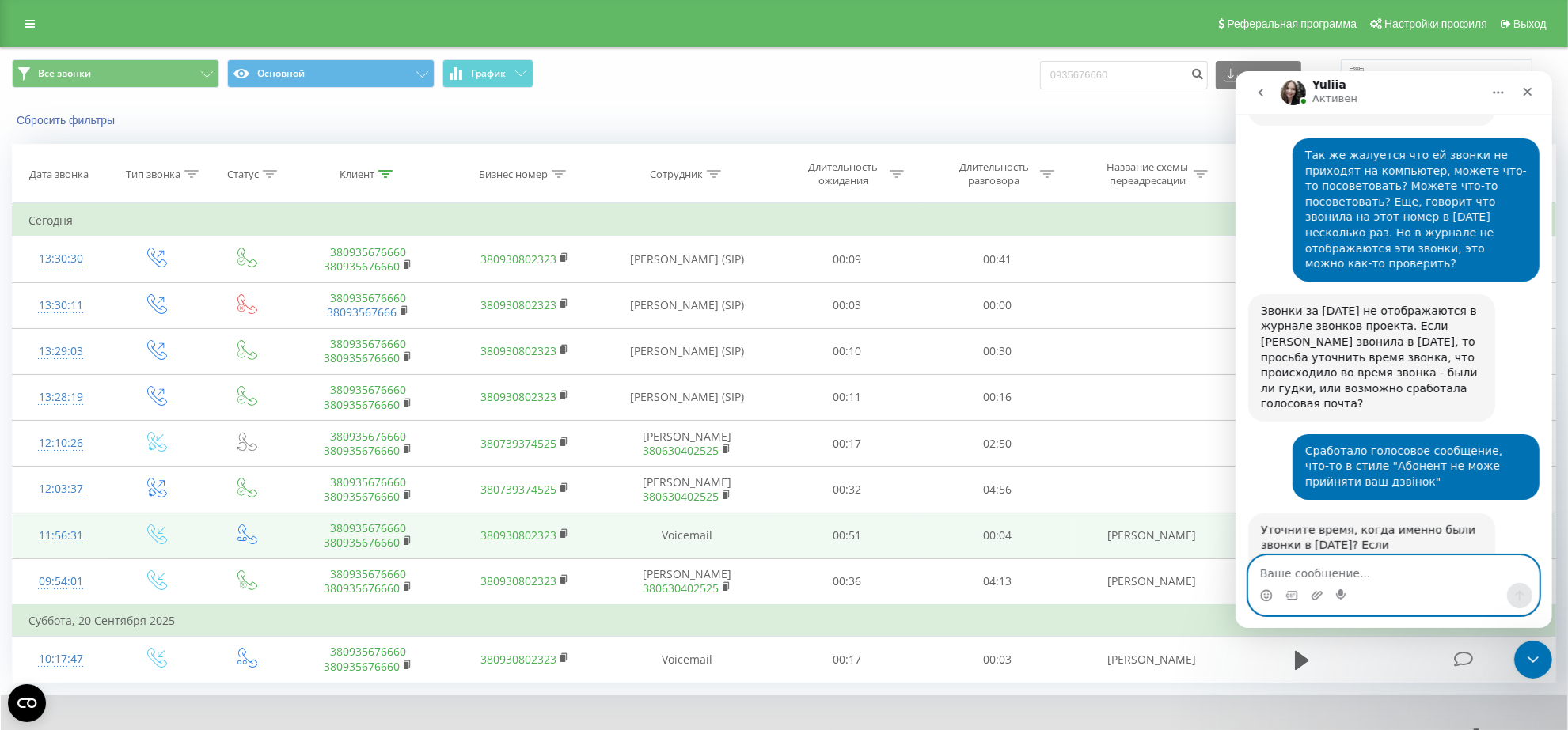
scroll to position [1586, 0]
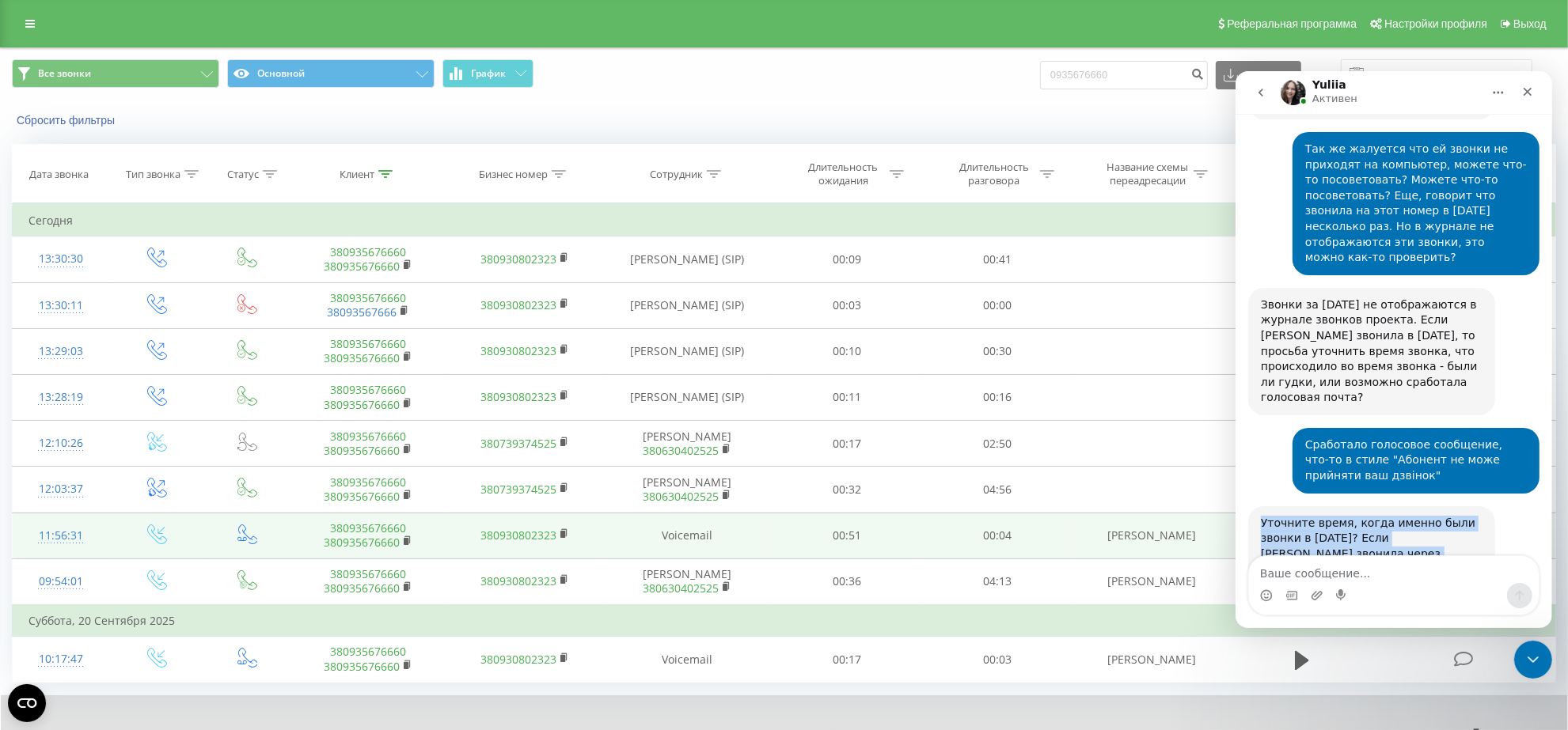
drag, startPoint x: 1368, startPoint y: 433, endPoint x: 1259, endPoint y: 386, distance: 118.7
click at [1260, 515] on div "Уточните время, когда именно были звонки в субботу? Если Юлия звонила через при…" at bounding box center [1371, 569] width 222 height 108
click at [1271, 515] on div "Уточните время, когда именно были звонки в субботу? Если Юлия звонила через при…" at bounding box center [1371, 569] width 222 height 108
drag, startPoint x: 1261, startPoint y: 379, endPoint x: 1457, endPoint y: 445, distance: 206.8
click at [1457, 515] on div "Уточните время, когда именно были звонки в субботу? Если Юлия звонила через при…" at bounding box center [1371, 569] width 222 height 108
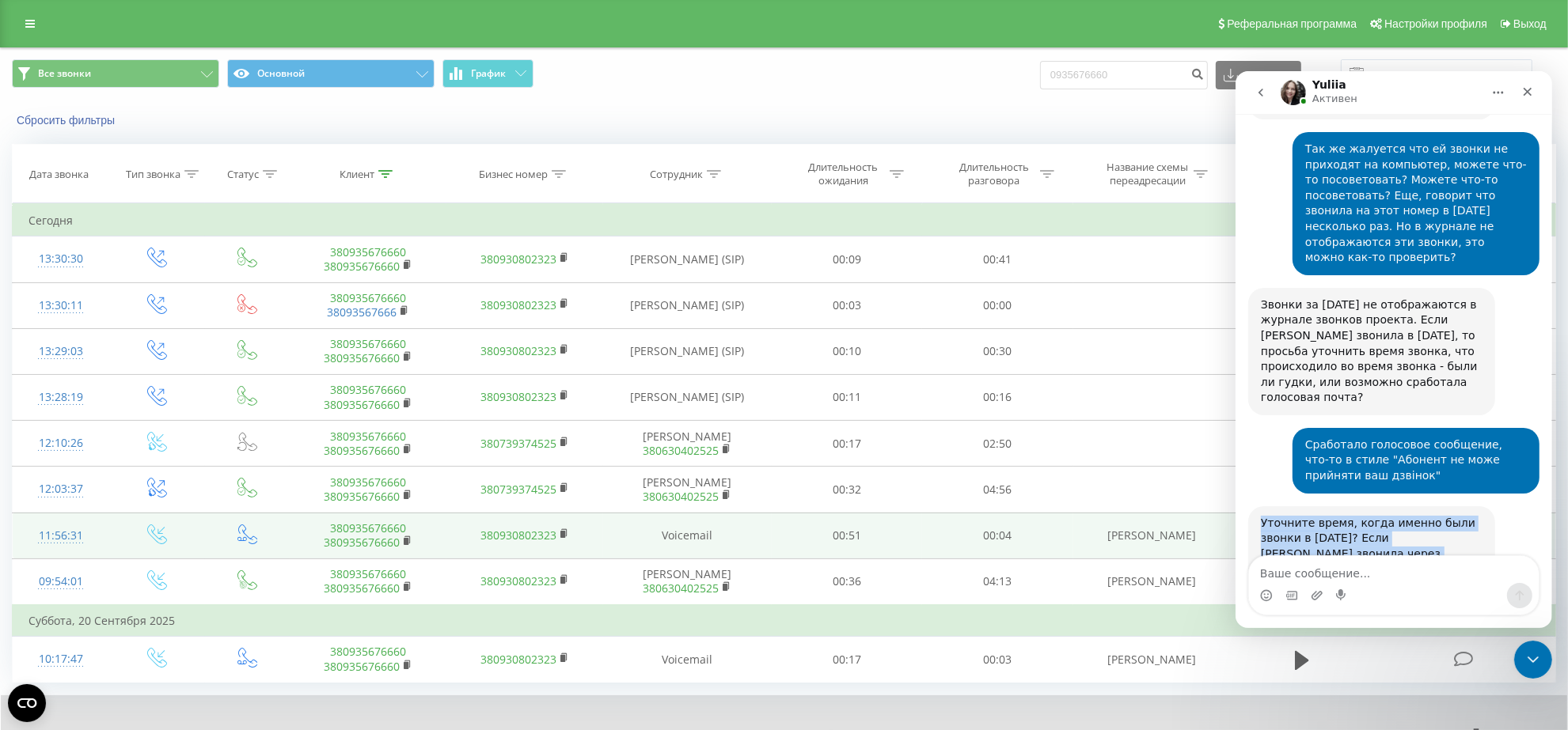
scroll to position [1524, 0]
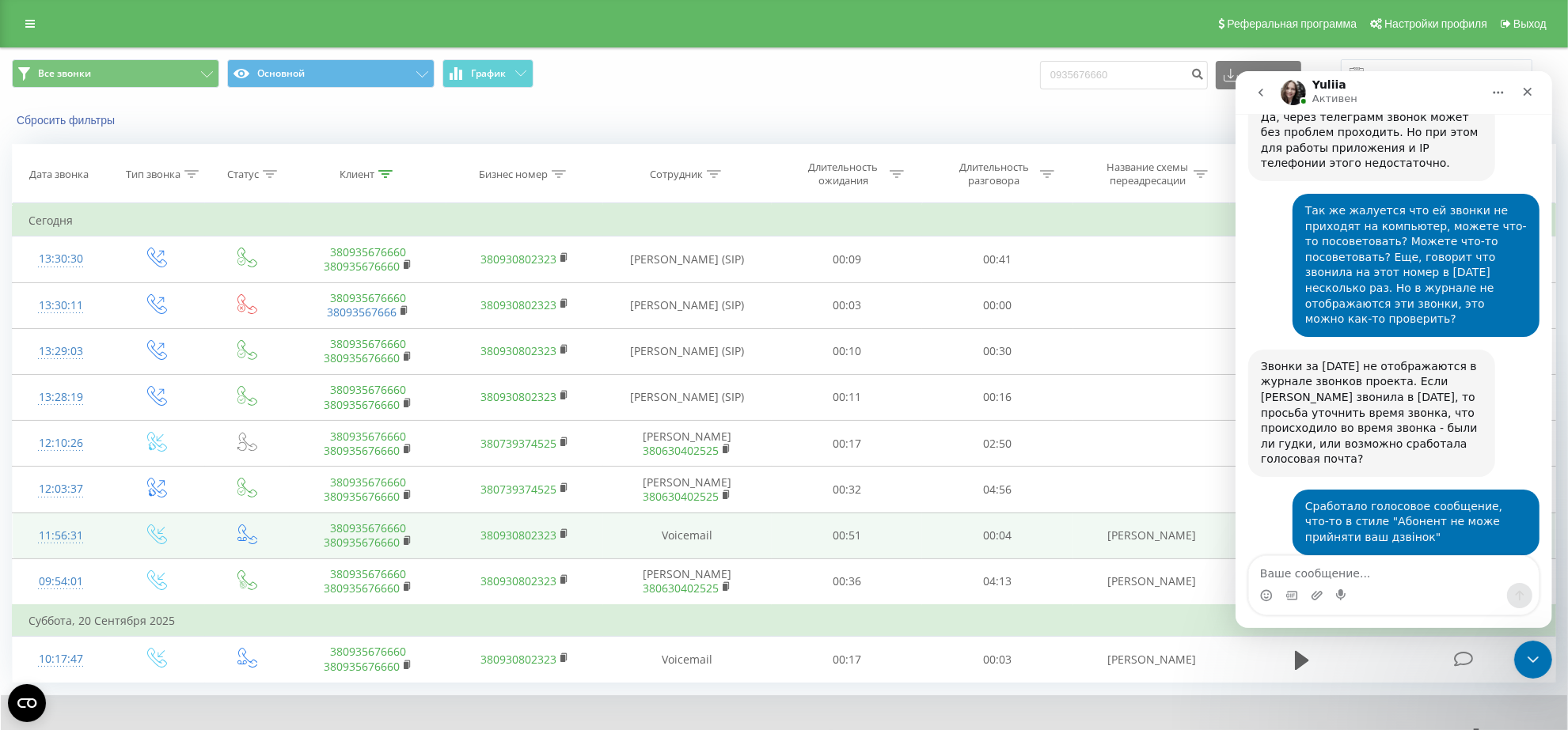
click at [656, 109] on div "Сбросить фильтры Когда данные могут отличаться от других систем" at bounding box center [784, 120] width 1566 height 38
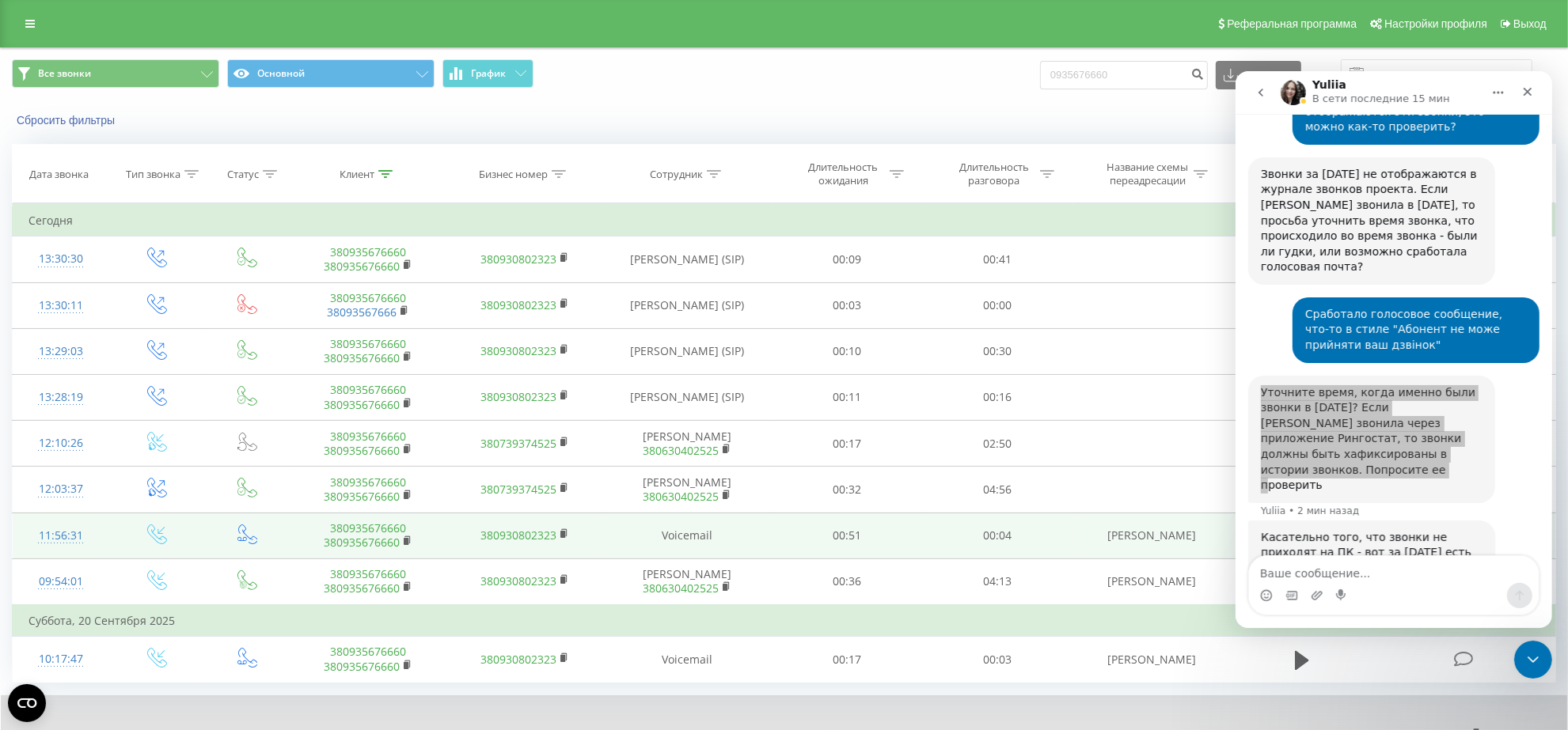
scroll to position [1729, 0]
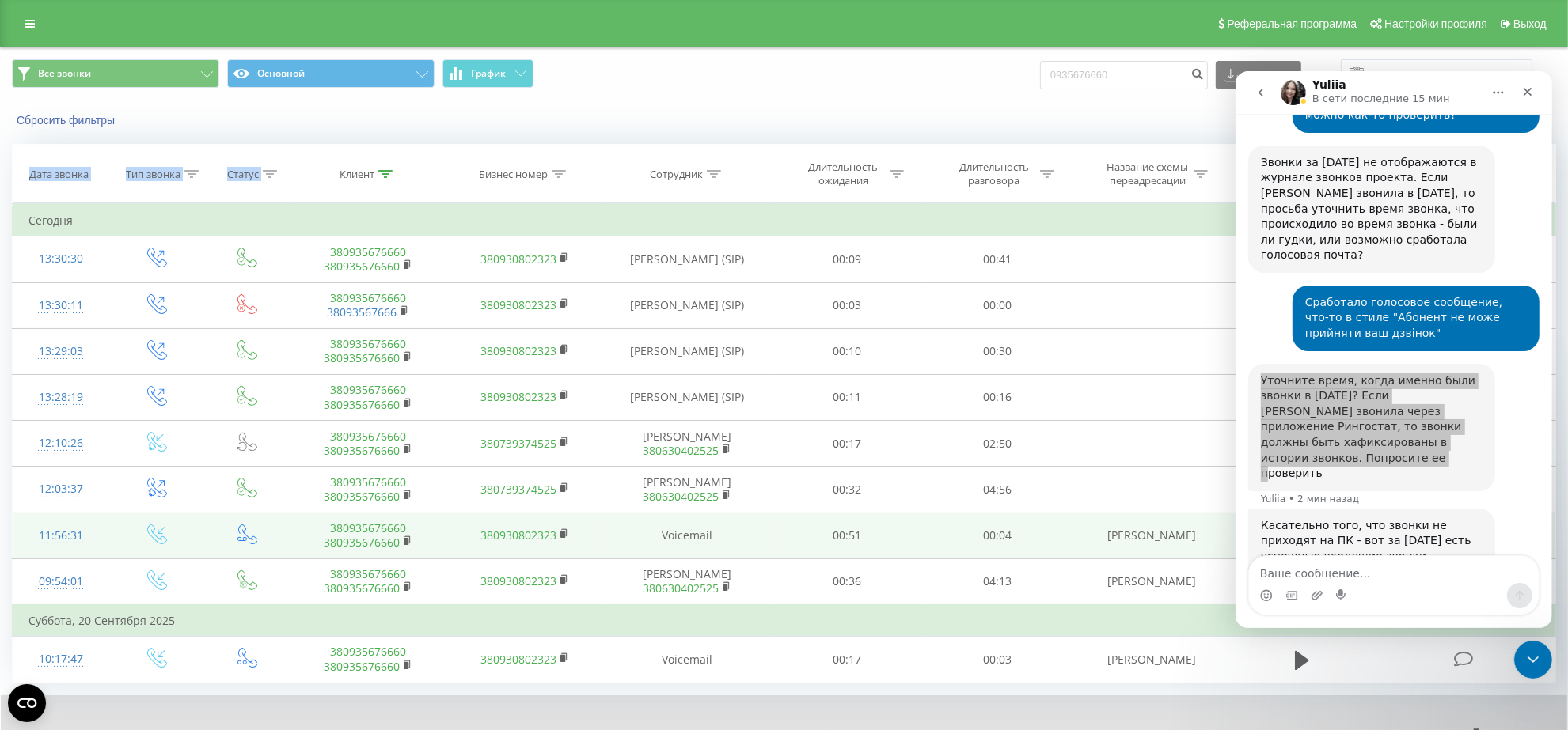
drag, startPoint x: 301, startPoint y: 145, endPoint x: 25, endPoint y: 145, distance: 276.0
click at [25, 145] on tr "Дата звонка Тип звонка Статус Клиент Бизнес номер Сотрудник Длительность ожидан…" at bounding box center [784, 174] width 1543 height 59
click at [14, 139] on div "Сбросить фильтры Когда данные могут отличаться от других систем" at bounding box center [784, 120] width 1566 height 38
drag, startPoint x: 25, startPoint y: 151, endPoint x: 1154, endPoint y: 133, distance: 1129.1
click at [1154, 133] on div "Все звонки Основной График 0935676660 Экспорт .csv .xls .xlsx 22.08.2025 - 22.0…" at bounding box center [784, 425] width 1544 height 754
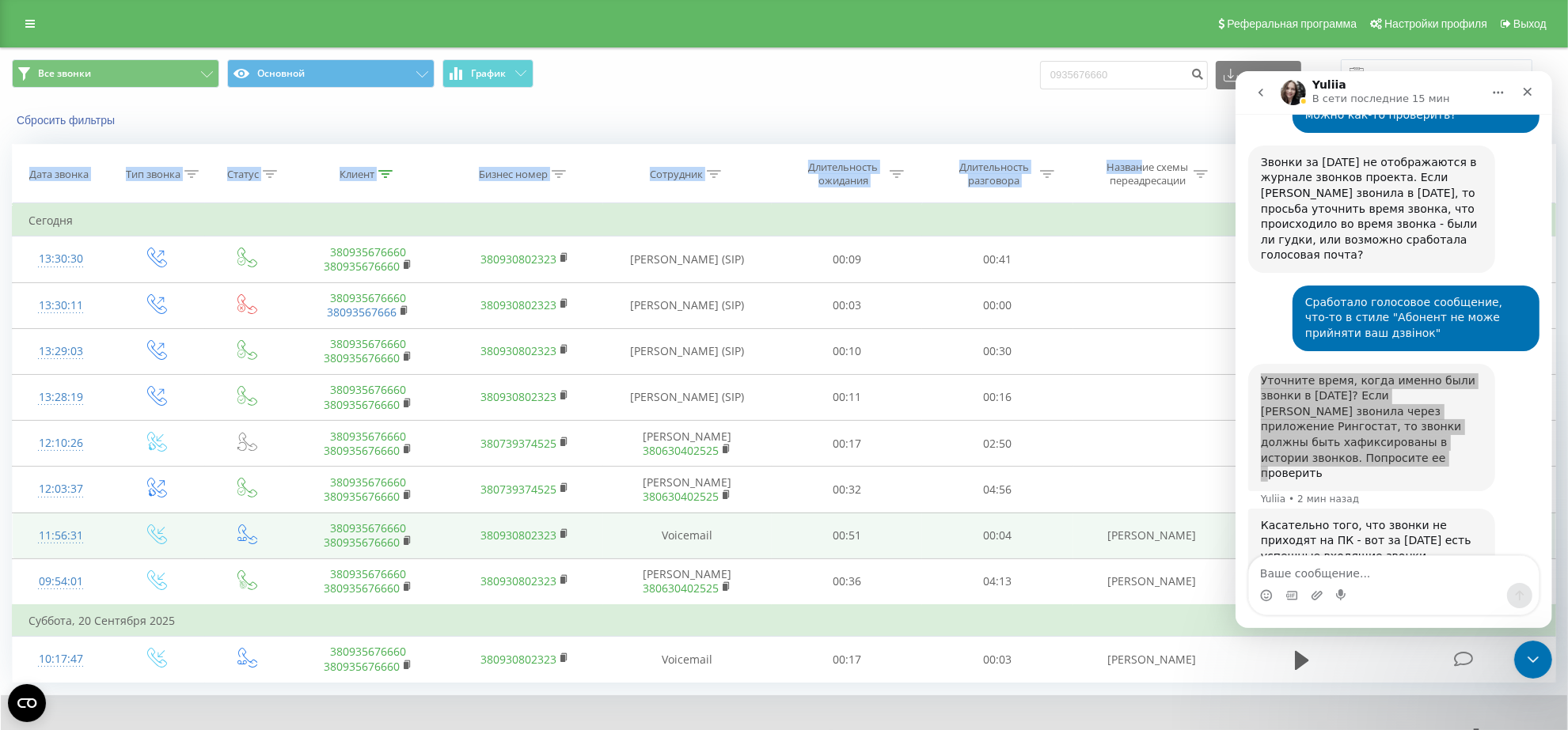
drag, startPoint x: 1145, startPoint y: 144, endPoint x: 14, endPoint y: 195, distance: 1132.1
click at [9, 171] on div "Все звонки Основной График 0935676660 Экспорт .csv .xls .xlsx 22.08.2025 - 22.0…" at bounding box center [784, 425] width 1568 height 755
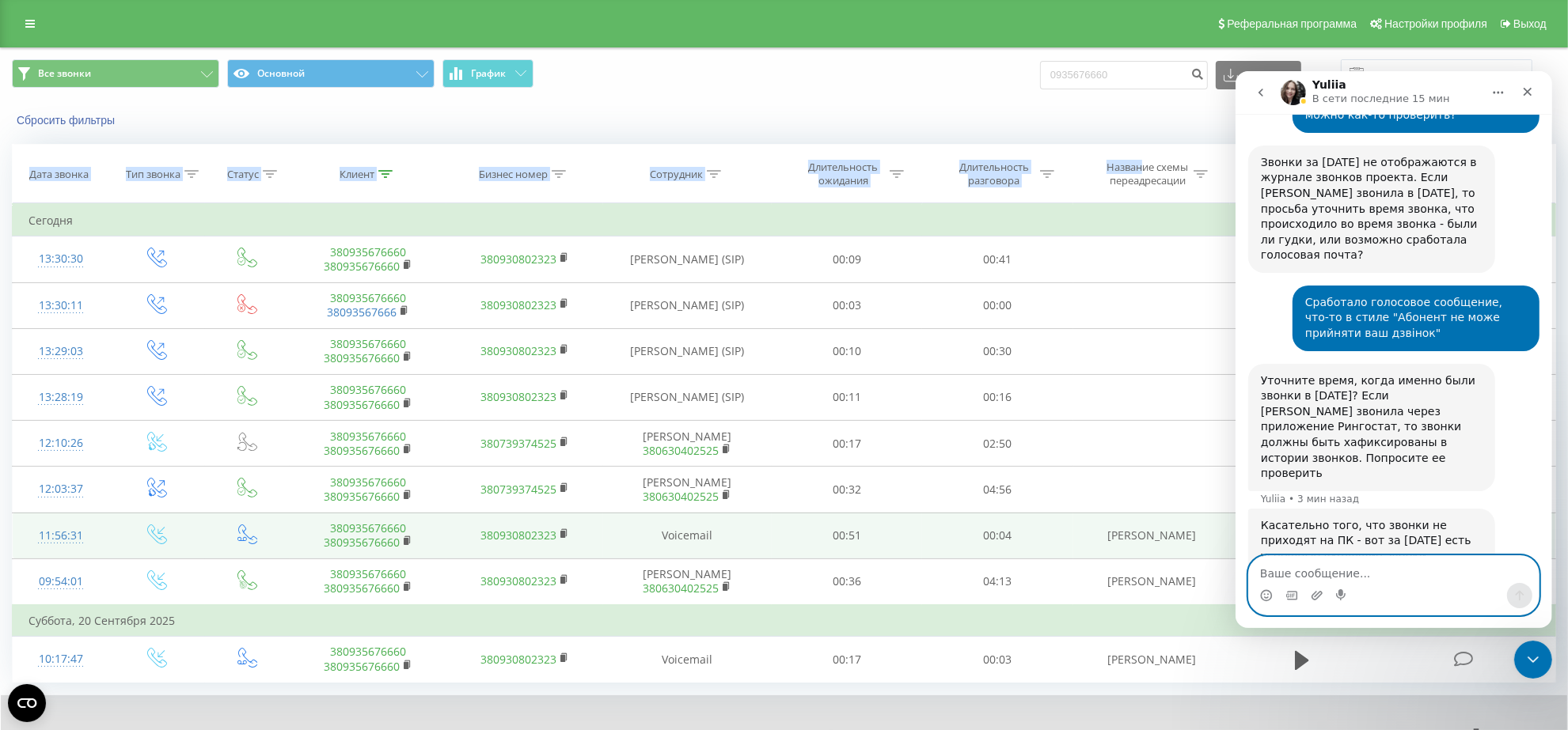
click at [1300, 568] on textarea "Ваше сообщение..." at bounding box center [1393, 569] width 290 height 27
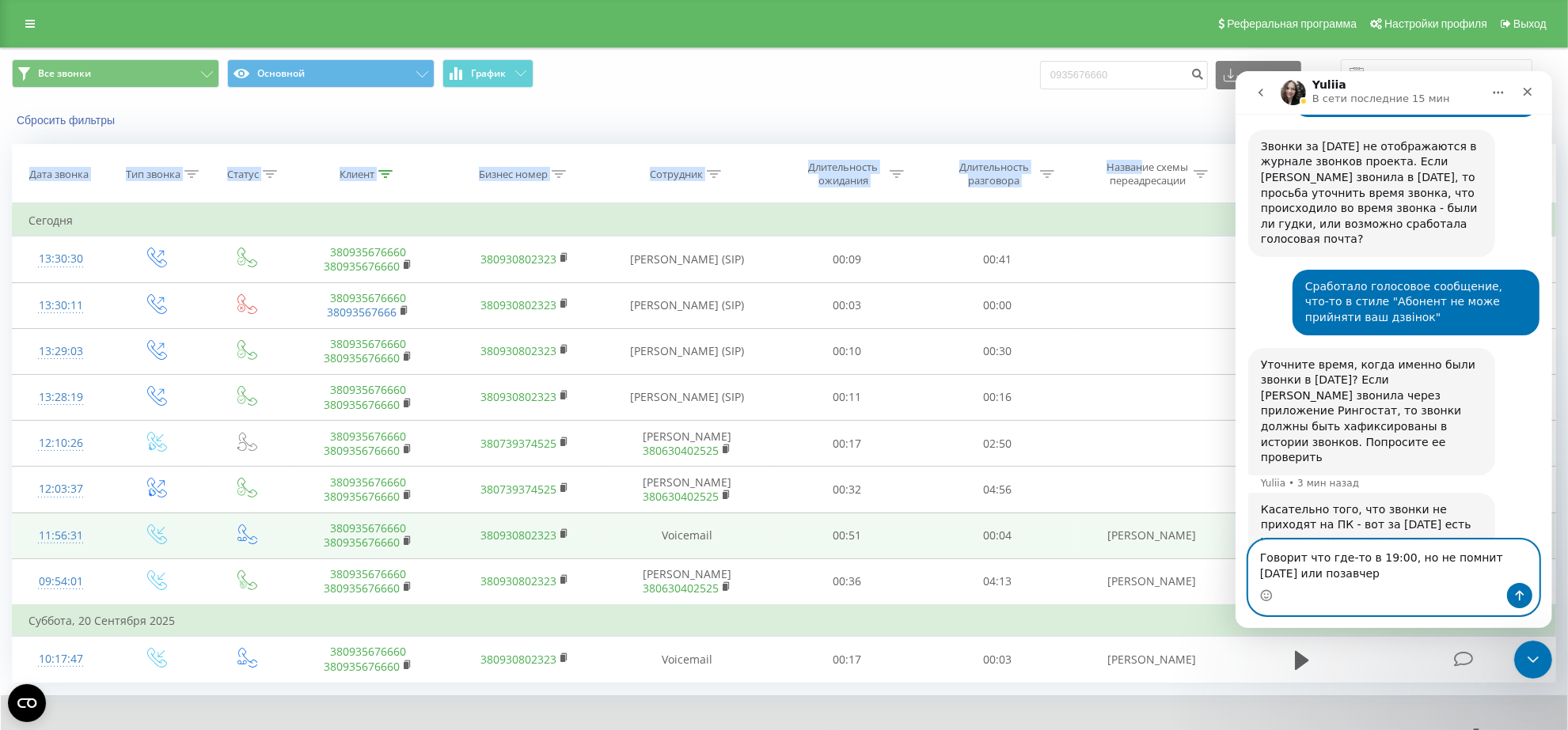
type textarea "Говорит что где-то в 19:00, но не помнит вчера или позавчера"
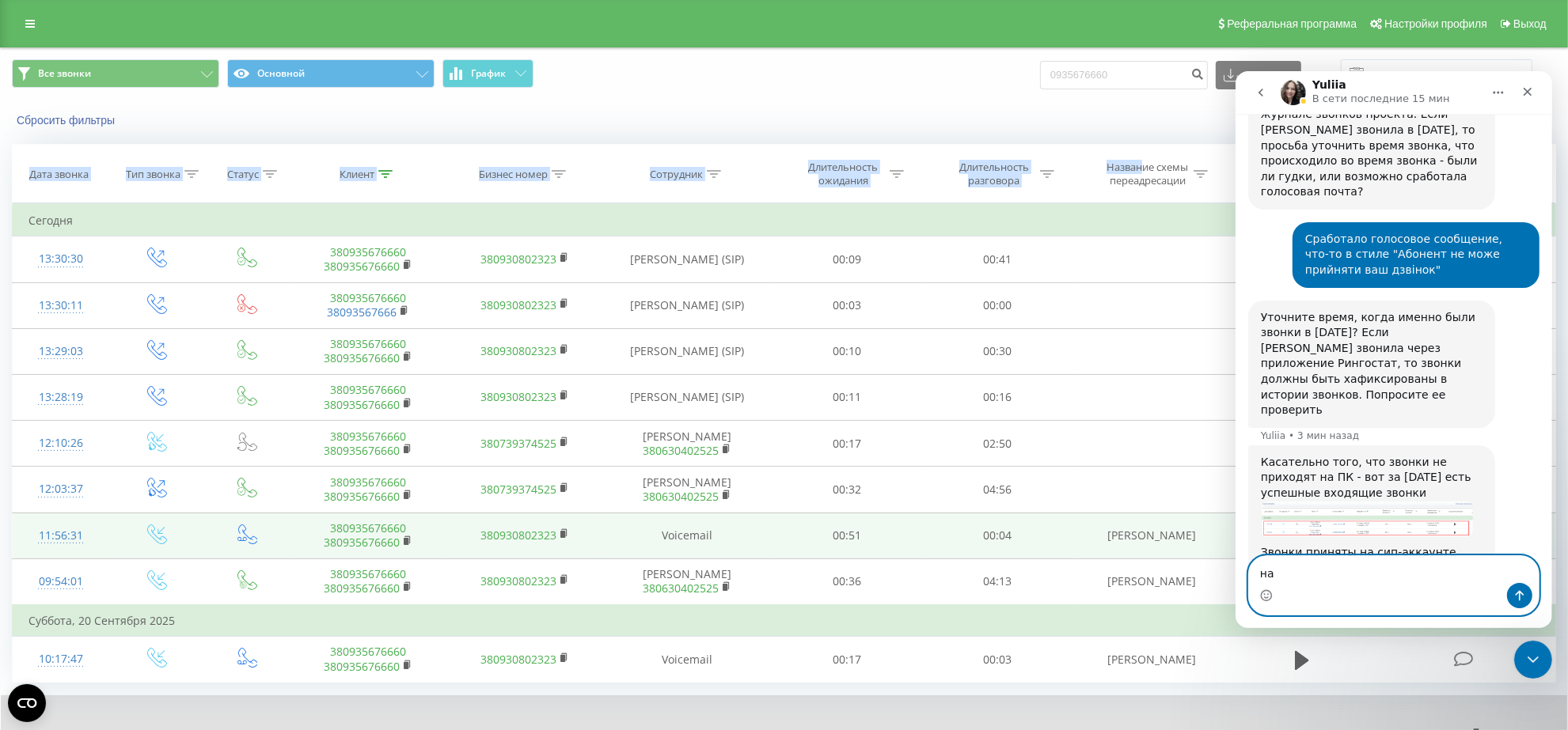
type textarea "н"
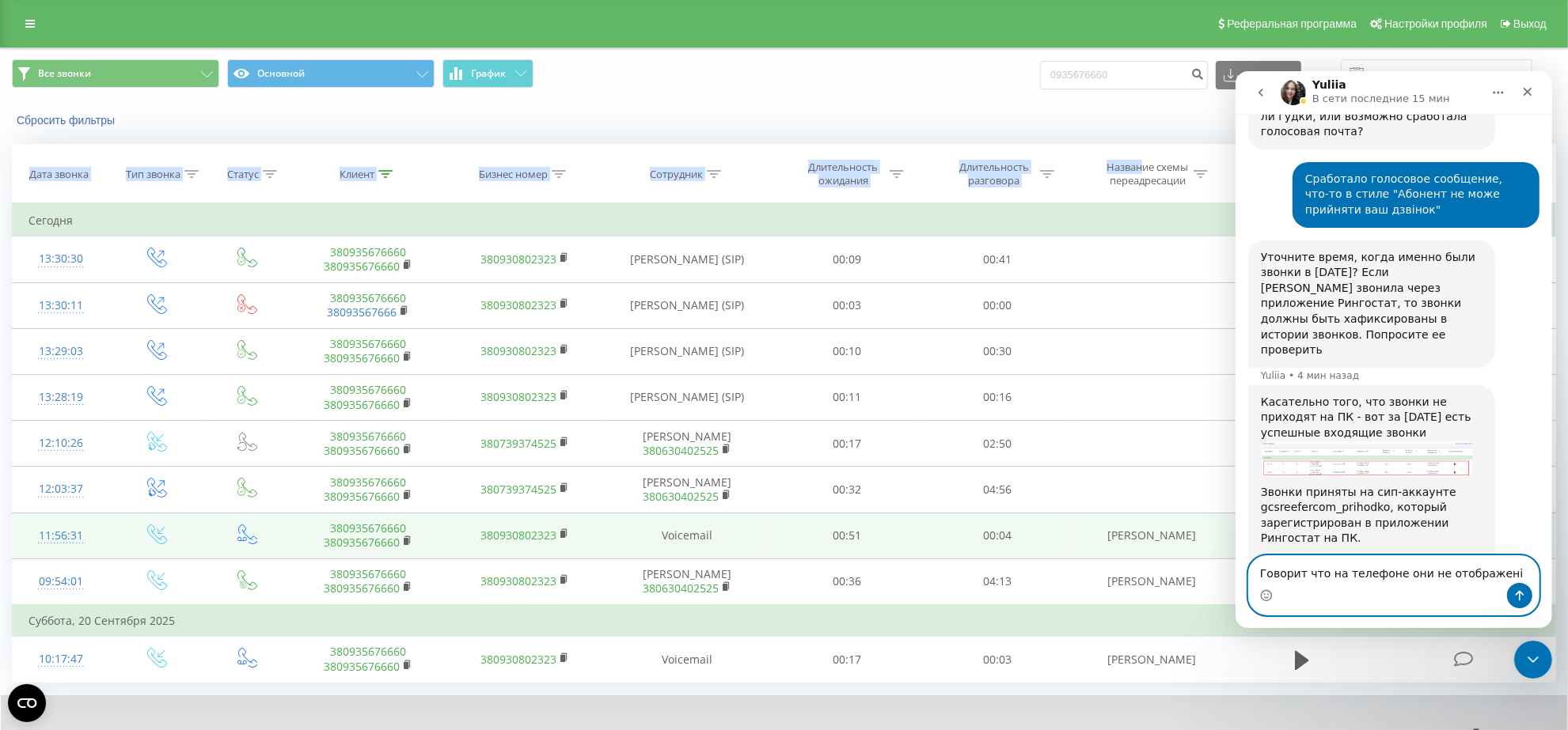
drag, startPoint x: 1327, startPoint y: 569, endPoint x: 1336, endPoint y: 572, distance: 9.5
click at [1336, 572] on textarea "Говорит что на телефоне они не отображені" at bounding box center [1393, 569] width 290 height 27
type textarea "Говорит что в телефоне они не отображені"
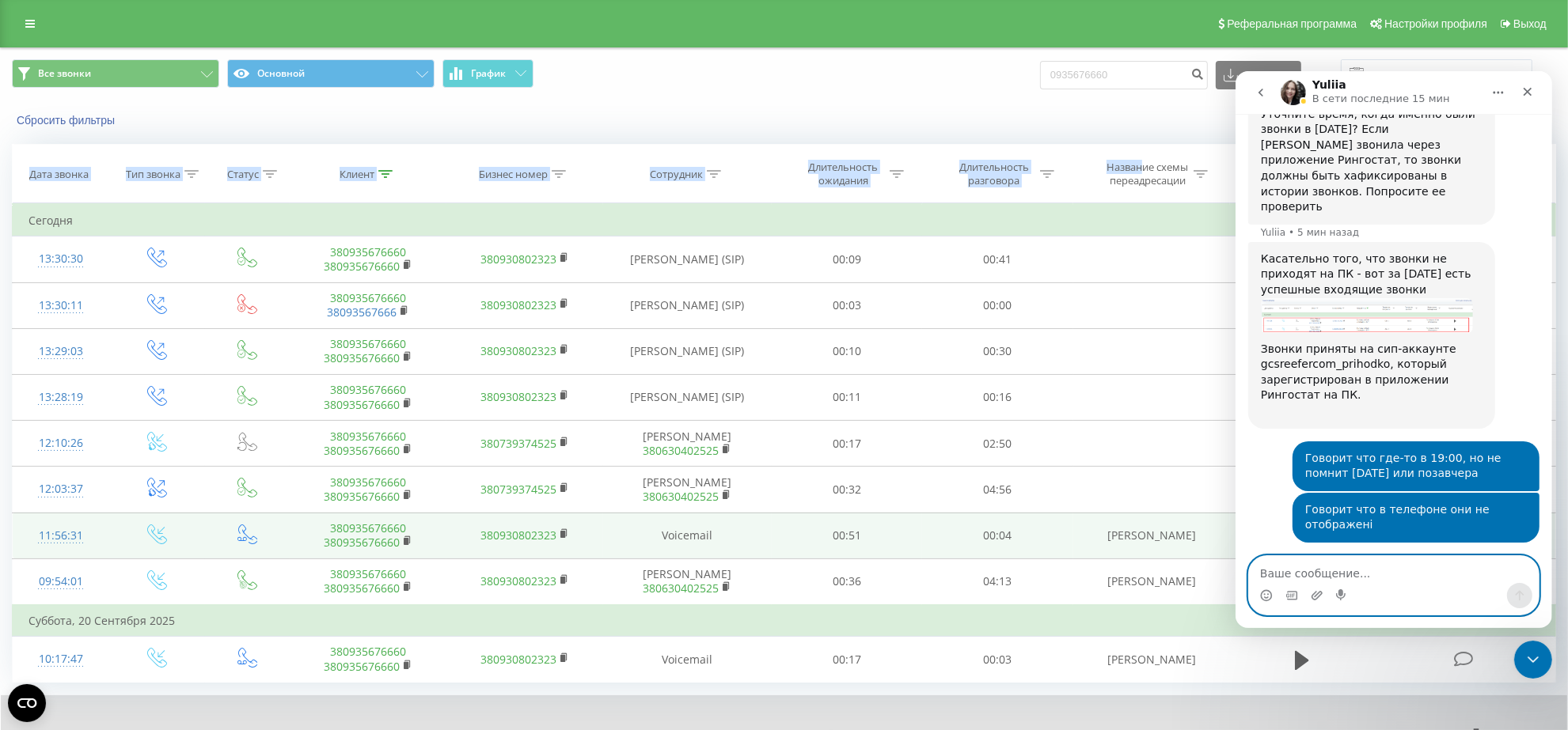
scroll to position [1998, 0]
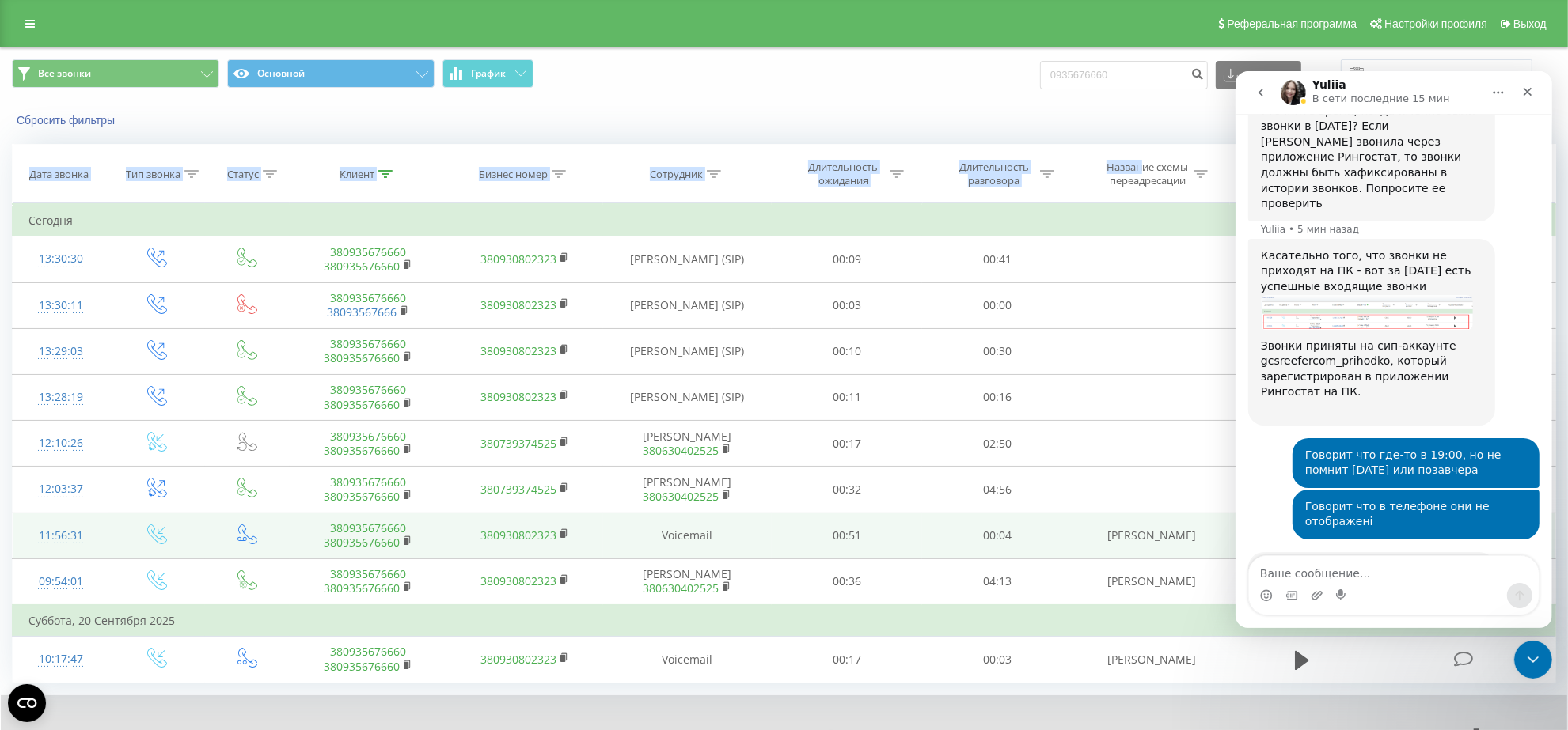
drag, startPoint x: 1256, startPoint y: 402, endPoint x: 1353, endPoint y: 493, distance: 133.0
click at [1353, 552] on div "Нужны более точные даные, чтобы мы могли проверить детали. Если менеджер набира…" at bounding box center [1371, 631] width 247 height 158
click at [1344, 561] on div "Нужны более точные даные, чтобы мы могли проверить детали. Если менеджер набира…" at bounding box center [1371, 630] width 222 height 139
drag, startPoint x: 1411, startPoint y: 495, endPoint x: 2309, endPoint y: 496, distance: 898.0
click at [1235, 387] on html "Yuliia В сети последние 15 мин Ringostat каждый день помогает бизнесу эффективн…" at bounding box center [1393, 349] width 317 height 557
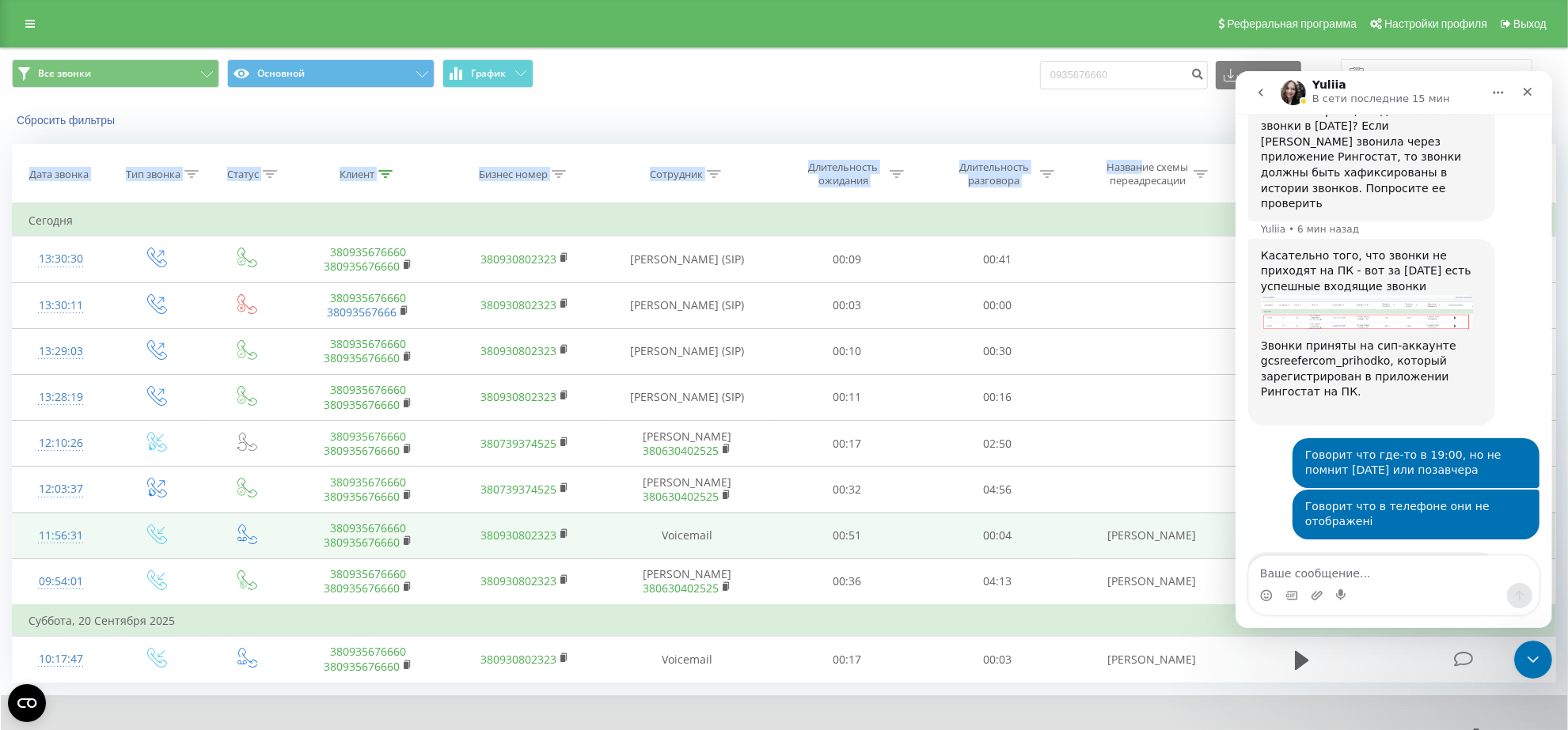
click at [1313, 561] on div "Нужны более точные даные, чтобы мы могли проверить детали. Если менеджер набира…" at bounding box center [1371, 630] width 222 height 139
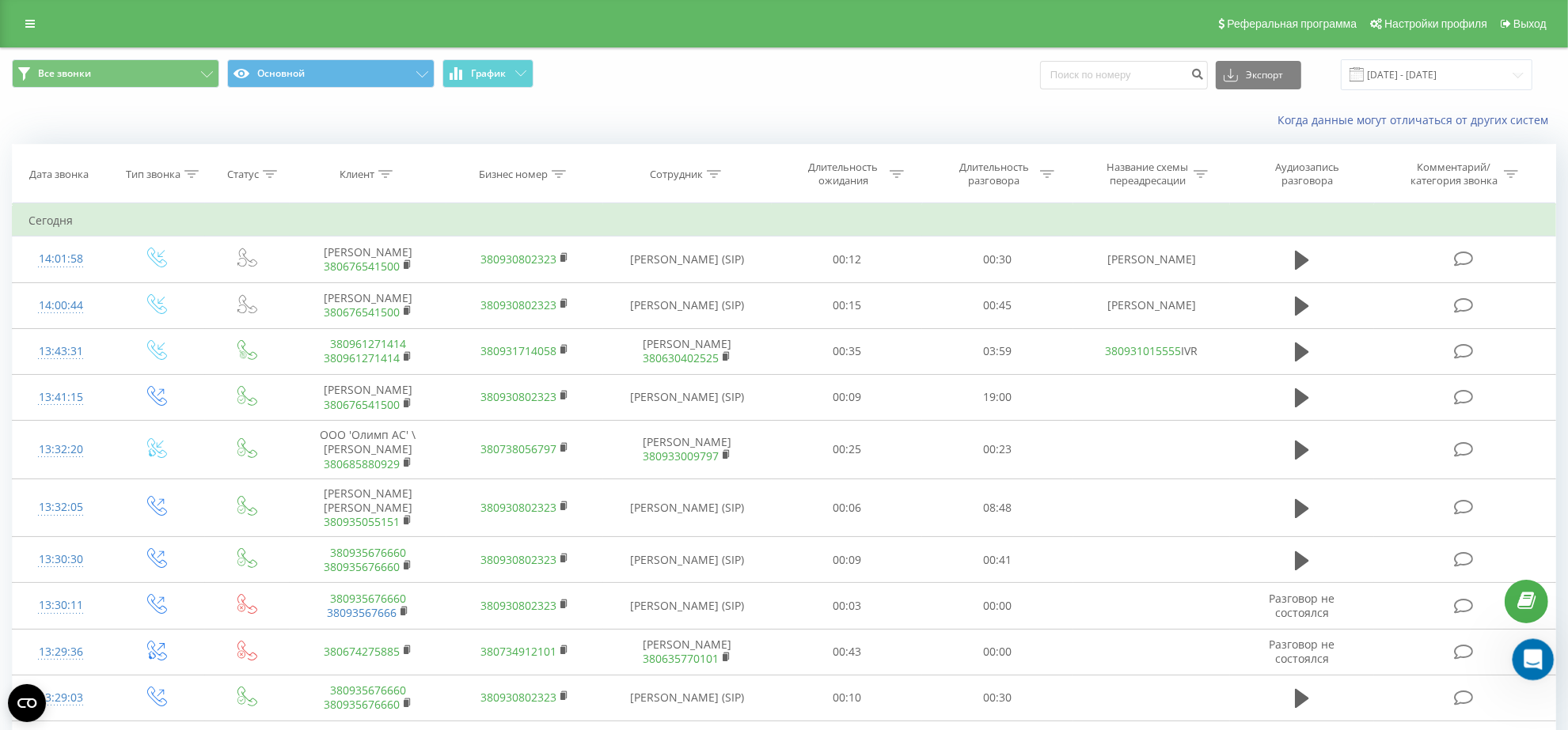
click at [1528, 645] on icon "Открыть службу сообщений Intercom" at bounding box center [1531, 658] width 26 height 26
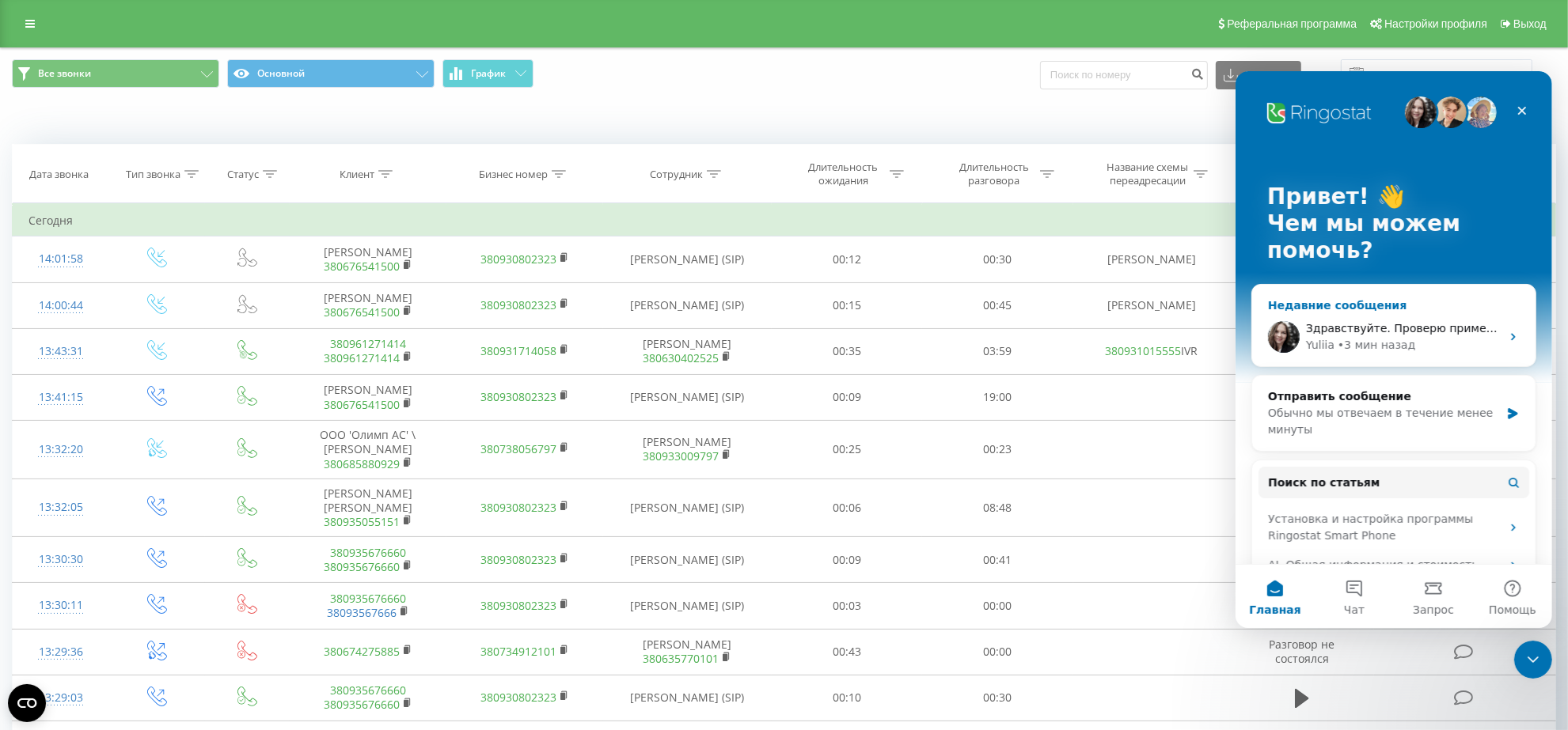
click at [1383, 305] on div "Недавние сообщения" at bounding box center [1393, 305] width 251 height 17
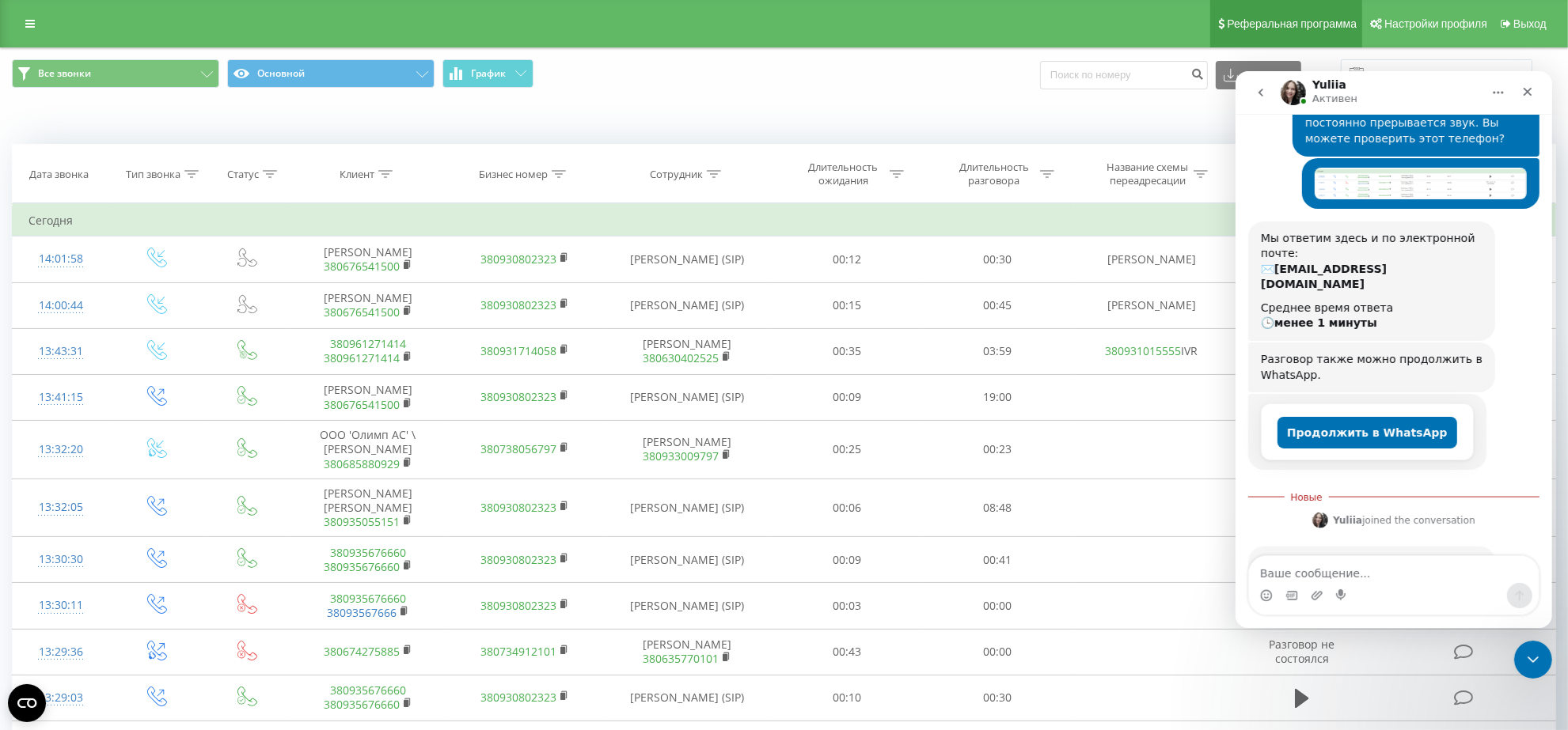
scroll to position [270, 0]
